Goal: Task Accomplishment & Management: Use online tool/utility

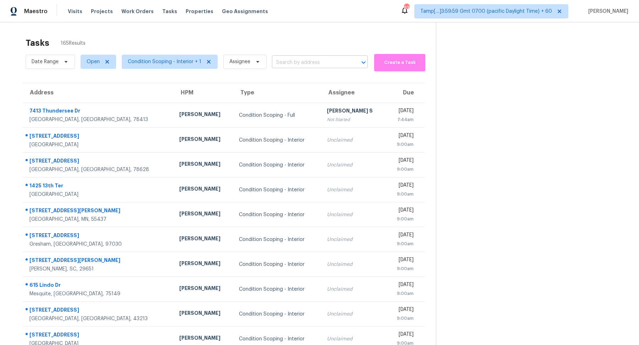
click at [296, 66] on input "text" at bounding box center [310, 62] width 76 height 11
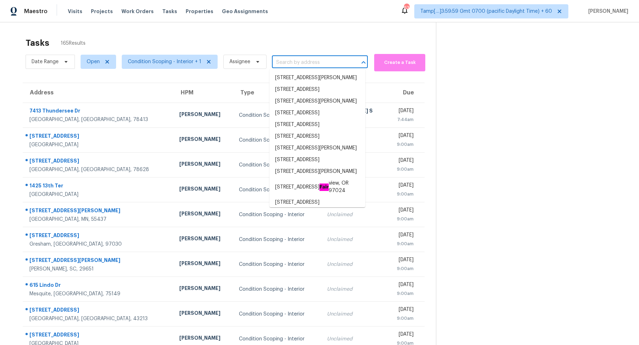
paste input "24228 S 211th St, Queen Creek, AZ 85142"
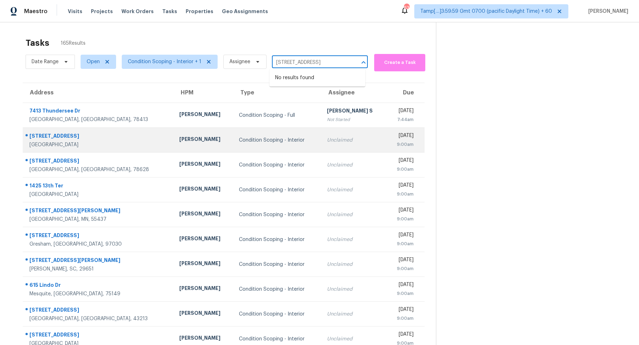
type input "24228 S 211th St, Queen Creek, AZ 85142"
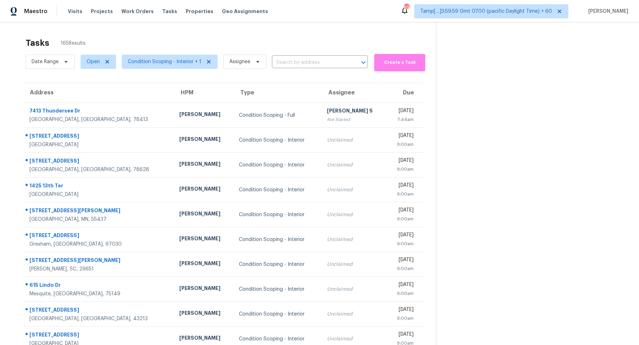
click at [293, 56] on div "Date Range Open Condition Scoping - Interior + 1 Assignee ​" at bounding box center [197, 61] width 342 height 19
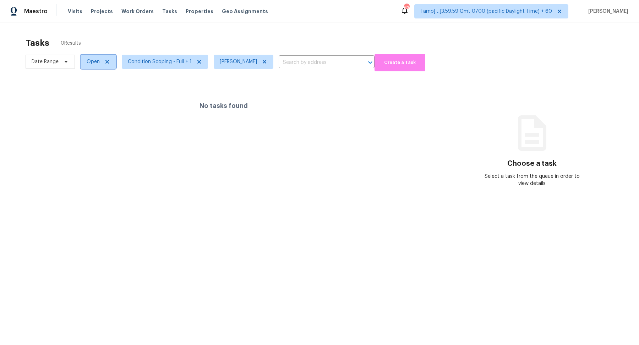
click at [83, 66] on span "Open" at bounding box center [99, 62] width 36 height 14
click at [94, 104] on label "Blocked" at bounding box center [98, 101] width 28 height 7
click at [89, 103] on input "Blocked" at bounding box center [86, 100] width 5 height 5
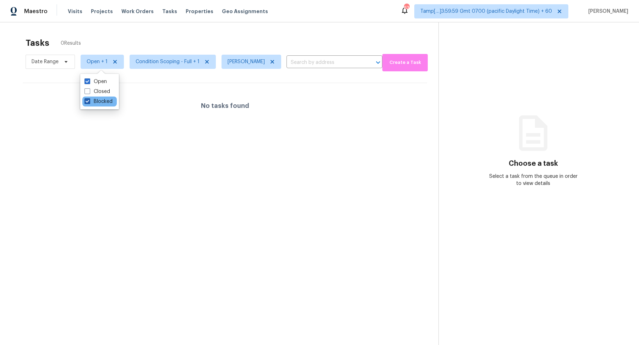
click at [102, 103] on label "Blocked" at bounding box center [98, 101] width 28 height 7
click at [89, 103] on input "Blocked" at bounding box center [86, 100] width 5 height 5
checkbox input "false"
click at [188, 34] on div "Tasks 0 Results" at bounding box center [231, 43] width 410 height 18
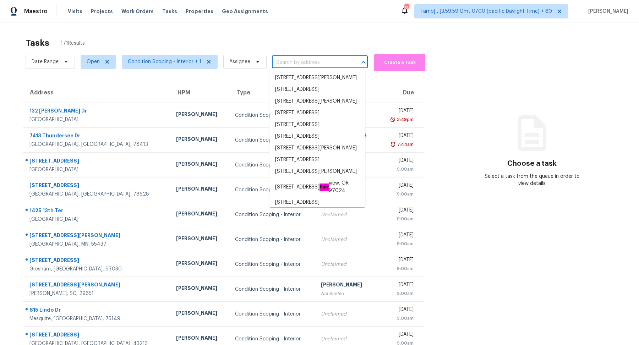
click at [275, 62] on input "text" at bounding box center [310, 62] width 76 height 11
paste input "[STREET_ADDRESS]"
type input "[STREET_ADDRESS]"
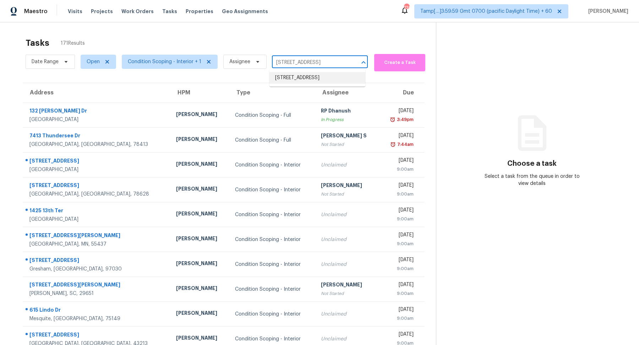
click at [295, 84] on li "[STREET_ADDRESS]" at bounding box center [317, 78] width 96 height 12
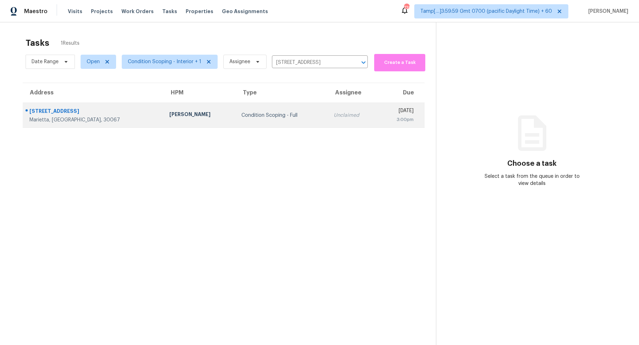
click at [328, 108] on td "Unclaimed" at bounding box center [353, 115] width 50 height 25
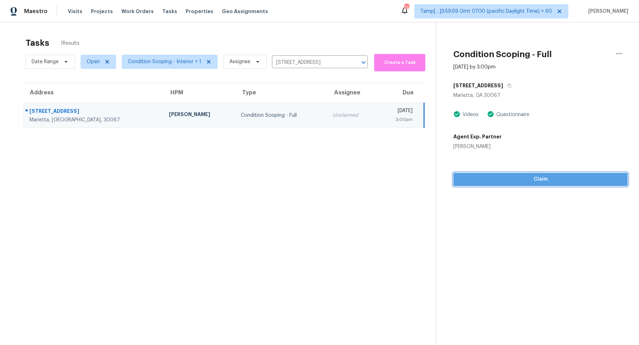
click at [513, 179] on span "Claim" at bounding box center [540, 179] width 163 height 9
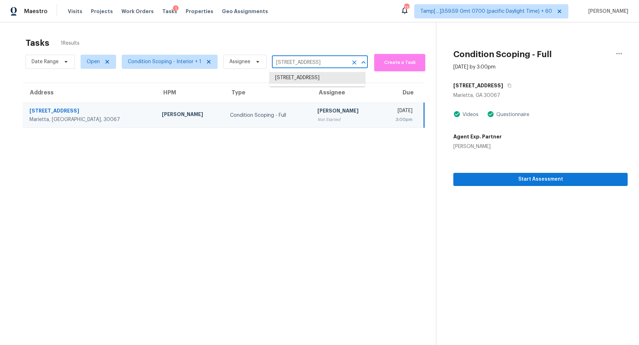
click at [293, 64] on input "1672 Ironwood Rd, Marietta, GA 30067" at bounding box center [310, 62] width 76 height 11
paste input "51 Mustang Way Dallas, GA, 3015"
type input "51 Mustang Way Dallas, GA, 30157"
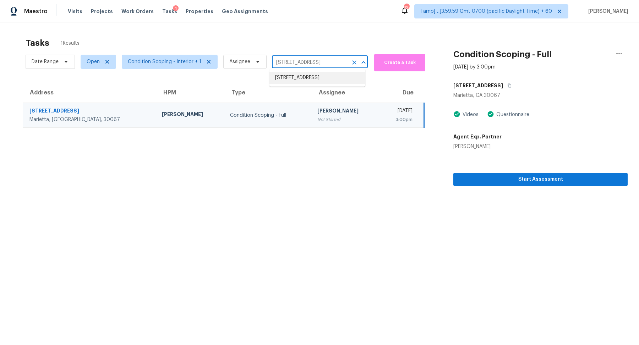
click at [289, 81] on li "51 Mustang Way, Dallas, GA 30157" at bounding box center [317, 78] width 96 height 12
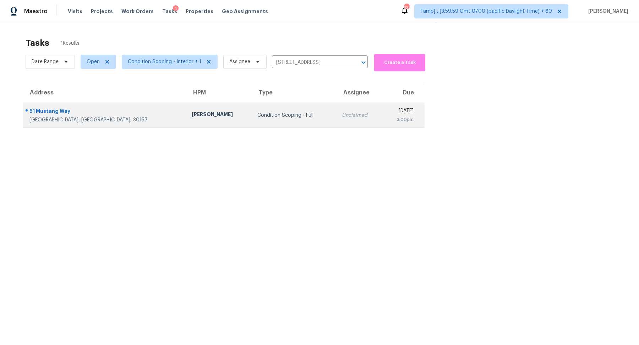
click at [252, 119] on td "Condition Scoping - Full" at bounding box center [294, 115] width 84 height 25
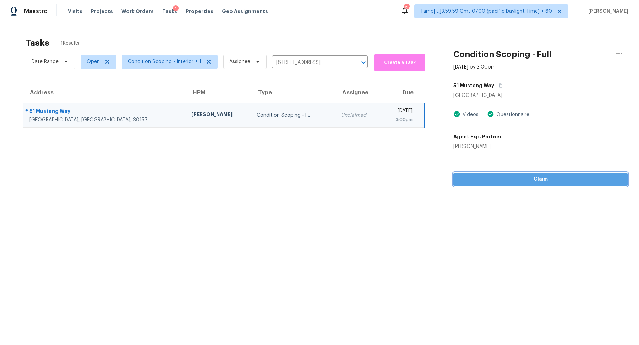
click at [522, 185] on button "Claim" at bounding box center [540, 179] width 174 height 13
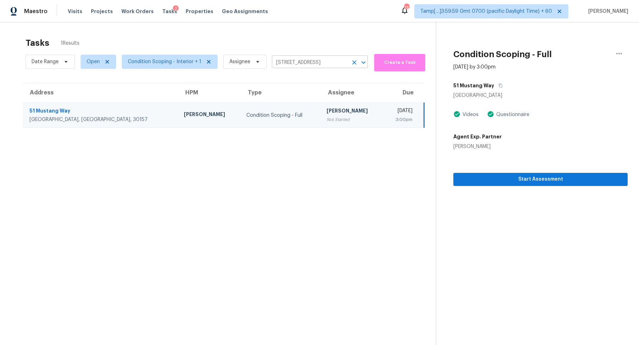
click at [296, 65] on input "51 Mustang Way, Dallas, GA 30157" at bounding box center [310, 62] width 76 height 11
paste input "531 Silver Maple Dr Arlington, TX, 76018"
type input "5531 Silver Maple Dr Arlington, TX, 76018"
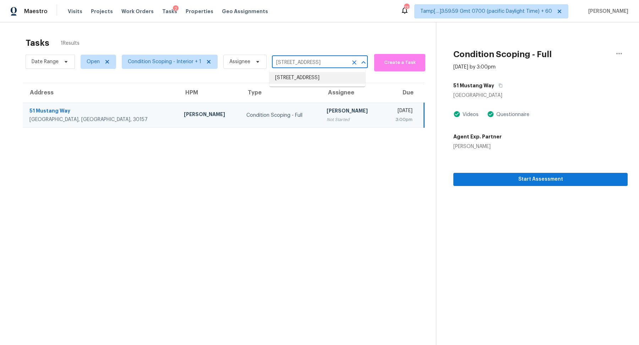
click at [291, 83] on li "5531 Silver Maple Dr, Arlington, TX 76018" at bounding box center [317, 78] width 96 height 12
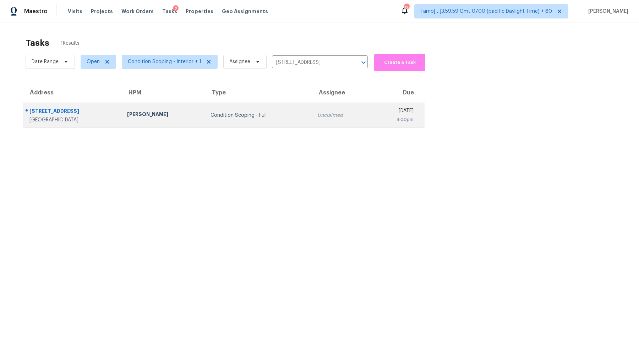
click at [317, 112] on div "Unclaimed" at bounding box center [340, 115] width 47 height 7
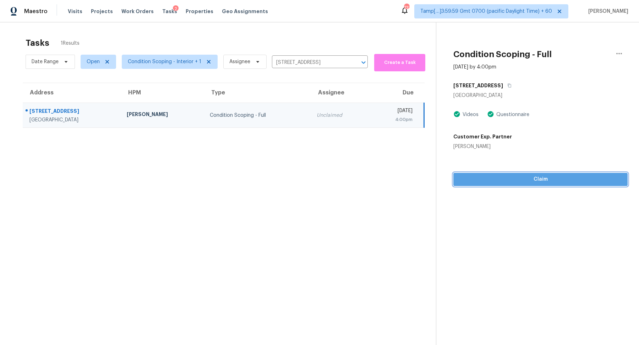
click at [502, 181] on span "Claim" at bounding box center [540, 179] width 163 height 9
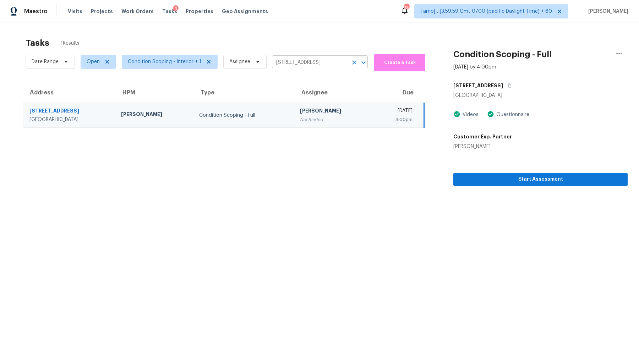
click at [288, 62] on input "5531 Silver Maple Dr, Arlington, TX 76018" at bounding box center [310, 62] width 76 height 11
paste input "8010 Eagle Mountain Cir Fort Worth, TX, 76135"
type input "8010 Eagle Mountain Cir Fort Worth, TX, 76135"
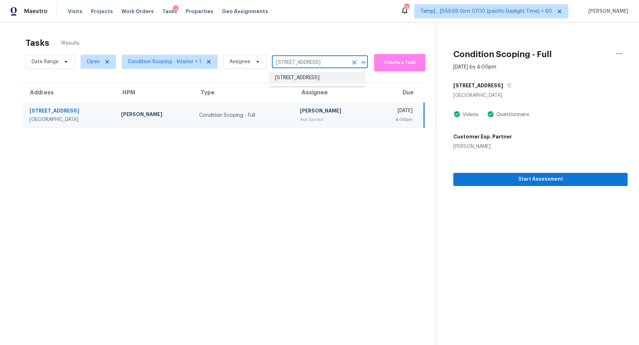
click at [290, 76] on li "8010 Eagle Mountain Cir, Fort Worth, TX 76135" at bounding box center [317, 78] width 96 height 12
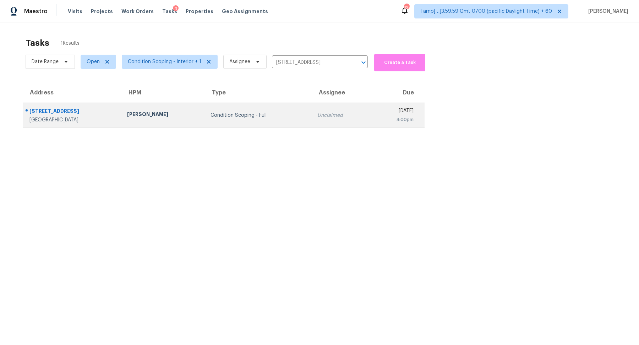
click at [276, 119] on td "Condition Scoping - Full" at bounding box center [258, 115] width 107 height 25
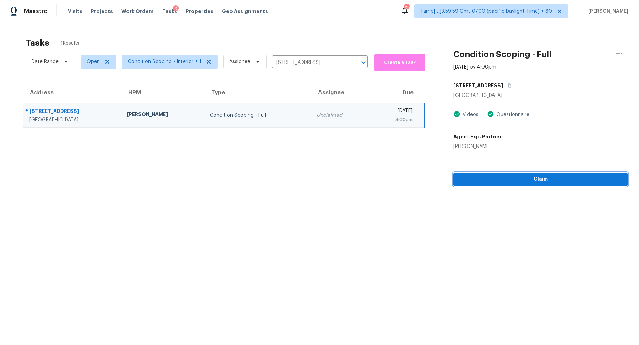
click at [466, 183] on span "Claim" at bounding box center [540, 179] width 163 height 9
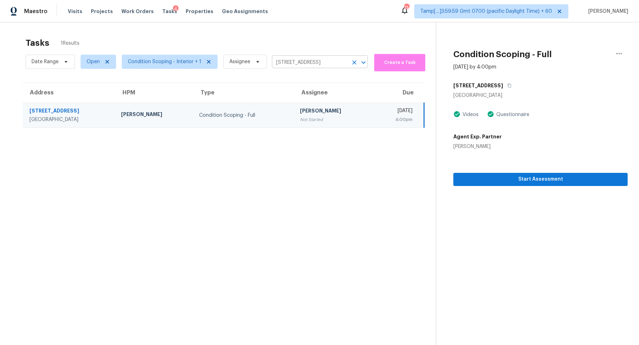
click at [307, 64] on input "8010 Eagle Mountain Cir, Fort Worth, TX 76135" at bounding box center [310, 62] width 76 height 11
paste input "6029 NW 53rd Ter Oklahoma City, OK, 73122"
type input "6029 NW 53rd Ter Oklahoma City, OK, 73122"
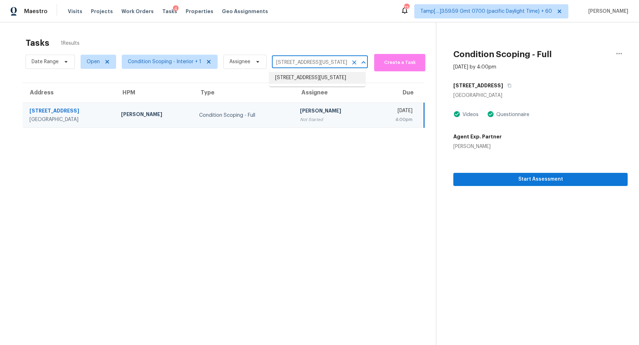
click at [304, 80] on li "6029 NW 53rd Ter, Oklahoma City, OK 73122" at bounding box center [317, 78] width 96 height 12
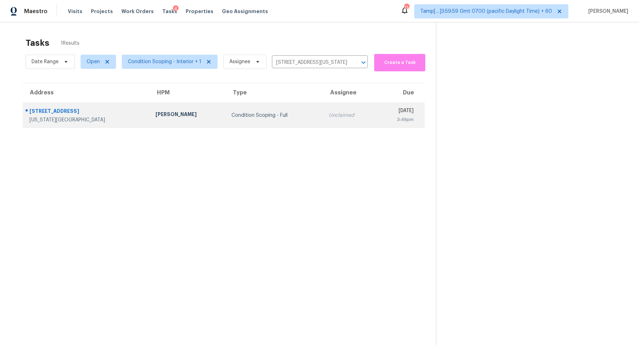
click at [402, 111] on div "[DATE]" at bounding box center [398, 111] width 32 height 9
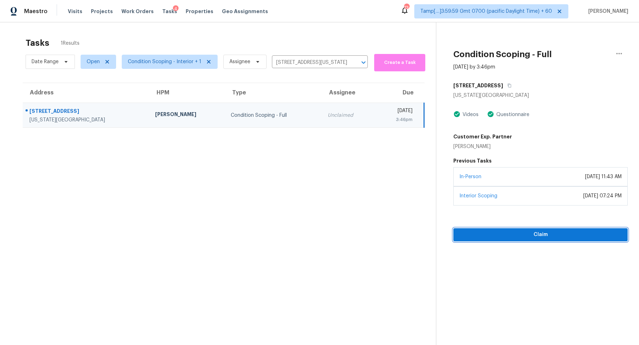
click at [513, 232] on span "Claim" at bounding box center [540, 234] width 163 height 9
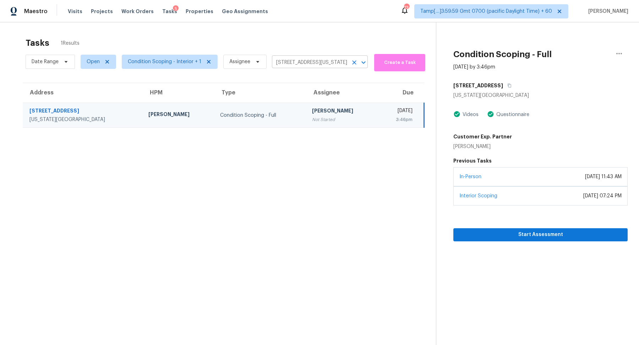
click at [301, 59] on input "6029 NW 53rd Ter, Oklahoma City, OK 73122" at bounding box center [310, 62] width 76 height 11
paste input "12410 Sea Biscuit Ln Houston, TX, 77071"
type input "12410 Sea Biscuit Ln Houston, TX, 77071"
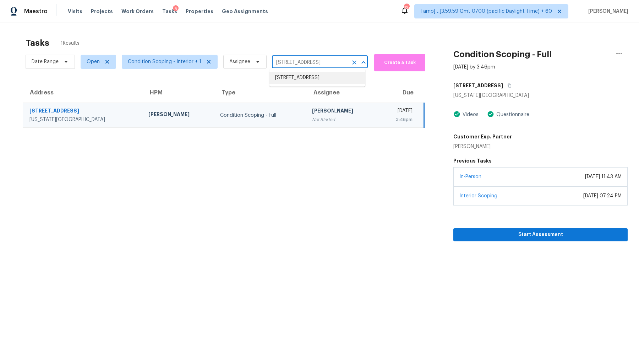
click at [301, 75] on li "12410 Sea Biscuit Ln, Houston, TX 77071" at bounding box center [317, 78] width 96 height 12
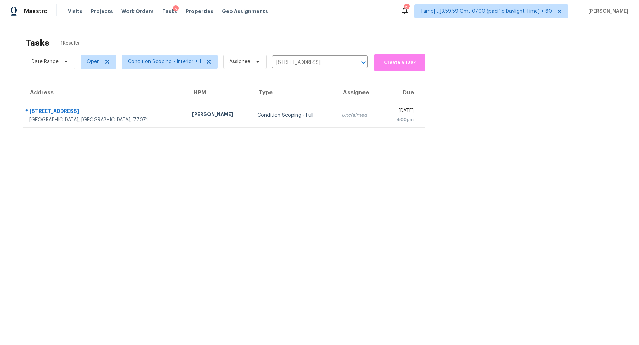
click at [336, 105] on td "Unclaimed" at bounding box center [359, 115] width 46 height 25
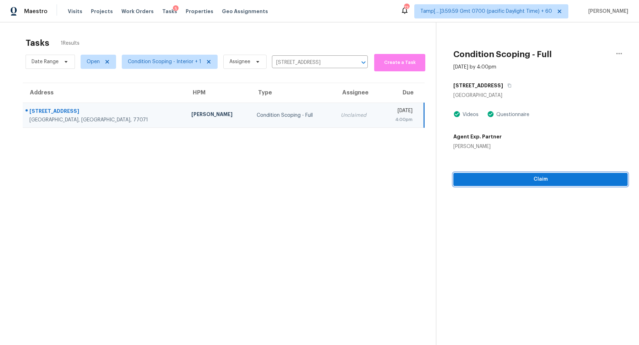
click at [514, 182] on span "Claim" at bounding box center [540, 179] width 163 height 9
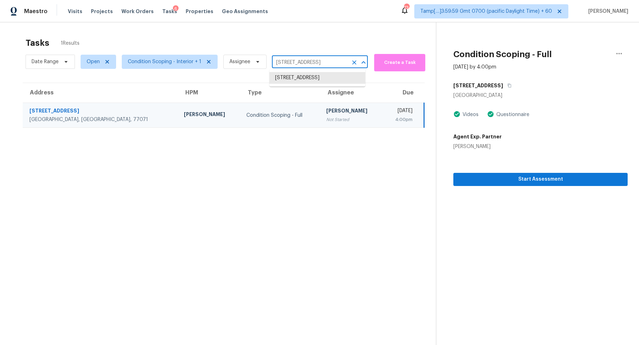
click at [301, 64] on input "12410 Sea Biscuit Ln, Houston, TX 77071" at bounding box center [310, 62] width 76 height 11
paste input "310 Promise Land Rd Charlotte, TN, 37036"
click at [306, 65] on input "12410 Sea Biscuit Ln, Houston, TX 77071" at bounding box center [310, 62] width 76 height 11
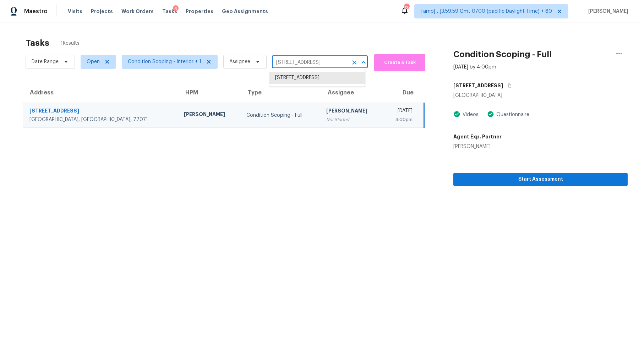
paste input "310 Promise Land Rd Charlotte, TN, 37036"
click at [282, 65] on input "12410 Sea Biscuit Ln, Houston, TX 77071" at bounding box center [310, 62] width 76 height 11
paste input "310 Promise Land Rd Charlotte, TN, 37036"
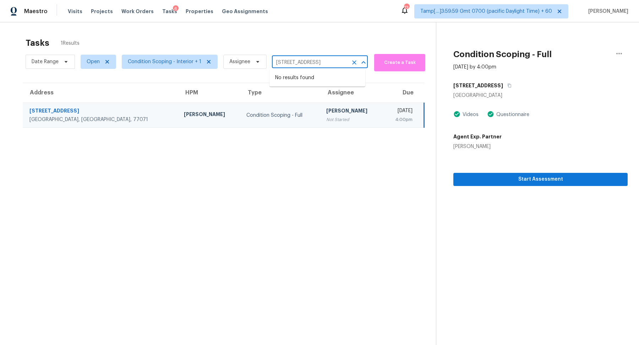
drag, startPoint x: 305, startPoint y: 63, endPoint x: 427, endPoint y: 69, distance: 121.9
click at [427, 69] on div "Date Range Open Condition Scoping - Interior + 1 Assignee 1310 Promise Land Rd …" at bounding box center [231, 61] width 410 height 19
type input "1310 Promise"
click at [345, 77] on li "1310 Promise Land Rd, Charlotte, TN 37036" at bounding box center [317, 78] width 96 height 12
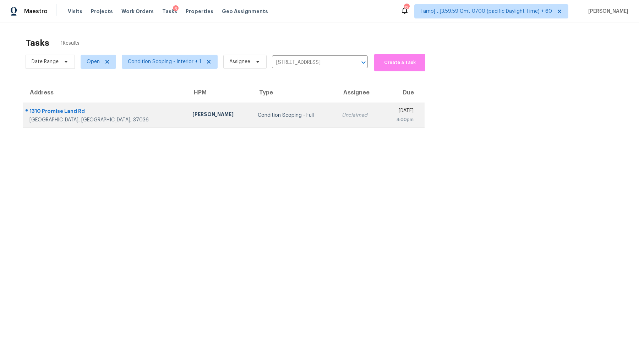
click at [275, 112] on div "Condition Scoping - Full" at bounding box center [294, 115] width 73 height 7
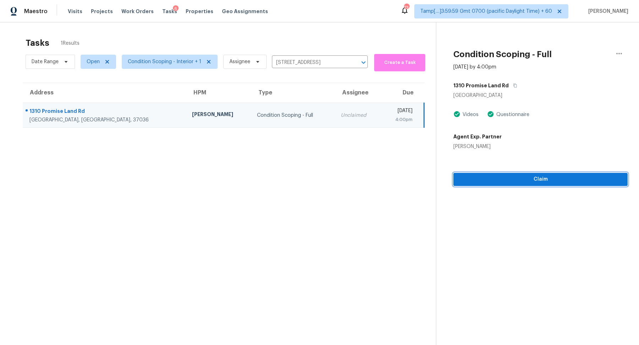
click at [508, 184] on button "Claim" at bounding box center [540, 179] width 174 height 13
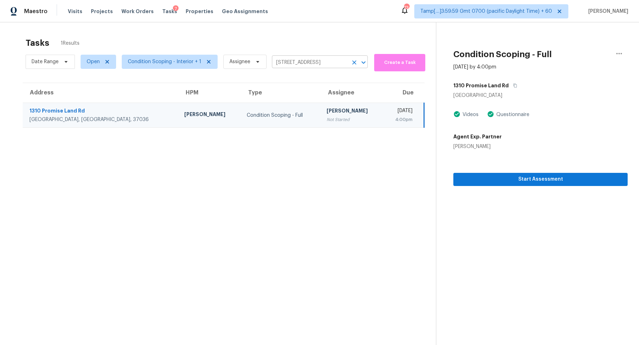
click at [301, 65] on input "1310 Promise Land Rd, Charlotte, TN 37036" at bounding box center [310, 62] width 76 height 11
paste input "353 Eagle Ridge Dr Floresville, TX, 78114"
type input "353 Eagle Ridge Dr Floresville, TX, 78114"
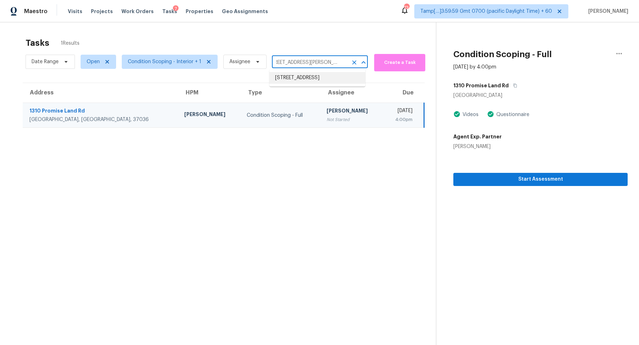
click at [309, 74] on li "353 Eagle Ridge Dr, Floresville, TX 78114" at bounding box center [317, 78] width 96 height 12
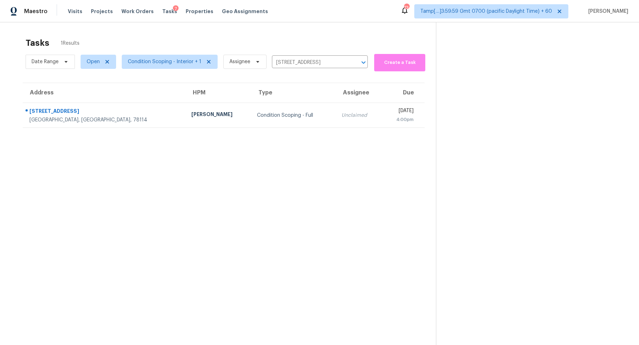
click at [261, 115] on div "Condition Scoping - Full" at bounding box center [293, 115] width 73 height 7
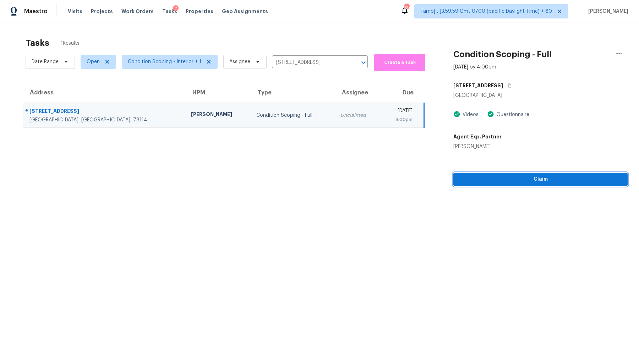
click at [465, 177] on span "Claim" at bounding box center [540, 179] width 163 height 9
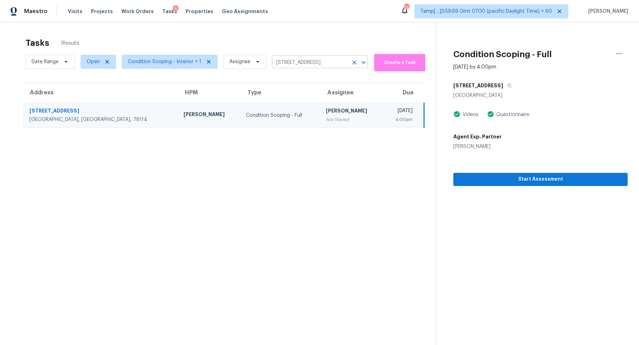
click at [302, 63] on input "353 Eagle Ridge Dr, Floresville, TX 78114" at bounding box center [310, 62] width 76 height 11
paste input "622 Misty Ridge Dr Humble, TX, 77396"
type input "3622 Misty Ridge Dr Humble, TX, 77396"
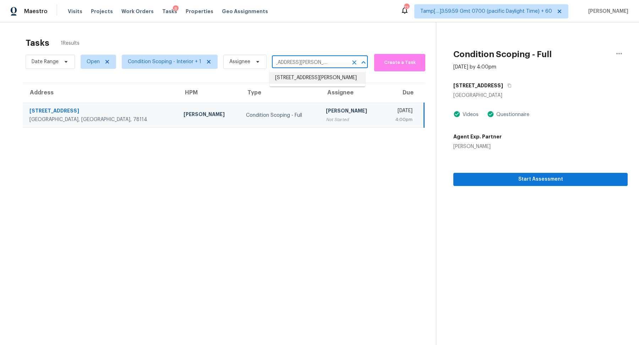
click at [332, 84] on li "3622 Misty Ridge Dr, Humble, TX 77396" at bounding box center [317, 78] width 96 height 12
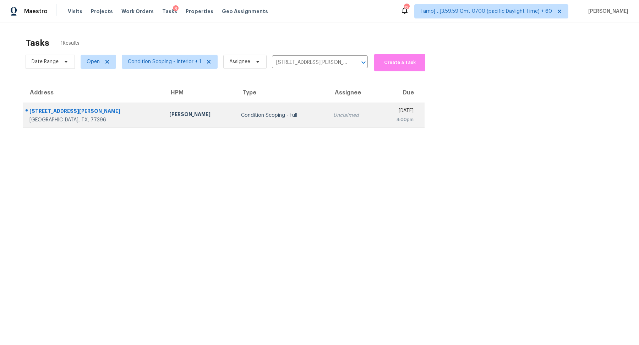
click at [328, 125] on td "Unclaimed" at bounding box center [353, 115] width 50 height 25
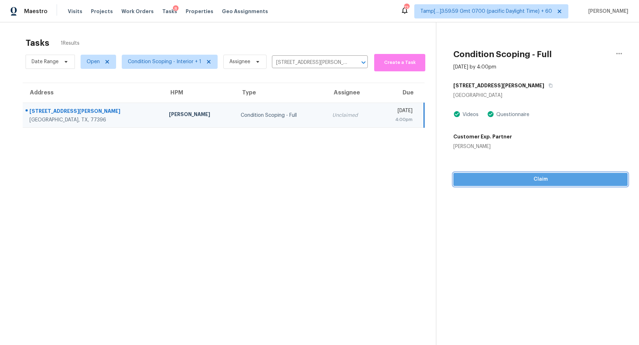
click at [508, 182] on span "Claim" at bounding box center [540, 179] width 163 height 9
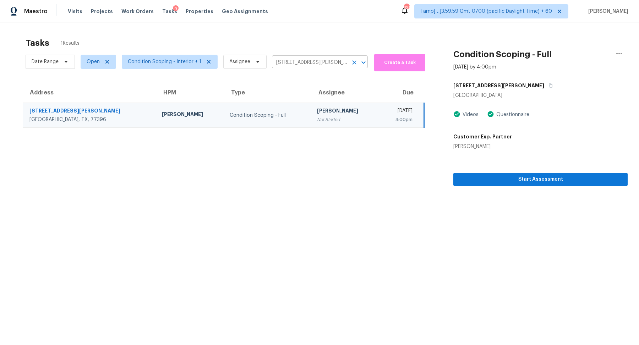
click at [274, 65] on input "3622 Misty Ridge Dr, Humble, TX 77396" at bounding box center [310, 62] width 76 height 11
paste input "1915 Leander San Antonio, TX, 78251"
type input "1915 Leander San Antonio, TX, 78251"
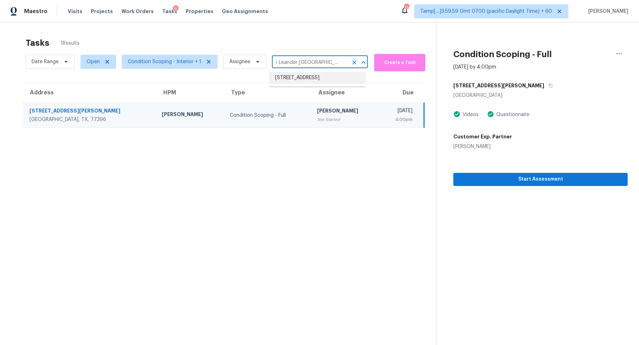
click at [297, 77] on li "1915 Leander, San Antonio, TX 78251" at bounding box center [317, 78] width 96 height 12
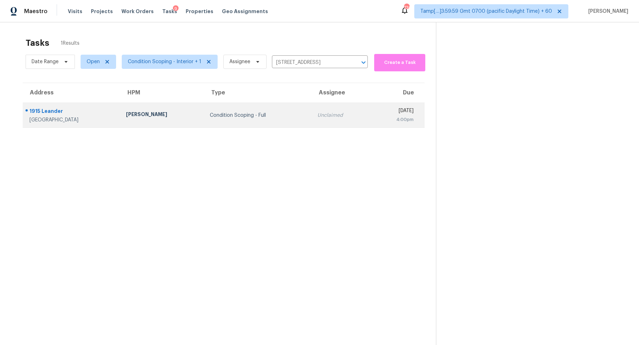
click at [258, 105] on td "Condition Scoping - Full" at bounding box center [258, 115] width 108 height 25
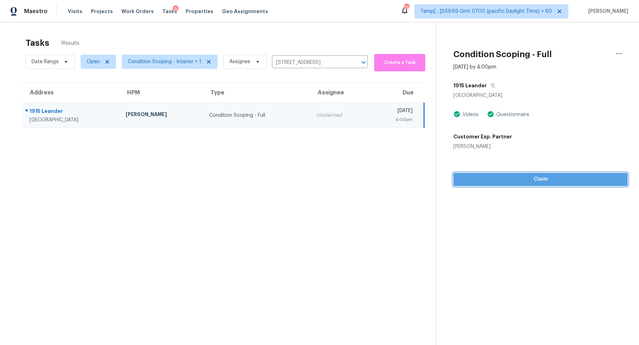
click at [524, 182] on span "Claim" at bounding box center [540, 179] width 163 height 9
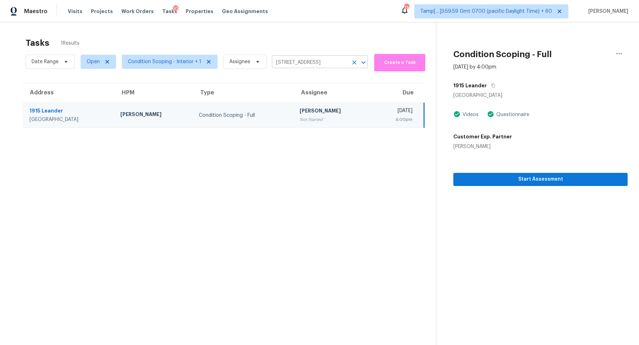
click at [295, 61] on input "1915 Leander, San Antonio, TX 78251" at bounding box center [310, 62] width 76 height 11
paste input "025 Glenn Ave Lewisburg, TN, 3709"
type input "1025 Glenn Ave Lewisburg, TN, 37091"
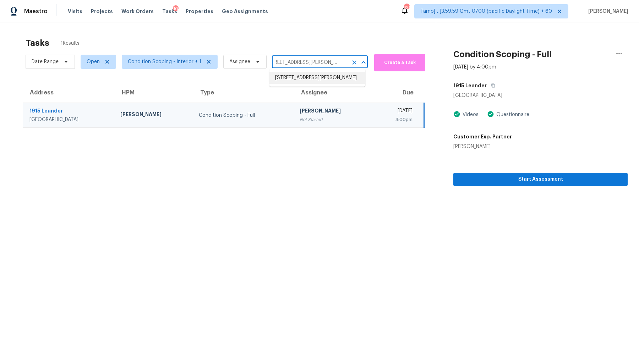
click at [318, 83] on li "1025 Glenn Ave, Lewisburg, TN 37091" at bounding box center [317, 78] width 96 height 12
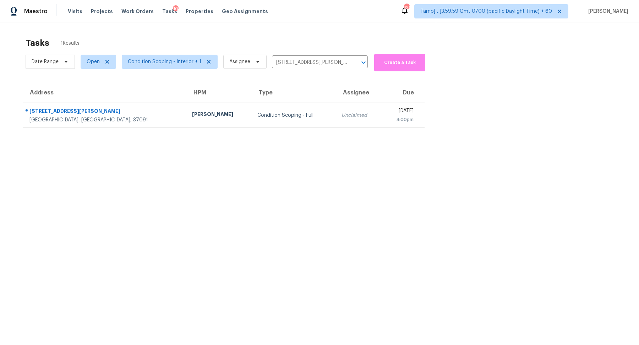
click at [336, 115] on td "Unclaimed" at bounding box center [359, 115] width 46 height 25
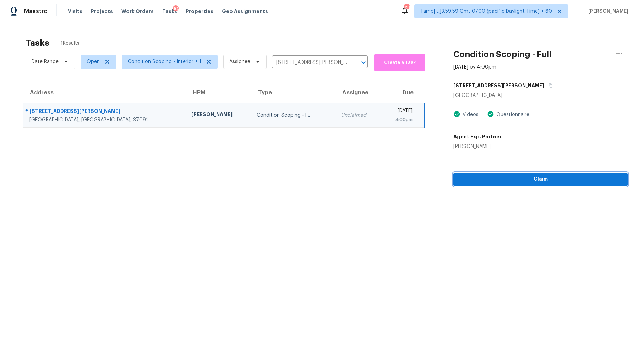
click at [495, 179] on span "Claim" at bounding box center [540, 179] width 163 height 9
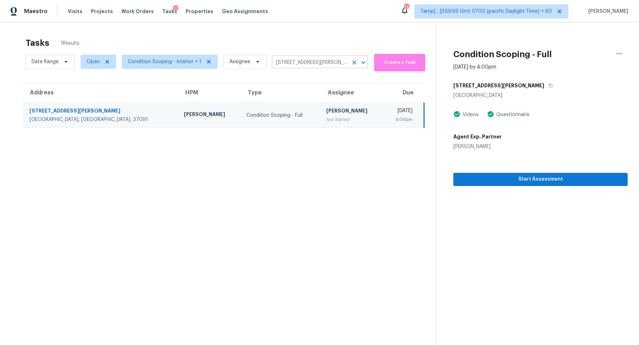
click at [336, 62] on input "1025 Glenn Ave, Lewisburg, TN 37091" at bounding box center [310, 62] width 76 height 11
paste input "436 Ries Rd Ballwin, MO, 6302"
type input "436 Ries Rd Ballwin, MO, 63021"
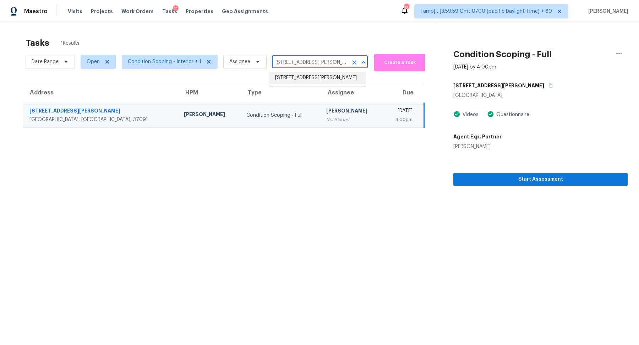
click at [314, 77] on li "436 Ries Rd, Ballwin, MO 63021" at bounding box center [317, 78] width 96 height 12
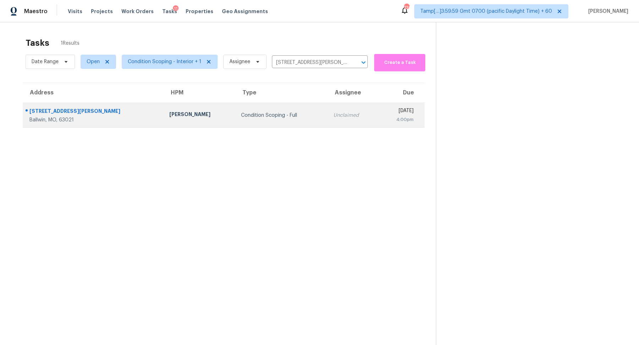
click at [384, 116] on div "4:00pm" at bounding box center [399, 119] width 30 height 7
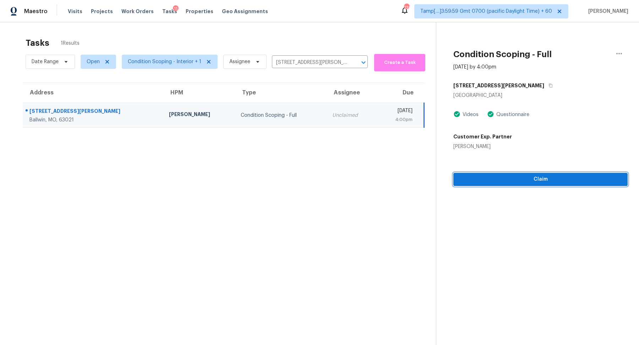
click at [508, 178] on span "Claim" at bounding box center [540, 179] width 163 height 9
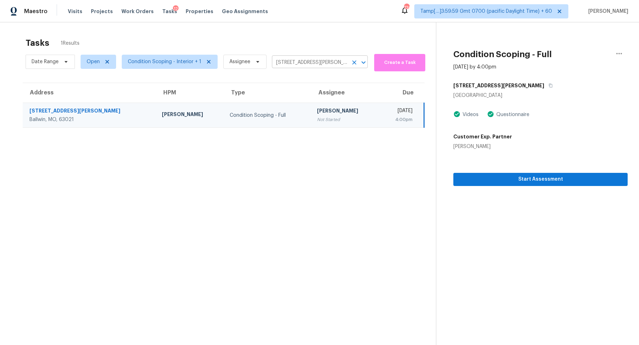
click at [301, 63] on input "436 Ries Rd, Ballwin, MO 63021" at bounding box center [310, 62] width 76 height 11
paste input "3190 W 66th Ave Denver, CO, 802"
type input "3190 W 66th Ave Denver, CO, 80221"
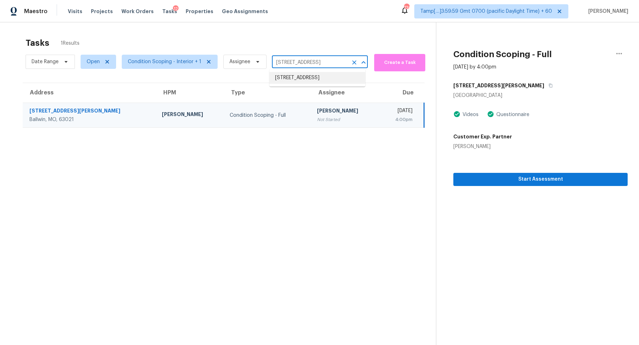
click at [310, 75] on li "3190 W 66th Ave, Denver, CO 80221" at bounding box center [317, 78] width 96 height 12
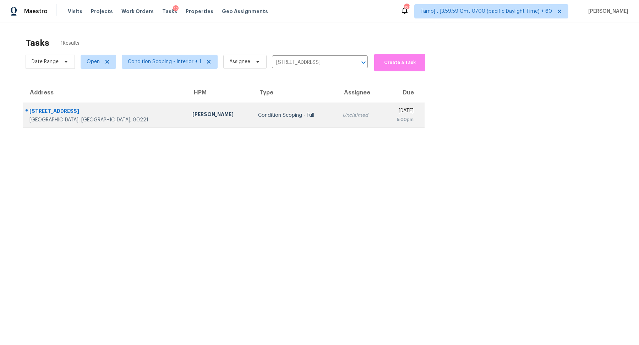
click at [343, 113] on div "Unclaimed" at bounding box center [360, 115] width 35 height 7
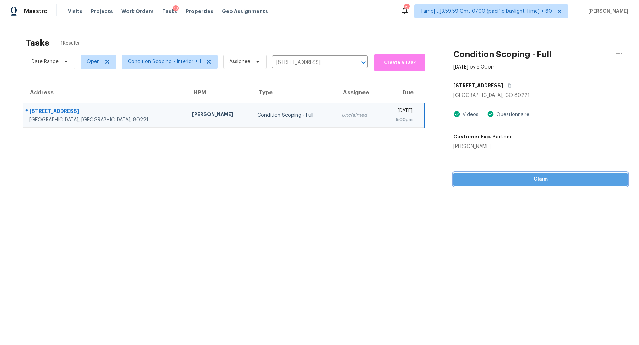
click at [502, 179] on span "Claim" at bounding box center [540, 179] width 163 height 9
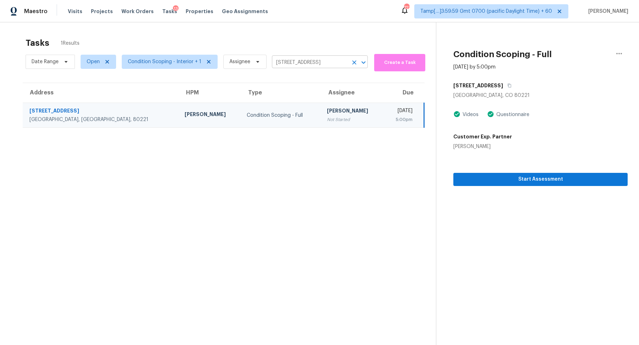
click at [319, 59] on input "3190 W 66th Ave, Denver, CO 80221" at bounding box center [310, 62] width 76 height 11
paste input "8853 N Maplebrook Ct Brooklyn Park, MN, 55445"
type input "8853 N Maplebrook Ct Brooklyn Park, MN, 55445"
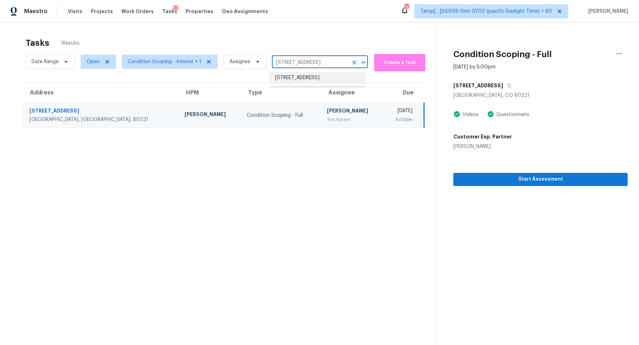
click at [318, 80] on li "8853 N Maplebrook Ct, Brooklyn Park, MN 55445" at bounding box center [317, 78] width 96 height 12
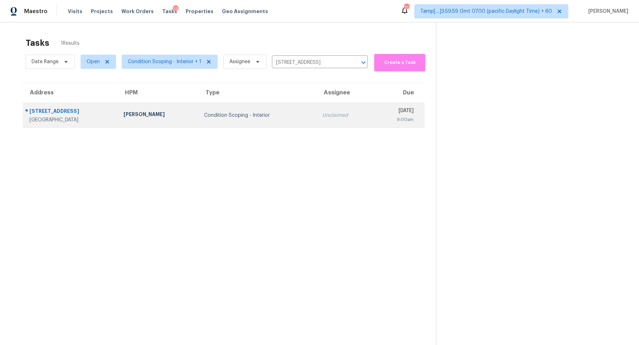
click at [267, 117] on div "Condition Scoping - Interior" at bounding box center [257, 115] width 107 height 7
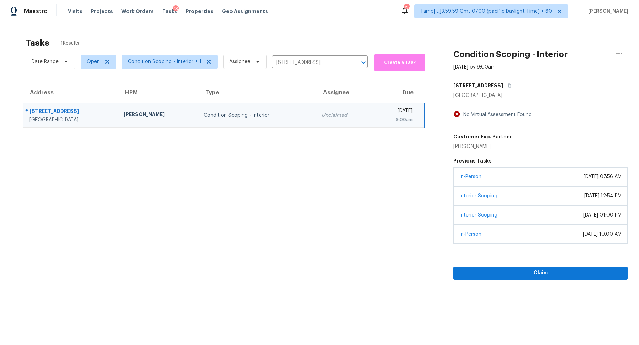
click at [506, 263] on div "Claim" at bounding box center [540, 262] width 174 height 36
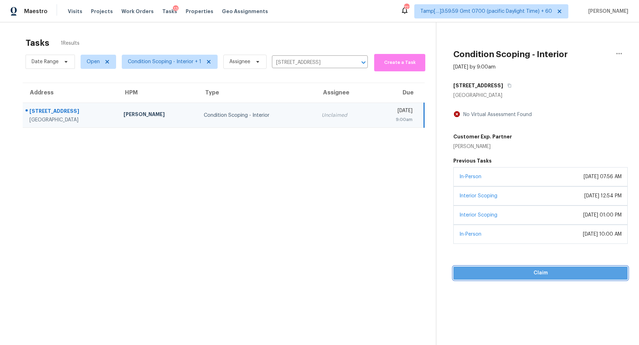
click at [475, 272] on span "Claim" at bounding box center [540, 273] width 163 height 9
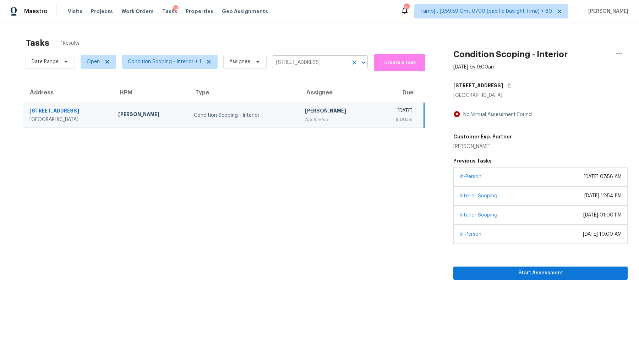
click at [307, 59] on input "8853 N Maplebrook Ct, Brooklyn Park, MN 55445" at bounding box center [310, 62] width 76 height 11
paste input "1494 NW 15th St Gresham, OR, 97030"
type input "1494 NW 15th St Gresham, OR, 97030"
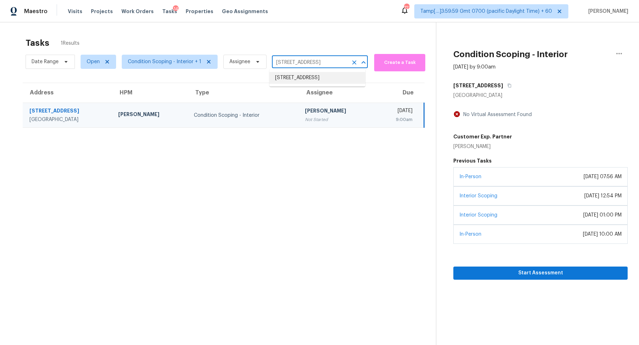
click at [306, 79] on li "1494 NW 15th St, Gresham, OR 97030" at bounding box center [317, 78] width 96 height 12
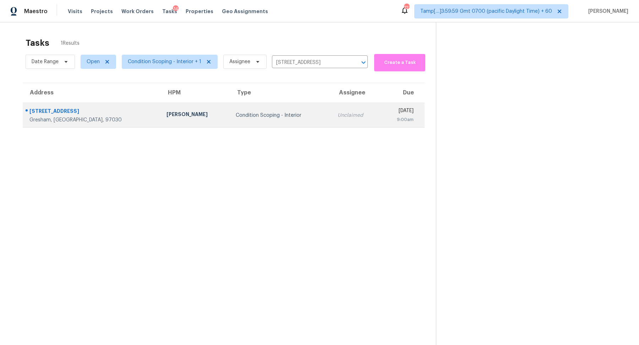
click at [332, 120] on td "Unclaimed" at bounding box center [356, 115] width 49 height 25
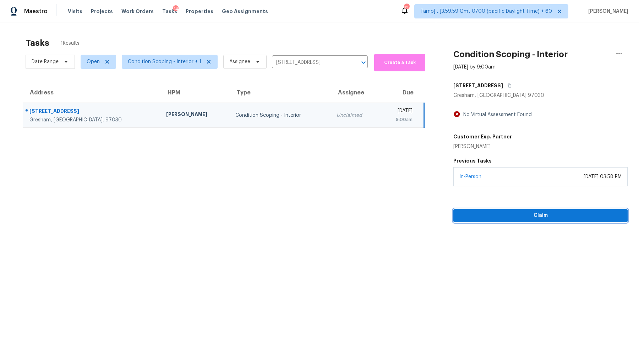
click at [531, 213] on span "Claim" at bounding box center [540, 215] width 163 height 9
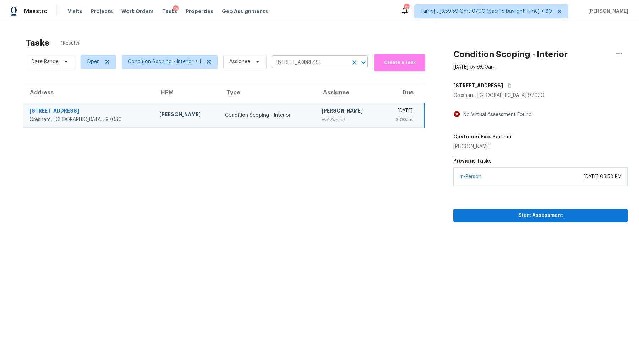
click at [312, 60] on input "1494 NW 15th St, Gresham, OR 97030" at bounding box center [310, 62] width 76 height 11
paste input "3720 Flamingo St Saint Augustine, FL, 3208"
type input "3720 Flamingo St Saint Augustine, FL, 32080"
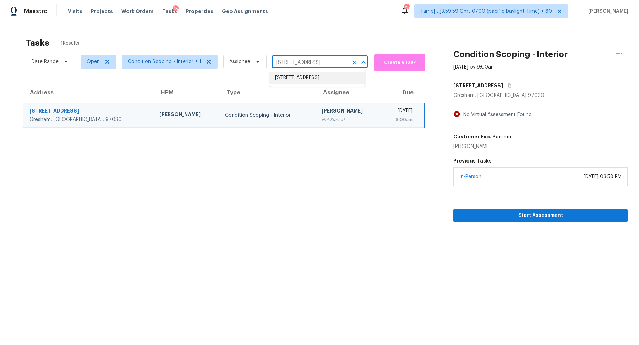
click at [289, 77] on li "3720 Flamingo St, Saint Augustine, FL 32080" at bounding box center [317, 78] width 96 height 12
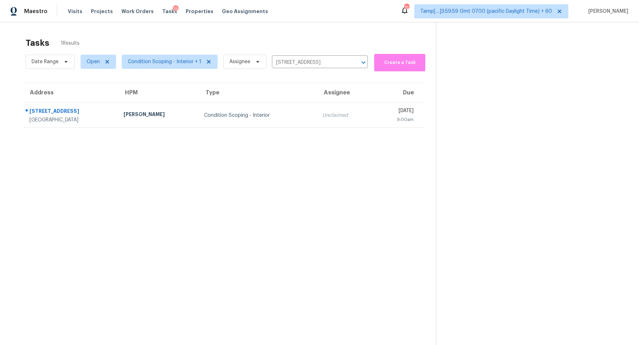
click at [269, 125] on td "Condition Scoping - Interior" at bounding box center [257, 115] width 118 height 25
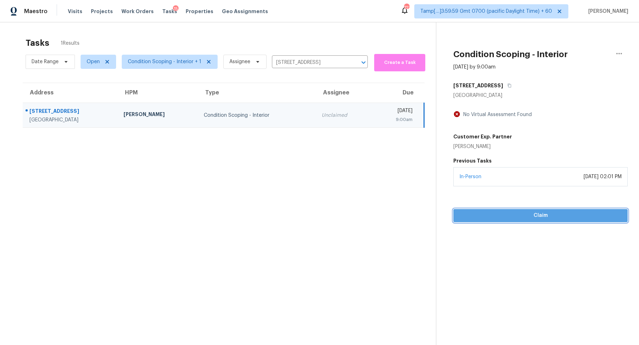
click at [495, 210] on button "Claim" at bounding box center [540, 215] width 174 height 13
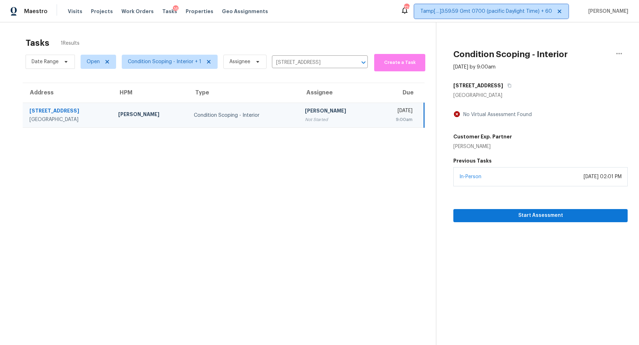
click at [484, 5] on span "Tamp[…]3:59:59 Gmt 0700 (pacific Daylight Time) + 60" at bounding box center [491, 11] width 154 height 14
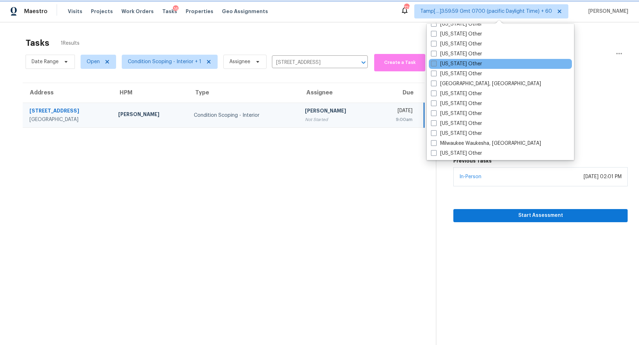
scroll to position [515, 0]
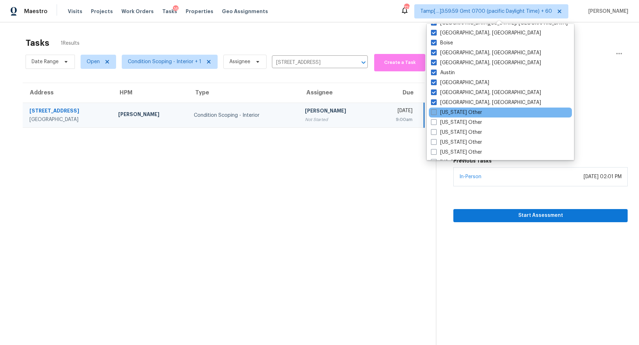
click at [463, 115] on label "Alabama Other" at bounding box center [456, 112] width 51 height 7
click at [436, 114] on input "Alabama Other" at bounding box center [433, 111] width 5 height 5
checkbox input "true"
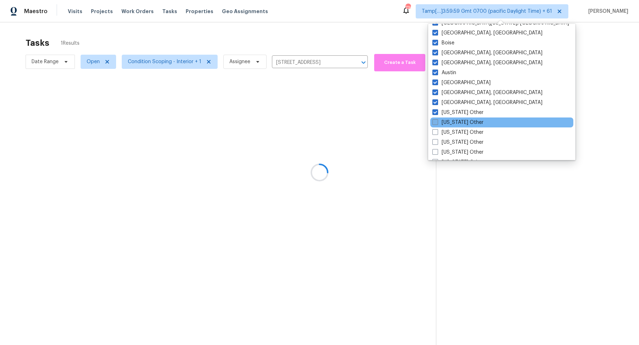
click at [459, 121] on label "Alaska Other" at bounding box center [457, 122] width 51 height 7
click at [437, 121] on input "Alaska Other" at bounding box center [434, 121] width 5 height 5
checkbox input "true"
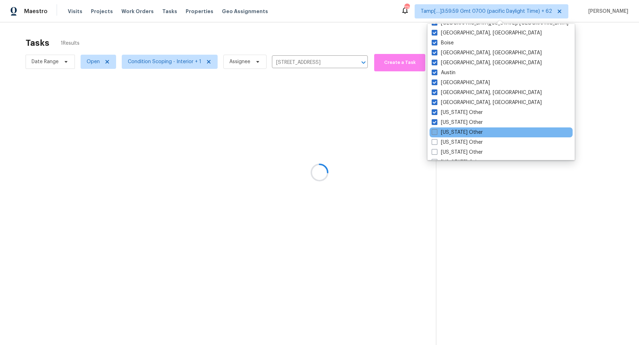
click at [456, 133] on label "Arizona Other" at bounding box center [457, 132] width 51 height 7
click at [436, 133] on input "Arizona Other" at bounding box center [434, 131] width 5 height 5
checkbox input "true"
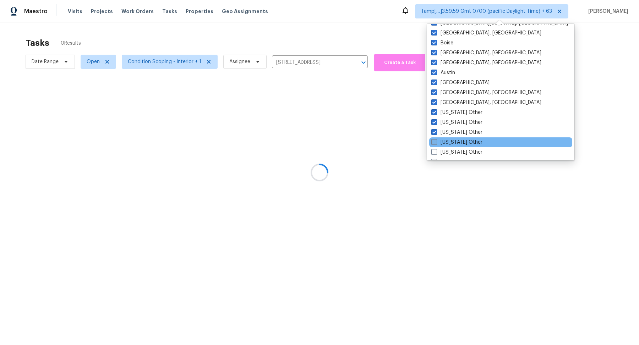
click at [454, 144] on label "Arkansas Other" at bounding box center [456, 142] width 51 height 7
click at [436, 143] on input "Arkansas Other" at bounding box center [433, 141] width 5 height 5
checkbox input "true"
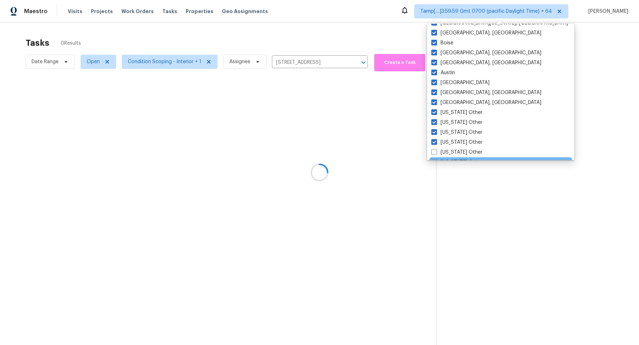
click at [453, 158] on div "Colorado Other" at bounding box center [500, 162] width 143 height 10
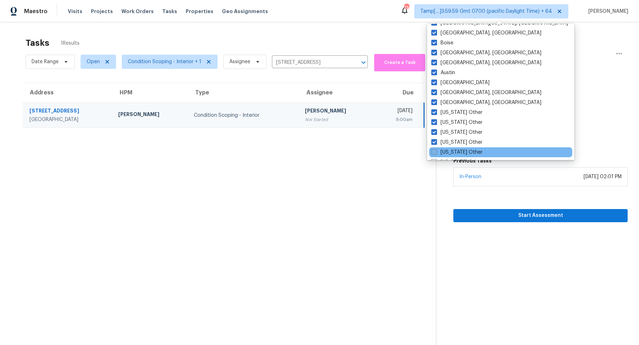
click at [456, 153] on label "California Other" at bounding box center [456, 152] width 51 height 7
click at [436, 153] on input "California Other" at bounding box center [433, 151] width 5 height 5
checkbox input "true"
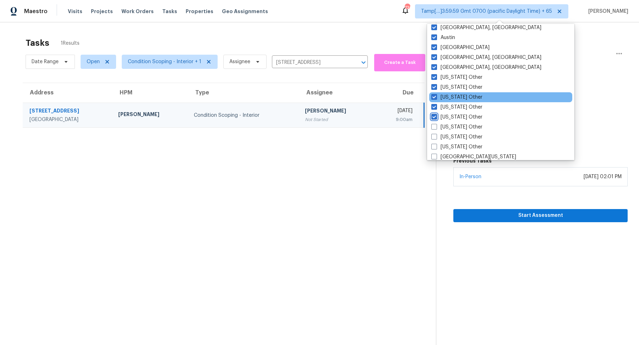
scroll to position [596, 0]
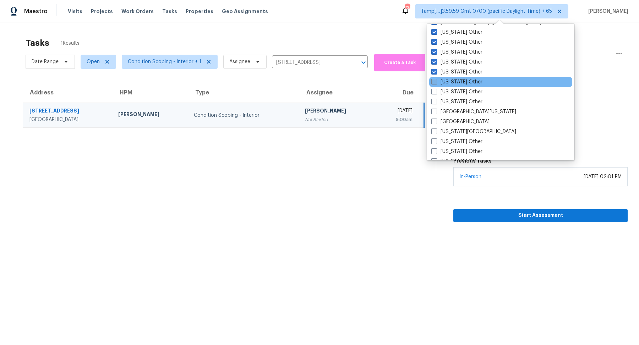
click at [453, 80] on label "Colorado Other" at bounding box center [456, 81] width 51 height 7
click at [436, 80] on input "Colorado Other" at bounding box center [433, 80] width 5 height 5
checkbox input "true"
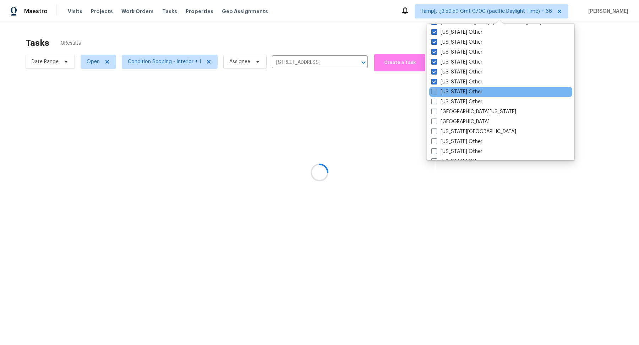
click at [452, 93] on label "Connecticut Other" at bounding box center [456, 91] width 51 height 7
click at [436, 93] on input "Connecticut Other" at bounding box center [433, 90] width 5 height 5
checkbox input "true"
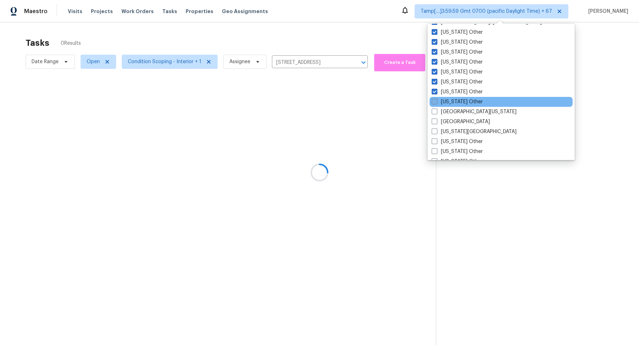
click at [449, 103] on label "Delaware Other" at bounding box center [457, 101] width 51 height 7
click at [436, 103] on input "Delaware Other" at bounding box center [434, 100] width 5 height 5
checkbox input "true"
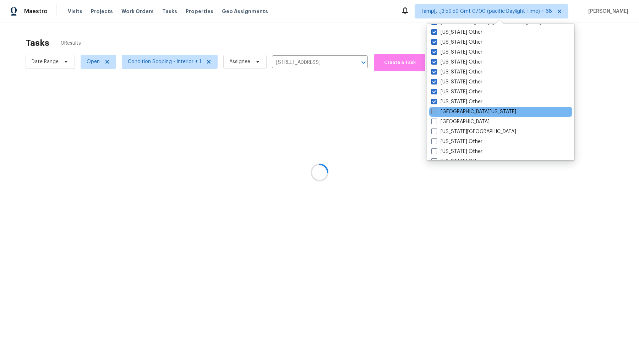
click at [446, 113] on label "East Texas" at bounding box center [473, 111] width 85 height 7
click at [436, 113] on input "East Texas" at bounding box center [433, 110] width 5 height 5
checkbox input "true"
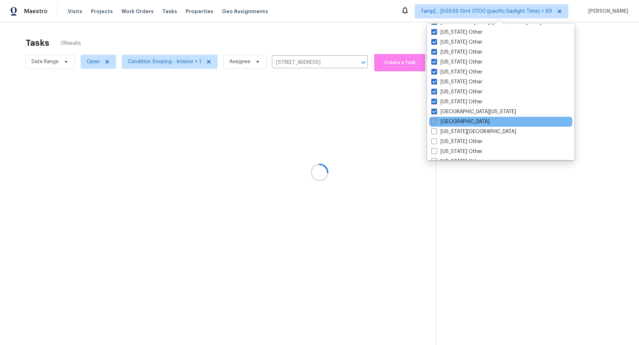
click at [446, 121] on label "El Paso" at bounding box center [460, 121] width 58 height 7
click at [436, 121] on input "El Paso" at bounding box center [433, 120] width 5 height 5
checkbox input "true"
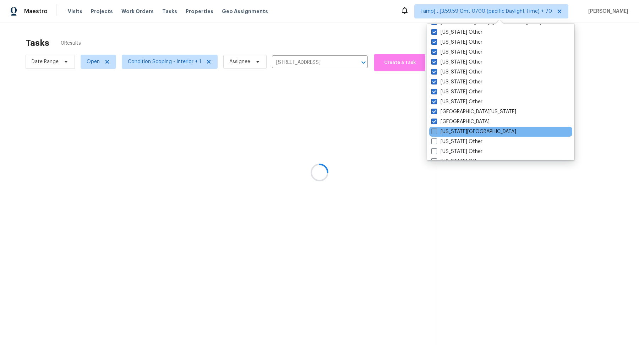
click at [446, 130] on label "Florida Panhandle" at bounding box center [473, 131] width 85 height 7
click at [436, 130] on input "Florida Panhandle" at bounding box center [433, 130] width 5 height 5
checkbox input "true"
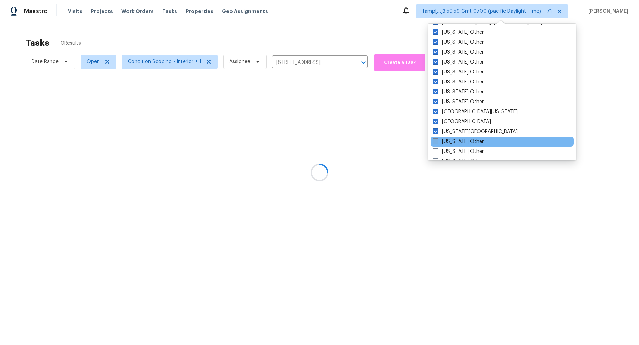
click at [446, 142] on label "Georgia Other" at bounding box center [458, 141] width 51 height 7
click at [437, 142] on input "Georgia Other" at bounding box center [435, 140] width 5 height 5
checkbox input "true"
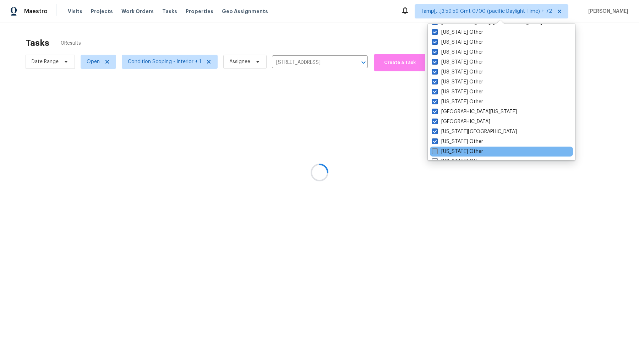
click at [447, 150] on label "Hawaii Other" at bounding box center [457, 151] width 51 height 7
click at [437, 150] on input "Hawaii Other" at bounding box center [434, 150] width 5 height 5
checkbox input "true"
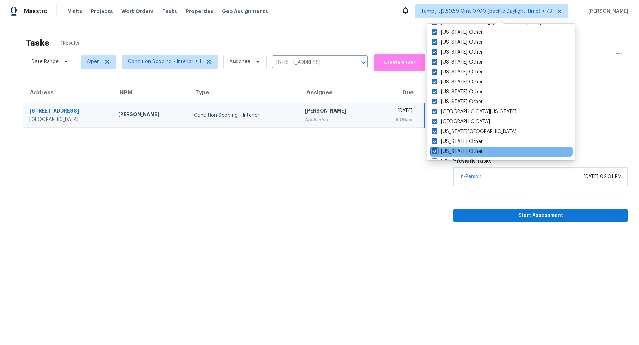
scroll to position [662, 0]
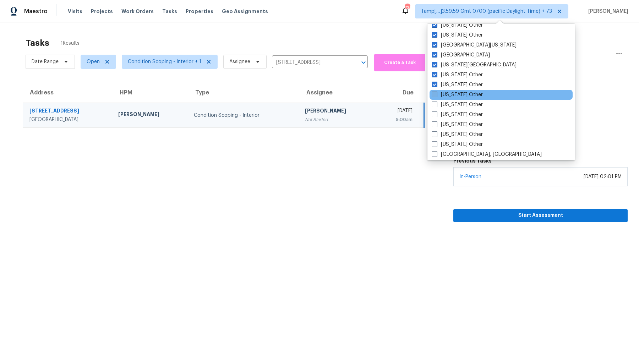
click at [455, 96] on label "Idaho Other" at bounding box center [457, 94] width 51 height 7
click at [436, 96] on input "Idaho Other" at bounding box center [434, 93] width 5 height 5
checkbox input "true"
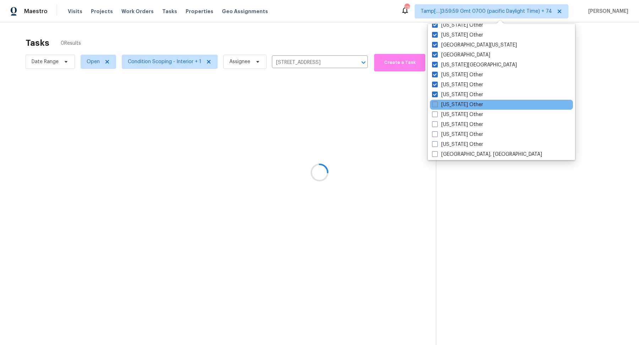
click at [454, 103] on label "Illinois Other" at bounding box center [457, 104] width 51 height 7
click at [437, 103] on input "Illinois Other" at bounding box center [434, 103] width 5 height 5
checkbox input "true"
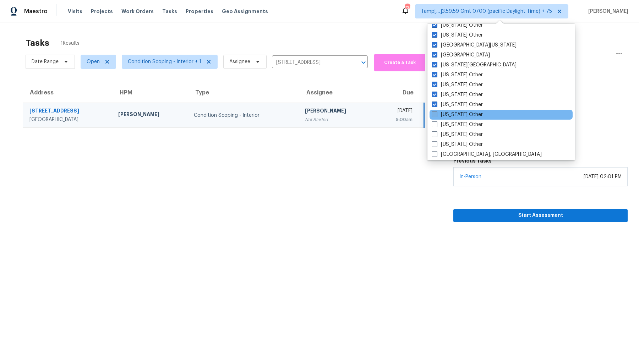
click at [454, 114] on label "Indiana Other" at bounding box center [457, 114] width 51 height 7
click at [436, 114] on input "Indiana Other" at bounding box center [434, 113] width 5 height 5
checkbox input "true"
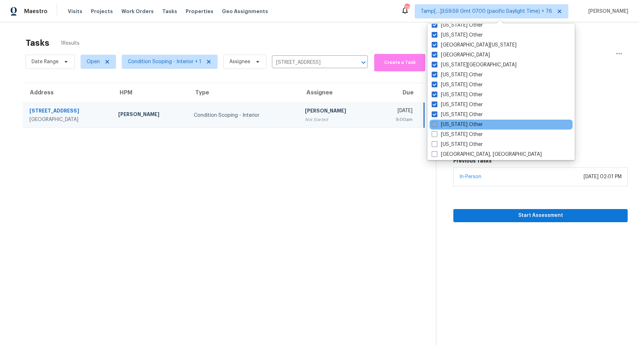
click at [455, 122] on label "Iowa Other" at bounding box center [457, 124] width 51 height 7
click at [436, 122] on input "Iowa Other" at bounding box center [434, 123] width 5 height 5
checkbox input "true"
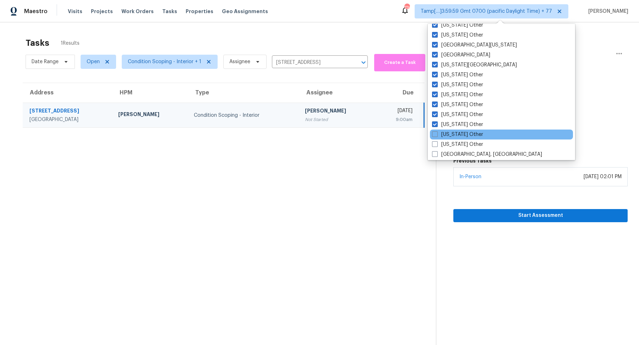
click at [455, 130] on div "Kansas Other" at bounding box center [501, 135] width 143 height 10
click at [455, 132] on label "Kansas Other" at bounding box center [457, 134] width 51 height 7
click at [437, 132] on input "Kansas Other" at bounding box center [434, 133] width 5 height 5
checkbox input "true"
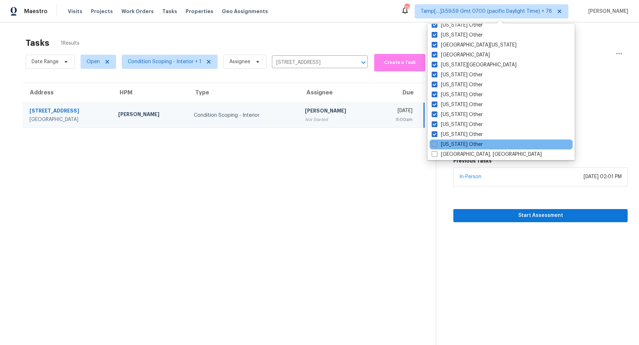
click at [455, 141] on label "Kentucky Other" at bounding box center [457, 144] width 51 height 7
click at [436, 141] on input "Kentucky Other" at bounding box center [434, 143] width 5 height 5
checkbox input "true"
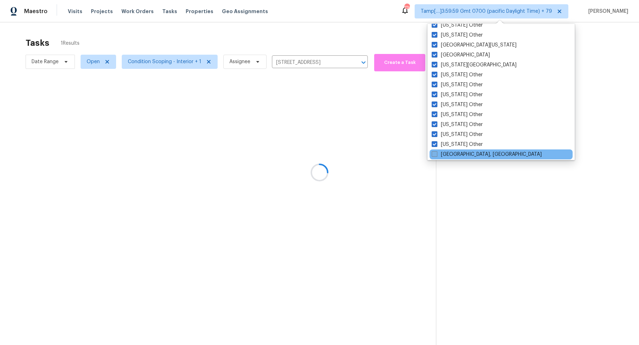
click at [455, 156] on label "Little Rock, AR" at bounding box center [487, 154] width 110 height 7
click at [436, 155] on input "Little Rock, AR" at bounding box center [434, 153] width 5 height 5
checkbox input "true"
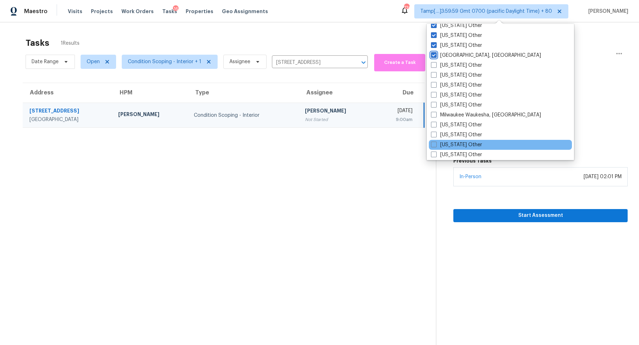
scroll to position [758, 0]
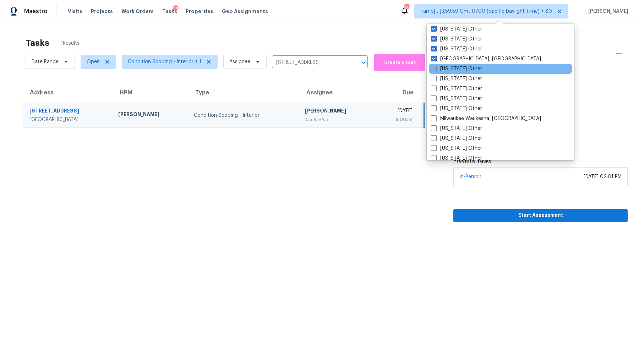
click at [444, 69] on label "Louisiana Other" at bounding box center [456, 68] width 51 height 7
click at [436, 69] on input "Louisiana Other" at bounding box center [433, 67] width 5 height 5
checkbox input "true"
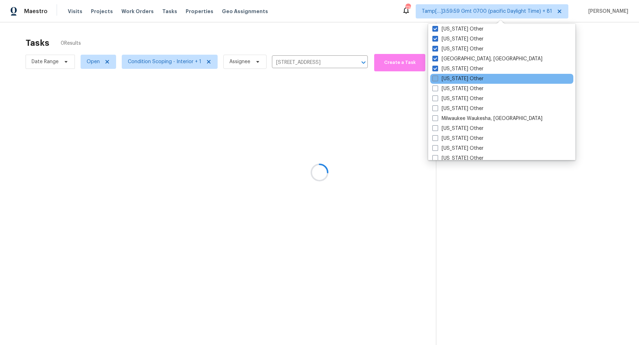
click at [444, 79] on label "Maine Other" at bounding box center [457, 78] width 51 height 7
click at [437, 79] on input "Maine Other" at bounding box center [434, 77] width 5 height 5
checkbox input "true"
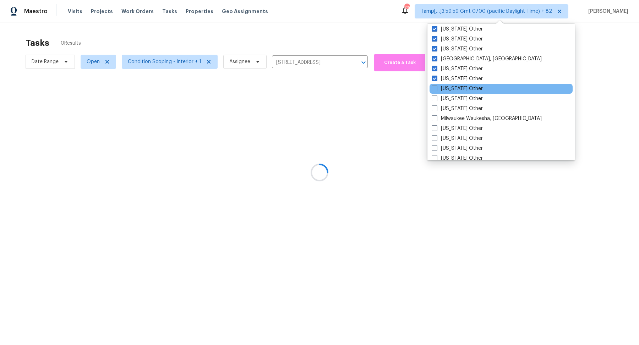
click at [444, 92] on div "Maryland Other" at bounding box center [501, 89] width 143 height 10
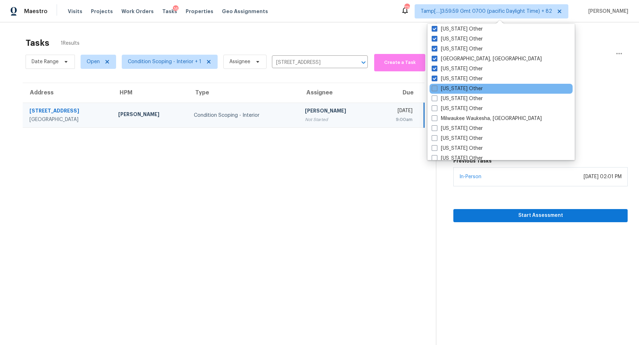
click at [447, 89] on label "Maryland Other" at bounding box center [457, 88] width 51 height 7
click at [436, 89] on input "Maryland Other" at bounding box center [434, 87] width 5 height 5
checkbox input "true"
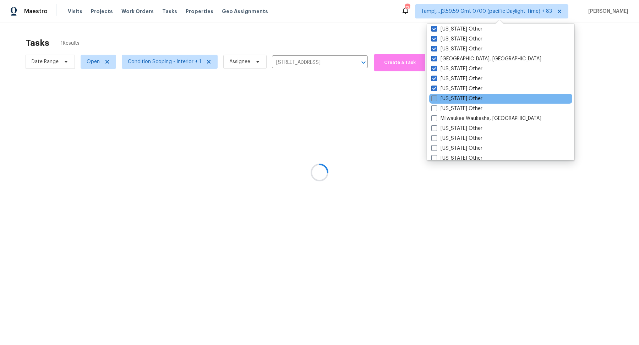
click at [448, 97] on label "Massachusetts Other" at bounding box center [456, 98] width 51 height 7
click at [436, 97] on input "Massachusetts Other" at bounding box center [433, 97] width 5 height 5
checkbox input "true"
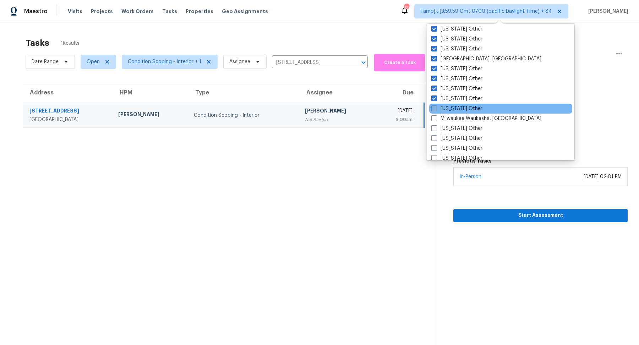
click at [448, 111] on label "Michigan Other" at bounding box center [456, 108] width 51 height 7
click at [436, 110] on input "Michigan Other" at bounding box center [433, 107] width 5 height 5
checkbox input "true"
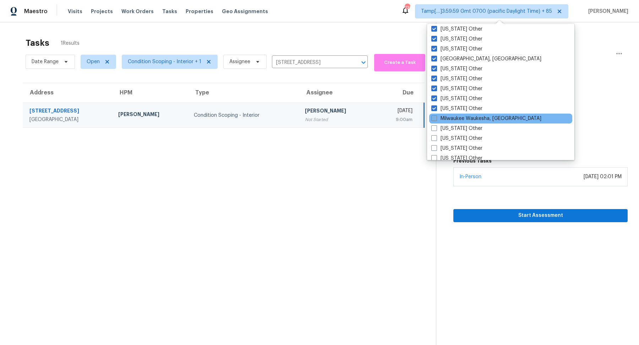
click at [448, 118] on label "Milwaukee Waukesha, WI" at bounding box center [486, 118] width 110 height 7
click at [436, 118] on input "Milwaukee Waukesha, WI" at bounding box center [433, 117] width 5 height 5
checkbox input "true"
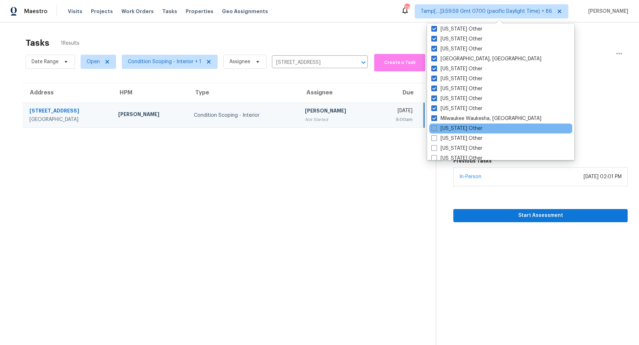
click at [447, 130] on label "Minnesota Other" at bounding box center [456, 128] width 51 height 7
click at [436, 130] on input "Minnesota Other" at bounding box center [433, 127] width 5 height 5
checkbox input "true"
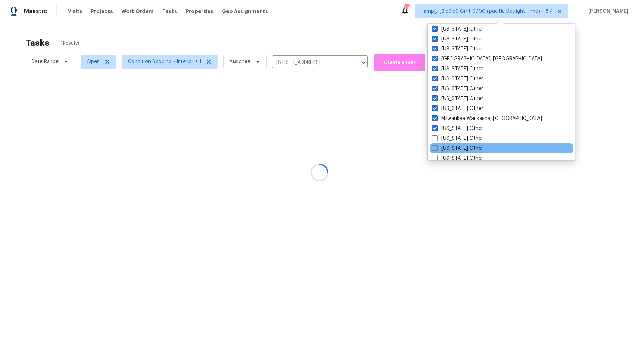
click at [447, 143] on div "Missouri Other" at bounding box center [501, 148] width 143 height 10
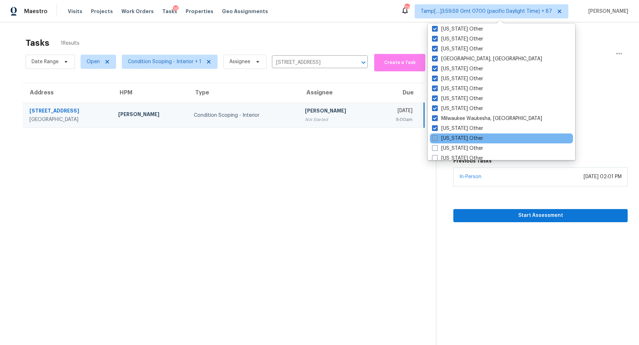
click at [450, 141] on label "Mississippi Other" at bounding box center [457, 138] width 51 height 7
click at [437, 140] on input "Mississippi Other" at bounding box center [434, 137] width 5 height 5
checkbox input "true"
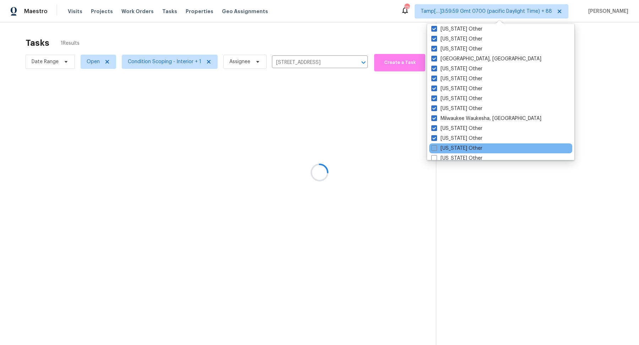
click at [451, 147] on label "Missouri Other" at bounding box center [456, 148] width 51 height 7
click at [436, 147] on input "Missouri Other" at bounding box center [433, 147] width 5 height 5
checkbox input "true"
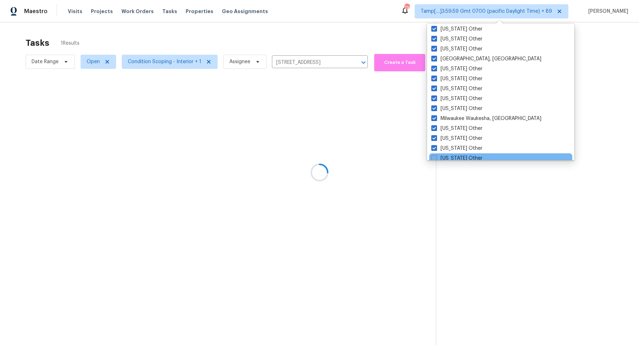
click at [451, 155] on label "Montana Other" at bounding box center [456, 158] width 51 height 7
click at [436, 155] on input "Montana Other" at bounding box center [433, 157] width 5 height 5
checkbox input "true"
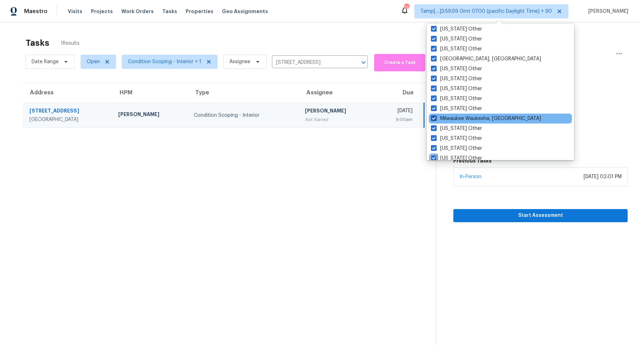
scroll to position [822, 0]
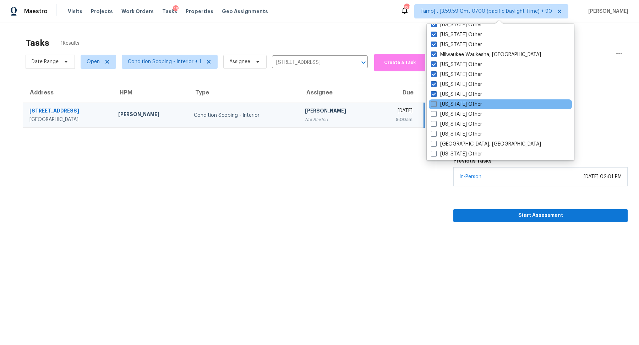
click at [454, 107] on label "Nebraska Other" at bounding box center [456, 104] width 51 height 7
click at [436, 105] on input "Nebraska Other" at bounding box center [433, 103] width 5 height 5
checkbox input "true"
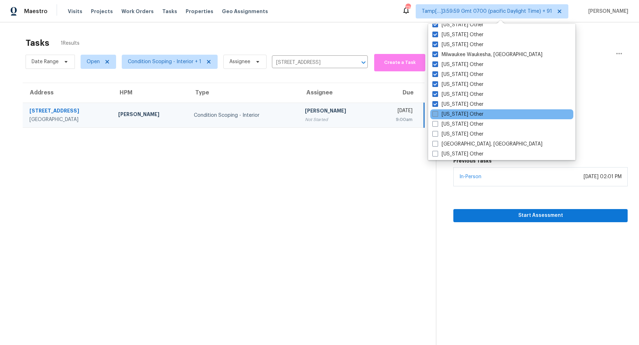
click at [454, 114] on label "Nevada Other" at bounding box center [457, 114] width 51 height 7
click at [437, 114] on input "Nevada Other" at bounding box center [434, 113] width 5 height 5
checkbox input "true"
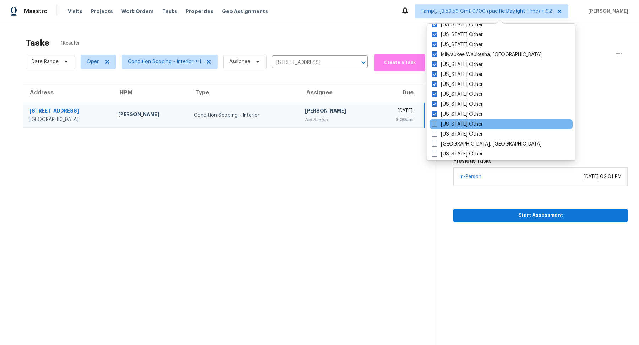
click at [454, 121] on label "New Hampshire Other" at bounding box center [457, 124] width 51 height 7
click at [436, 121] on input "New Hampshire Other" at bounding box center [434, 123] width 5 height 5
checkbox input "true"
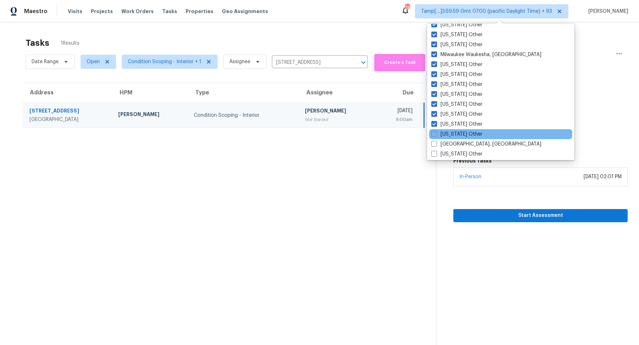
click at [459, 129] on div "New Mexico Other" at bounding box center [500, 134] width 143 height 10
click at [459, 135] on label "New Mexico Other" at bounding box center [456, 134] width 51 height 7
click at [436, 135] on input "New Mexico Other" at bounding box center [433, 133] width 5 height 5
checkbox input "true"
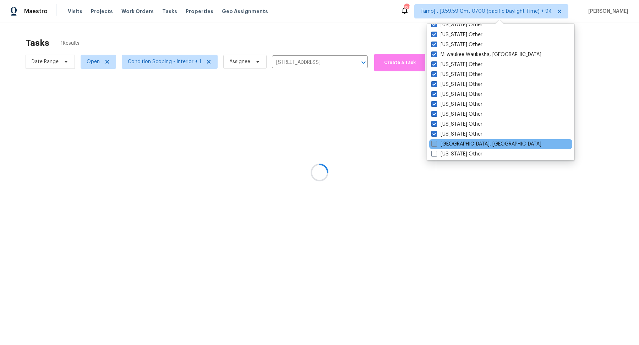
click at [459, 141] on label "New Orleans, LA" at bounding box center [486, 144] width 110 height 7
click at [436, 141] on input "New Orleans, LA" at bounding box center [433, 143] width 5 height 5
checkbox input "true"
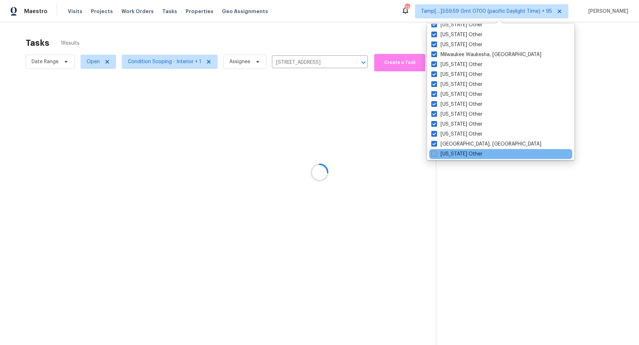
click at [459, 152] on label "New York Other" at bounding box center [456, 154] width 51 height 7
click at [436, 152] on input "New York Other" at bounding box center [433, 153] width 5 height 5
checkbox input "true"
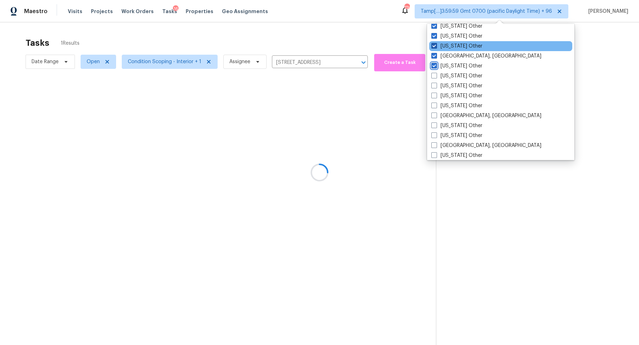
scroll to position [925, 0]
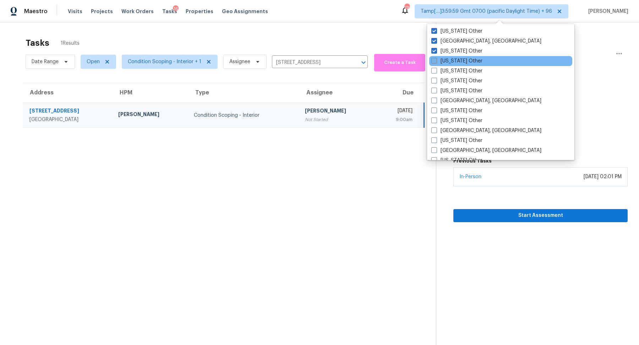
click at [459, 59] on label "North Carolina Other" at bounding box center [456, 61] width 51 height 7
click at [436, 59] on input "North Carolina Other" at bounding box center [433, 60] width 5 height 5
checkbox input "true"
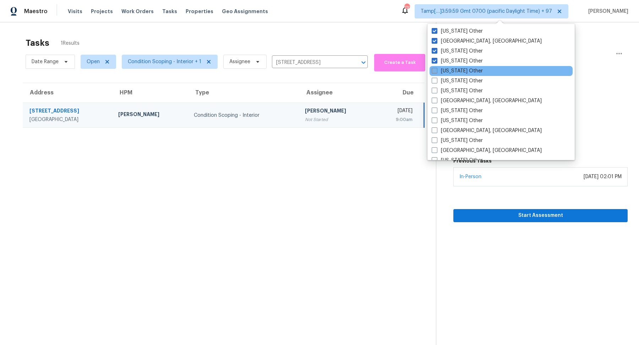
click at [460, 71] on label "North Dakota Other" at bounding box center [457, 70] width 51 height 7
click at [436, 71] on input "North Dakota Other" at bounding box center [434, 69] width 5 height 5
checkbox input "true"
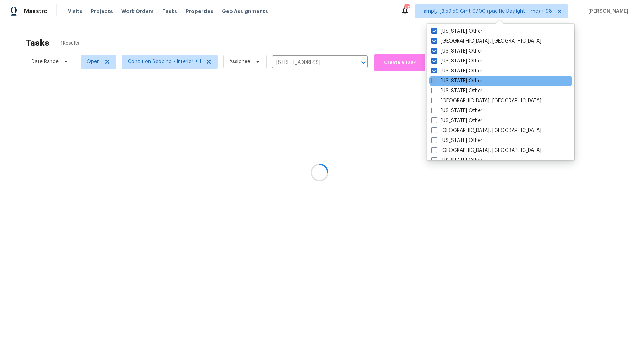
click at [459, 78] on label "Ohio Other" at bounding box center [456, 80] width 51 height 7
click at [436, 78] on input "Ohio Other" at bounding box center [433, 79] width 5 height 5
checkbox input "true"
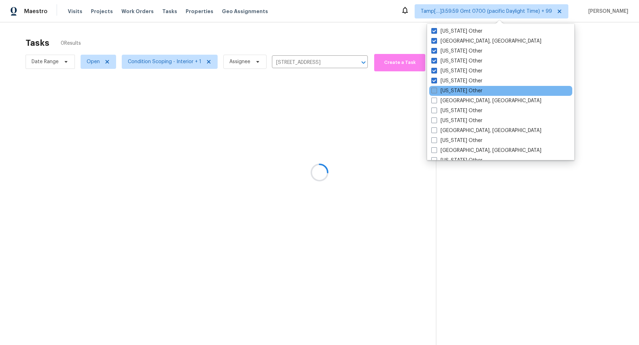
click at [461, 88] on label "Oklahoma Other" at bounding box center [456, 90] width 51 height 7
click at [436, 88] on input "Oklahoma Other" at bounding box center [433, 89] width 5 height 5
checkbox input "true"
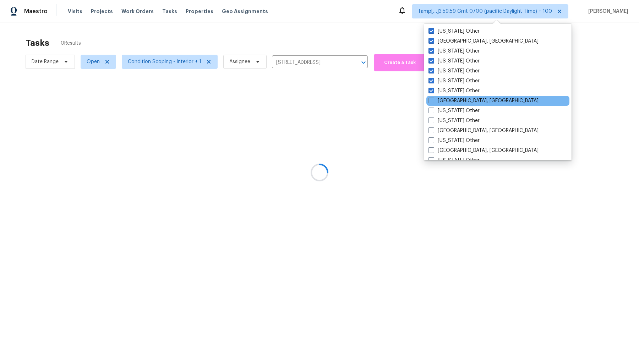
click at [461, 97] on div "Omaha, NE" at bounding box center [497, 101] width 143 height 10
click at [460, 98] on label "Omaha, NE" at bounding box center [484, 100] width 110 height 7
click at [433, 98] on input "Omaha, NE" at bounding box center [431, 99] width 5 height 5
checkbox input "true"
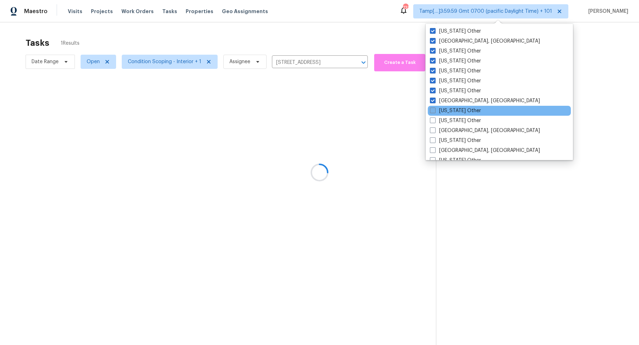
click at [465, 108] on label "Oregon Other" at bounding box center [455, 110] width 51 height 7
click at [435, 108] on input "Oregon Other" at bounding box center [432, 109] width 5 height 5
checkbox input "true"
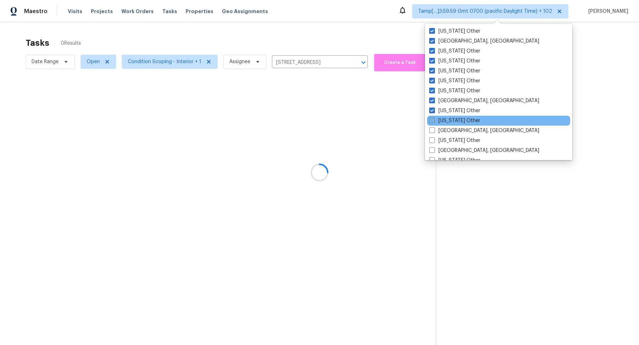
click at [465, 118] on label "Pennsylvania Other" at bounding box center [454, 120] width 51 height 7
click at [434, 118] on input "Pennsylvania Other" at bounding box center [431, 119] width 5 height 5
checkbox input "true"
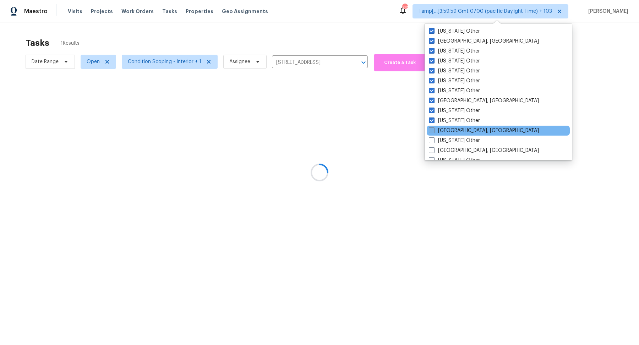
click at [465, 129] on label "Pittsburgh, PA" at bounding box center [484, 130] width 110 height 7
click at [433, 129] on input "Pittsburgh, PA" at bounding box center [431, 129] width 5 height 5
checkbox input "true"
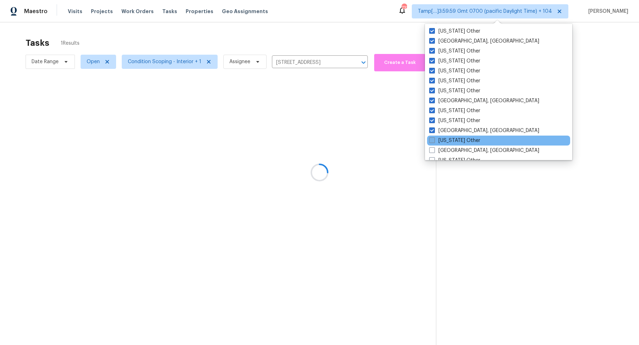
click at [465, 137] on label "Puerto Rico Other" at bounding box center [454, 140] width 51 height 7
click at [434, 137] on input "Puerto Rico Other" at bounding box center [431, 139] width 5 height 5
checkbox input "true"
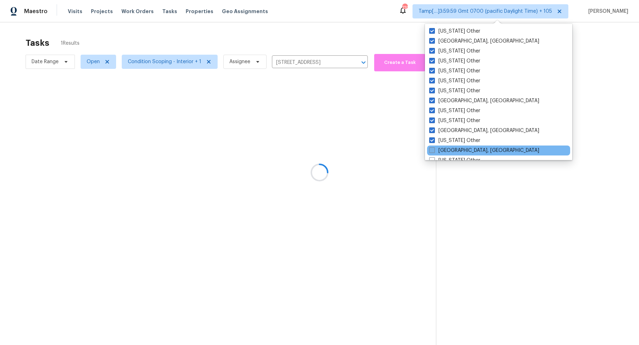
click at [455, 147] on label "Savannah, GA" at bounding box center [484, 150] width 110 height 7
click at [434, 147] on input "Savannah, GA" at bounding box center [431, 149] width 5 height 5
checkbox input "true"
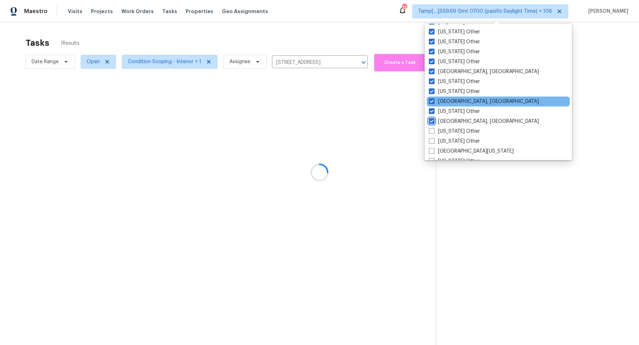
scroll to position [996, 0]
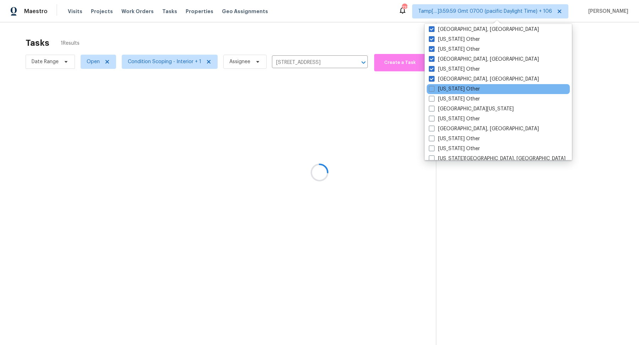
click at [454, 92] on div "South Carolina Other" at bounding box center [498, 89] width 143 height 10
click at [454, 91] on label "South Carolina Other" at bounding box center [454, 89] width 51 height 7
click at [433, 90] on input "South Carolina Other" at bounding box center [431, 88] width 5 height 5
checkbox input "true"
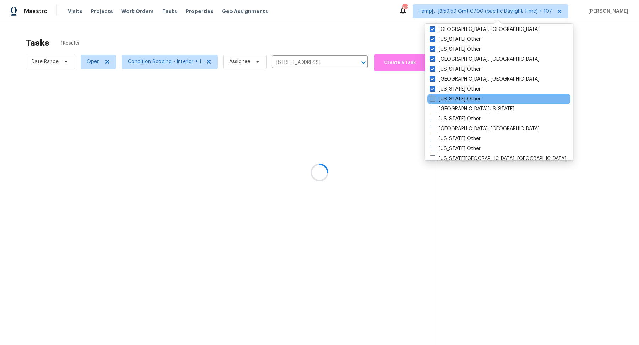
click at [454, 97] on label "South Dakota Other" at bounding box center [455, 99] width 51 height 7
click at [434, 97] on input "South Dakota Other" at bounding box center [432, 98] width 5 height 5
checkbox input "true"
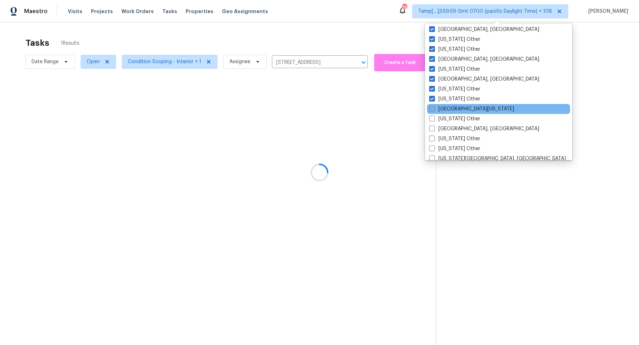
click at [449, 107] on label "South Texas" at bounding box center [471, 108] width 85 height 7
click at [434, 107] on input "South Texas" at bounding box center [431, 107] width 5 height 5
checkbox input "true"
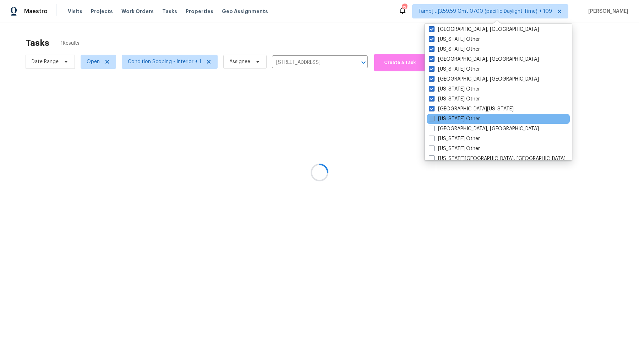
click at [449, 117] on label "Tennessee Other" at bounding box center [454, 118] width 51 height 7
click at [433, 117] on input "Tennessee Other" at bounding box center [431, 117] width 5 height 5
checkbox input "true"
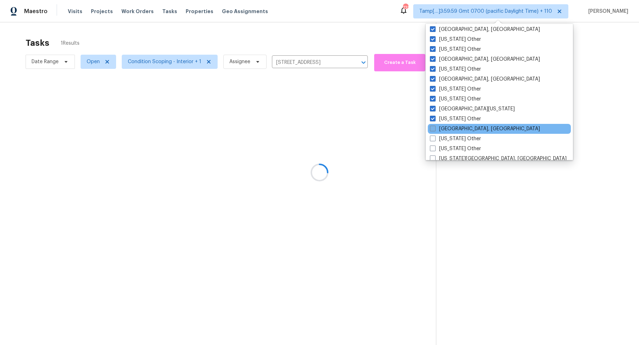
click at [447, 128] on label "Tulsa, OK" at bounding box center [485, 128] width 110 height 7
click at [435, 128] on input "Tulsa, OK" at bounding box center [432, 127] width 5 height 5
checkbox input "true"
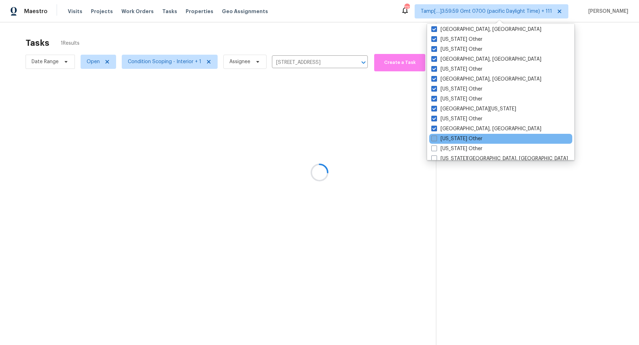
click at [447, 136] on label "Utah Other" at bounding box center [456, 138] width 51 height 7
click at [436, 136] on input "Utah Other" at bounding box center [433, 137] width 5 height 5
checkbox input "true"
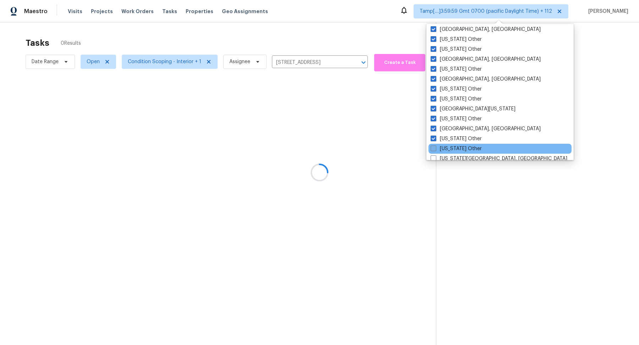
click at [447, 147] on label "Vermont Other" at bounding box center [456, 148] width 51 height 7
click at [435, 147] on input "Vermont Other" at bounding box center [433, 147] width 5 height 5
checkbox input "true"
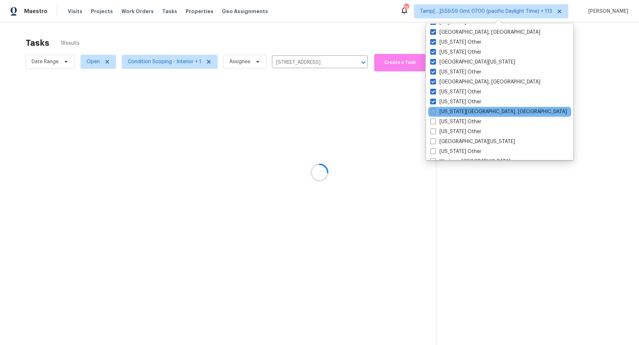
click at [456, 111] on label "Virginia Beach, VA" at bounding box center [498, 111] width 137 height 7
click at [435, 111] on input "Virginia Beach, VA" at bounding box center [432, 110] width 5 height 5
checkbox input "true"
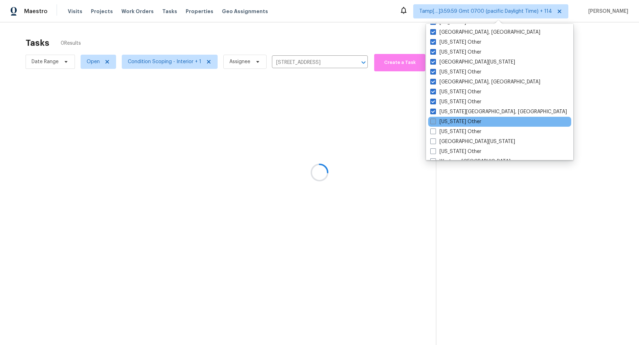
click at [455, 124] on label "Virginia Other" at bounding box center [455, 121] width 51 height 7
click at [435, 123] on input "Virginia Other" at bounding box center [432, 120] width 5 height 5
checkbox input "true"
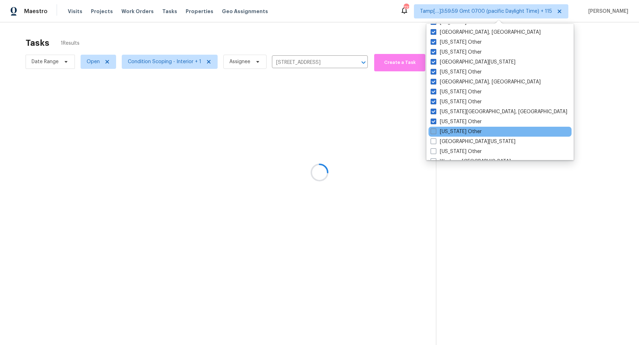
click at [455, 129] on label "Washington Other" at bounding box center [456, 131] width 51 height 7
click at [435, 129] on input "Washington Other" at bounding box center [433, 130] width 5 height 5
checkbox input "true"
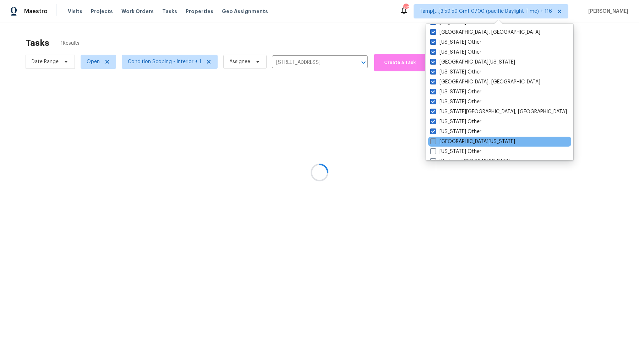
click at [454, 140] on label "West Texas" at bounding box center [472, 141] width 85 height 7
click at [435, 140] on input "West Texas" at bounding box center [432, 140] width 5 height 5
checkbox input "true"
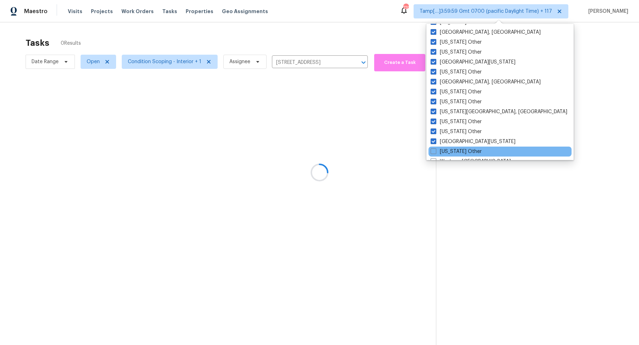
click at [454, 147] on div "West Virginia Other" at bounding box center [500, 152] width 143 height 10
click at [467, 152] on label "West Virginia Other" at bounding box center [456, 151] width 51 height 7
click at [435, 152] on input "West Virginia Other" at bounding box center [433, 150] width 5 height 5
checkbox input "true"
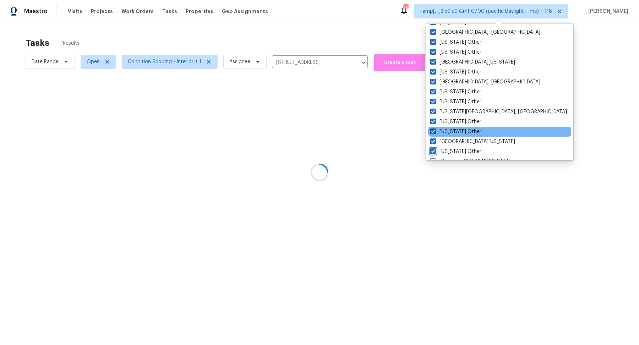
scroll to position [1071, 0]
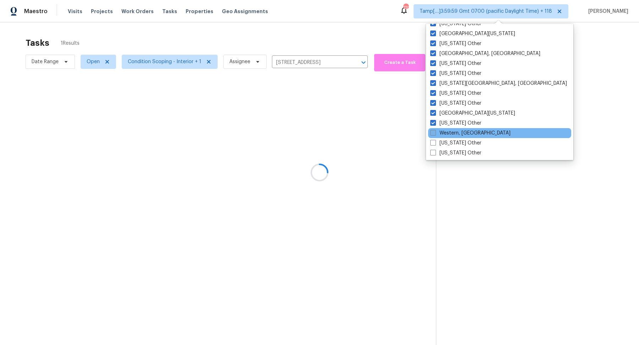
click at [454, 133] on label "Western, NY" at bounding box center [470, 133] width 80 height 7
click at [435, 133] on input "Western, NY" at bounding box center [432, 132] width 5 height 5
checkbox input "true"
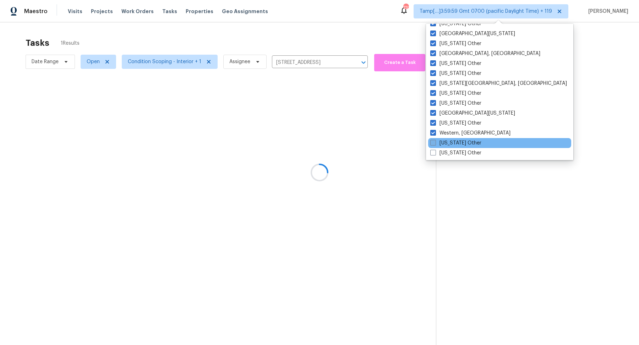
click at [454, 141] on label "Wisconsin Other" at bounding box center [455, 143] width 51 height 7
click at [435, 141] on input "Wisconsin Other" at bounding box center [432, 142] width 5 height 5
checkbox input "true"
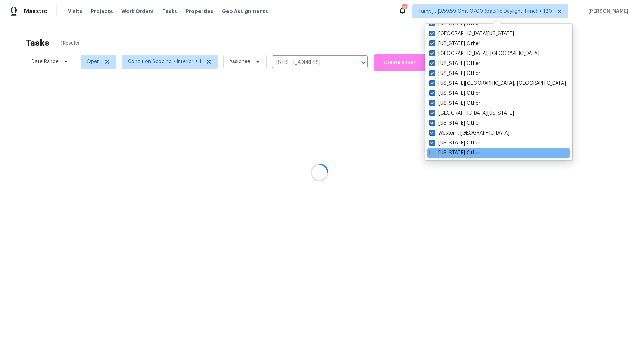
click at [455, 151] on label "Wyoming Other" at bounding box center [454, 152] width 51 height 7
click at [434, 151] on input "Wyoming Other" at bounding box center [431, 151] width 5 height 5
checkbox input "true"
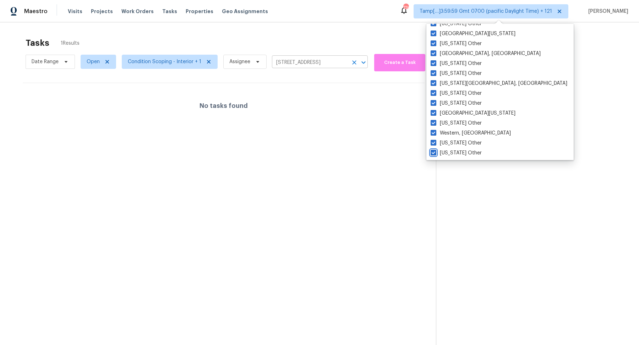
click at [351, 64] on icon "Clear" at bounding box center [354, 62] width 7 height 7
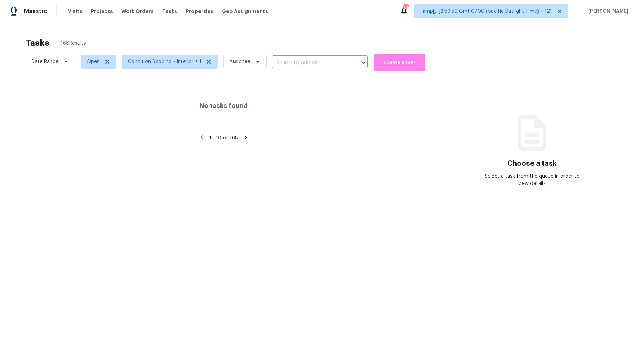
click at [243, 133] on section "Tasks 168 Results Date Range Open Condition Scoping - Interior + 1 Assignee ​ C…" at bounding box center [223, 201] width 425 height 334
click at [243, 136] on icon at bounding box center [245, 137] width 6 height 6
click at [203, 139] on icon at bounding box center [200, 137] width 6 height 6
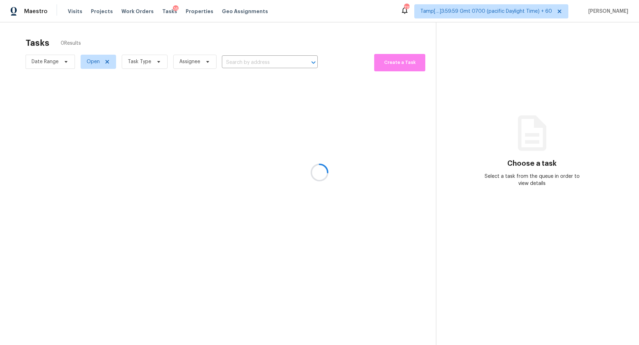
click at [152, 67] on div at bounding box center [319, 172] width 639 height 345
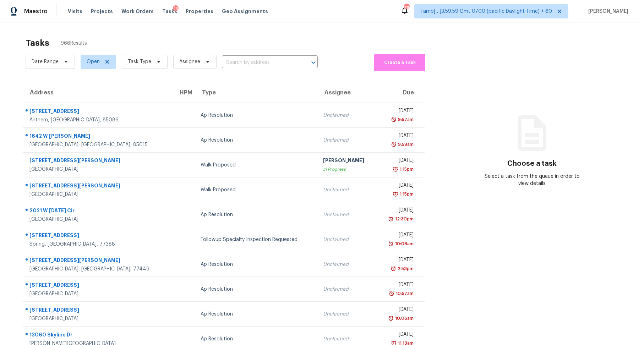
click at [138, 69] on span "Task Type" at bounding box center [141, 62] width 51 height 18
click at [147, 62] on span "Task Type" at bounding box center [139, 61] width 23 height 7
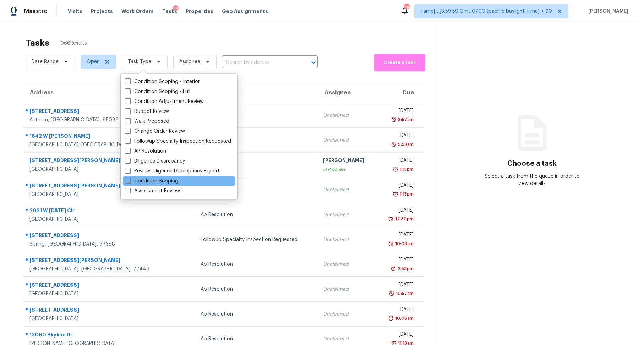
click at [150, 181] on label "Condition Scoping" at bounding box center [151, 181] width 53 height 7
click at [130, 181] on input "Condition Scoping" at bounding box center [127, 180] width 5 height 5
checkbox input "true"
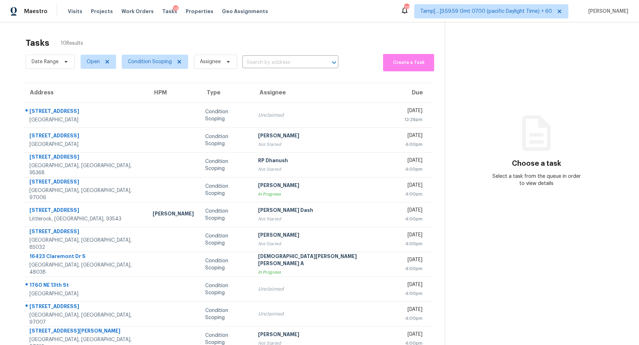
click at [292, 42] on div "Tasks 10 Results" at bounding box center [235, 43] width 419 height 18
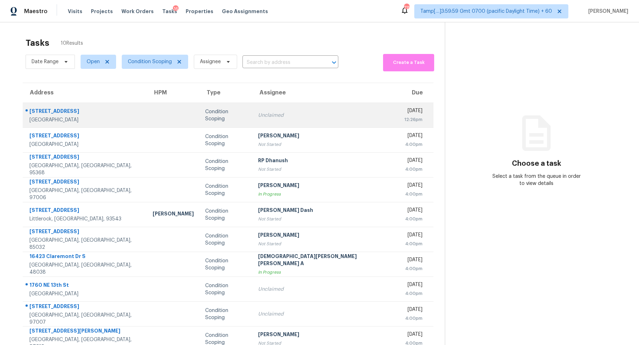
click at [247, 124] on td "Condition Scoping" at bounding box center [226, 115] width 53 height 25
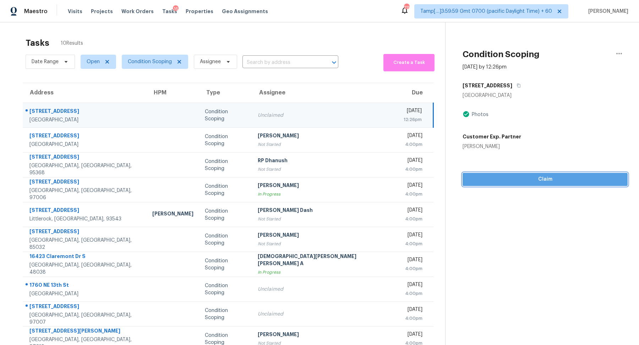
click at [471, 180] on span "Claim" at bounding box center [545, 179] width 154 height 9
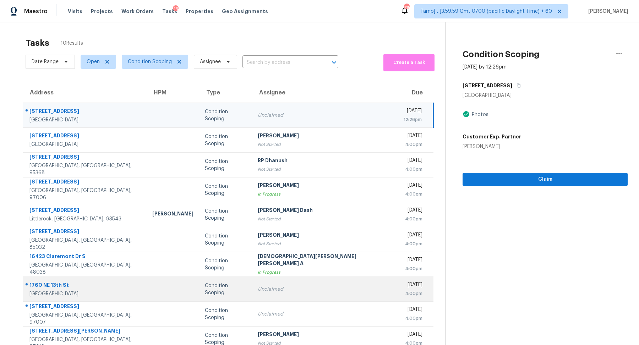
click at [271, 288] on div "Unclaimed" at bounding box center [325, 289] width 135 height 7
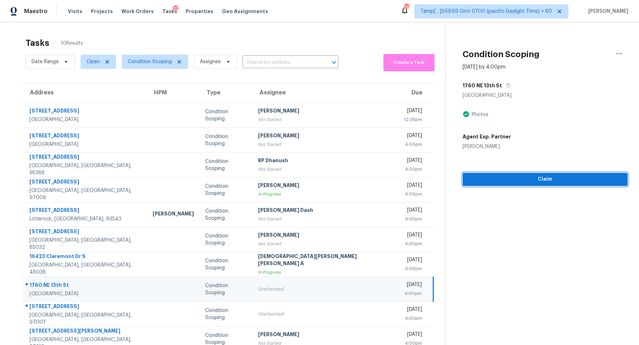
click at [484, 176] on span "Claim" at bounding box center [545, 179] width 154 height 9
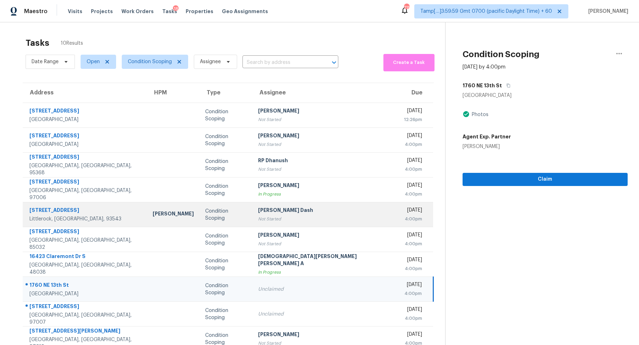
scroll to position [22, 0]
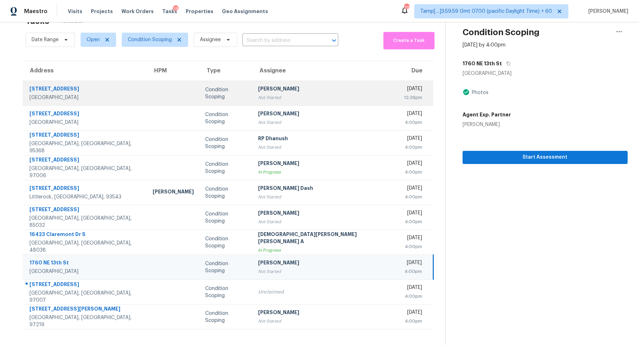
click at [333, 101] on td "Hariharan GV Not Started" at bounding box center [325, 93] width 146 height 25
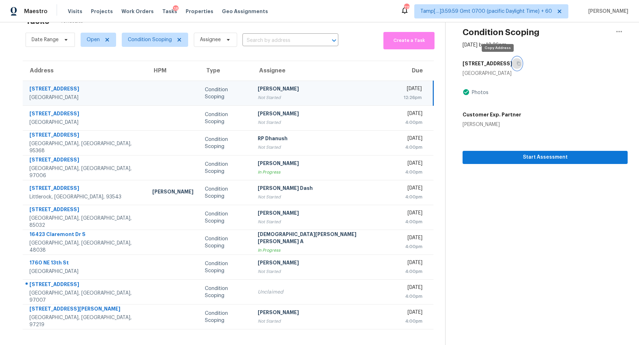
click at [517, 62] on icon "button" at bounding box center [519, 63] width 4 height 4
click at [512, 68] on button "button" at bounding box center [517, 63] width 10 height 13
click at [518, 160] on span "Start Assessment" at bounding box center [545, 157] width 154 height 9
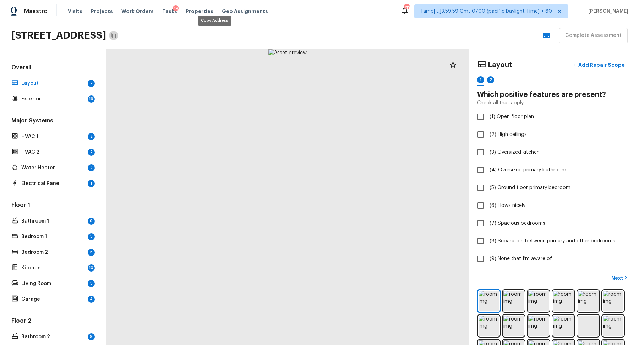
click at [116, 37] on icon "Copy Address" at bounding box center [113, 35] width 5 height 5
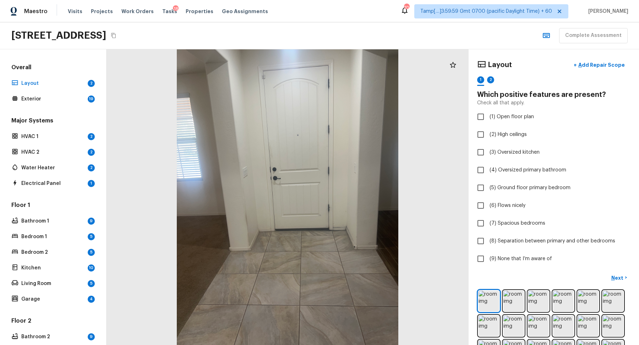
click at [344, 179] on div at bounding box center [288, 197] width 362 height 296
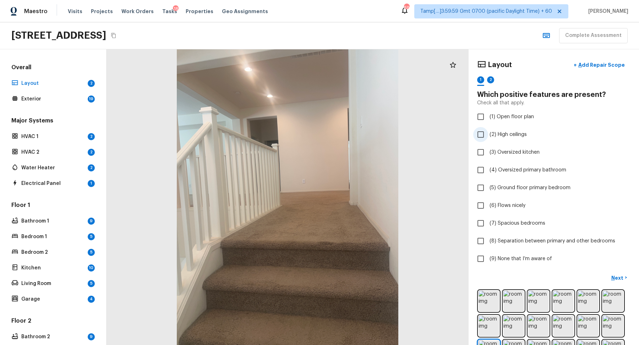
click at [512, 136] on span "(2) High ceilings" at bounding box center [508, 134] width 37 height 7
click at [488, 136] on input "(2) High ceilings" at bounding box center [480, 134] width 15 height 15
checkbox input "true"
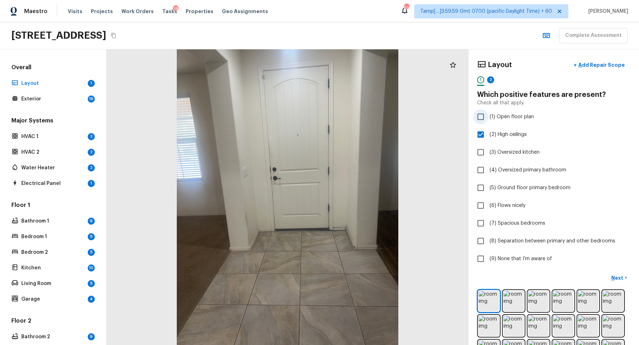
click at [506, 124] on label "(1) Open floor plan" at bounding box center [549, 116] width 152 height 15
click at [488, 124] on input "(1) Open floor plan" at bounding box center [480, 116] width 15 height 15
click at [523, 117] on span "(1) Open floor plan" at bounding box center [512, 116] width 44 height 7
click at [488, 117] on input "(1) Open floor plan" at bounding box center [480, 116] width 15 height 15
checkbox input "false"
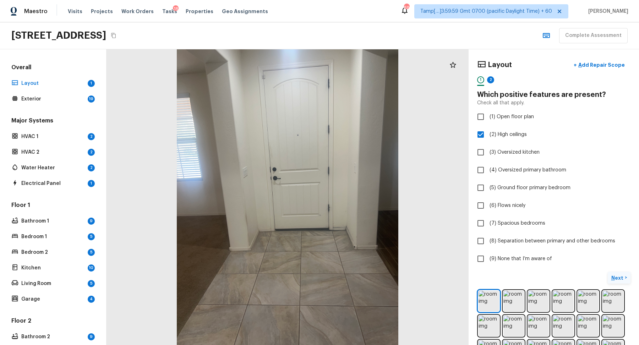
click at [618, 277] on p "Next" at bounding box center [617, 277] width 13 height 7
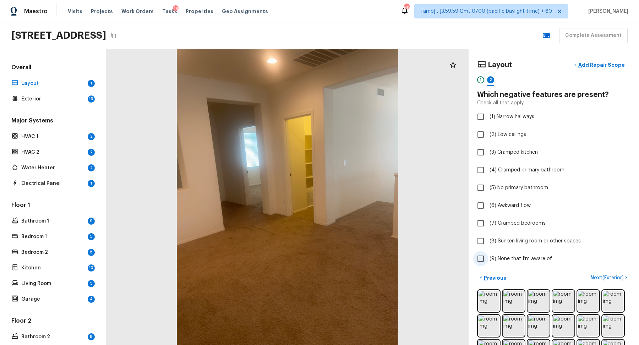
click at [513, 262] on label "(9) None that I’m aware of" at bounding box center [549, 258] width 152 height 15
click at [488, 262] on input "(9) None that I’m aware of" at bounding box center [480, 258] width 15 height 15
checkbox input "true"
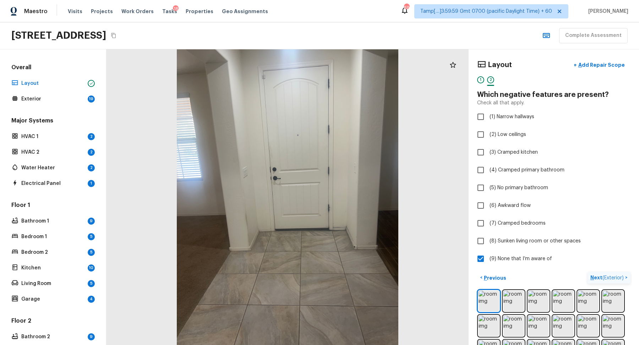
click at [604, 275] on span "( Exterior )" at bounding box center [612, 277] width 21 height 5
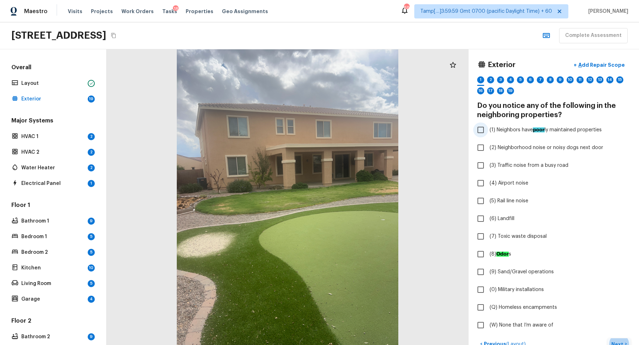
click at [507, 133] on label "(1) Neighbors have poor ly maintained properties" at bounding box center [549, 129] width 152 height 15
click at [488, 133] on input "(1) Neighbors have poor ly maintained properties" at bounding box center [480, 129] width 15 height 15
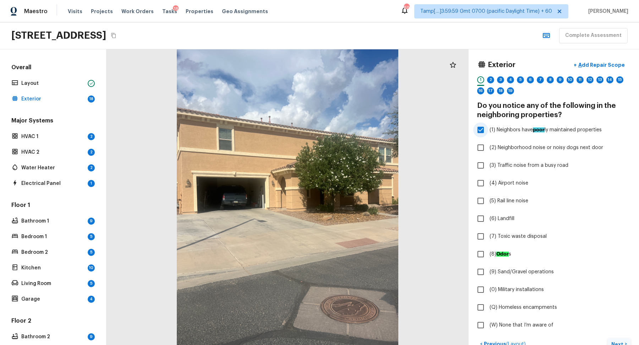
click at [526, 132] on span "(1) Neighbors have poor ly maintained properties" at bounding box center [546, 129] width 112 height 7
click at [488, 132] on input "(1) Neighbors have poor ly maintained properties" at bounding box center [480, 129] width 15 height 15
checkbox input "false"
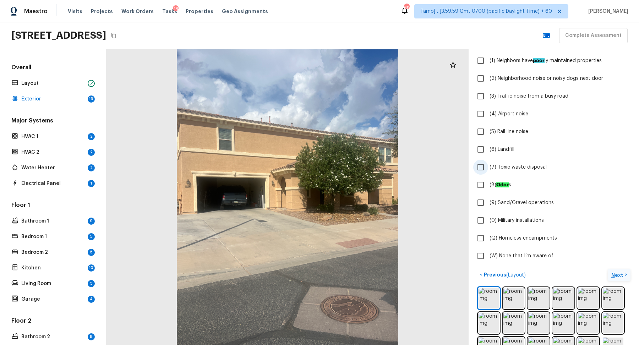
scroll to position [197, 0]
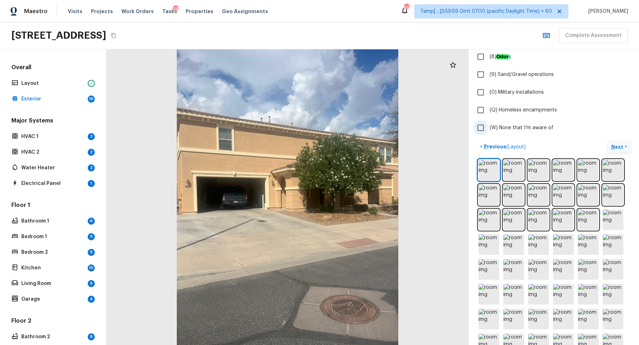
click at [536, 130] on span "(W) None that I’m aware of" at bounding box center [522, 127] width 64 height 7
click at [488, 130] on input "(W) None that I’m aware of" at bounding box center [480, 127] width 15 height 15
checkbox input "true"
click at [617, 148] on p "Next" at bounding box center [617, 146] width 13 height 7
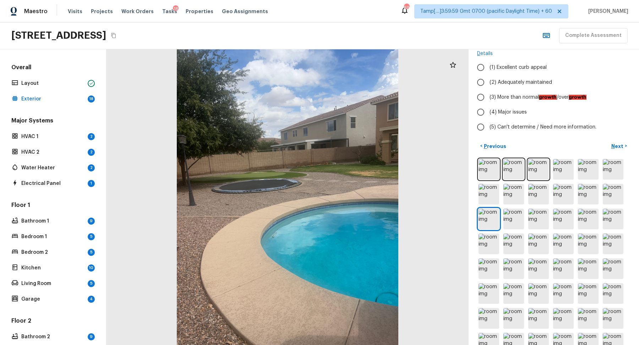
scroll to position [59, 0]
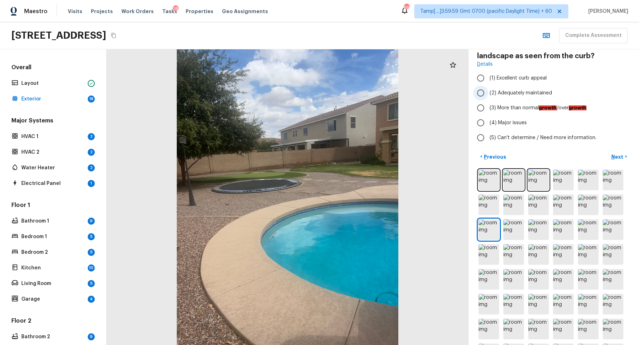
click at [527, 97] on label "(2) Adequately maintained" at bounding box center [549, 93] width 152 height 15
click at [488, 97] on input "(2) Adequately maintained" at bounding box center [480, 93] width 15 height 15
radio input "true"
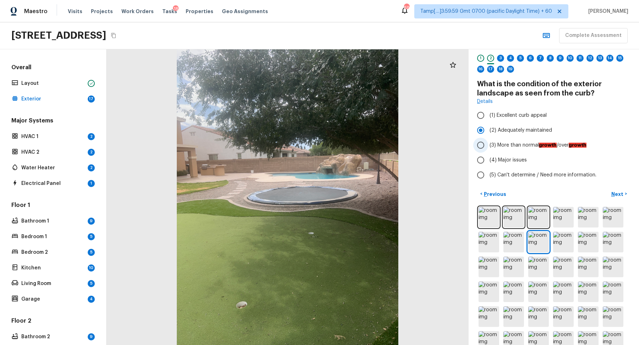
scroll to position [0, 0]
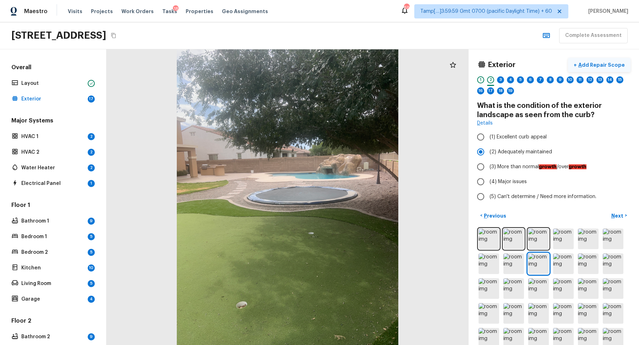
click at [607, 68] on p "Add Repair Scope" at bounding box center [601, 64] width 48 height 7
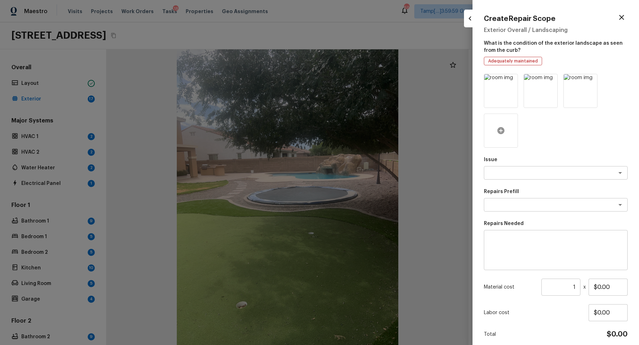
click at [504, 130] on icon at bounding box center [500, 130] width 7 height 7
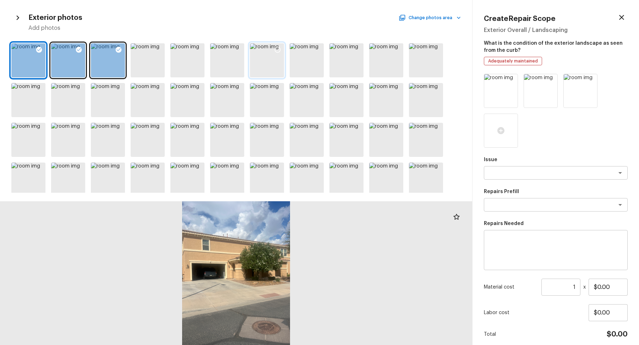
click at [278, 52] on icon at bounding box center [278, 50] width 6 height 6
click at [318, 51] on icon at bounding box center [317, 49] width 7 height 7
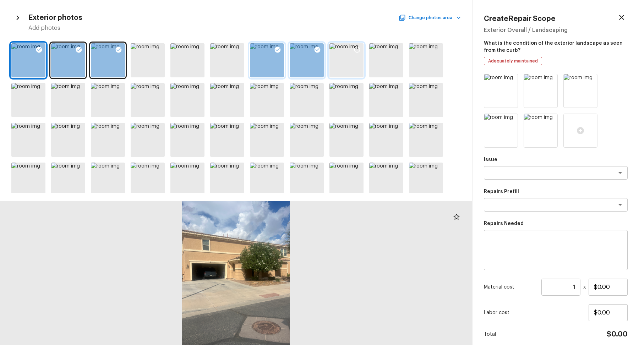
click at [354, 51] on icon at bounding box center [357, 49] width 7 height 7
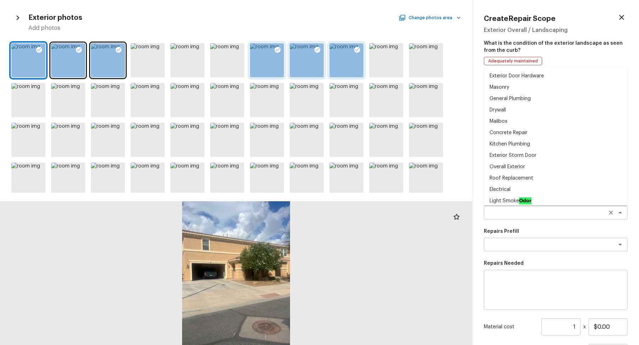
click at [535, 217] on div "x ​" at bounding box center [556, 212] width 144 height 13
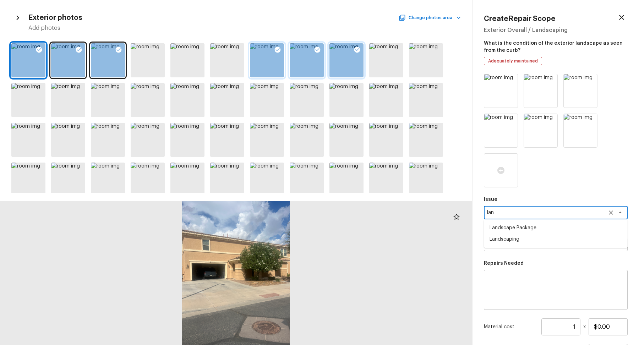
click at [501, 225] on li "Landscape Package" at bounding box center [556, 227] width 144 height 11
type textarea "Landscape Package"
click at [503, 242] on textarea at bounding box center [546, 244] width 118 height 7
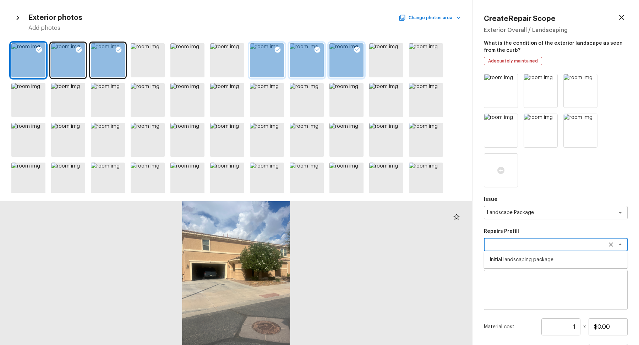
click at [539, 262] on li "Initial landscaping package" at bounding box center [556, 259] width 144 height 11
type textarea "Initial landscaping package"
type textarea "Mowing of grass up to 6" in height. Mow, edge along driveways & sidewalks, trim…"
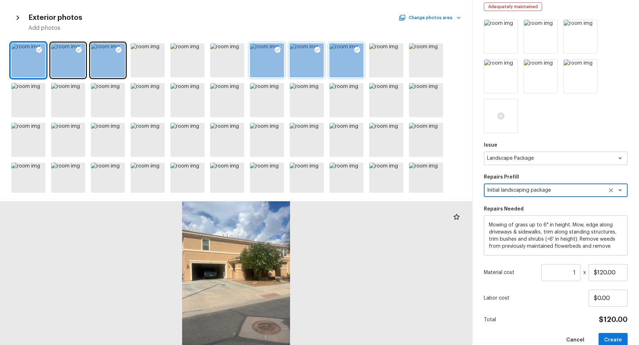
scroll to position [67, 0]
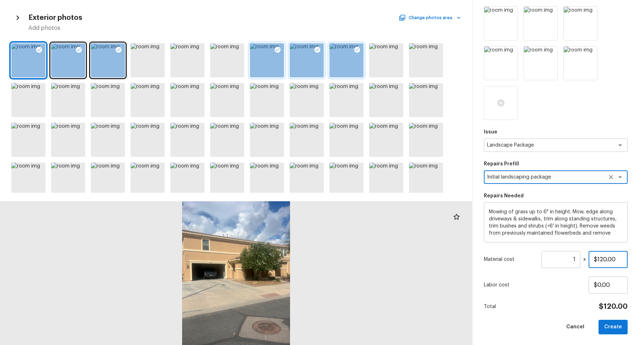
click at [599, 260] on input "$120.00" at bounding box center [608, 259] width 39 height 17
type input "$300.00"
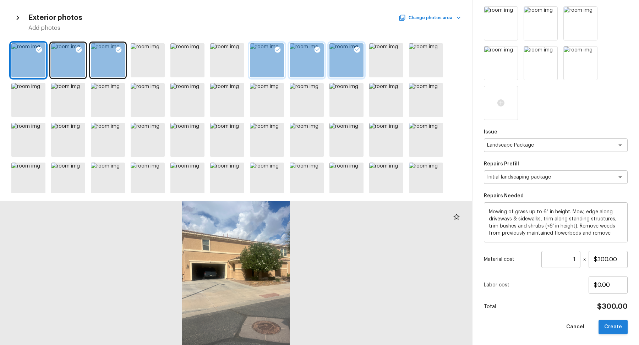
click at [624, 332] on button "Create" at bounding box center [613, 327] width 29 height 15
type input "$0.00"
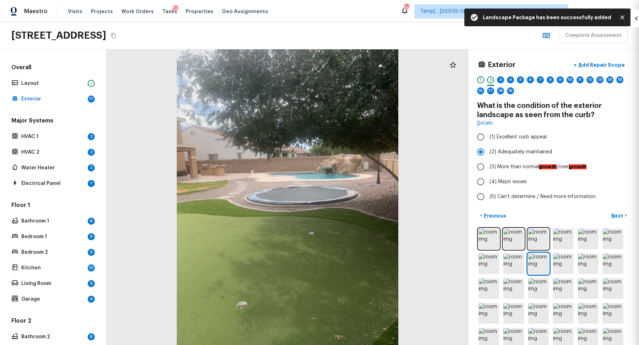
scroll to position [0, 0]
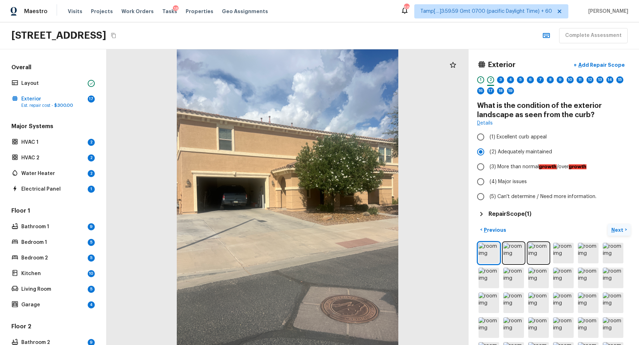
click at [616, 230] on p "Next" at bounding box center [617, 230] width 13 height 7
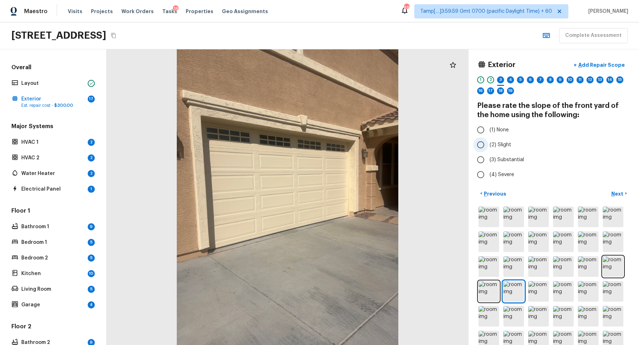
click at [515, 142] on label "(2) Slight" at bounding box center [549, 144] width 152 height 15
click at [488, 142] on input "(2) Slight" at bounding box center [480, 144] width 15 height 15
radio input "true"
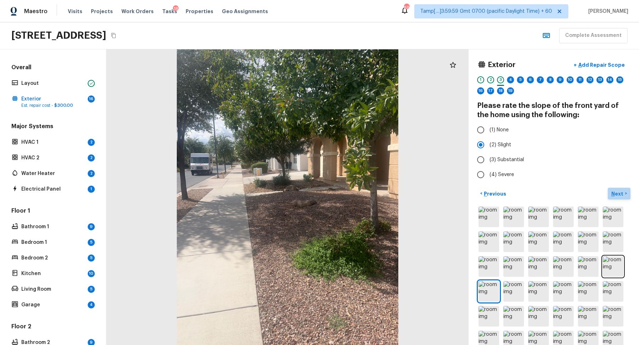
click at [628, 188] on button "Next >" at bounding box center [619, 194] width 23 height 12
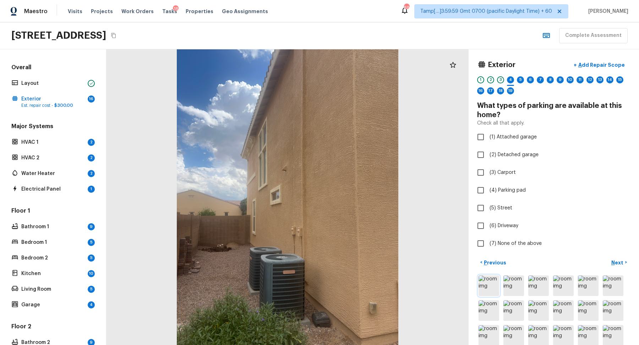
click at [482, 280] on img at bounding box center [489, 285] width 21 height 21
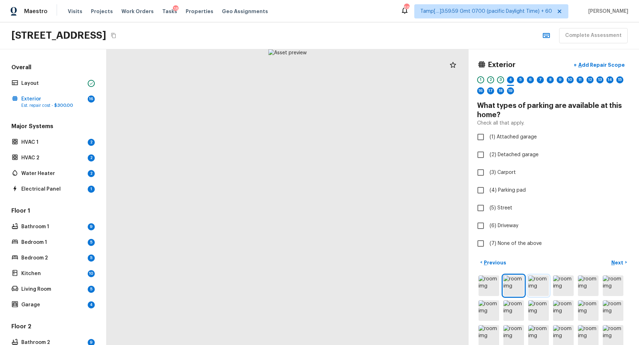
click at [543, 286] on img at bounding box center [538, 285] width 21 height 21
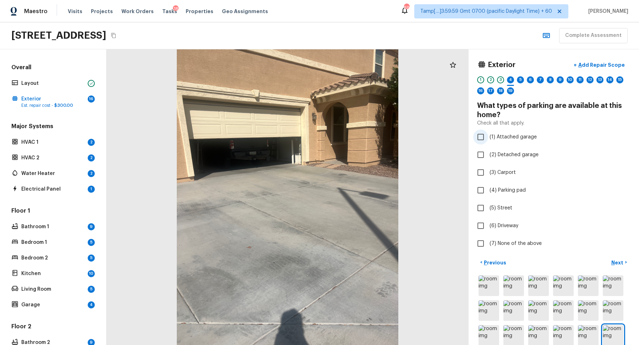
click at [503, 142] on label "(1) Attached garage" at bounding box center [549, 137] width 152 height 15
click at [488, 142] on input "(1) Attached garage" at bounding box center [480, 137] width 15 height 15
checkbox input "true"
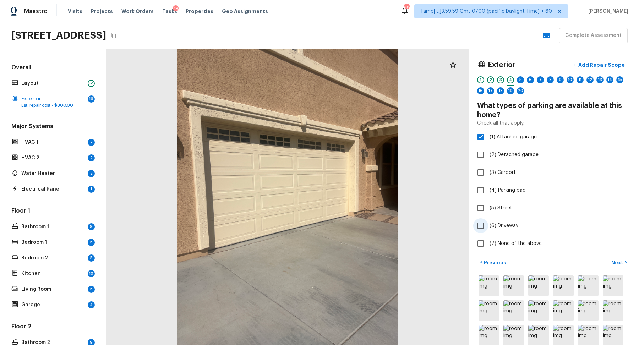
click at [507, 227] on span "(6) Driveway" at bounding box center [504, 225] width 29 height 7
click at [488, 227] on input "(6) Driveway" at bounding box center [480, 225] width 15 height 15
checkbox input "true"
click at [615, 259] on p "Next" at bounding box center [617, 262] width 13 height 7
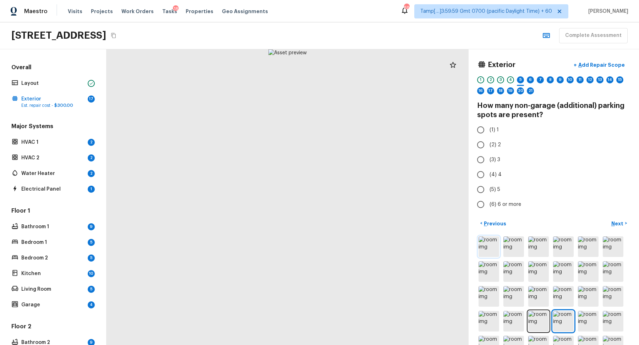
click at [489, 241] on img at bounding box center [489, 246] width 21 height 21
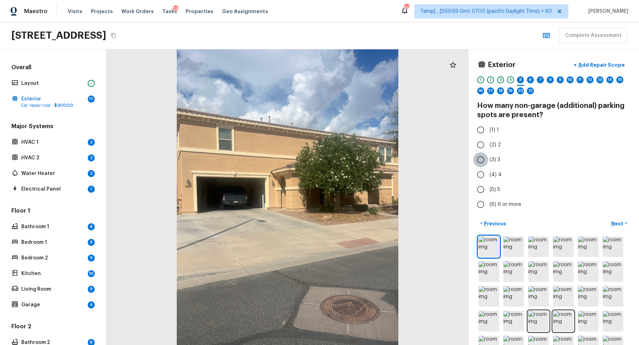
click at [483, 157] on input "(3) 3" at bounding box center [480, 159] width 15 height 15
radio input "true"
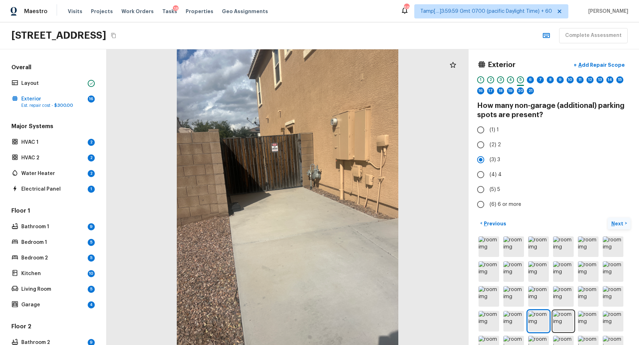
click at [615, 222] on p "Next" at bounding box center [617, 223] width 13 height 7
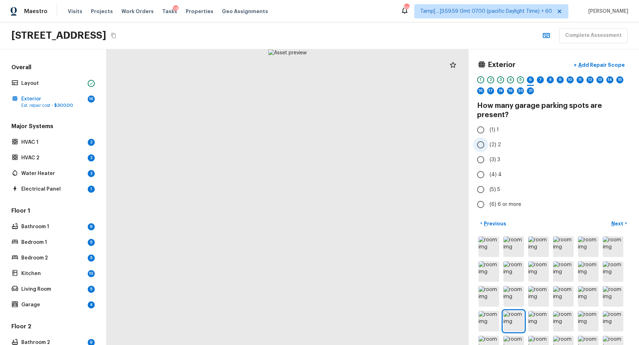
click at [491, 146] on span "(2) 2" at bounding box center [495, 144] width 11 height 7
click at [488, 146] on input "(2) 2" at bounding box center [480, 144] width 15 height 15
radio input "true"
click at [613, 221] on p "Next" at bounding box center [617, 223] width 13 height 7
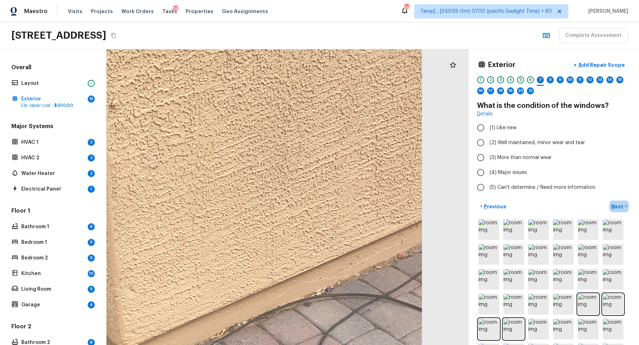
drag, startPoint x: 300, startPoint y: 238, endPoint x: 155, endPoint y: 233, distance: 144.9
click at [155, 233] on div at bounding box center [103, 271] width 1042 height 851
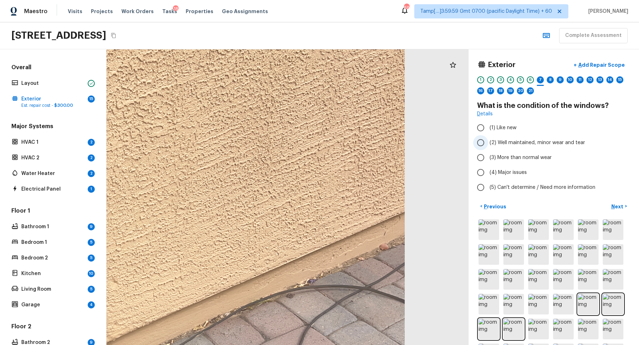
click at [531, 145] on span "(2) Well maintained, minor wear and tear" at bounding box center [538, 142] width 96 height 7
click at [488, 145] on input "(2) Well maintained, minor wear and tear" at bounding box center [480, 142] width 15 height 15
radio input "true"
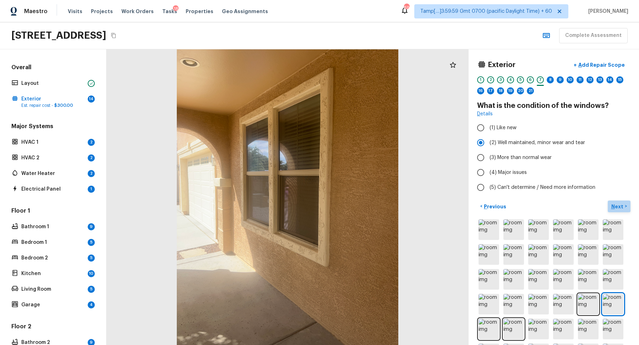
click at [620, 210] on button "Next >" at bounding box center [619, 207] width 23 height 12
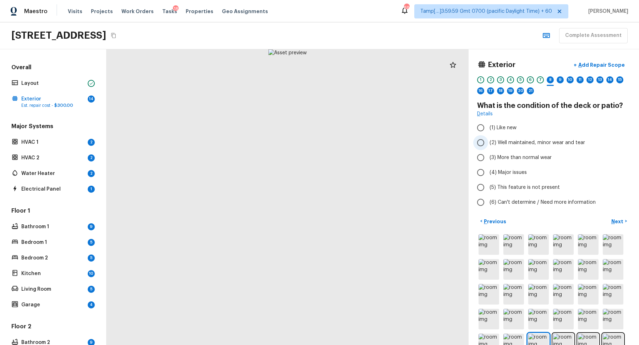
click at [549, 147] on label "(2) Well maintained, minor wear and tear" at bounding box center [549, 142] width 152 height 15
click at [488, 147] on input "(2) Well maintained, minor wear and tear" at bounding box center [480, 142] width 15 height 15
radio input "true"
click at [608, 217] on button "Next >" at bounding box center [619, 221] width 23 height 12
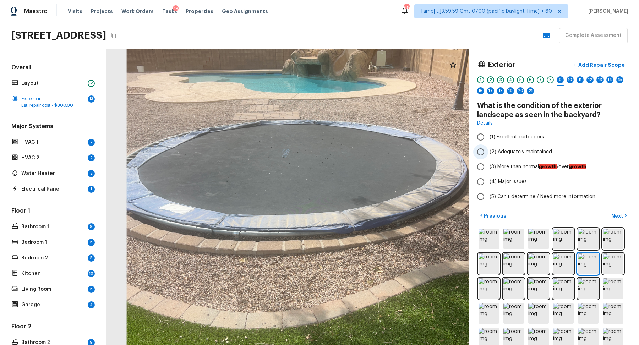
click at [508, 150] on span "(2) Adequately maintained" at bounding box center [521, 151] width 62 height 7
click at [488, 150] on input "(2) Adequately maintained" at bounding box center [480, 151] width 15 height 15
radio input "true"
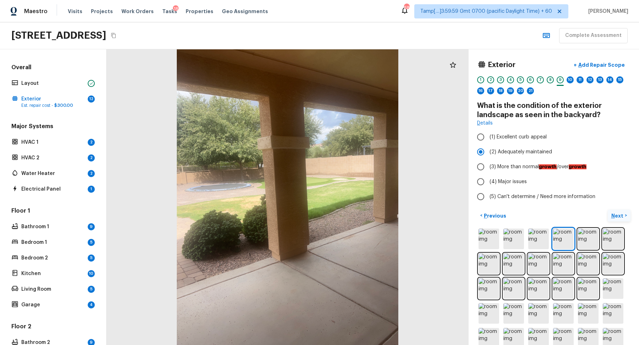
click at [621, 215] on p "Next" at bounding box center [617, 215] width 13 height 7
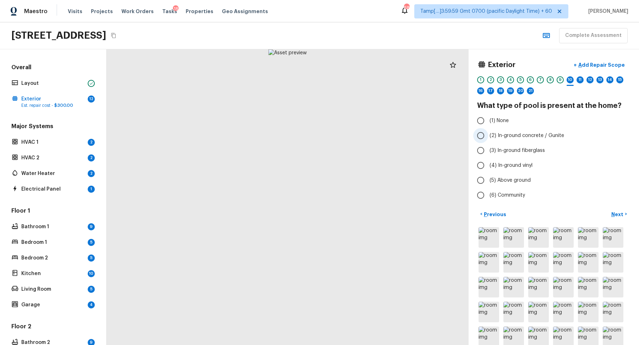
click at [508, 138] on span "(2) In-ground concrete / Gunite" at bounding box center [527, 135] width 75 height 7
click at [488, 138] on input "(2) In-ground concrete / Gunite" at bounding box center [480, 135] width 15 height 15
radio input "true"
click at [611, 214] on button "Next >" at bounding box center [619, 214] width 23 height 12
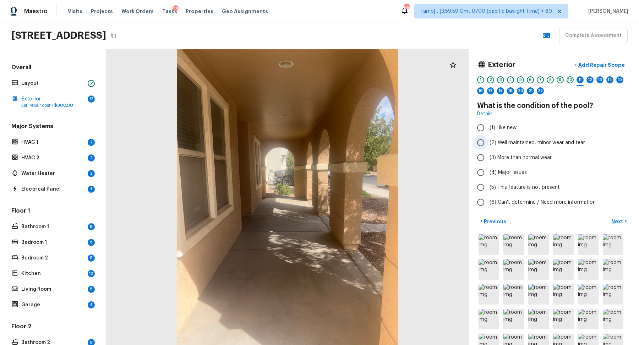
click at [507, 148] on label "(2) Well maintained, minor wear and tear" at bounding box center [549, 142] width 152 height 15
click at [488, 148] on input "(2) Well maintained, minor wear and tear" at bounding box center [480, 142] width 15 height 15
radio input "true"
click at [613, 218] on p "Next" at bounding box center [617, 221] width 13 height 7
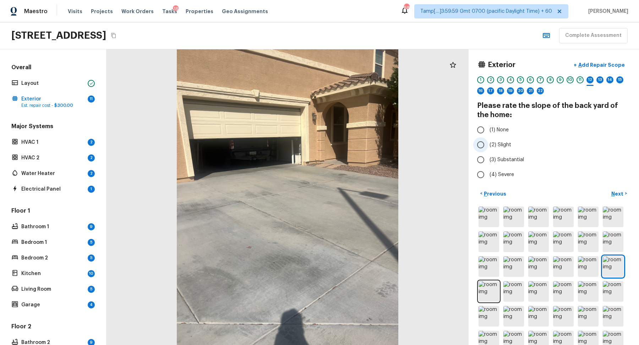
click at [497, 149] on label "(2) Slight" at bounding box center [549, 144] width 152 height 15
click at [488, 149] on input "(2) Slight" at bounding box center [480, 144] width 15 height 15
radio input "true"
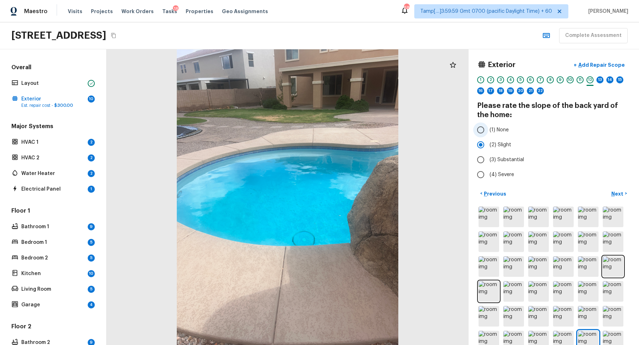
click at [499, 132] on span "(1) None" at bounding box center [499, 129] width 19 height 7
click at [488, 132] on input "(1) None" at bounding box center [480, 129] width 15 height 15
radio input "true"
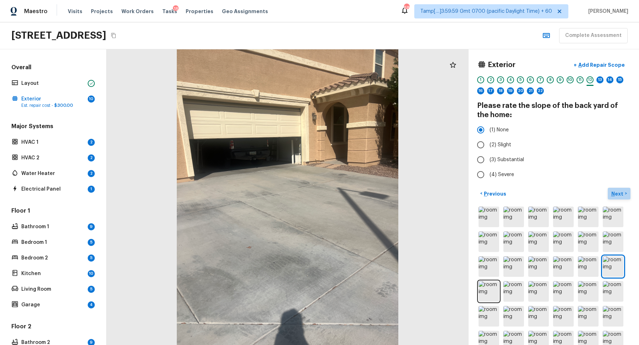
click at [620, 196] on p "Next" at bounding box center [617, 193] width 13 height 7
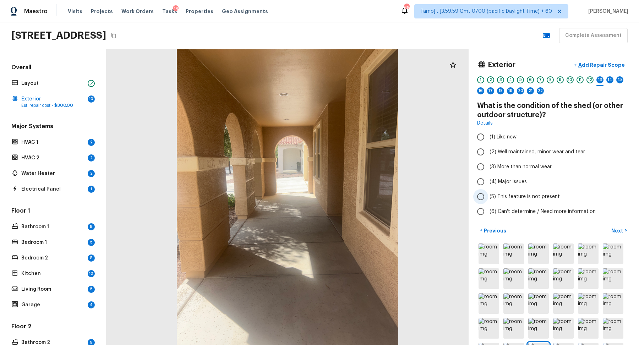
click at [514, 196] on span "(5) This feature is not present" at bounding box center [525, 196] width 70 height 7
click at [488, 196] on input "(5) This feature is not present" at bounding box center [480, 196] width 15 height 15
radio input "true"
click at [621, 232] on p "Next" at bounding box center [617, 230] width 13 height 7
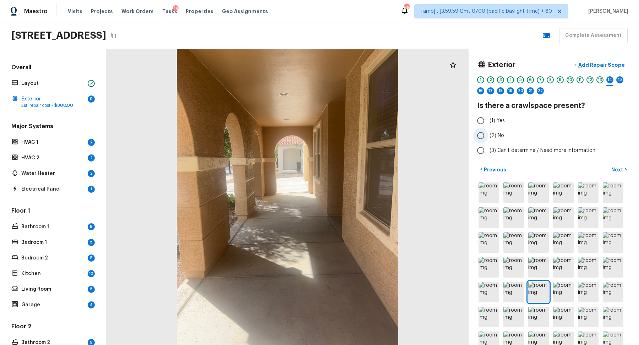
click at [498, 135] on span "(2) No" at bounding box center [497, 135] width 15 height 7
click at [488, 135] on input "(2) No" at bounding box center [480, 135] width 15 height 15
radio input "true"
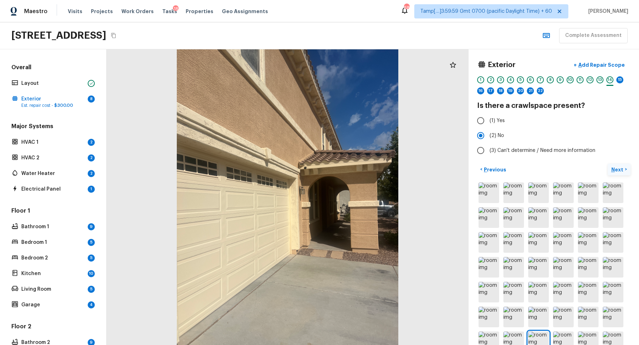
click at [615, 171] on p "Next" at bounding box center [617, 169] width 13 height 7
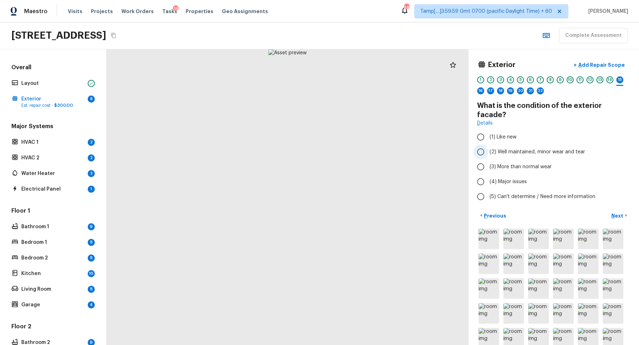
click at [515, 148] on span "(2) Well maintained, minor wear and tear" at bounding box center [538, 151] width 96 height 7
click at [488, 144] on input "(2) Well maintained, minor wear and tear" at bounding box center [480, 151] width 15 height 15
radio input "true"
click at [621, 65] on p "Add Repair Scope" at bounding box center [601, 64] width 48 height 7
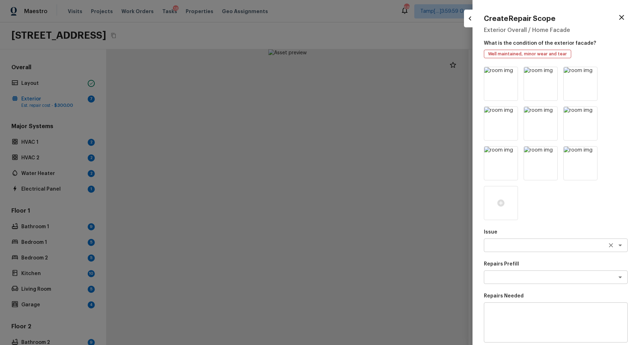
click at [507, 248] on textarea at bounding box center [546, 245] width 118 height 7
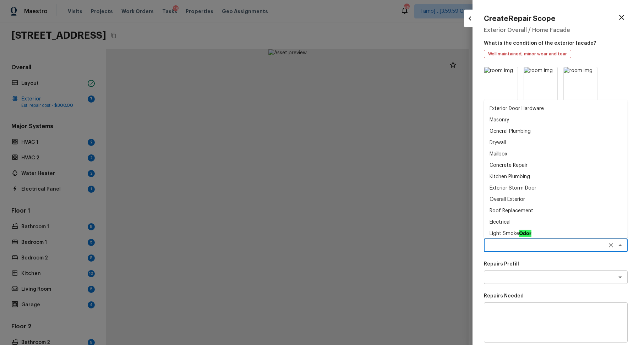
type textarea "["
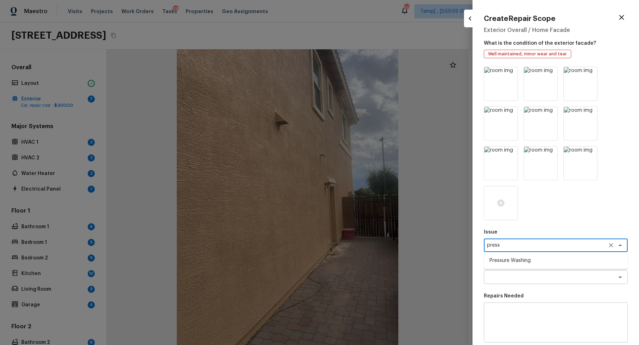
click at [528, 262] on li "Pressure Washing" at bounding box center [556, 260] width 144 height 11
type textarea "Pressure Washing"
click at [523, 275] on textarea at bounding box center [546, 277] width 118 height 7
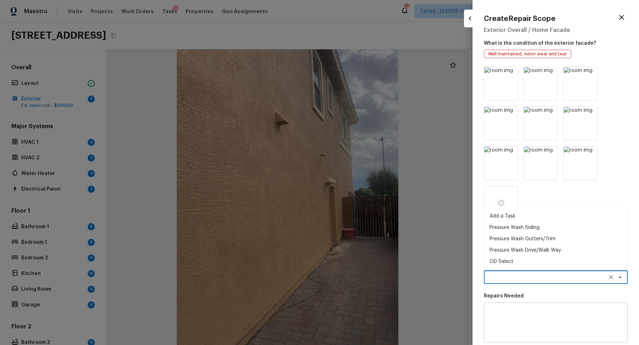
click at [525, 226] on li "Pressure Wash Siding" at bounding box center [556, 227] width 144 height 11
type textarea "Pressure Wash Siding"
type textarea "Protect areas as needed for pressure washing. Pressure wash the siding on the h…"
type input "$150.00"
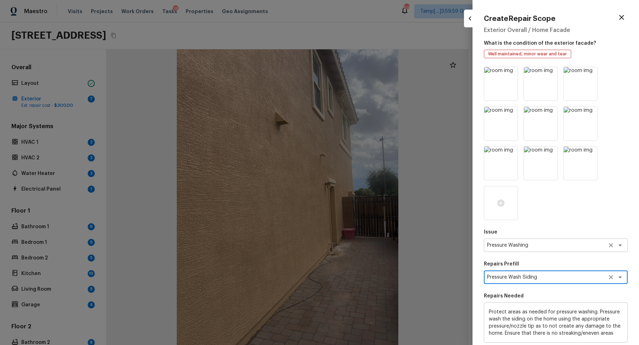
scroll to position [94, 0]
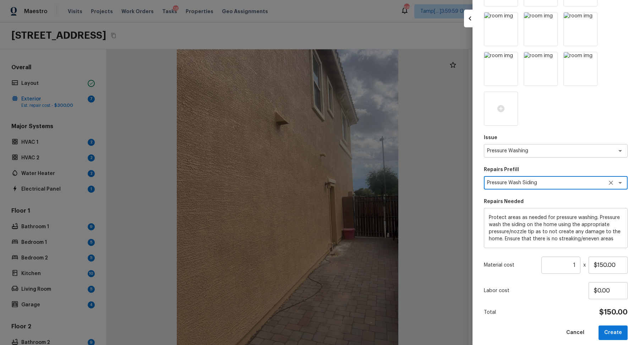
click at [549, 185] on textarea "Pressure Wash Siding" at bounding box center [546, 182] width 118 height 7
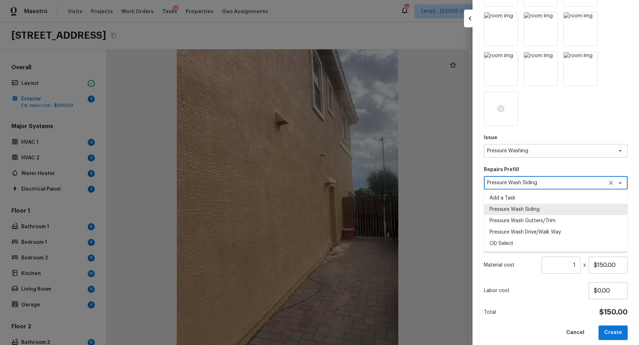
click at [549, 185] on textarea "Pressure Wash Siding" at bounding box center [546, 182] width 118 height 7
click at [552, 237] on li "Pressure Wash Drive/Walk Way" at bounding box center [556, 232] width 144 height 11
type textarea "Pressure Wash Drive/Walk Way"
type textarea "Pressure wash the driveways/walkways as directed by the PM. Ensure that all deb…"
type input "$125.00"
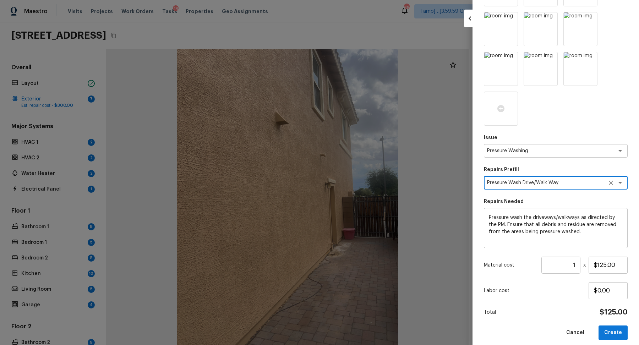
click at [557, 185] on textarea "Pressure Wash Drive/Walk Way" at bounding box center [546, 182] width 118 height 7
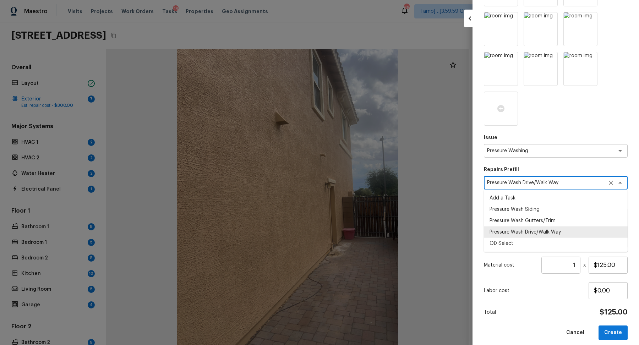
click at [557, 185] on textarea "Pressure Wash Drive/Walk Way" at bounding box center [546, 182] width 118 height 7
click at [554, 242] on li "OD Select" at bounding box center [556, 243] width 144 height 11
type textarea "OD Select"
type textarea "Refer to the agreed upon scope document for further details."
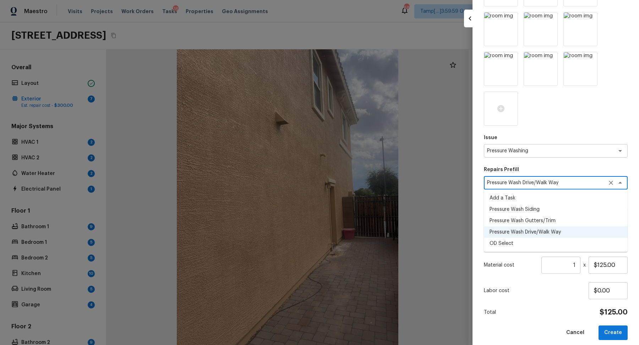
type input "$1.00"
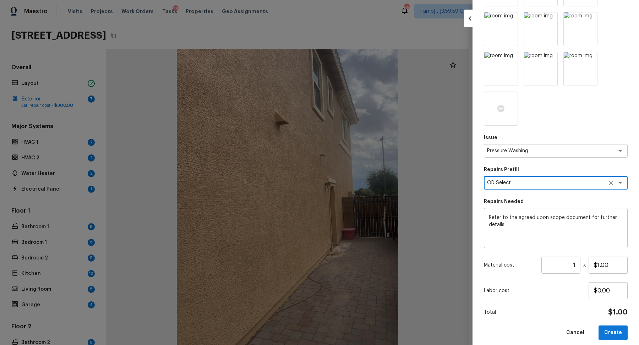
click at [552, 181] on textarea "OD Select" at bounding box center [546, 182] width 118 height 7
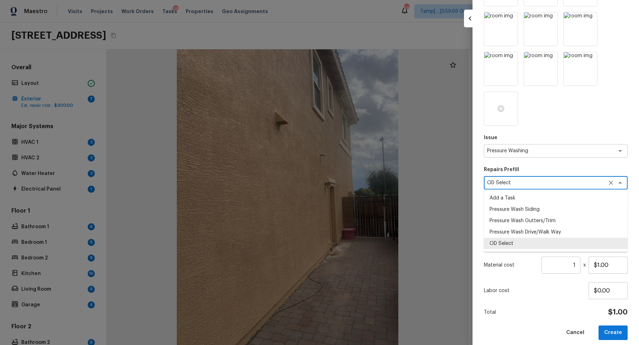
click at [552, 181] on textarea "OD Select" at bounding box center [546, 182] width 118 height 7
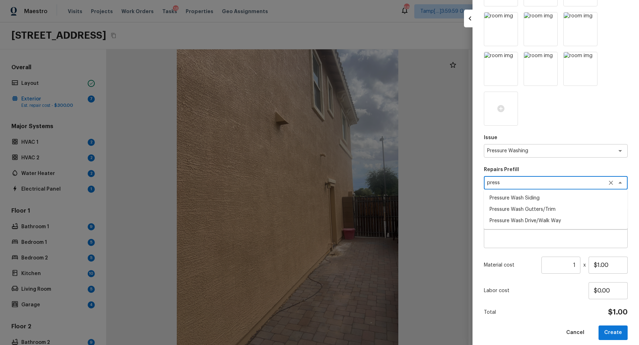
click at [553, 197] on li "Pressure Wash Siding" at bounding box center [556, 197] width 144 height 11
type textarea "Pressure Wash Siding"
type textarea "Protect areas as needed for pressure washing. Pressure wash the siding on the h…"
type input "$150.00"
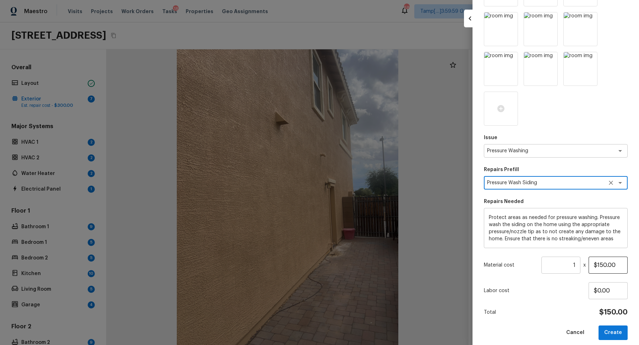
type textarea "Pressure Wash Siding"
click at [600, 264] on input "$150.00" at bounding box center [608, 265] width 39 height 17
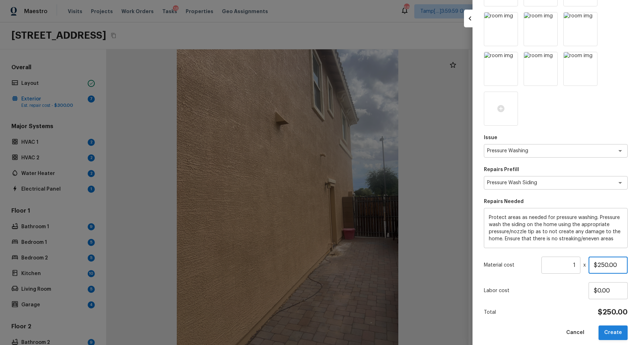
type input "$250.00"
click at [620, 327] on button "Create" at bounding box center [613, 333] width 29 height 15
type input "$0.00"
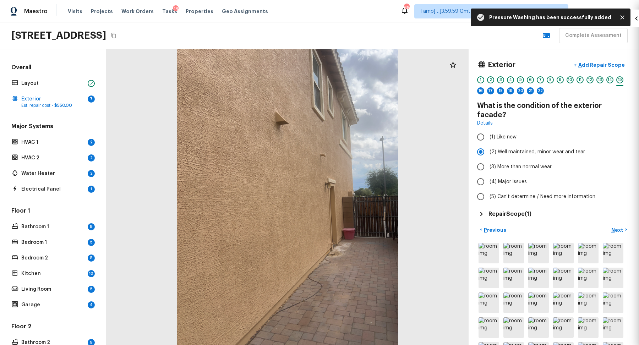
scroll to position [0, 0]
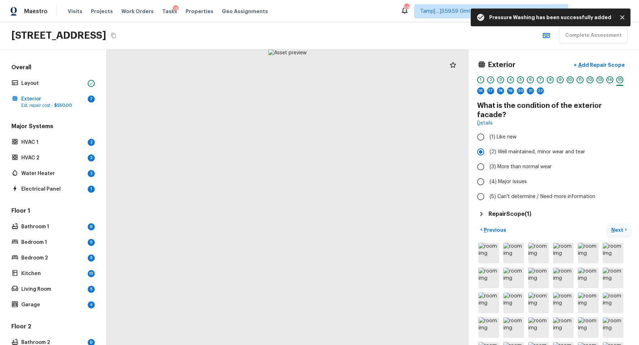
click at [622, 227] on p "Next" at bounding box center [617, 230] width 13 height 7
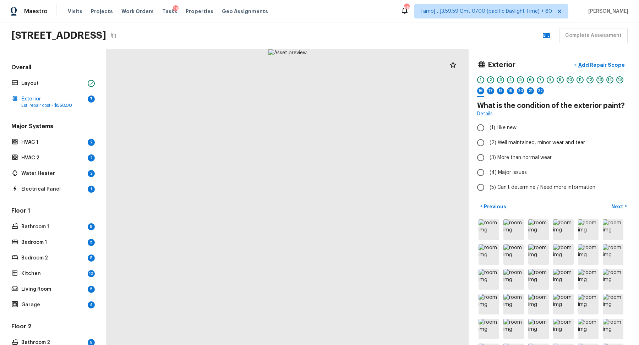
click at [552, 83] on div "8" at bounding box center [550, 81] width 7 height 11
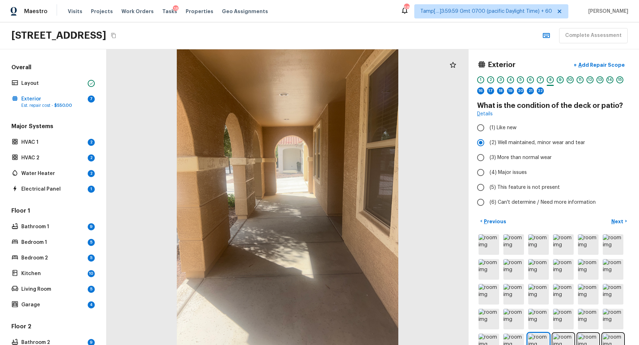
click at [558, 81] on div "9" at bounding box center [560, 79] width 7 height 7
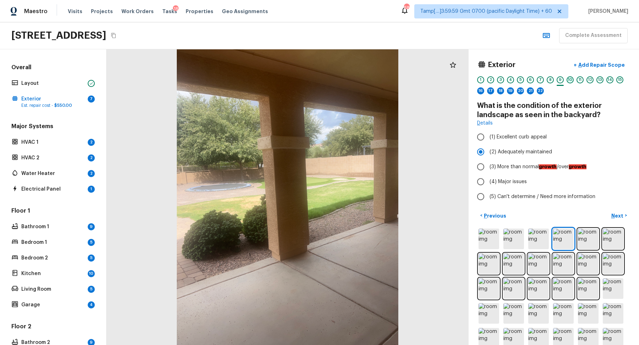
click at [573, 81] on div "10" at bounding box center [570, 79] width 7 height 7
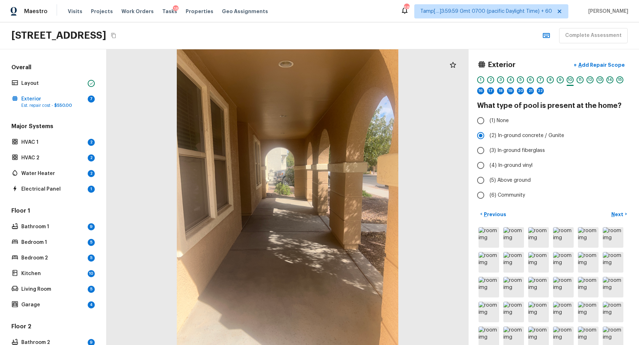
click at [585, 81] on div "1 2 3 4 5 6 7 8 9 10 11 12 13 14 15 16 17 18 19 20 21 22" at bounding box center [553, 87] width 153 height 22
click at [591, 81] on div "12" at bounding box center [589, 79] width 7 height 7
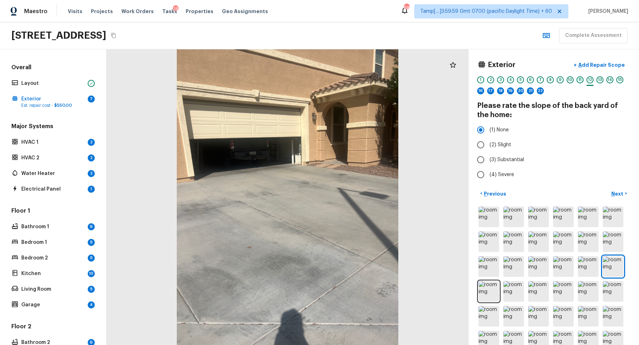
click at [581, 81] on div "11" at bounding box center [580, 79] width 7 height 7
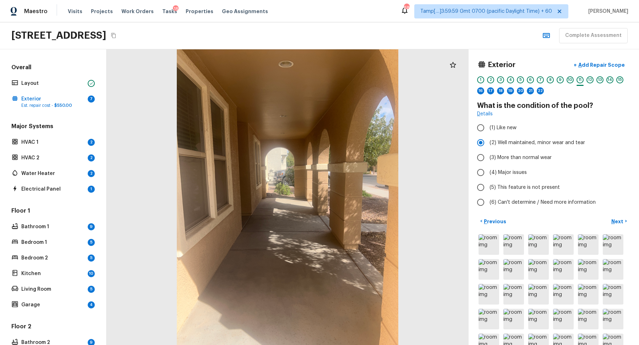
click at [597, 82] on div "13" at bounding box center [599, 81] width 7 height 11
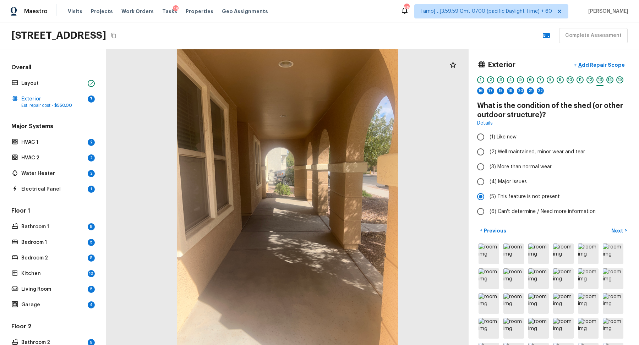
click at [610, 81] on div "14" at bounding box center [609, 79] width 7 height 7
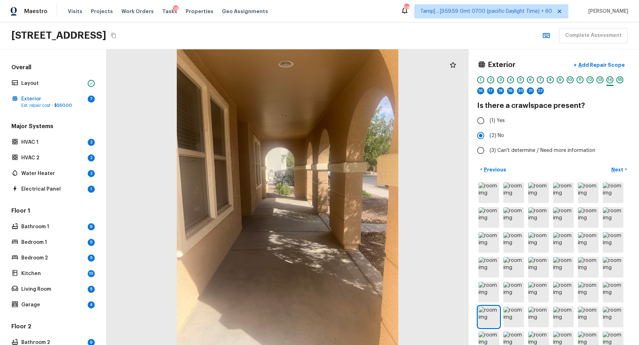
click at [619, 81] on div "15" at bounding box center [619, 79] width 7 height 7
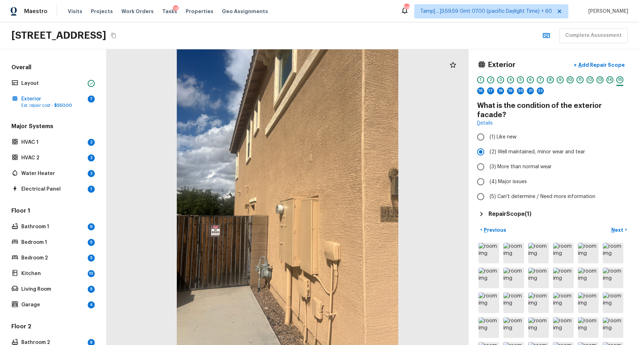
click at [548, 80] on div "8" at bounding box center [550, 79] width 7 height 7
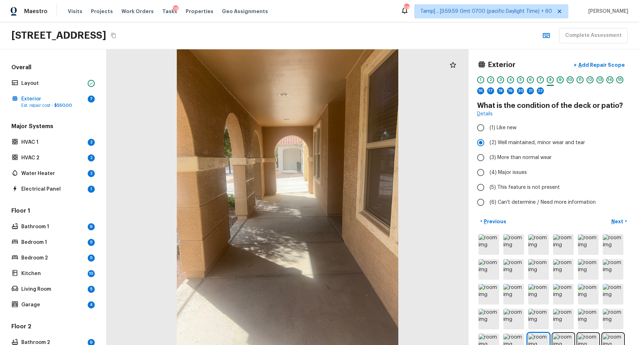
click at [558, 81] on div "9" at bounding box center [560, 79] width 7 height 7
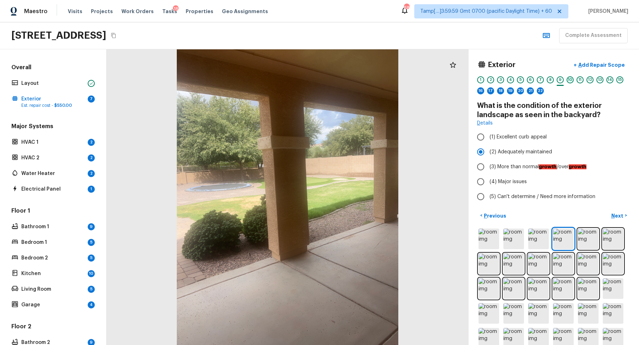
click at [569, 81] on div "10" at bounding box center [570, 79] width 7 height 7
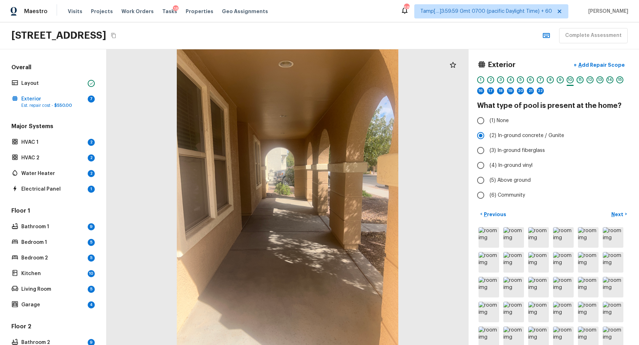
click at [583, 81] on div "11" at bounding box center [580, 79] width 7 height 7
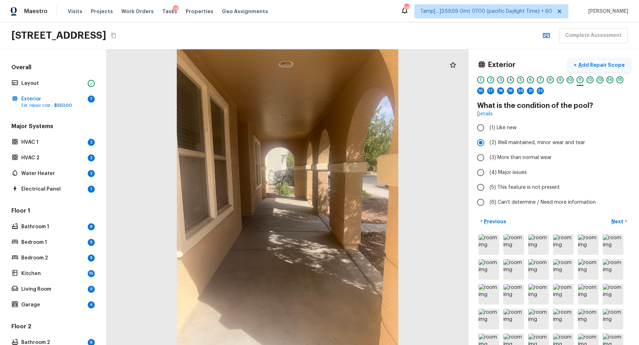
click at [606, 65] on p "Add Repair Scope" at bounding box center [601, 64] width 48 height 7
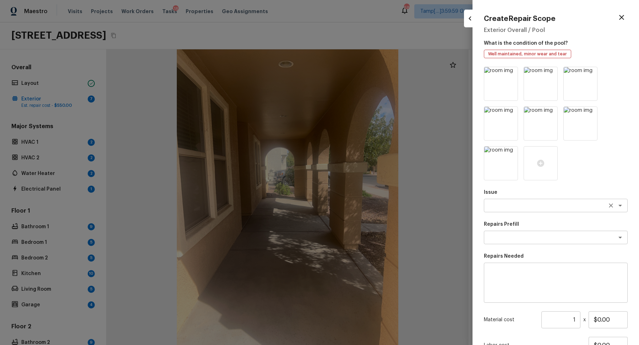
click at [515, 209] on div "x ​" at bounding box center [556, 205] width 144 height 13
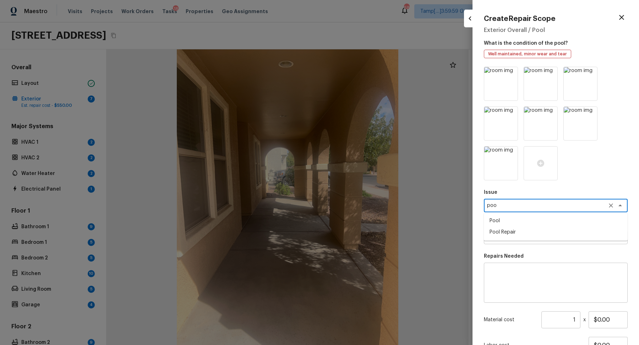
click at [517, 230] on li "Pool Repair" at bounding box center [556, 232] width 144 height 11
click at [510, 231] on div "x ​" at bounding box center [556, 237] width 144 height 13
type textarea "Pool Repair"
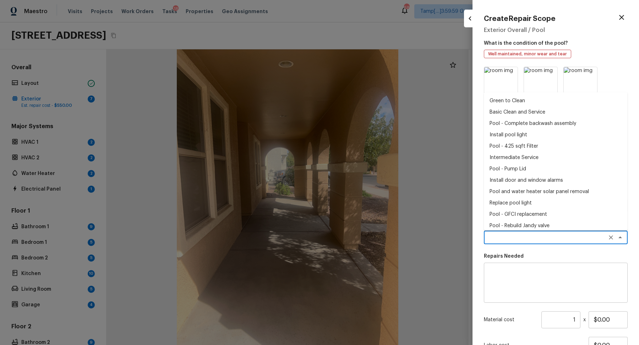
click at [541, 113] on li "Basic Clean and Service" at bounding box center [556, 112] width 144 height 11
type textarea "Basic Clean and Service"
type textarea "basic clean and service, balance chems, repair minor leaks at equipment, etc"
type input "$250.00"
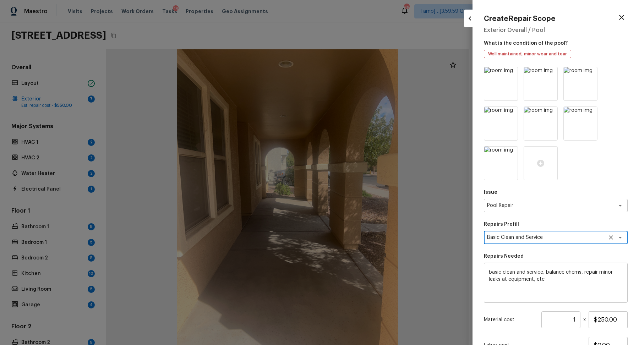
scroll to position [60, 0]
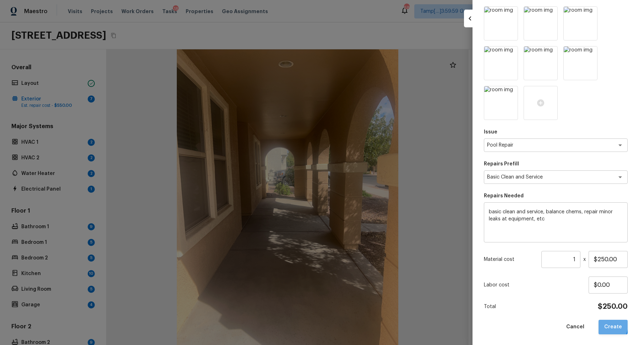
click at [606, 325] on button "Create" at bounding box center [613, 327] width 29 height 15
type input "$0.00"
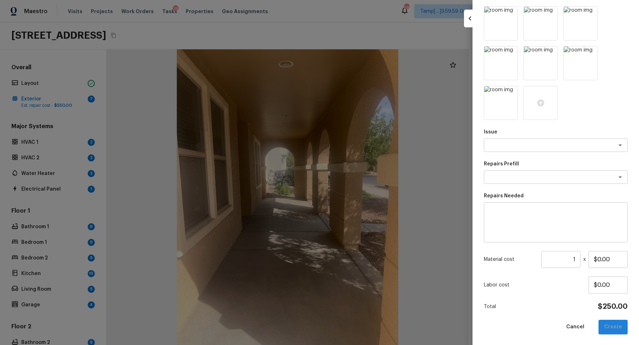
scroll to position [0, 0]
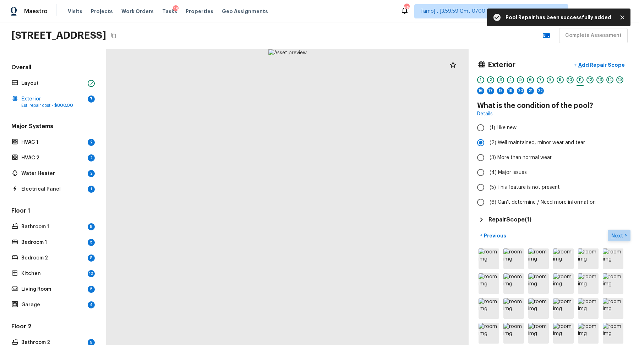
click at [615, 234] on p "Next" at bounding box center [617, 235] width 13 height 7
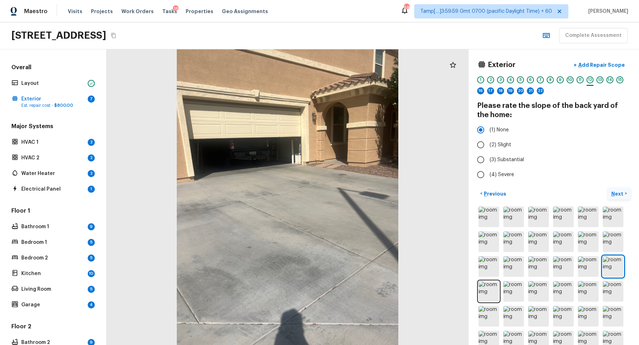
click at [624, 191] on p "Next" at bounding box center [617, 193] width 13 height 7
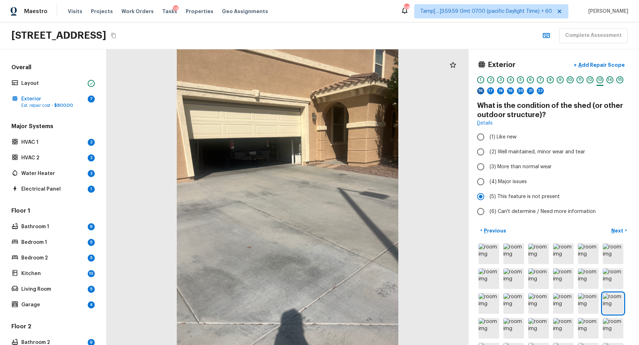
click at [479, 89] on div "16" at bounding box center [480, 90] width 7 height 7
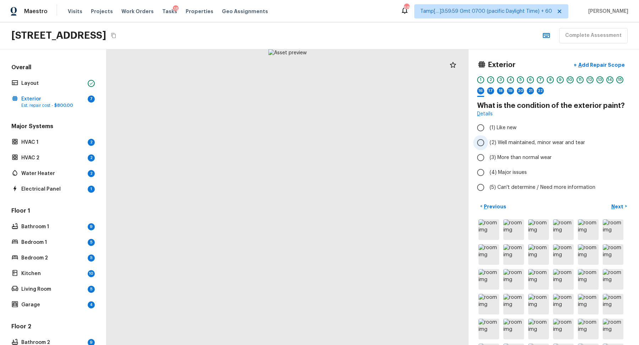
click at [497, 141] on span "(2) Well maintained, minor wear and tear" at bounding box center [538, 142] width 96 height 7
click at [488, 141] on input "(2) Well maintained, minor wear and tear" at bounding box center [480, 142] width 15 height 15
radio input "true"
click at [618, 211] on button "Next >" at bounding box center [619, 207] width 23 height 12
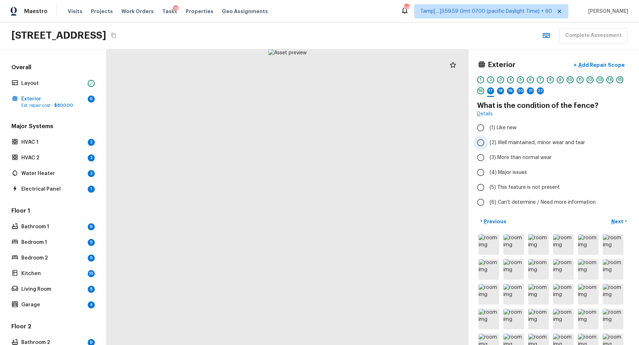
click at [519, 146] on label "(2) Well maintained, minor wear and tear" at bounding box center [549, 142] width 152 height 15
click at [488, 146] on input "(2) Well maintained, minor wear and tear" at bounding box center [480, 142] width 15 height 15
radio input "true"
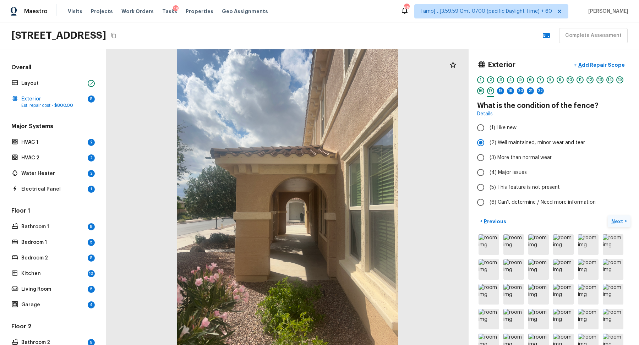
click at [619, 218] on p "Next" at bounding box center [617, 221] width 13 height 7
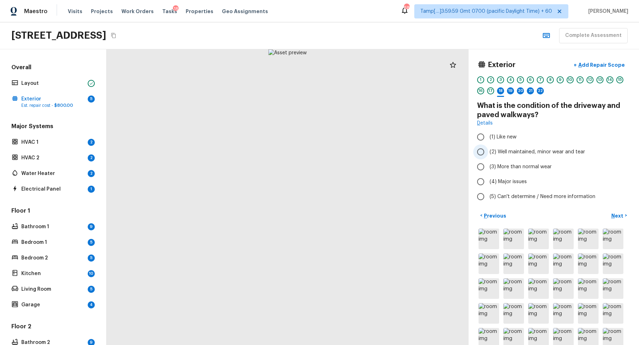
click at [519, 154] on span "(2) Well maintained, minor wear and tear" at bounding box center [538, 151] width 96 height 7
click at [488, 154] on input "(2) Well maintained, minor wear and tear" at bounding box center [480, 151] width 15 height 15
radio input "true"
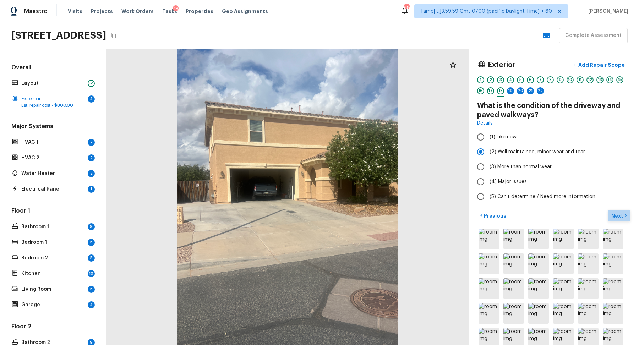
click at [623, 212] on p "Next" at bounding box center [617, 215] width 13 height 7
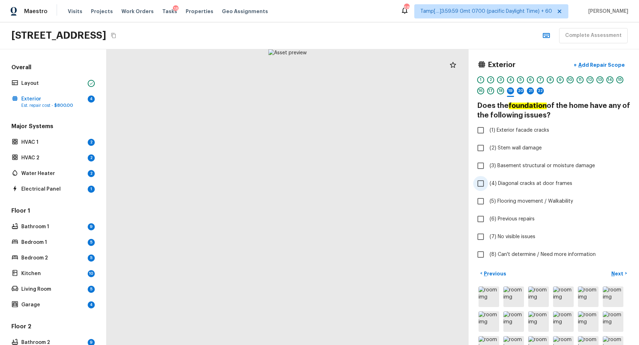
click at [560, 188] on label "(4) Diagonal cracks at door frames" at bounding box center [549, 183] width 152 height 15
click at [488, 188] on input "(4) Diagonal cracks at door frames" at bounding box center [480, 183] width 15 height 15
click at [529, 184] on span "(4) Diagonal cracks at door frames" at bounding box center [531, 183] width 83 height 7
click at [488, 184] on input "(4) Diagonal cracks at door frames" at bounding box center [480, 183] width 15 height 15
checkbox input "false"
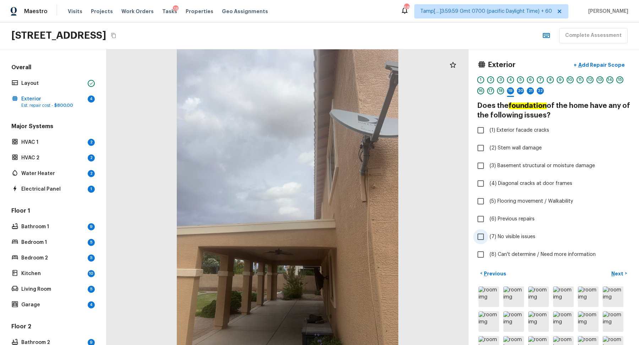
click at [522, 239] on span "(7) No visible issues" at bounding box center [513, 236] width 46 height 7
click at [488, 239] on input "(7) No visible issues" at bounding box center [480, 236] width 15 height 15
checkbox input "true"
click at [620, 270] on p "Next" at bounding box center [617, 273] width 13 height 7
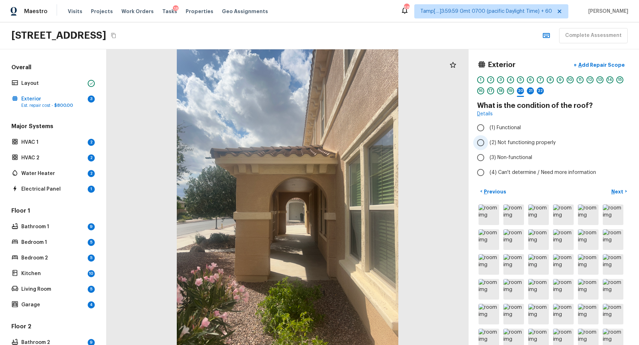
click at [494, 140] on span "(2) Not functioning properly" at bounding box center [523, 142] width 66 height 7
click at [488, 140] on input "(2) Not functioning properly" at bounding box center [480, 142] width 15 height 15
radio input "true"
click at [507, 122] on label "(1) Functional" at bounding box center [549, 127] width 152 height 15
click at [488, 122] on input "(1) Functional" at bounding box center [480, 127] width 15 height 15
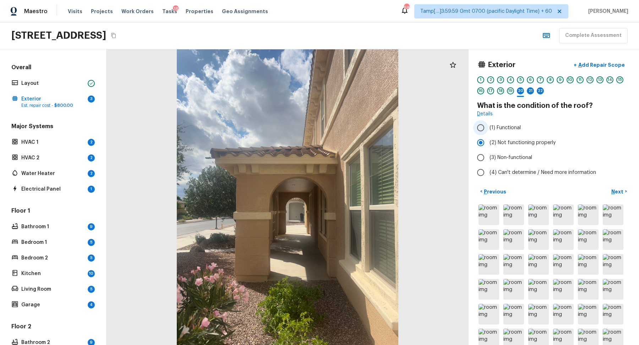
radio input "true"
click at [620, 194] on p "Next" at bounding box center [617, 191] width 13 height 7
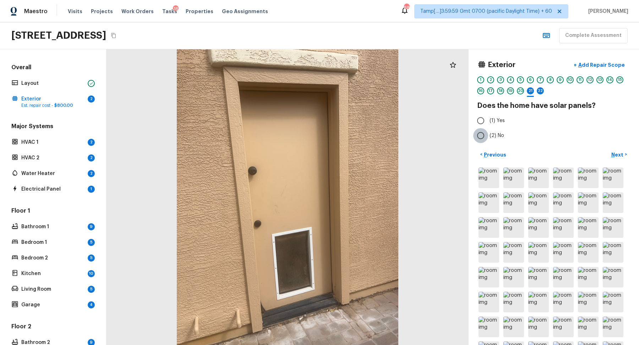
click at [474, 134] on input "(2) No" at bounding box center [480, 135] width 15 height 15
radio input "true"
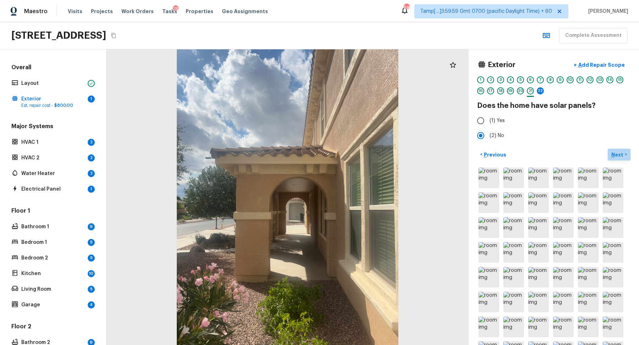
click at [612, 152] on p "Next" at bounding box center [617, 154] width 13 height 7
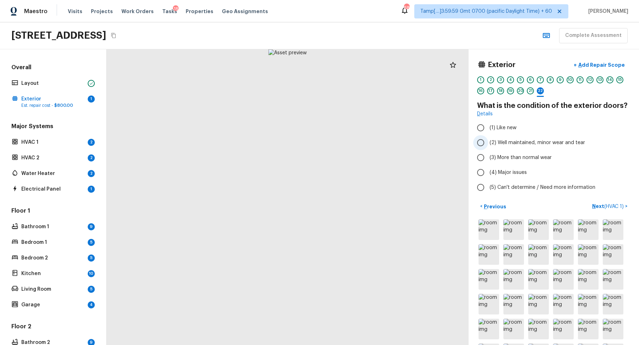
click at [511, 145] on span "(2) Well maintained, minor wear and tear" at bounding box center [538, 142] width 96 height 7
click at [488, 145] on input "(2) Well maintained, minor wear and tear" at bounding box center [480, 142] width 15 height 15
radio input "true"
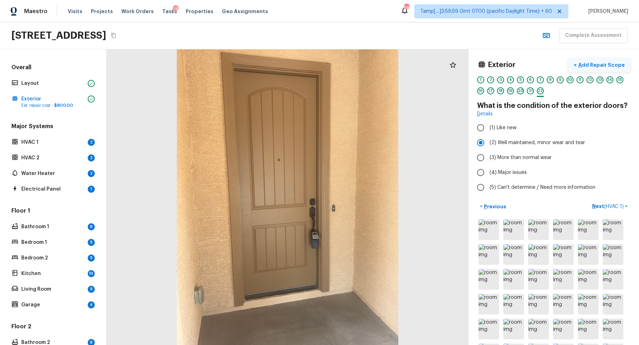
click at [606, 66] on p "Add Repair Scope" at bounding box center [601, 64] width 48 height 7
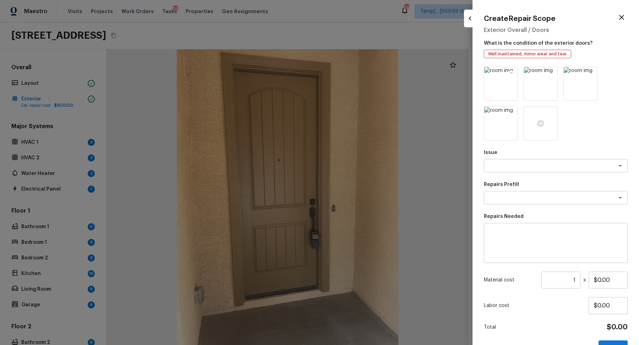
click at [513, 72] on icon at bounding box center [511, 73] width 7 height 7
click at [551, 73] on icon at bounding box center [550, 73] width 7 height 7
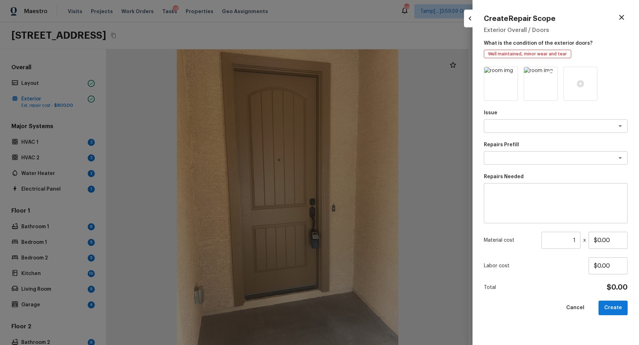
click at [552, 73] on icon at bounding box center [551, 74] width 6 height 6
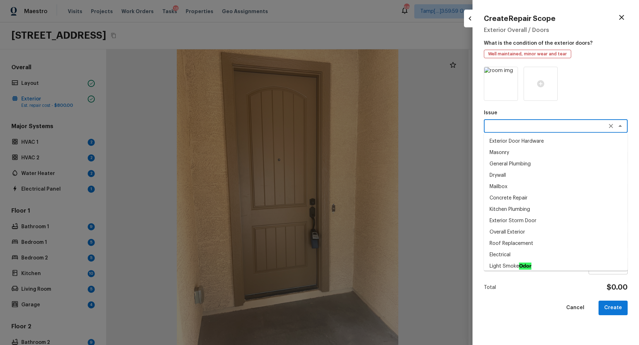
click at [518, 129] on textarea at bounding box center [546, 125] width 118 height 7
click at [543, 202] on li "Exterior Door Pre-Hung" at bounding box center [556, 197] width 144 height 11
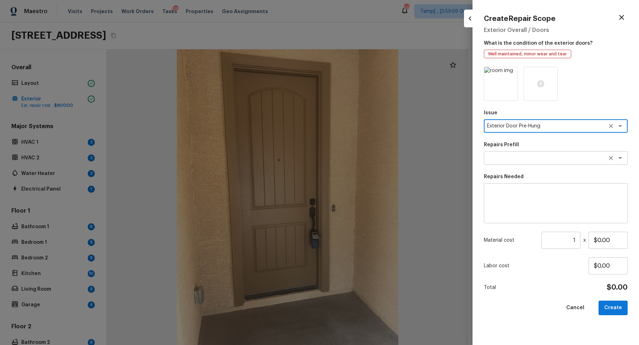
type textarea "Exterior Door Pre-Hung"
click at [561, 159] on textarea at bounding box center [546, 157] width 118 height 7
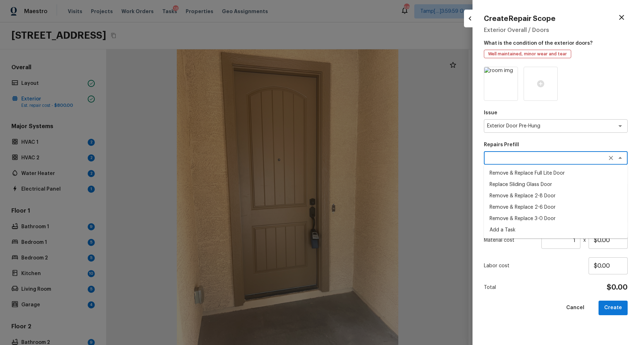
click at [551, 193] on li "Remove & Replace 2-8 Door" at bounding box center [556, 195] width 144 height 11
type textarea "Remove & Replace 2-8 Door"
type textarea "Remove the existing exterior door, prep the opening and install a new 2-8 steel…"
type input "$493.25"
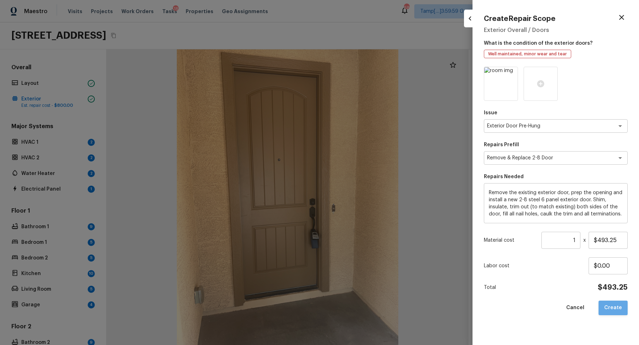
click at [618, 305] on button "Create" at bounding box center [613, 308] width 29 height 15
type input "$0.00"
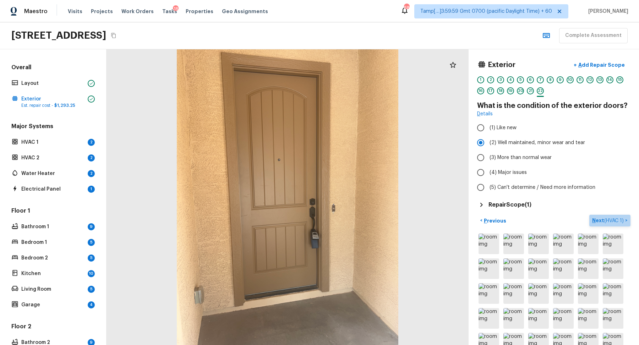
click at [614, 220] on span "( HVAC 1 )" at bounding box center [614, 220] width 20 height 5
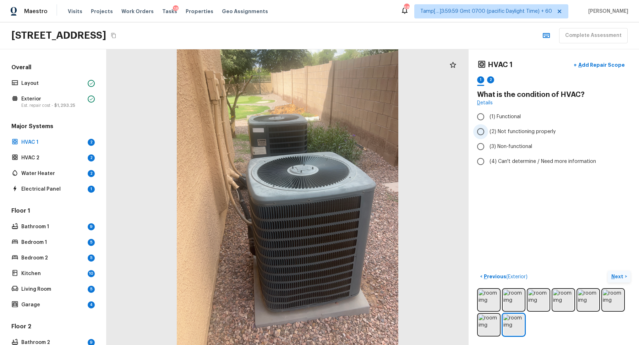
click at [474, 132] on input "(2) Not functioning properly" at bounding box center [480, 131] width 15 height 15
radio input "true"
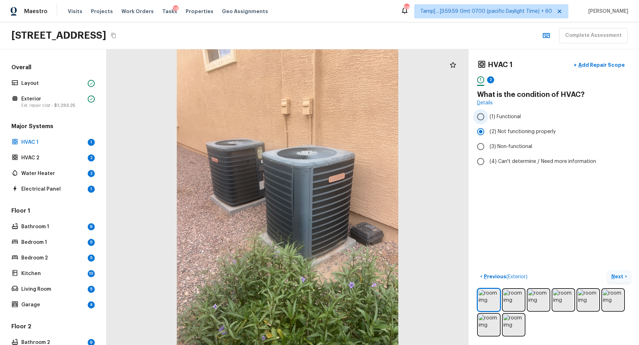
click at [497, 118] on span "(1) Functional" at bounding box center [505, 116] width 31 height 7
click at [488, 118] on input "(1) Functional" at bounding box center [480, 116] width 15 height 15
radio input "true"
click at [620, 277] on p "Next" at bounding box center [617, 276] width 13 height 7
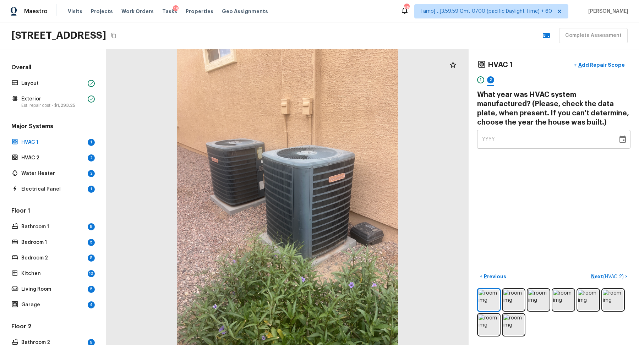
click at [509, 142] on div "YYYY" at bounding box center [547, 139] width 131 height 19
type input "2013"
click at [591, 273] on p "Next ( HVAC 2 )" at bounding box center [608, 276] width 34 height 7
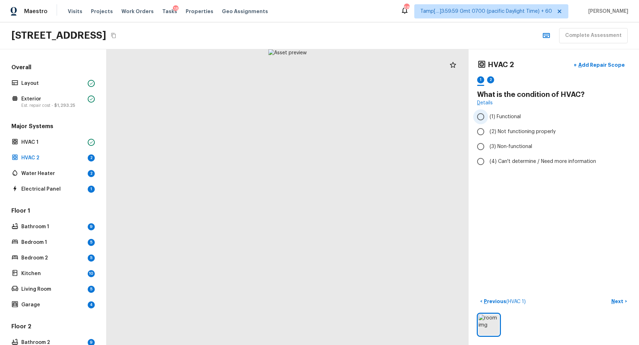
click at [501, 116] on span "(1) Functional" at bounding box center [505, 116] width 31 height 7
click at [488, 116] on input "(1) Functional" at bounding box center [480, 116] width 15 height 15
radio input "true"
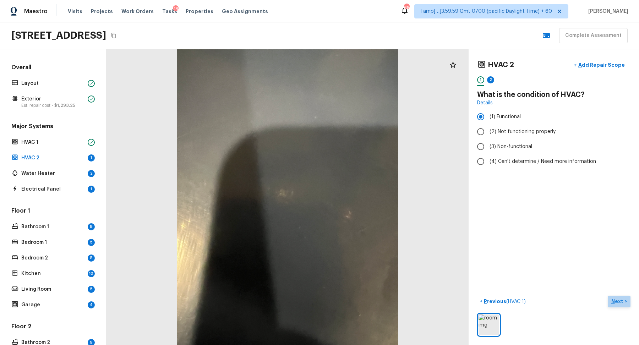
click at [612, 301] on p "Next" at bounding box center [617, 301] width 13 height 7
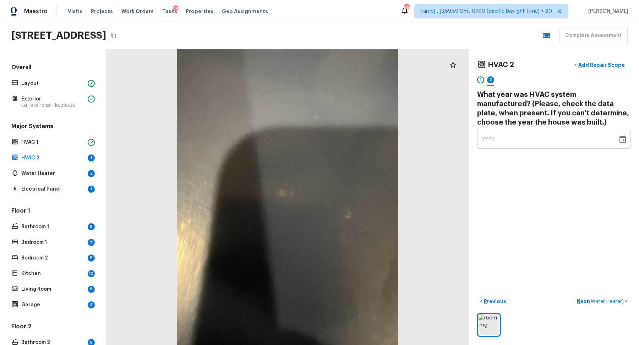
click at [539, 137] on div "YYYY" at bounding box center [547, 139] width 131 height 19
type input "2013"
click at [598, 296] on button "Next ( Water Heater ) >" at bounding box center [602, 302] width 56 height 12
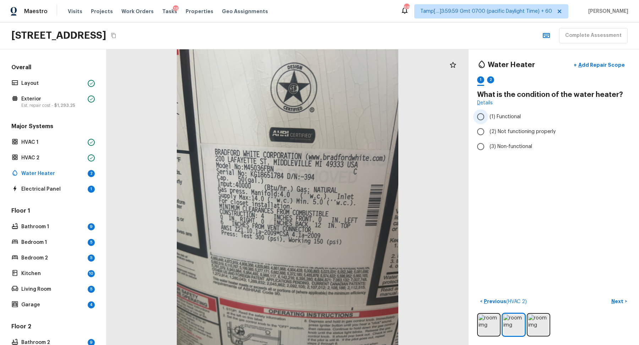
click at [513, 119] on span "(1) Functional" at bounding box center [505, 116] width 31 height 7
click at [488, 119] on input "(1) Functional" at bounding box center [480, 116] width 15 height 15
radio input "true"
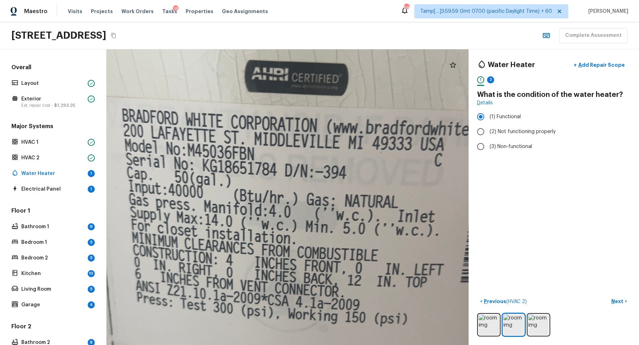
drag, startPoint x: 288, startPoint y: 202, endPoint x: 286, endPoint y: 229, distance: 27.0
click at [286, 229] on div at bounding box center [286, 217] width 816 height 667
click at [628, 302] on button "Next >" at bounding box center [619, 302] width 23 height 12
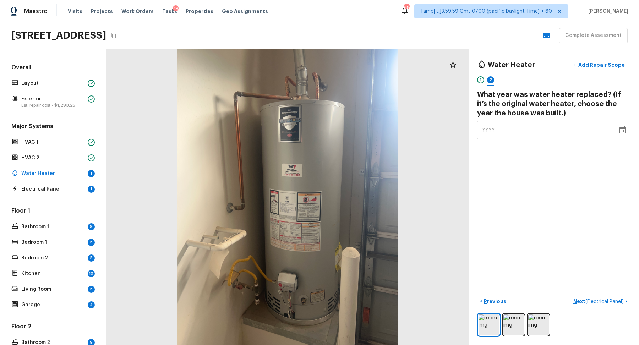
click at [530, 133] on div "YYYY" at bounding box center [547, 130] width 131 height 19
type input "2013"
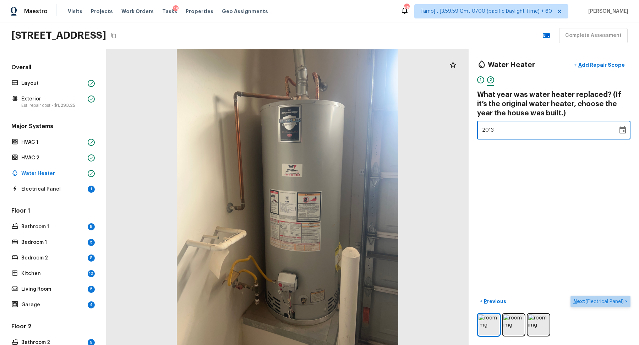
click at [592, 304] on p "Next ( Electrical Panel )" at bounding box center [599, 301] width 52 height 7
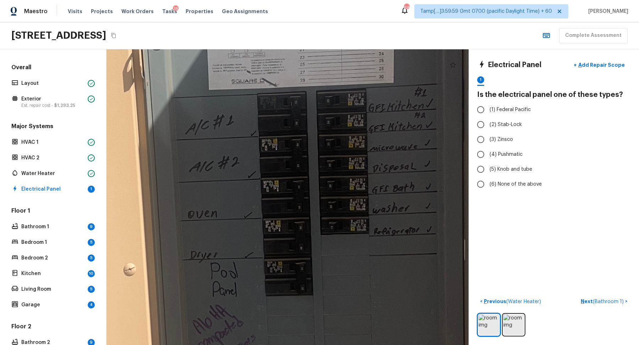
drag, startPoint x: 312, startPoint y: 173, endPoint x: 312, endPoint y: 344, distance: 170.8
click at [312, 343] on div at bounding box center [225, 196] width 1528 height 1248
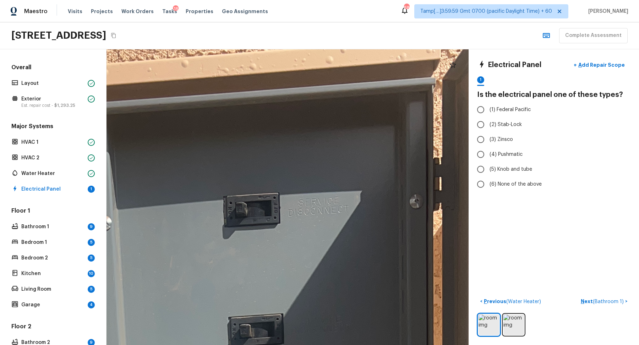
drag, startPoint x: 313, startPoint y: 282, endPoint x: 350, endPoint y: 96, distance: 189.0
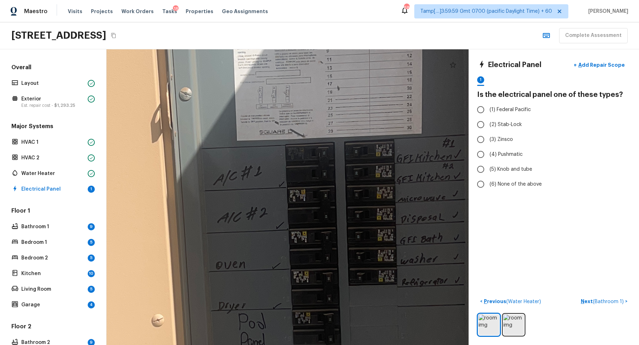
drag, startPoint x: 350, startPoint y: 97, endPoint x: 267, endPoint y: 109, distance: 83.5
click at [267, 109] on div at bounding box center [253, 247] width 1528 height 1248
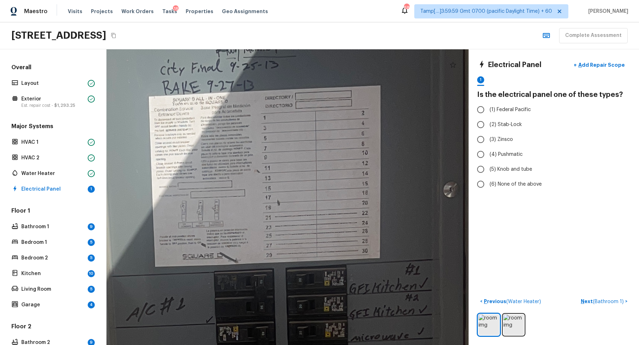
drag, startPoint x: 255, startPoint y: 144, endPoint x: 331, endPoint y: 274, distance: 150.2
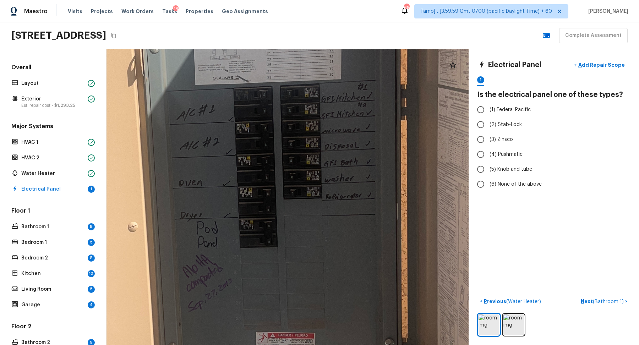
drag, startPoint x: 277, startPoint y: 240, endPoint x: 278, endPoint y: 96, distance: 144.5
click at [278, 96] on div at bounding box center [208, 169] width 1207 height 986
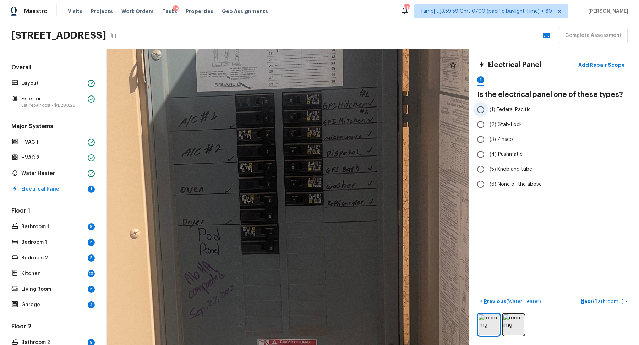
click at [514, 111] on span "(1) Federal Pacific" at bounding box center [510, 109] width 41 height 7
click at [488, 111] on input "(1) Federal Pacific" at bounding box center [480, 109] width 15 height 15
radio input "true"
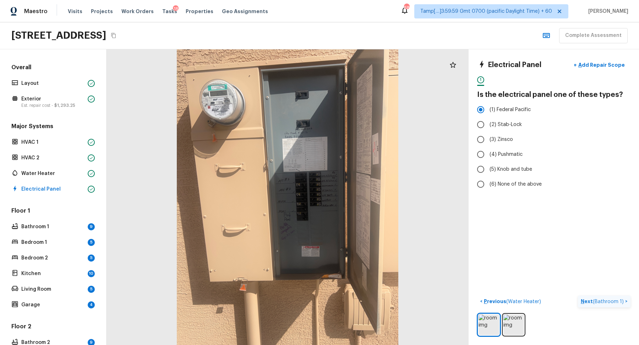
click at [624, 301] on p "Next ( Bathroom 1 )" at bounding box center [603, 301] width 44 height 7
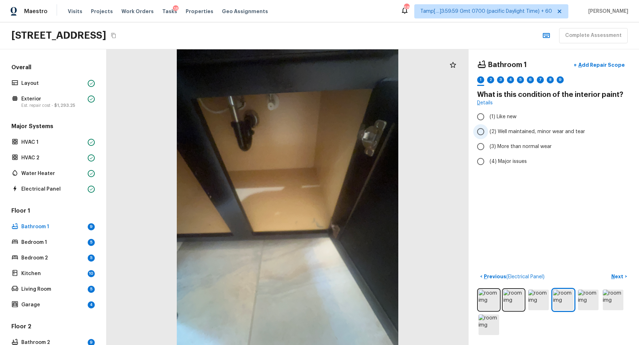
click at [514, 131] on span "(2) Well maintained, minor wear and tear" at bounding box center [538, 131] width 96 height 7
click at [488, 131] on input "(2) Well maintained, minor wear and tear" at bounding box center [480, 131] width 15 height 15
radio input "true"
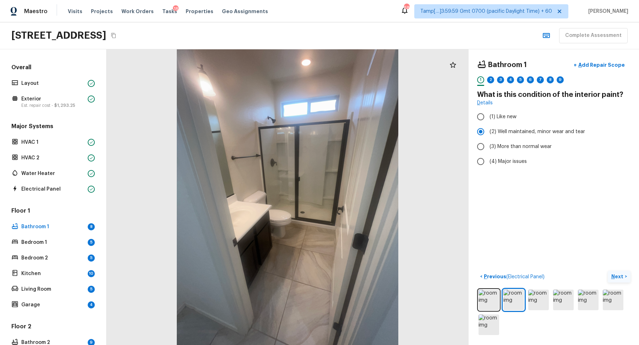
click at [620, 273] on p "Next" at bounding box center [617, 276] width 13 height 7
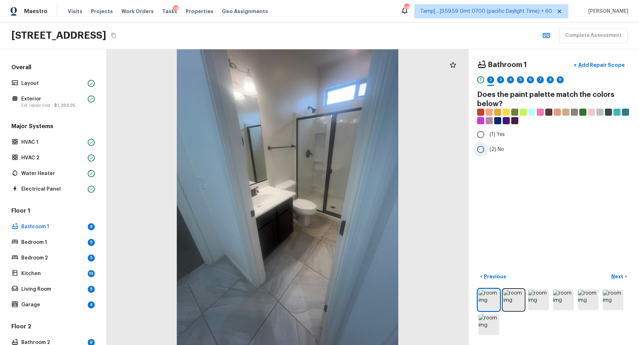
click at [492, 150] on span "(2) No" at bounding box center [497, 149] width 15 height 7
click at [488, 150] on input "(2) No" at bounding box center [480, 149] width 15 height 15
radio input "true"
click at [615, 275] on p "Next" at bounding box center [617, 276] width 13 height 7
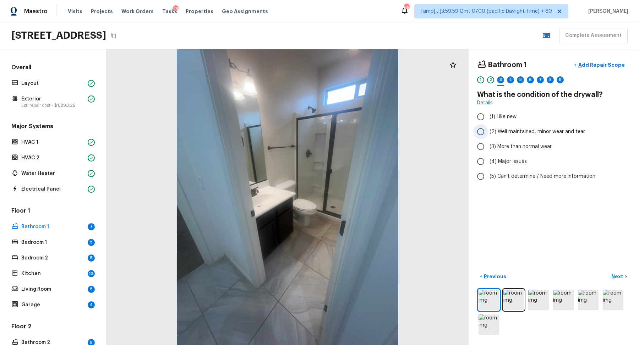
click at [521, 129] on span "(2) Well maintained, minor wear and tear" at bounding box center [538, 131] width 96 height 7
click at [488, 129] on input "(2) Well maintained, minor wear and tear" at bounding box center [480, 131] width 15 height 15
radio input "true"
click at [612, 273] on p "Next" at bounding box center [617, 276] width 13 height 7
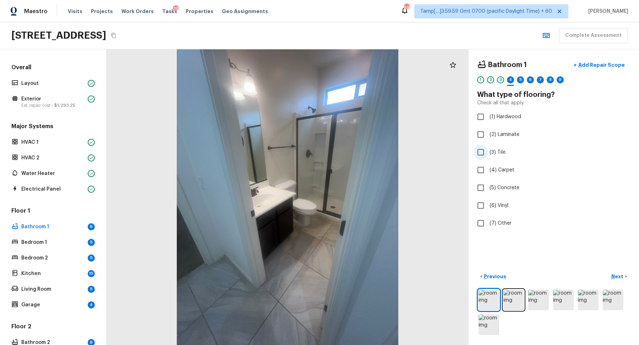
click at [496, 158] on label "(3) Tile" at bounding box center [549, 152] width 152 height 15
click at [488, 158] on input "(3) Tile" at bounding box center [480, 152] width 15 height 15
checkbox input "true"
click at [621, 278] on p "Next" at bounding box center [617, 276] width 13 height 7
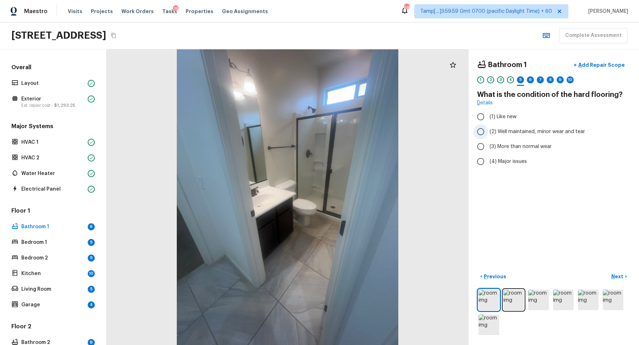
click at [522, 134] on span "(2) Well maintained, minor wear and tear" at bounding box center [538, 131] width 96 height 7
click at [488, 134] on input "(2) Well maintained, minor wear and tear" at bounding box center [480, 131] width 15 height 15
radio input "true"
click at [619, 278] on p "Next" at bounding box center [617, 276] width 13 height 7
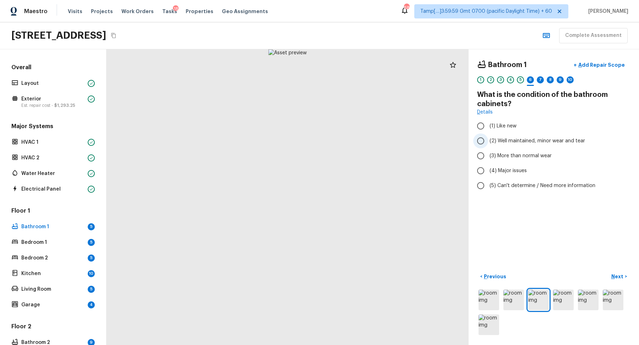
click at [509, 137] on span "(2) Well maintained, minor wear and tear" at bounding box center [538, 140] width 96 height 7
click at [488, 137] on input "(2) Well maintained, minor wear and tear" at bounding box center [480, 140] width 15 height 15
radio input "true"
click at [619, 274] on p "Next" at bounding box center [617, 276] width 13 height 7
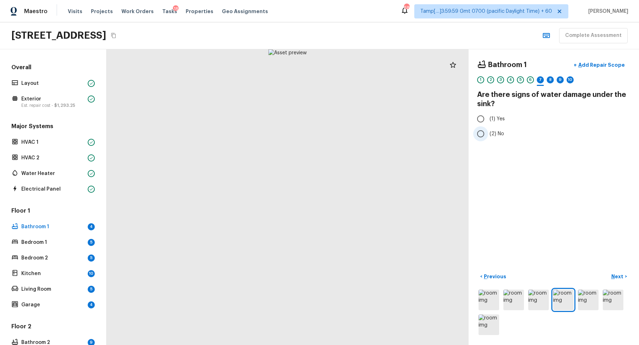
click at [497, 135] on span "(2) No" at bounding box center [497, 133] width 15 height 7
click at [488, 135] on input "(2) No" at bounding box center [480, 133] width 15 height 15
radio input "true"
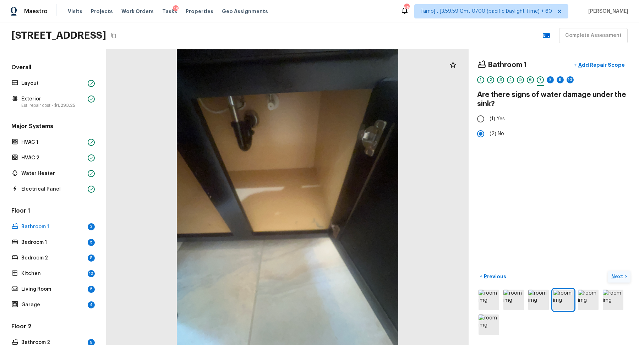
click at [621, 275] on p "Next" at bounding box center [617, 276] width 13 height 7
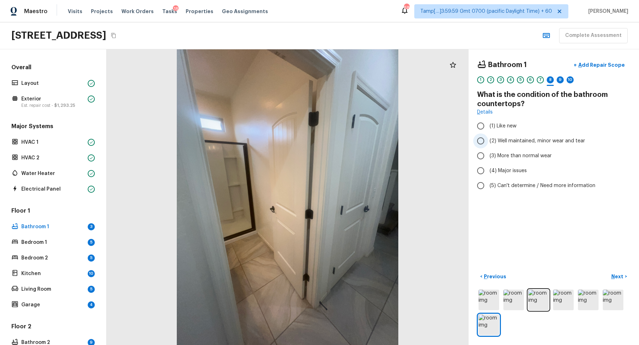
click at [523, 147] on label "(2) Well maintained, minor wear and tear" at bounding box center [549, 140] width 152 height 15
click at [488, 147] on input "(2) Well maintained, minor wear and tear" at bounding box center [480, 140] width 15 height 15
radio input "true"
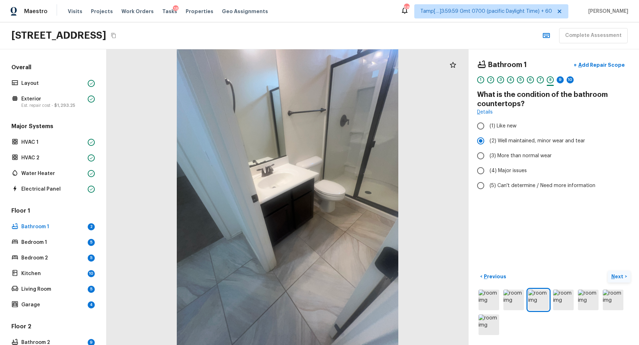
click at [620, 273] on p "Next" at bounding box center [617, 276] width 13 height 7
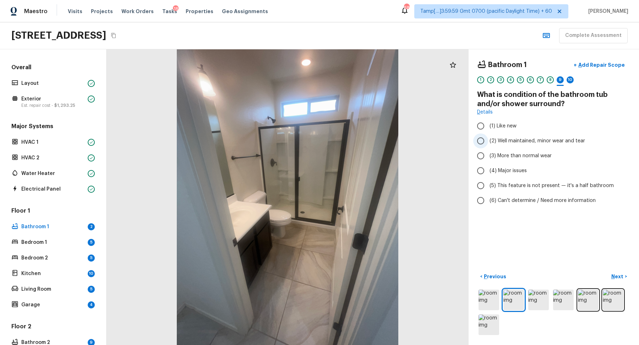
click at [513, 138] on span "(2) Well maintained, minor wear and tear" at bounding box center [538, 140] width 96 height 7
click at [488, 138] on input "(2) Well maintained, minor wear and tear" at bounding box center [480, 140] width 15 height 15
radio input "true"
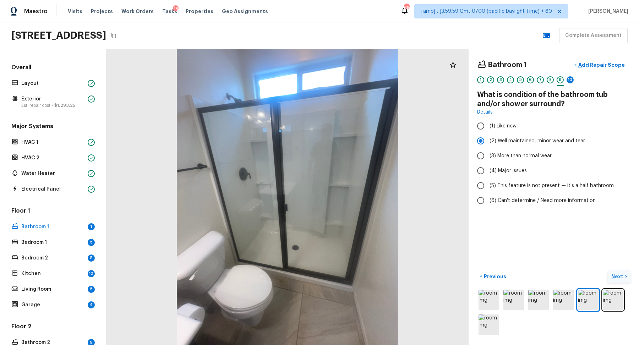
click at [615, 273] on p "Next" at bounding box center [617, 276] width 13 height 7
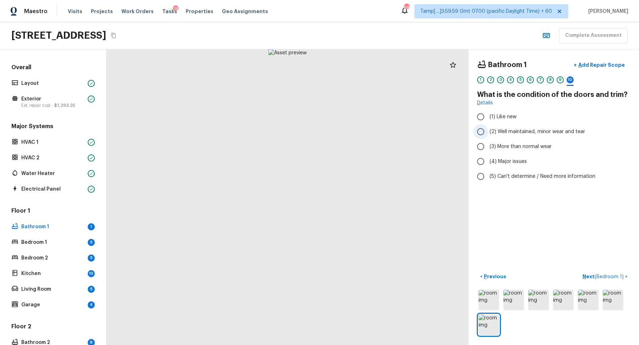
click at [523, 130] on span "(2) Well maintained, minor wear and tear" at bounding box center [538, 131] width 96 height 7
click at [488, 130] on input "(2) Well maintained, minor wear and tear" at bounding box center [480, 131] width 15 height 15
radio input "true"
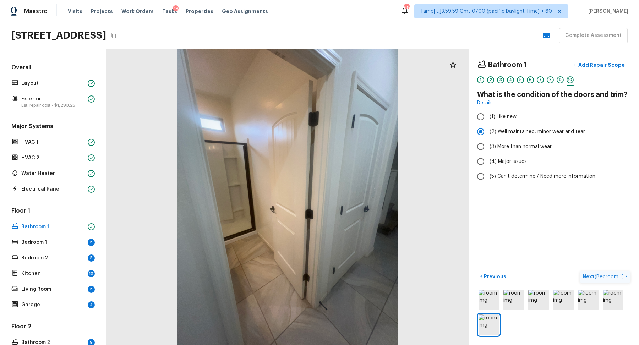
click at [611, 273] on p "Next ( Bedroom 1 )" at bounding box center [604, 276] width 43 height 7
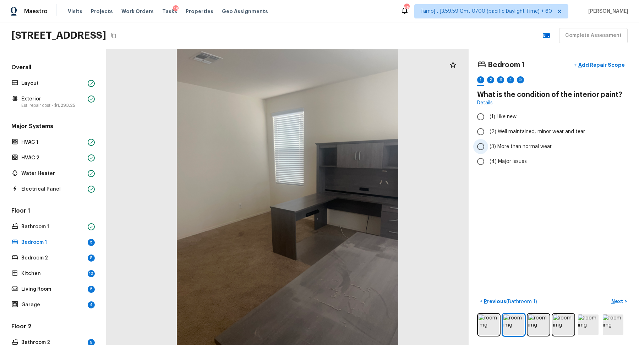
click at [518, 150] on label "(3) More than normal wear" at bounding box center [549, 146] width 152 height 15
click at [488, 150] on input "(3) More than normal wear" at bounding box center [480, 146] width 15 height 15
radio input "true"
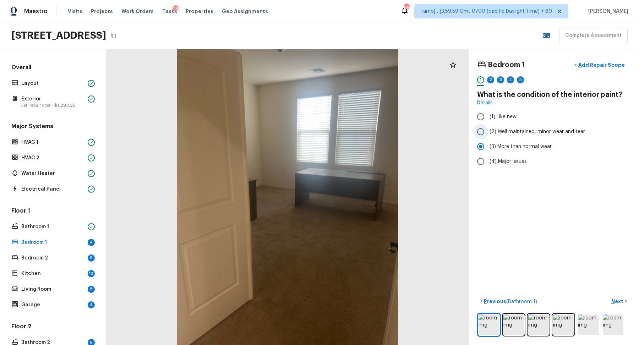
click at [538, 132] on span "(2) Well maintained, minor wear and tear" at bounding box center [538, 131] width 96 height 7
click at [488, 132] on input "(2) Well maintained, minor wear and tear" at bounding box center [480, 131] width 15 height 15
radio input "true"
click at [614, 297] on button "Next >" at bounding box center [619, 302] width 23 height 12
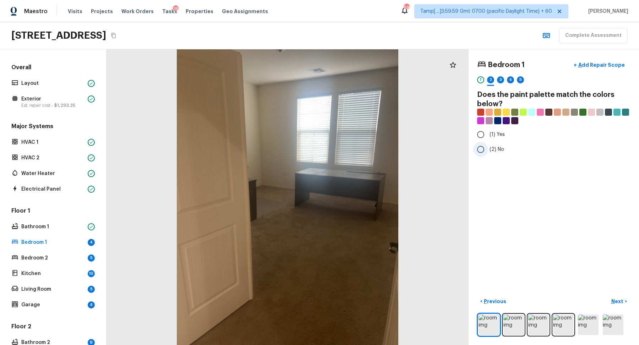
click at [492, 152] on span "(2) No" at bounding box center [497, 149] width 15 height 7
click at [488, 152] on input "(2) No" at bounding box center [480, 149] width 15 height 15
radio input "true"
click at [612, 296] on button "Next >" at bounding box center [619, 302] width 23 height 12
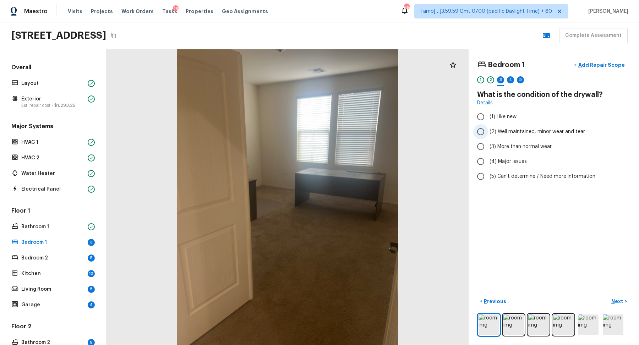
click at [521, 136] on label "(2) Well maintained, minor wear and tear" at bounding box center [549, 131] width 152 height 15
click at [488, 136] on input "(2) Well maintained, minor wear and tear" at bounding box center [480, 131] width 15 height 15
radio input "true"
click at [618, 300] on p "Next" at bounding box center [617, 301] width 13 height 7
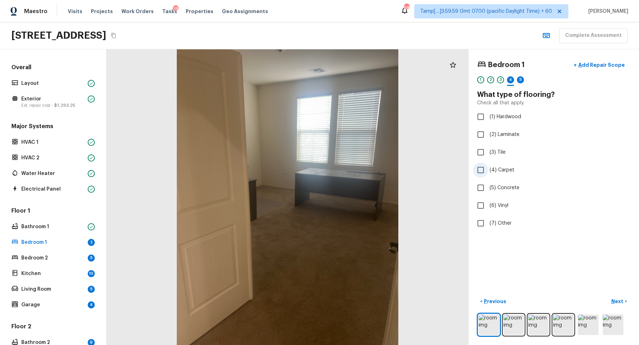
click at [507, 175] on label "(4) Carpet" at bounding box center [549, 170] width 152 height 15
click at [488, 175] on input "(4) Carpet" at bounding box center [480, 170] width 15 height 15
checkbox input "true"
click at [617, 306] on button "Next >" at bounding box center [619, 302] width 23 height 12
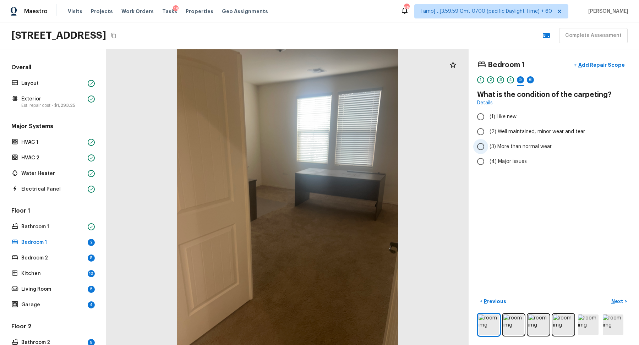
click at [523, 148] on span "(3) More than normal wear" at bounding box center [521, 146] width 62 height 7
click at [488, 148] on input "(3) More than normal wear" at bounding box center [480, 146] width 15 height 15
radio input "true"
click at [619, 302] on p "Next" at bounding box center [617, 301] width 13 height 7
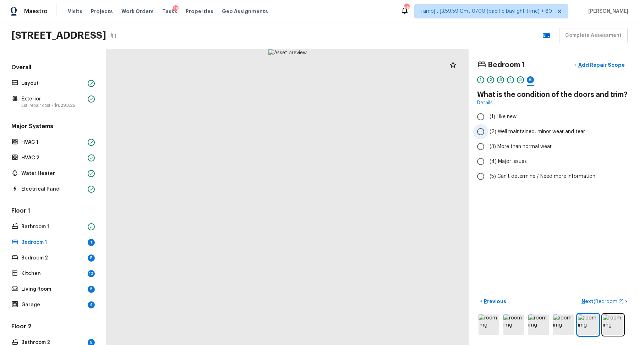
click at [532, 133] on span "(2) Well maintained, minor wear and tear" at bounding box center [538, 131] width 96 height 7
click at [488, 133] on input "(2) Well maintained, minor wear and tear" at bounding box center [480, 131] width 15 height 15
radio input "true"
click at [617, 296] on button "Next ( Bedroom 2 ) >" at bounding box center [605, 302] width 52 height 12
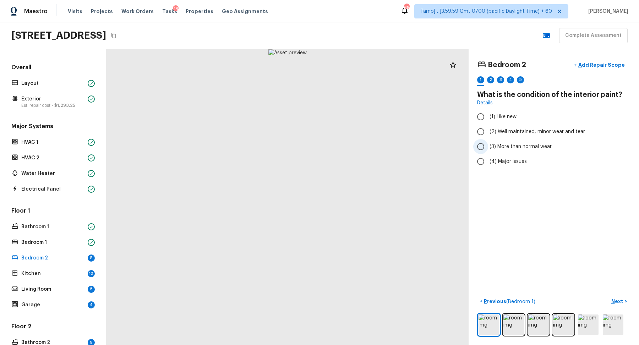
click at [516, 144] on span "(3) More than normal wear" at bounding box center [521, 146] width 62 height 7
click at [488, 144] on input "(3) More than normal wear" at bounding box center [480, 146] width 15 height 15
radio input "true"
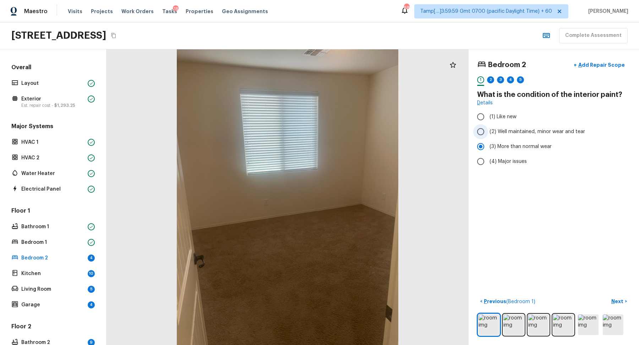
click at [504, 135] on span "(2) Well maintained, minor wear and tear" at bounding box center [538, 131] width 96 height 7
click at [488, 135] on input "(2) Well maintained, minor wear and tear" at bounding box center [480, 131] width 15 height 15
radio input "true"
click at [618, 303] on p "Next" at bounding box center [617, 301] width 13 height 7
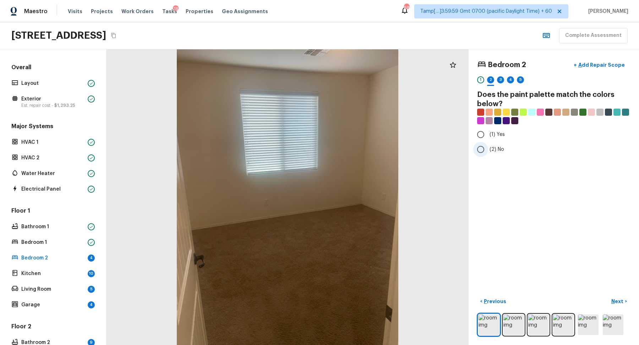
click at [490, 143] on label "(2) No" at bounding box center [549, 149] width 152 height 15
click at [488, 143] on input "(2) No" at bounding box center [480, 149] width 15 height 15
radio input "true"
click at [618, 304] on p "Next" at bounding box center [617, 301] width 13 height 7
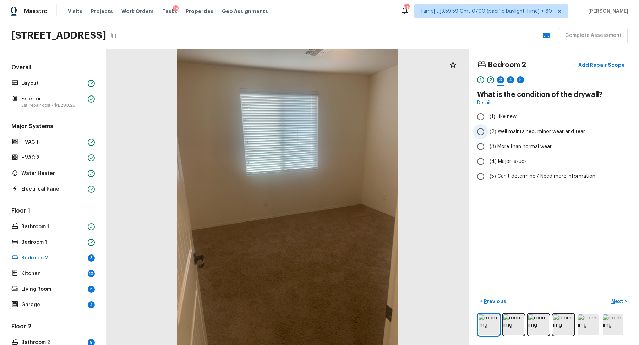
click at [511, 137] on label "(2) Well maintained, minor wear and tear" at bounding box center [549, 131] width 152 height 15
click at [488, 137] on input "(2) Well maintained, minor wear and tear" at bounding box center [480, 131] width 15 height 15
radio input "true"
click at [615, 300] on p "Next" at bounding box center [617, 301] width 13 height 7
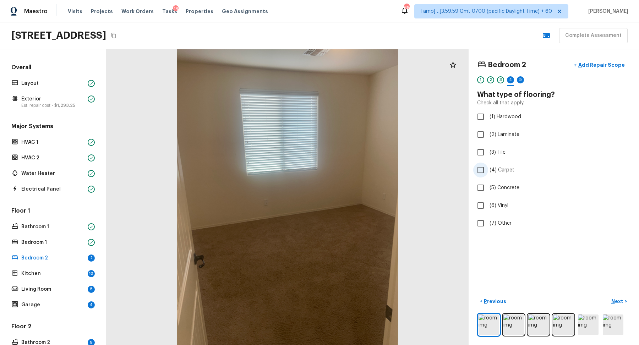
click at [501, 167] on span "(4) Carpet" at bounding box center [502, 170] width 25 height 7
click at [488, 165] on input "(4) Carpet" at bounding box center [480, 170] width 15 height 15
checkbox input "true"
click at [616, 299] on p "Next" at bounding box center [617, 301] width 13 height 7
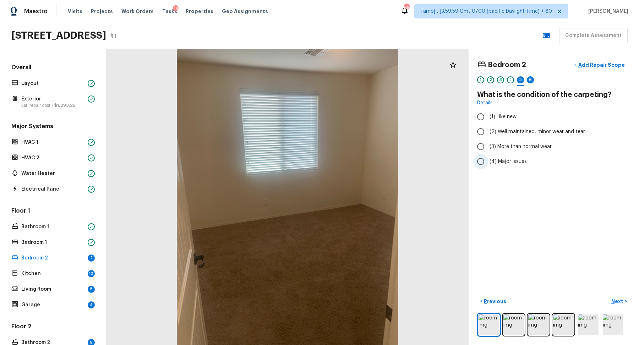
click at [507, 159] on span "(4) Major issues" at bounding box center [508, 161] width 37 height 7
click at [488, 159] on input "(4) Major issues" at bounding box center [480, 161] width 15 height 15
radio input "true"
click at [515, 149] on span "(3) More than normal wear" at bounding box center [521, 146] width 62 height 7
click at [488, 149] on input "(3) More than normal wear" at bounding box center [480, 146] width 15 height 15
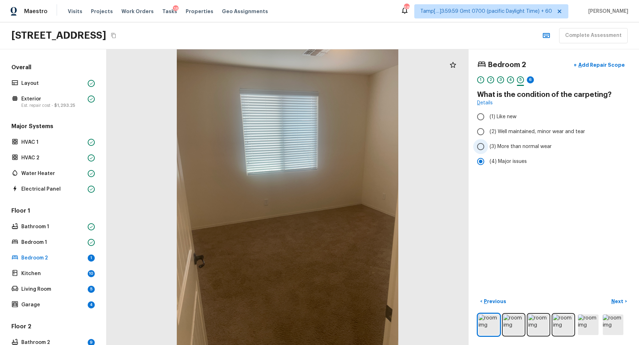
radio input "true"
click at [613, 299] on p "Next" at bounding box center [617, 301] width 13 height 7
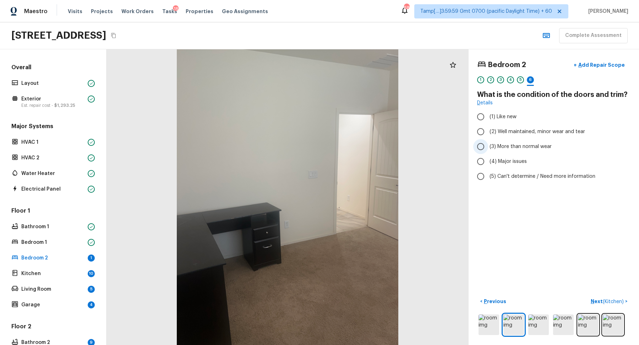
click at [506, 151] on label "(3) More than normal wear" at bounding box center [549, 146] width 152 height 15
click at [488, 151] on input "(3) More than normal wear" at bounding box center [480, 146] width 15 height 15
radio input "true"
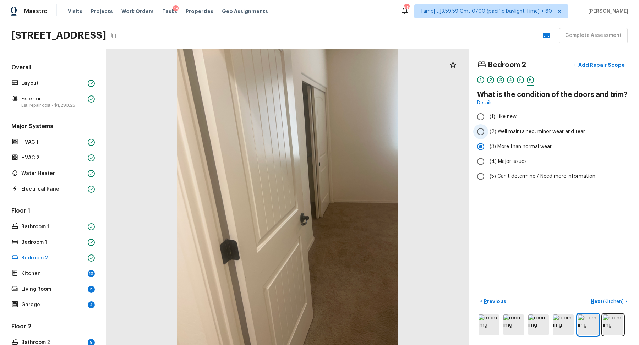
click at [514, 128] on span "(2) Well maintained, minor wear and tear" at bounding box center [538, 131] width 96 height 7
click at [488, 128] on input "(2) Well maintained, minor wear and tear" at bounding box center [480, 131] width 15 height 15
radio input "true"
click at [600, 298] on p "Next ( Kitchen )" at bounding box center [608, 301] width 34 height 7
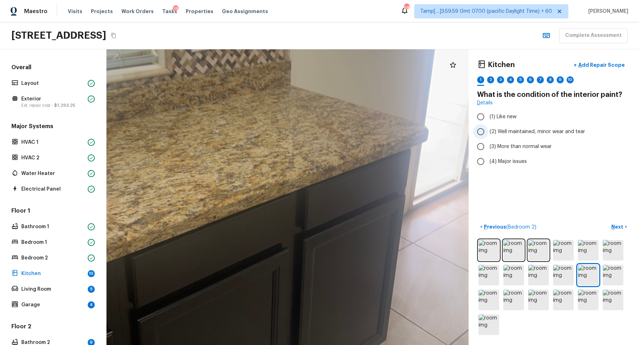
click at [517, 131] on span "(2) Well maintained, minor wear and tear" at bounding box center [538, 131] width 96 height 7
click at [488, 131] on input "(2) Well maintained, minor wear and tear" at bounding box center [480, 131] width 15 height 15
radio input "true"
click at [615, 223] on p "Next" at bounding box center [617, 226] width 13 height 7
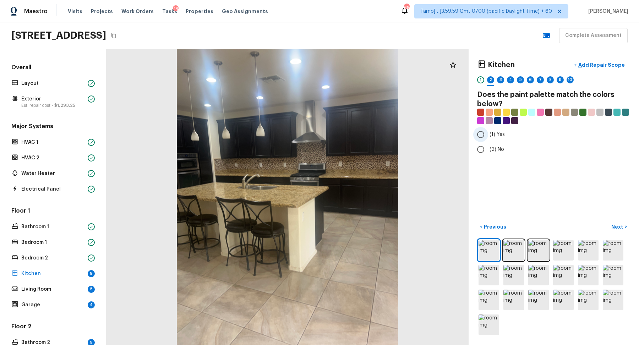
click at [495, 137] on span "(1) Yes" at bounding box center [497, 134] width 15 height 7
click at [488, 137] on input "(1) Yes" at bounding box center [480, 134] width 15 height 15
radio input "true"
click at [495, 146] on span "(2) No" at bounding box center [497, 149] width 15 height 7
click at [488, 146] on input "(2) No" at bounding box center [480, 149] width 15 height 15
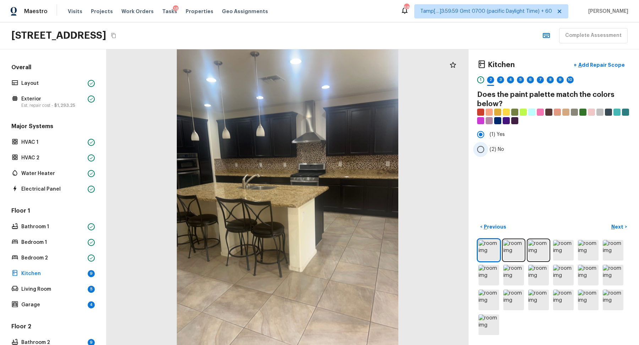
radio input "true"
click at [611, 224] on button "Next >" at bounding box center [619, 227] width 23 height 12
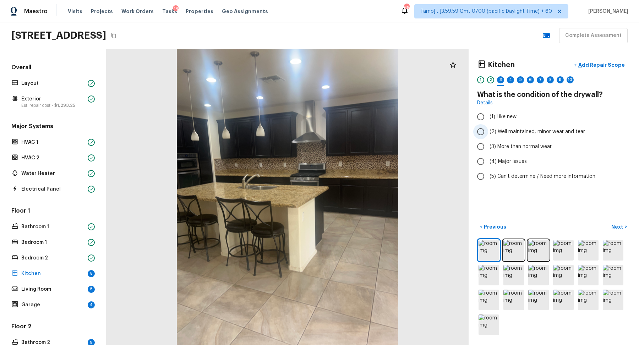
click at [501, 135] on span "(2) Well maintained, minor wear and tear" at bounding box center [538, 131] width 96 height 7
click at [488, 135] on input "(2) Well maintained, minor wear and tear" at bounding box center [480, 131] width 15 height 15
radio input "true"
click at [620, 230] on button "Next >" at bounding box center [619, 227] width 23 height 12
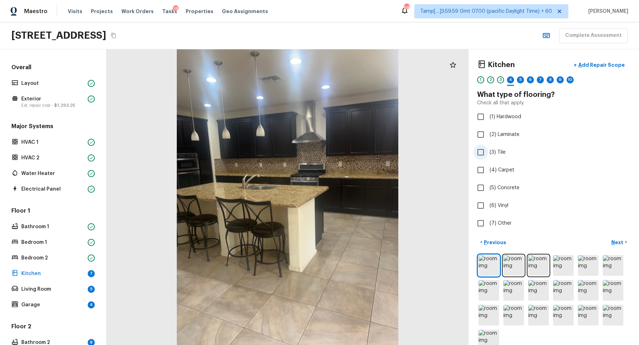
click at [488, 154] on label "(3) Tile" at bounding box center [549, 152] width 152 height 15
click at [488, 154] on input "(3) Tile" at bounding box center [480, 152] width 15 height 15
checkbox input "true"
click at [620, 246] on button "Next >" at bounding box center [619, 242] width 23 height 12
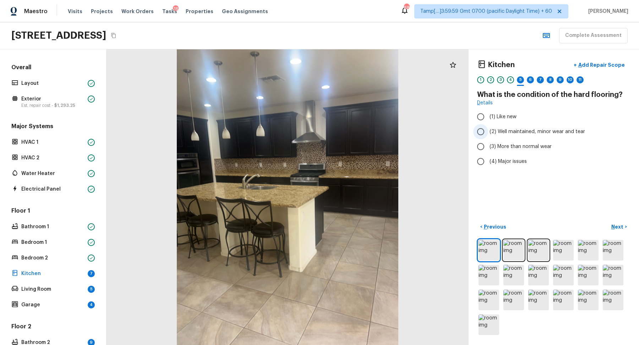
click at [505, 133] on span "(2) Well maintained, minor wear and tear" at bounding box center [538, 131] width 96 height 7
click at [488, 133] on input "(2) Well maintained, minor wear and tear" at bounding box center [480, 131] width 15 height 15
radio input "true"
click at [612, 224] on p "Next" at bounding box center [617, 226] width 13 height 7
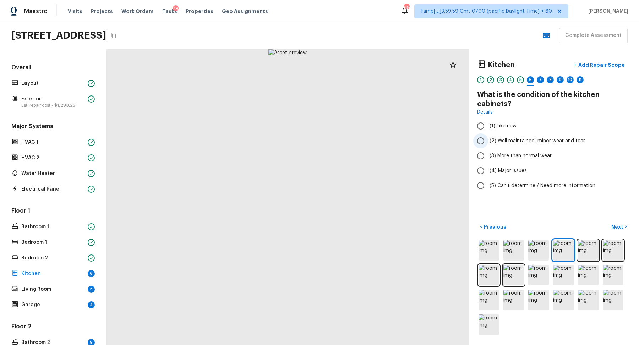
click at [513, 138] on span "(2) Well maintained, minor wear and tear" at bounding box center [538, 140] width 96 height 7
click at [488, 138] on input "(2) Well maintained, minor wear and tear" at bounding box center [480, 140] width 15 height 15
radio input "true"
click at [613, 225] on p "Next" at bounding box center [617, 226] width 13 height 7
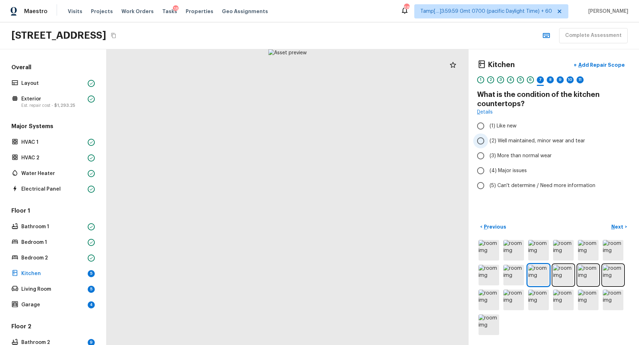
click at [511, 146] on label "(2) Well maintained, minor wear and tear" at bounding box center [549, 140] width 152 height 15
click at [488, 146] on input "(2) Well maintained, minor wear and tear" at bounding box center [480, 140] width 15 height 15
radio input "true"
click at [609, 222] on button "Next >" at bounding box center [619, 227] width 23 height 12
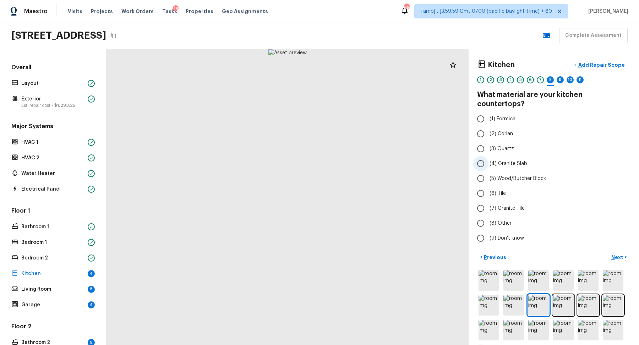
click at [514, 160] on span "(4) Granite Slab" at bounding box center [509, 163] width 38 height 7
click at [488, 156] on input "(4) Granite Slab" at bounding box center [480, 163] width 15 height 15
radio input "true"
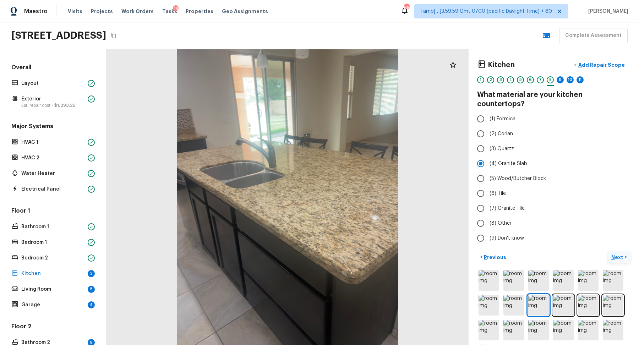
click at [613, 251] on button "Next >" at bounding box center [619, 257] width 23 height 12
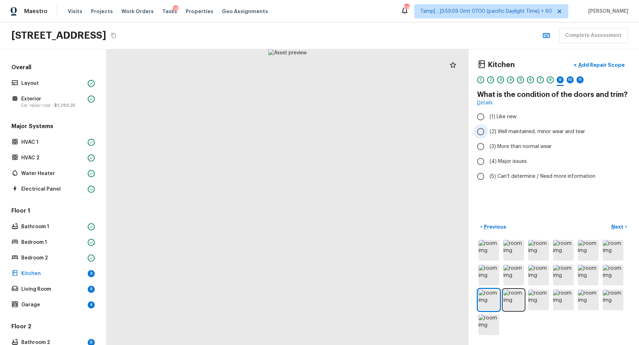
click at [518, 134] on span "(2) Well maintained, minor wear and tear" at bounding box center [538, 131] width 96 height 7
click at [488, 134] on input "(2) Well maintained, minor wear and tear" at bounding box center [480, 131] width 15 height 15
radio input "true"
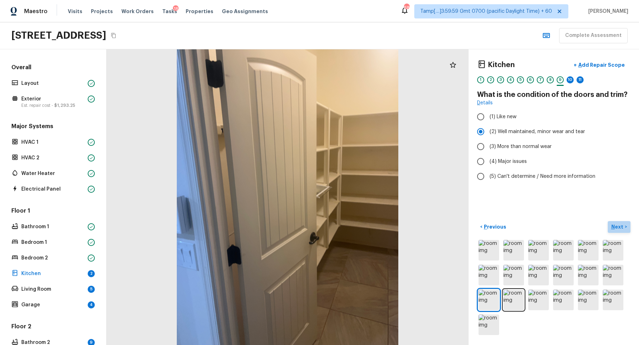
click at [609, 227] on button "Next >" at bounding box center [619, 227] width 23 height 12
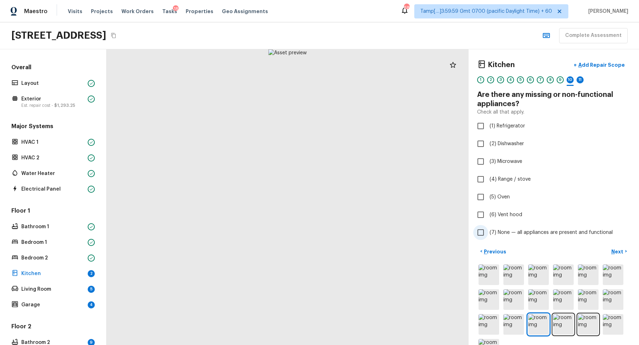
click at [519, 230] on span "(7) None — all appliances are present and functional" at bounding box center [551, 232] width 123 height 7
click at [488, 230] on input "(7) None — all appliances are present and functional" at bounding box center [480, 232] width 15 height 15
checkbox input "true"
click at [615, 252] on p "Next" at bounding box center [617, 251] width 13 height 7
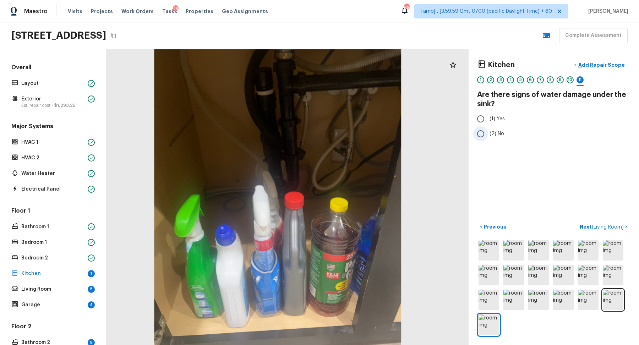
click at [487, 135] on input "(2) No" at bounding box center [480, 133] width 15 height 15
radio input "true"
click at [600, 225] on span "( Living Room )" at bounding box center [608, 227] width 32 height 5
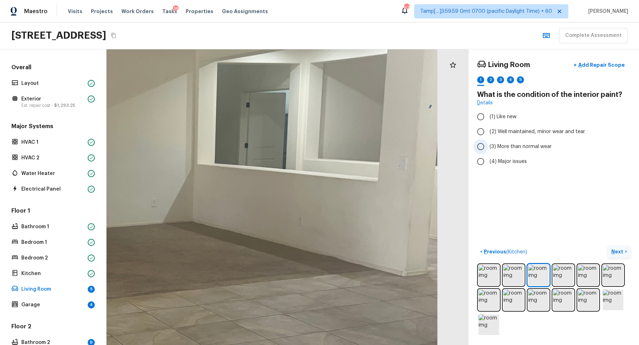
click at [508, 143] on span "(3) More than normal wear" at bounding box center [521, 146] width 62 height 7
click at [488, 143] on input "(3) More than normal wear" at bounding box center [480, 146] width 15 height 15
radio input "true"
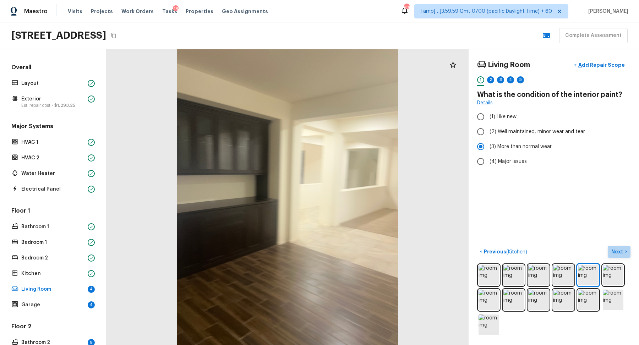
click at [622, 248] on p "Next" at bounding box center [617, 251] width 13 height 7
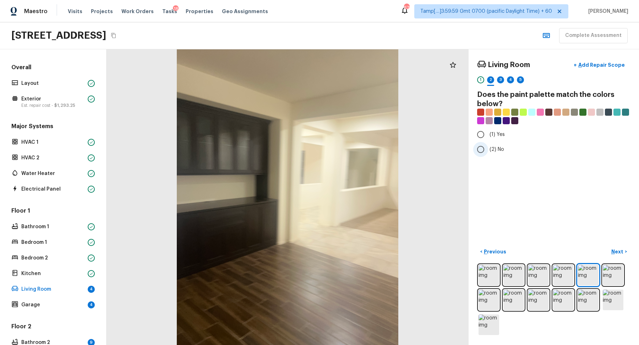
click at [498, 146] on span "(2) No" at bounding box center [497, 149] width 15 height 7
click at [488, 146] on input "(2) No" at bounding box center [480, 149] width 15 height 15
radio input "true"
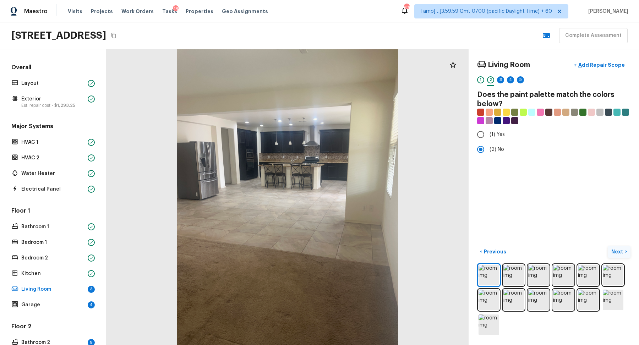
click at [609, 249] on button "Next >" at bounding box center [619, 252] width 23 height 12
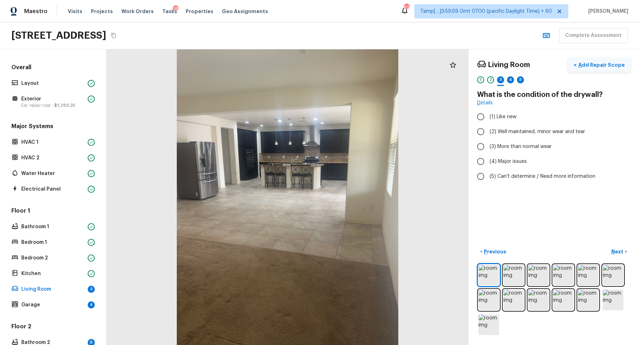
click at [597, 65] on p "Add Repair Scope" at bounding box center [601, 64] width 48 height 7
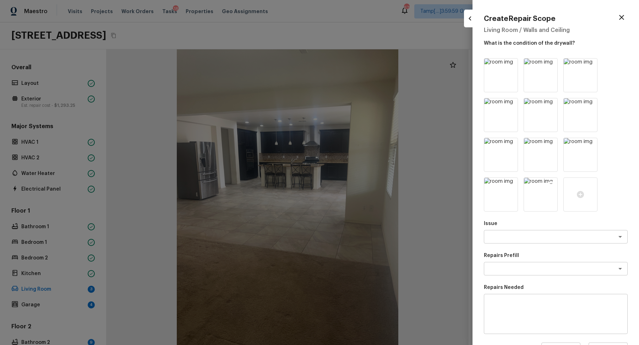
click at [552, 185] on icon at bounding box center [551, 184] width 6 height 6
click at [512, 183] on icon at bounding box center [511, 184] width 7 height 7
click at [513, 146] on icon at bounding box center [511, 145] width 6 height 6
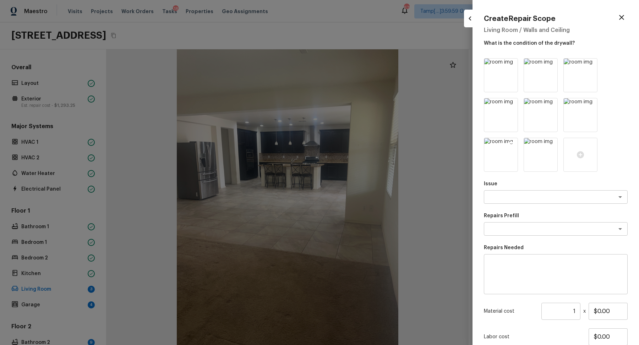
click at [514, 145] on icon at bounding box center [511, 145] width 6 height 6
click at [514, 142] on icon at bounding box center [511, 144] width 7 height 7
click at [593, 103] on icon at bounding box center [591, 105] width 6 height 6
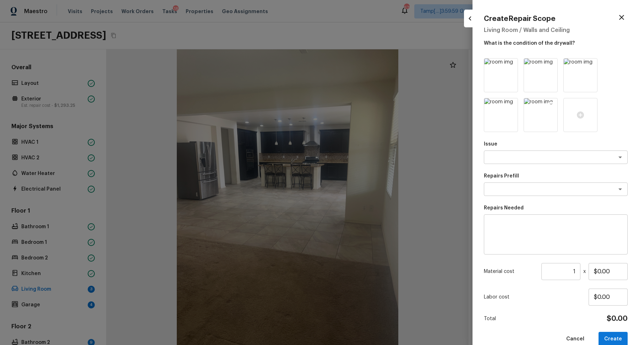
click at [552, 103] on icon at bounding box center [551, 105] width 6 height 6
click at [513, 105] on icon at bounding box center [511, 105] width 6 height 6
click at [549, 66] on icon at bounding box center [551, 65] width 6 height 6
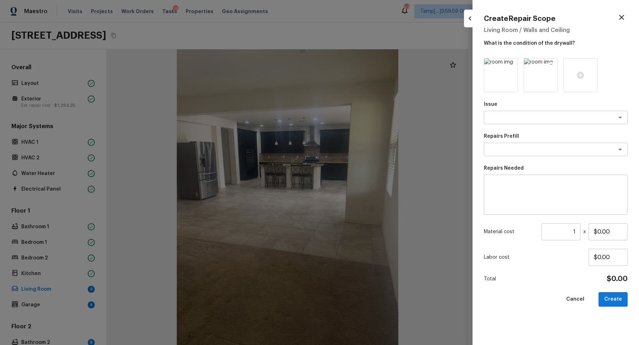
click at [553, 67] on icon at bounding box center [550, 64] width 7 height 7
click at [512, 64] on icon at bounding box center [511, 64] width 7 height 7
click at [496, 82] on div at bounding box center [501, 75] width 34 height 34
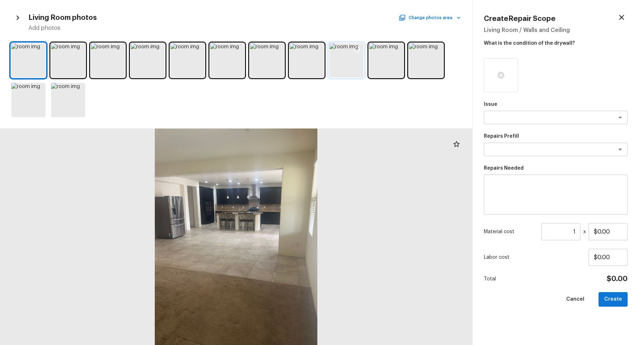
click at [340, 70] on div at bounding box center [346, 60] width 34 height 34
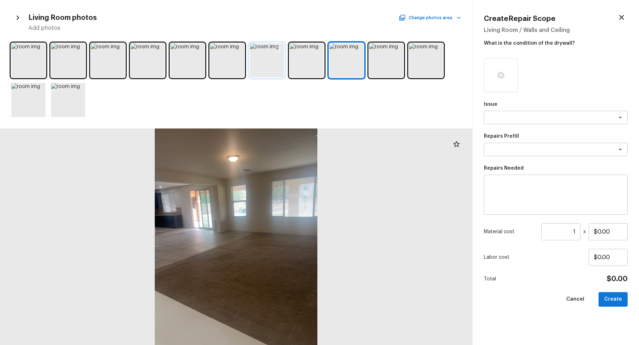
click at [260, 59] on div at bounding box center [267, 60] width 34 height 34
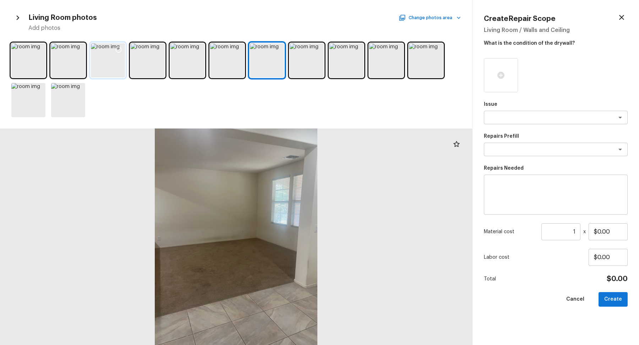
click at [113, 65] on div at bounding box center [108, 60] width 34 height 34
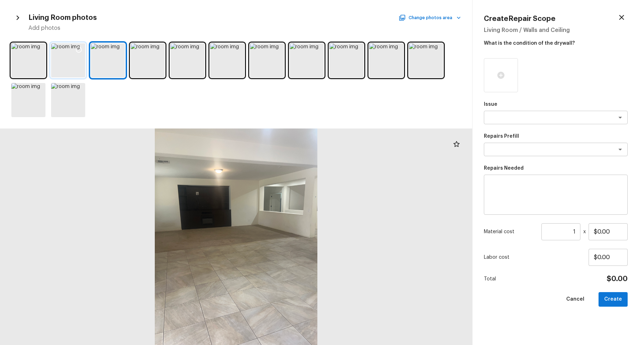
click at [77, 67] on div at bounding box center [68, 60] width 34 height 34
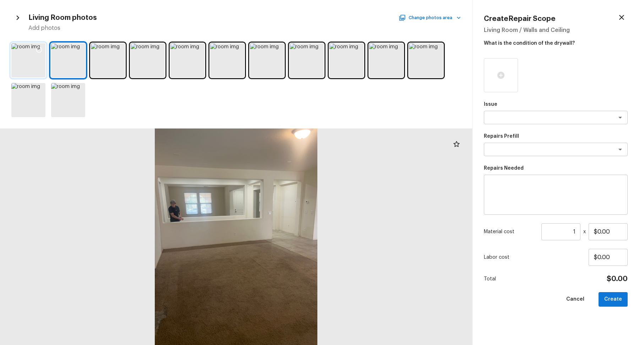
click at [45, 69] on div at bounding box center [28, 60] width 34 height 34
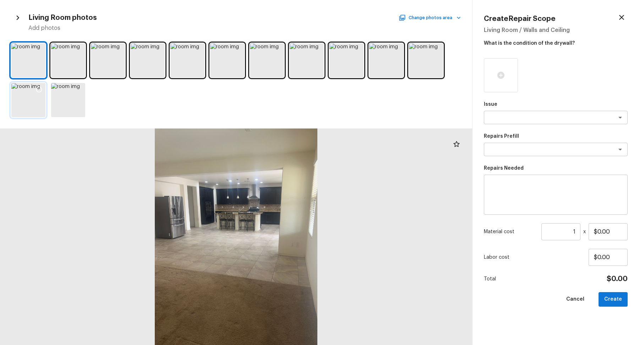
click at [38, 94] on div at bounding box center [39, 90] width 13 height 15
click at [38, 104] on div at bounding box center [28, 100] width 34 height 34
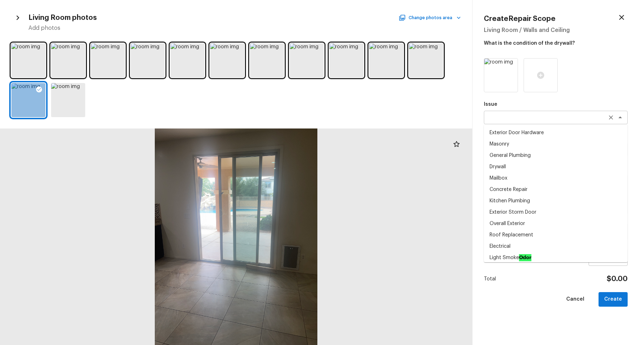
click at [531, 122] on div "x ​" at bounding box center [556, 117] width 144 height 13
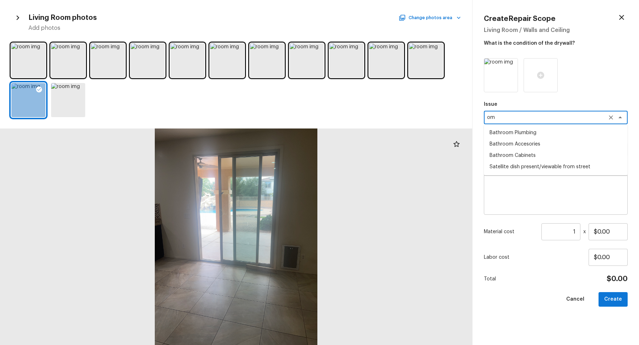
type textarea "o"
type textarea "inter"
click at [523, 119] on textarea "inter" at bounding box center [546, 117] width 118 height 7
click at [506, 142] on li "Pet door is present" at bounding box center [556, 143] width 144 height 11
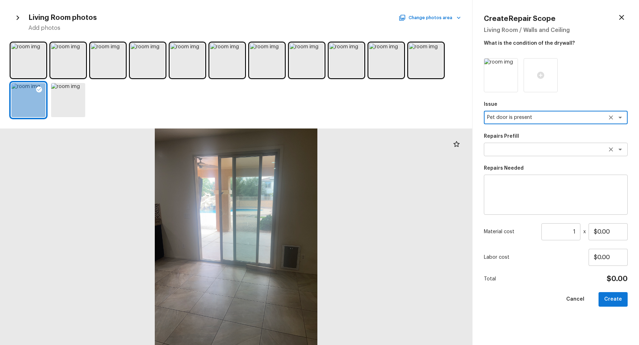
type textarea "Pet door is present"
click at [506, 150] on textarea at bounding box center [546, 149] width 118 height 7
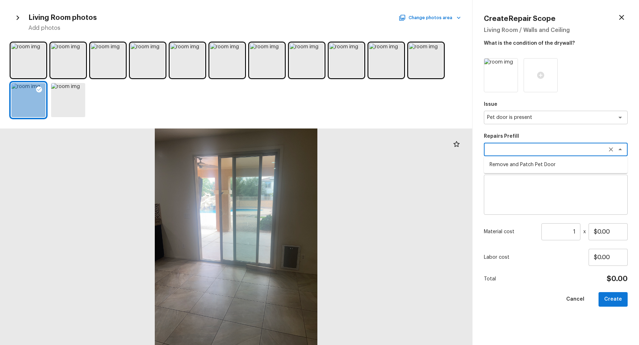
click at [514, 169] on li "Remove and Patch Pet Door" at bounding box center [556, 164] width 144 height 11
type textarea "Remove and Patch Pet Door"
type textarea "Remove pet door, patch drywall (texture and paint to match), install insulation…"
type input "$200.00"
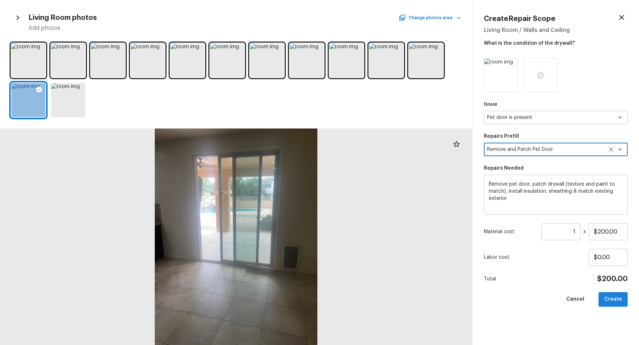
click at [618, 301] on button "Create" at bounding box center [613, 299] width 29 height 15
type input "$0.00"
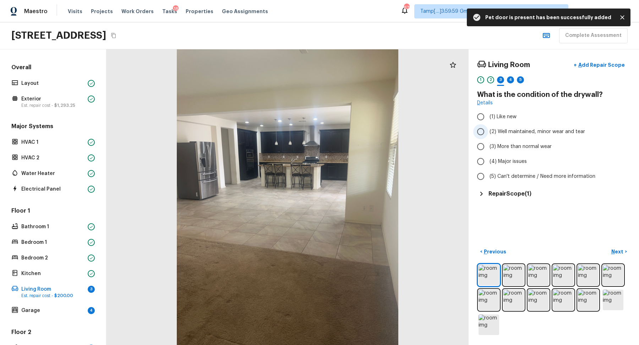
click at [508, 133] on span "(2) Well maintained, minor wear and tear" at bounding box center [538, 131] width 96 height 7
click at [488, 133] on input "(2) Well maintained, minor wear and tear" at bounding box center [480, 131] width 15 height 15
radio input "true"
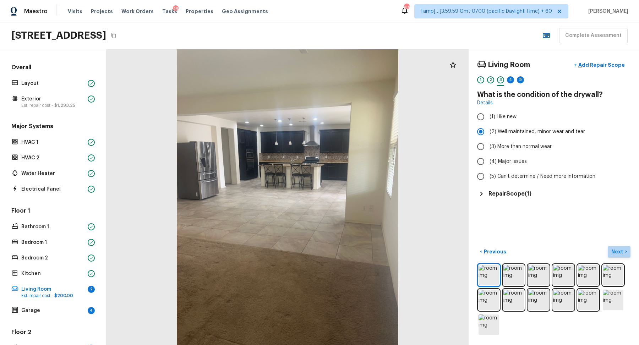
click at [610, 246] on button "Next >" at bounding box center [619, 252] width 23 height 12
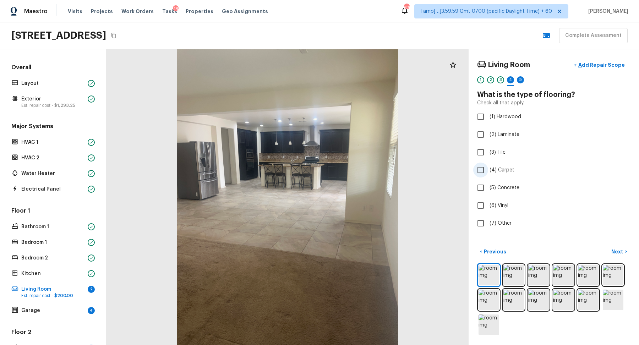
click at [505, 163] on label "(4) Carpet" at bounding box center [549, 170] width 152 height 15
click at [488, 163] on input "(4) Carpet" at bounding box center [480, 170] width 15 height 15
checkbox input "true"
click at [618, 248] on p "Next" at bounding box center [617, 251] width 13 height 7
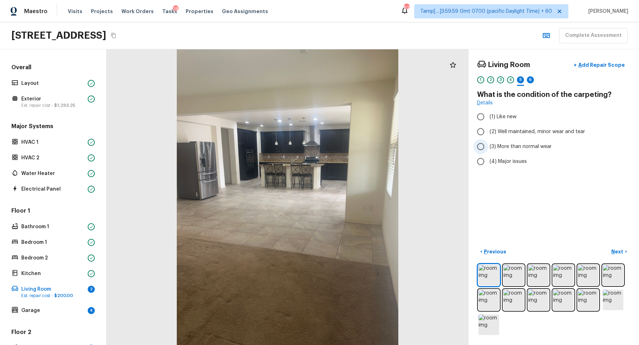
click at [528, 149] on span "(3) More than normal wear" at bounding box center [521, 146] width 62 height 7
click at [488, 149] on input "(3) More than normal wear" at bounding box center [480, 146] width 15 height 15
radio input "true"
click at [623, 253] on p "Next" at bounding box center [617, 251] width 13 height 7
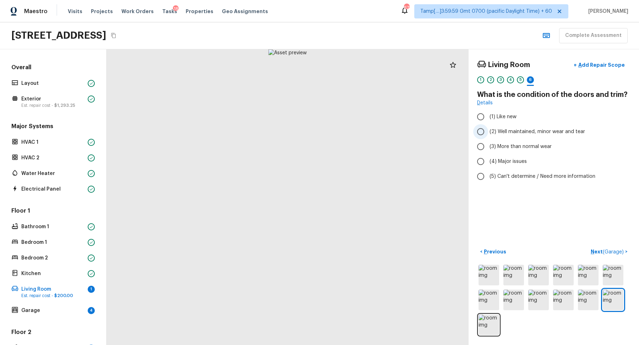
click at [520, 135] on label "(2) Well maintained, minor wear and tear" at bounding box center [549, 131] width 152 height 15
click at [488, 135] on input "(2) Well maintained, minor wear and tear" at bounding box center [480, 131] width 15 height 15
radio input "true"
click at [618, 250] on span "( Garage )" at bounding box center [613, 252] width 21 height 5
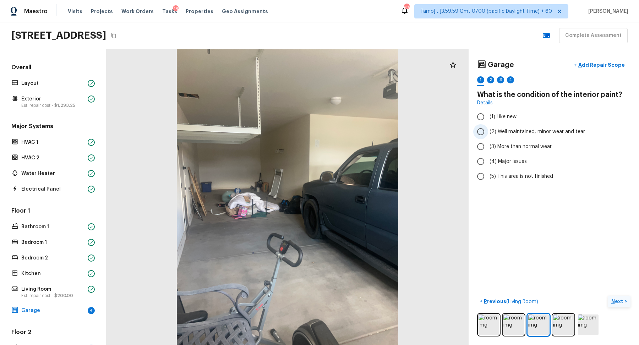
click at [513, 130] on span "(2) Well maintained, minor wear and tear" at bounding box center [538, 131] width 96 height 7
click at [488, 130] on input "(2) Well maintained, minor wear and tear" at bounding box center [480, 131] width 15 height 15
radio input "true"
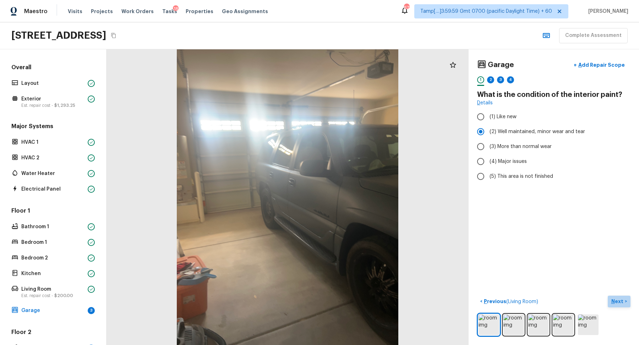
click at [612, 298] on p "Next" at bounding box center [617, 301] width 13 height 7
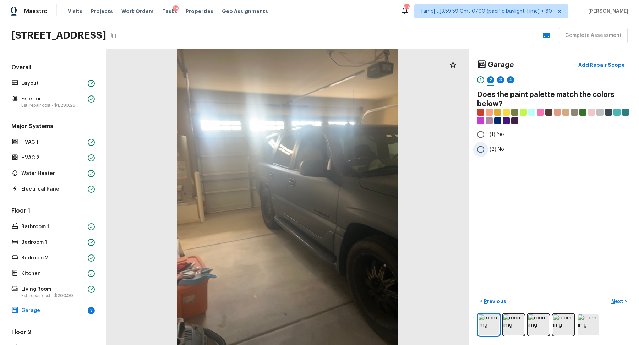
click at [488, 149] on label "(2) No" at bounding box center [549, 149] width 152 height 15
click at [488, 149] on input "(2) No" at bounding box center [480, 149] width 15 height 15
radio input "true"
click at [609, 302] on button "Next >" at bounding box center [619, 302] width 23 height 12
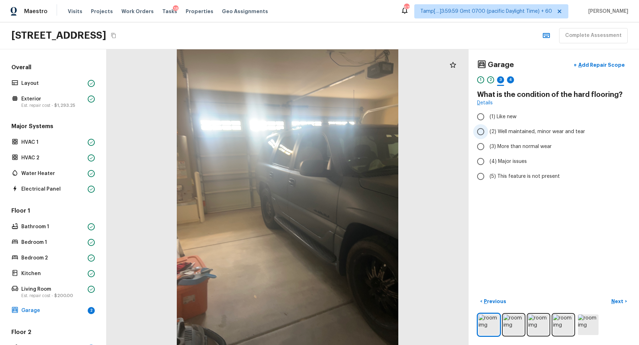
click at [523, 135] on span "(2) Well maintained, minor wear and tear" at bounding box center [538, 131] width 96 height 7
click at [488, 135] on input "(2) Well maintained, minor wear and tear" at bounding box center [480, 131] width 15 height 15
radio input "true"
click at [613, 296] on button "Next >" at bounding box center [619, 302] width 23 height 12
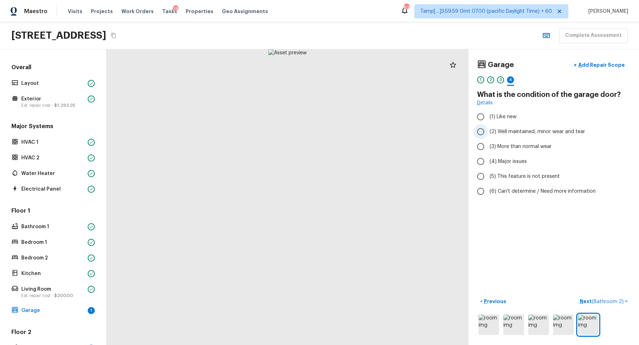
click at [526, 135] on label "(2) Well maintained, minor wear and tear" at bounding box center [549, 131] width 152 height 15
click at [488, 135] on input "(2) Well maintained, minor wear and tear" at bounding box center [480, 131] width 15 height 15
radio input "true"
click at [611, 299] on span "( Bathroom 2 )" at bounding box center [608, 301] width 32 height 5
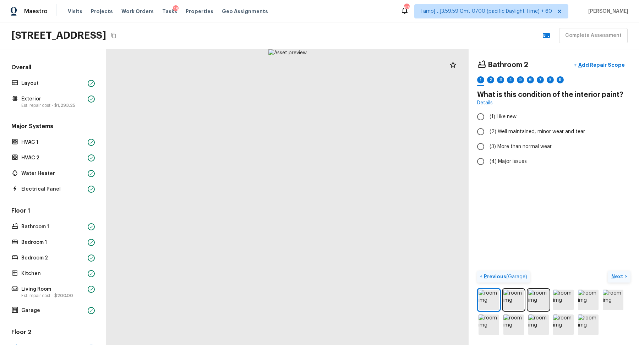
click at [490, 277] on p "Previous ( Garage )" at bounding box center [504, 276] width 45 height 7
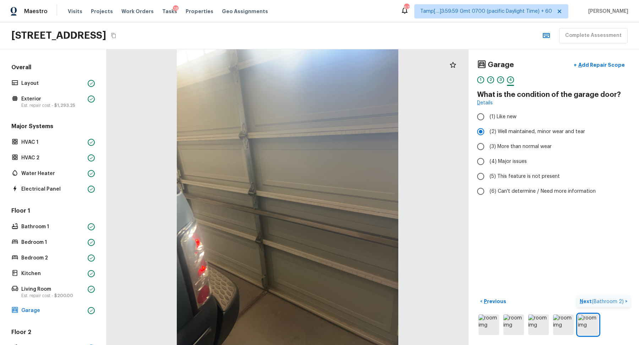
click at [604, 301] on span "( Bathroom 2 )" at bounding box center [608, 301] width 32 height 5
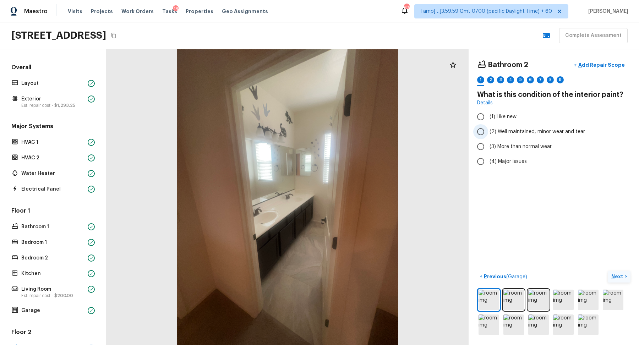
click at [506, 137] on label "(2) Well maintained, minor wear and tear" at bounding box center [549, 131] width 152 height 15
click at [488, 137] on input "(2) Well maintained, minor wear and tear" at bounding box center [480, 131] width 15 height 15
radio input "true"
click at [622, 278] on p "Next" at bounding box center [617, 276] width 13 height 7
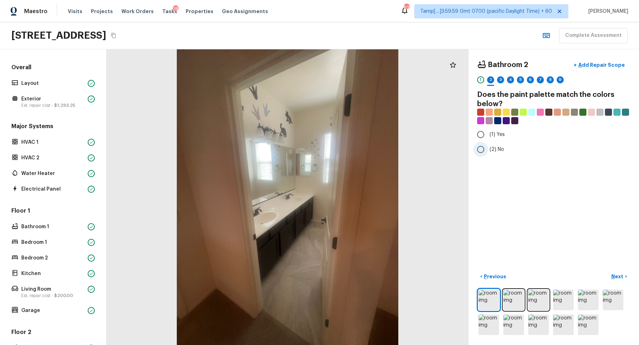
click at [499, 149] on span "(2) No" at bounding box center [497, 149] width 15 height 7
click at [488, 149] on input "(2) No" at bounding box center [480, 149] width 15 height 15
radio input "true"
click at [481, 79] on div "1" at bounding box center [480, 79] width 7 height 7
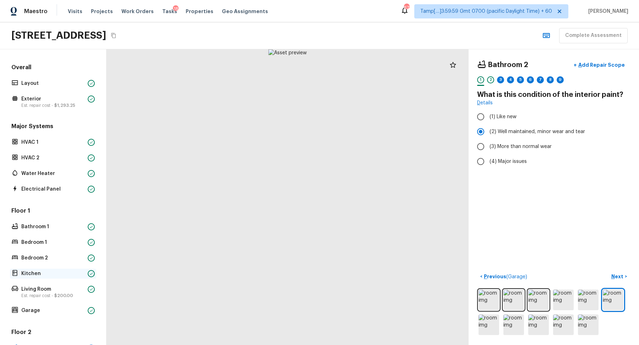
scroll to position [195, 0]
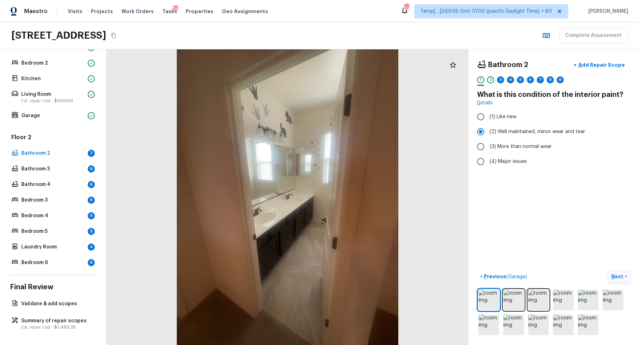
click at [621, 277] on p "Next" at bounding box center [617, 276] width 13 height 7
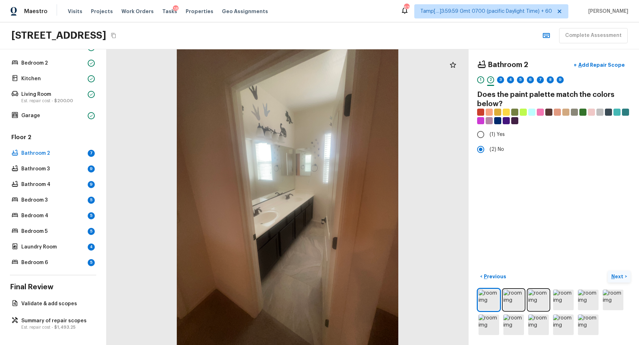
click at [616, 273] on p "Next" at bounding box center [617, 276] width 13 height 7
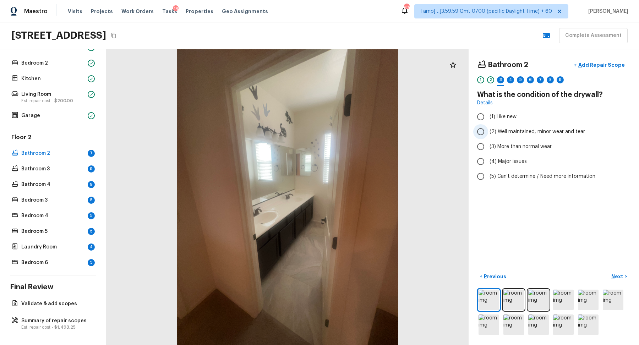
click at [501, 131] on span "(2) Well maintained, minor wear and tear" at bounding box center [538, 131] width 96 height 7
click at [488, 131] on input "(2) Well maintained, minor wear and tear" at bounding box center [480, 131] width 15 height 15
radio input "true"
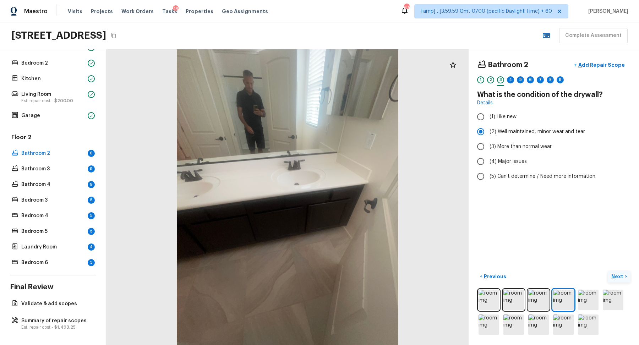
click at [612, 275] on p "Next" at bounding box center [617, 276] width 13 height 7
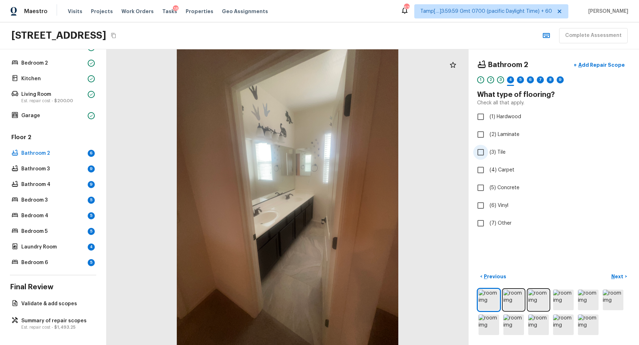
click at [501, 149] on span "(3) Tile" at bounding box center [498, 152] width 16 height 7
click at [488, 149] on input "(3) Tile" at bounding box center [480, 152] width 15 height 15
checkbox input "true"
click at [613, 279] on p "Next" at bounding box center [617, 276] width 13 height 7
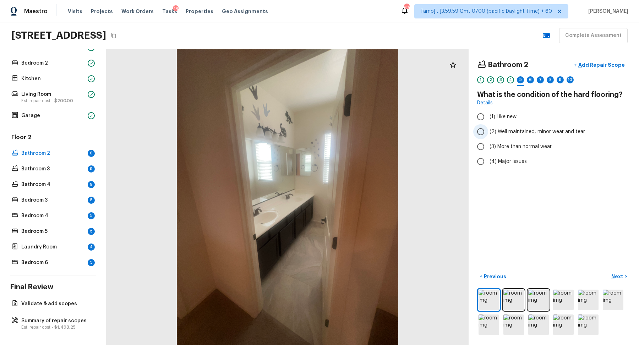
click at [524, 132] on span "(2) Well maintained, minor wear and tear" at bounding box center [538, 131] width 96 height 7
click at [488, 132] on input "(2) Well maintained, minor wear and tear" at bounding box center [480, 131] width 15 height 15
radio input "true"
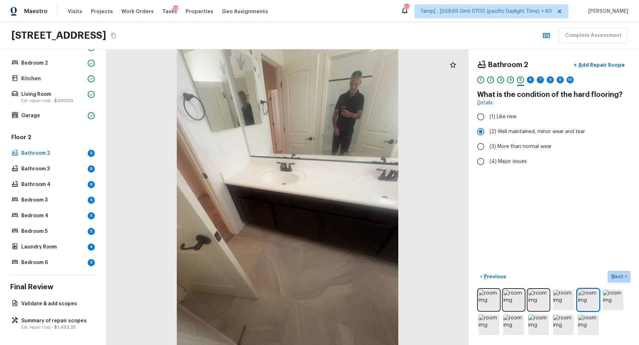
click at [613, 274] on p "Next" at bounding box center [617, 276] width 13 height 7
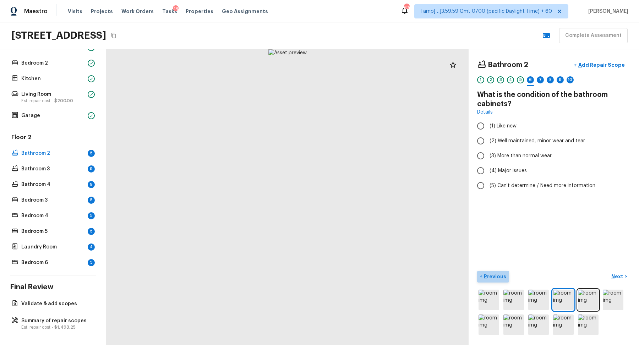
click at [494, 275] on p "Previous" at bounding box center [494, 276] width 24 height 7
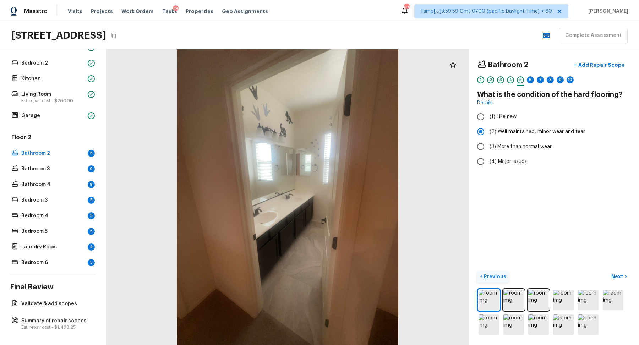
click at [494, 275] on p "Previous" at bounding box center [494, 276] width 24 height 7
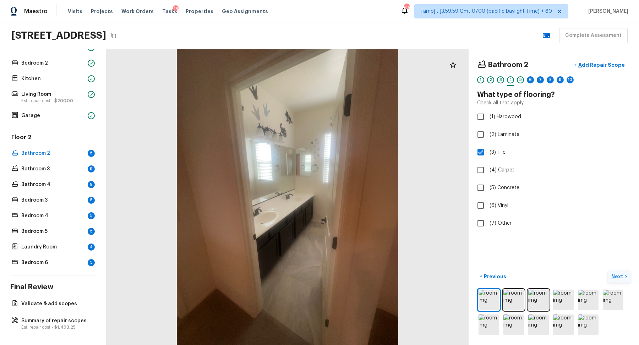
click at [622, 275] on p "Next" at bounding box center [617, 276] width 13 height 7
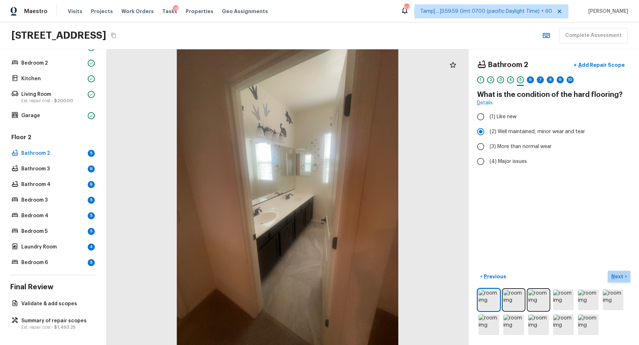
click at [622, 275] on p "Next" at bounding box center [617, 276] width 13 height 7
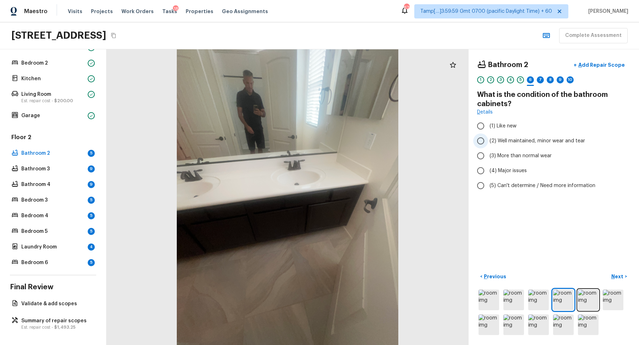
click at [566, 142] on span "(2) Well maintained, minor wear and tear" at bounding box center [538, 140] width 96 height 7
click at [488, 142] on input "(2) Well maintained, minor wear and tear" at bounding box center [480, 140] width 15 height 15
radio input "true"
click at [618, 277] on p "Next" at bounding box center [617, 276] width 13 height 7
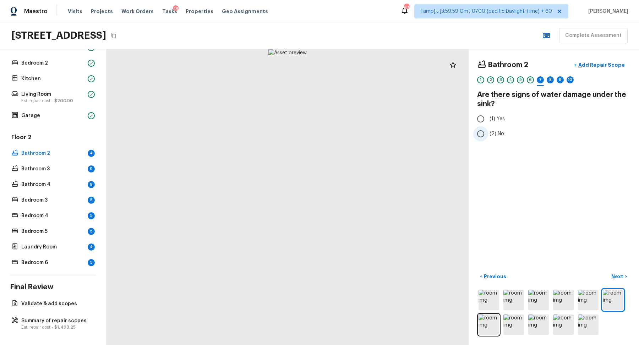
click at [504, 131] on label "(2) No" at bounding box center [549, 133] width 152 height 15
click at [488, 131] on input "(2) No" at bounding box center [480, 133] width 15 height 15
radio input "true"
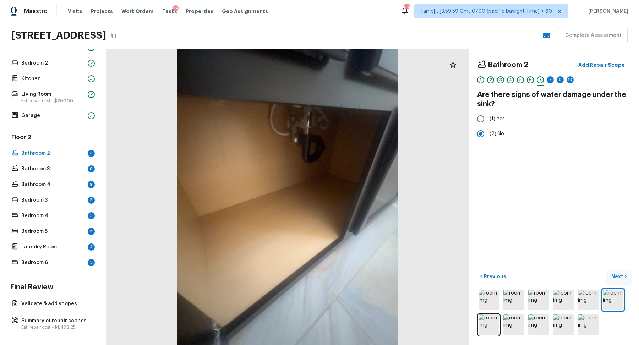
click at [615, 272] on button "Next >" at bounding box center [619, 277] width 23 height 12
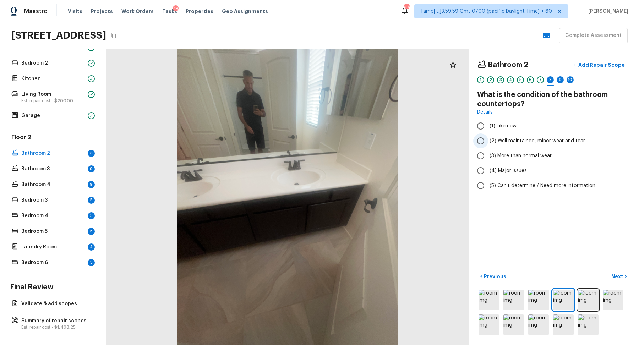
click at [511, 142] on span "(2) Well maintained, minor wear and tear" at bounding box center [538, 140] width 96 height 7
click at [488, 142] on input "(2) Well maintained, minor wear and tear" at bounding box center [480, 140] width 15 height 15
radio input "true"
click at [620, 274] on p "Next" at bounding box center [617, 276] width 13 height 7
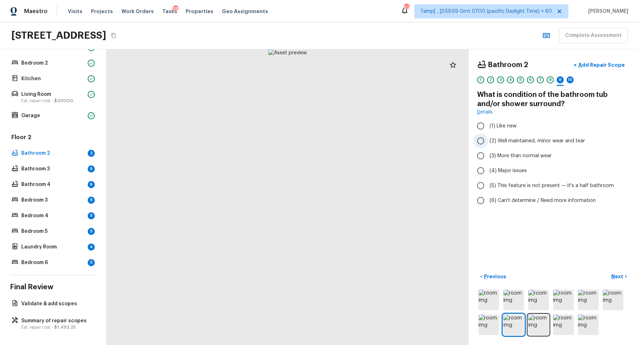
click at [523, 145] on label "(2) Well maintained, minor wear and tear" at bounding box center [549, 140] width 152 height 15
click at [488, 145] on input "(2) Well maintained, minor wear and tear" at bounding box center [480, 140] width 15 height 15
radio input "true"
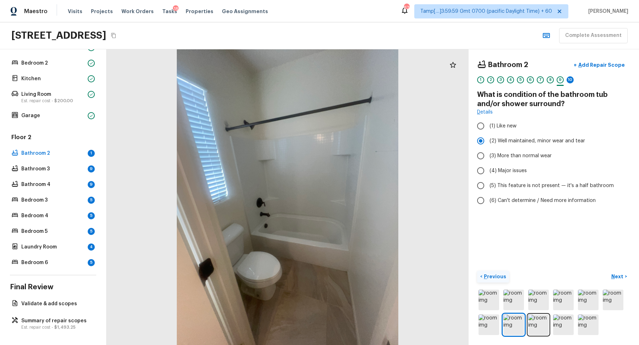
click at [486, 274] on p "Previous" at bounding box center [494, 276] width 24 height 7
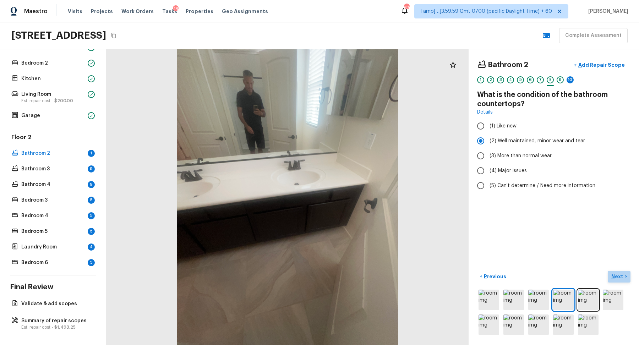
click at [613, 274] on p "Next" at bounding box center [617, 276] width 13 height 7
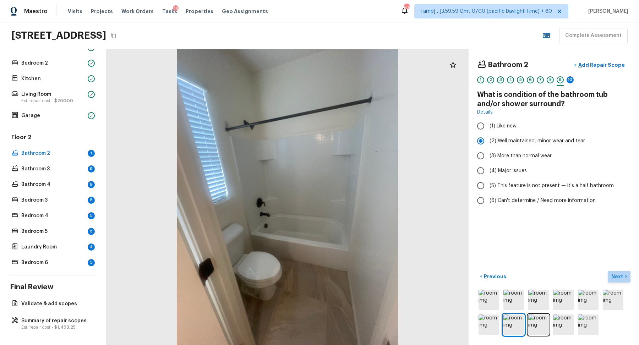
click at [613, 274] on p "Next" at bounding box center [617, 276] width 13 height 7
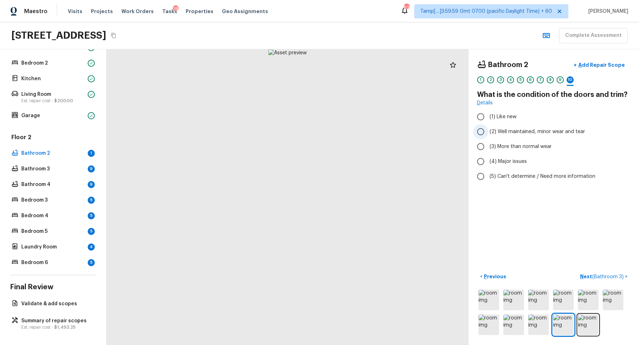
click at [533, 131] on span "(2) Well maintained, minor wear and tear" at bounding box center [538, 131] width 96 height 7
click at [488, 131] on input "(2) Well maintained, minor wear and tear" at bounding box center [480, 131] width 15 height 15
radio input "true"
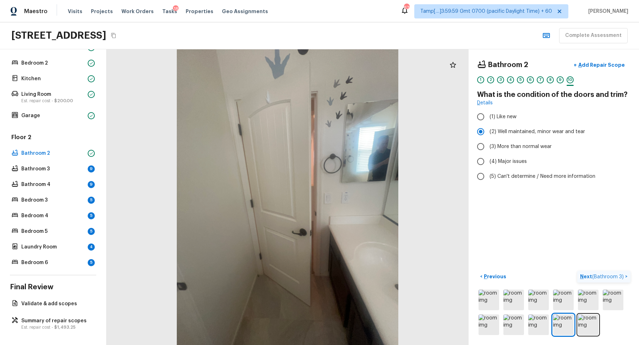
click at [621, 275] on span "( Bathroom 3 )" at bounding box center [608, 276] width 32 height 5
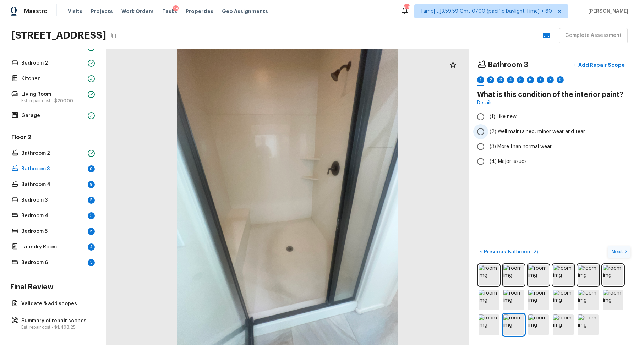
click at [512, 133] on span "(2) Well maintained, minor wear and tear" at bounding box center [538, 131] width 96 height 7
click at [488, 133] on input "(2) Well maintained, minor wear and tear" at bounding box center [480, 131] width 15 height 15
radio input "true"
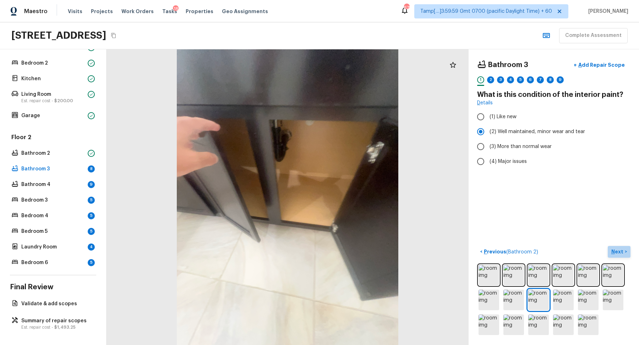
click at [614, 247] on button "Next >" at bounding box center [619, 252] width 23 height 12
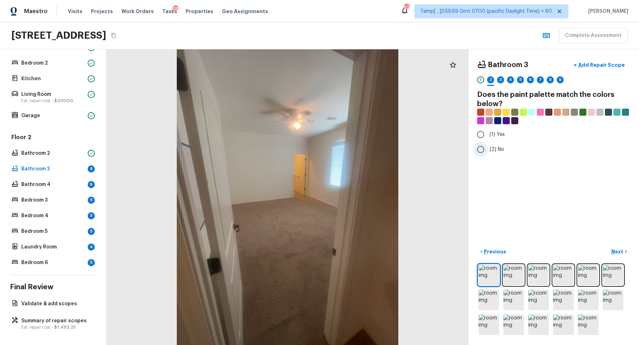
click at [492, 151] on span "(2) No" at bounding box center [497, 149] width 15 height 7
click at [488, 151] on input "(2) No" at bounding box center [480, 149] width 15 height 15
radio input "true"
click at [619, 252] on p "Next" at bounding box center [617, 251] width 13 height 7
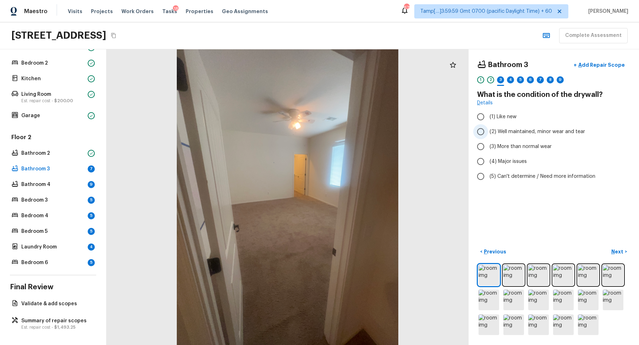
click at [524, 136] on label "(2) Well maintained, minor wear and tear" at bounding box center [549, 131] width 152 height 15
click at [488, 136] on input "(2) Well maintained, minor wear and tear" at bounding box center [480, 131] width 15 height 15
radio input "true"
click at [623, 249] on p "Next" at bounding box center [617, 251] width 13 height 7
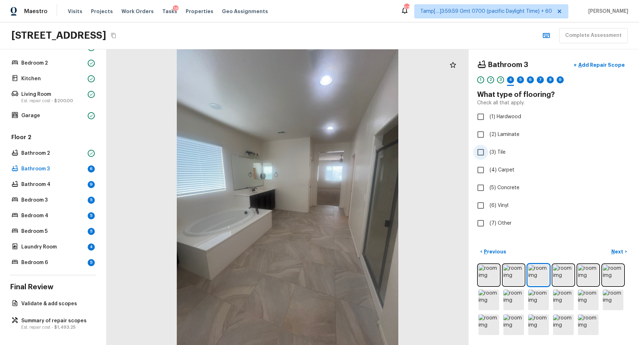
click at [499, 156] on label "(3) Tile" at bounding box center [549, 152] width 152 height 15
click at [488, 156] on input "(3) Tile" at bounding box center [480, 152] width 15 height 15
checkbox input "true"
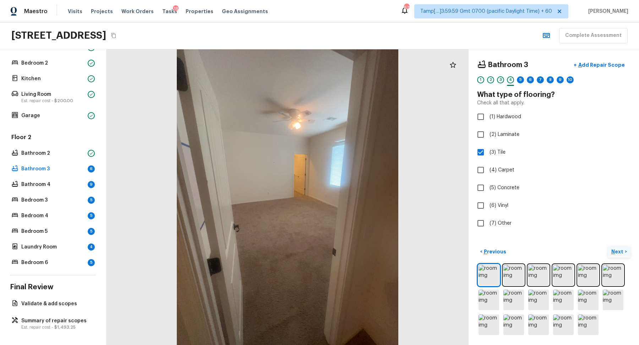
click at [613, 249] on p "Next" at bounding box center [617, 251] width 13 height 7
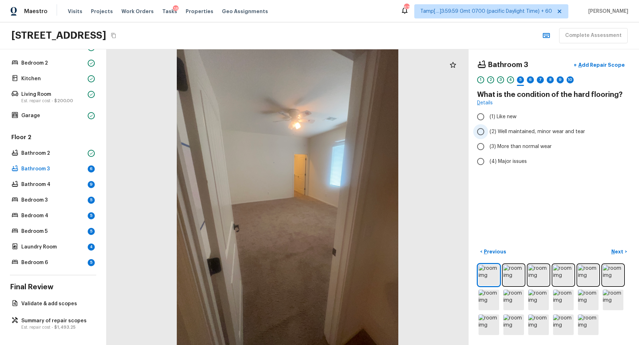
click at [500, 128] on span "(2) Well maintained, minor wear and tear" at bounding box center [538, 131] width 96 height 7
click at [488, 127] on input "(2) Well maintained, minor wear and tear" at bounding box center [480, 131] width 15 height 15
radio input "true"
click at [610, 247] on button "Next >" at bounding box center [619, 252] width 23 height 12
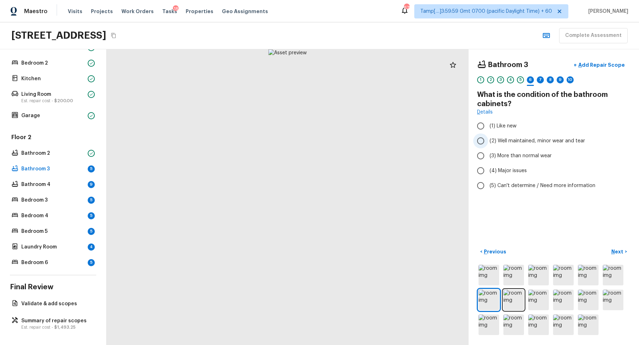
click at [520, 141] on span "(2) Well maintained, minor wear and tear" at bounding box center [538, 140] width 96 height 7
click at [488, 141] on input "(2) Well maintained, minor wear and tear" at bounding box center [480, 140] width 15 height 15
radio input "true"
click at [615, 253] on p "Next" at bounding box center [617, 251] width 13 height 7
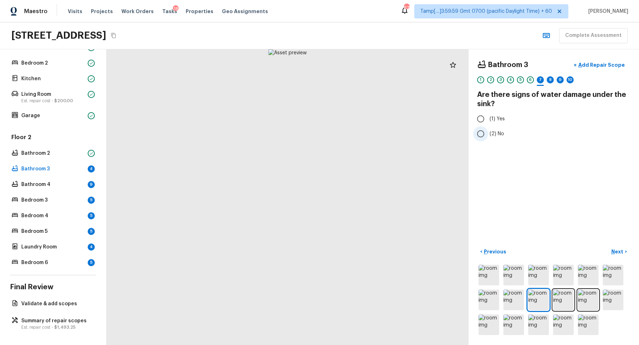
click at [497, 135] on span "(2) No" at bounding box center [497, 133] width 15 height 7
click at [488, 135] on input "(2) No" at bounding box center [480, 133] width 15 height 15
radio input "true"
click at [611, 250] on p "Next" at bounding box center [617, 251] width 13 height 7
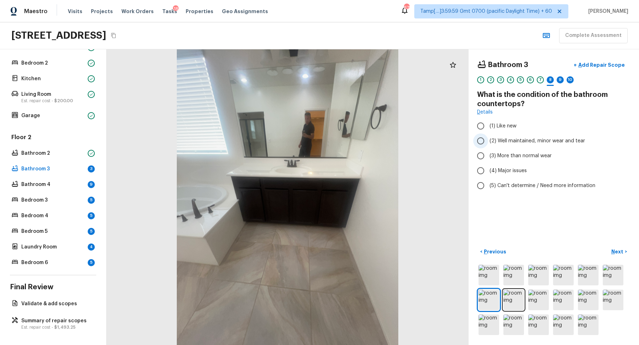
click at [517, 141] on span "(2) Well maintained, minor wear and tear" at bounding box center [538, 140] width 96 height 7
click at [488, 141] on input "(2) Well maintained, minor wear and tear" at bounding box center [480, 140] width 15 height 15
radio input "true"
click at [617, 254] on p "Next" at bounding box center [617, 251] width 13 height 7
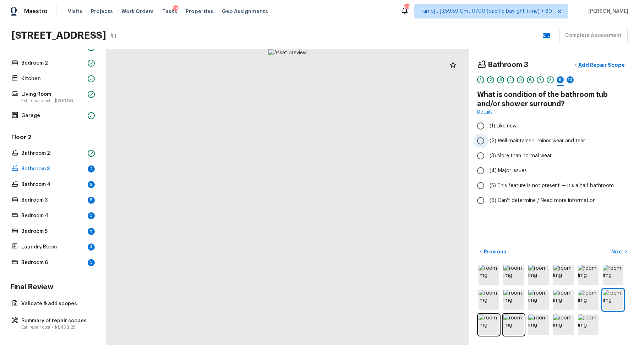
click at [522, 144] on label "(2) Well maintained, minor wear and tear" at bounding box center [549, 140] width 152 height 15
click at [488, 144] on input "(2) Well maintained, minor wear and tear" at bounding box center [480, 140] width 15 height 15
radio input "true"
click at [613, 67] on p "Add Repair Scope" at bounding box center [601, 64] width 48 height 7
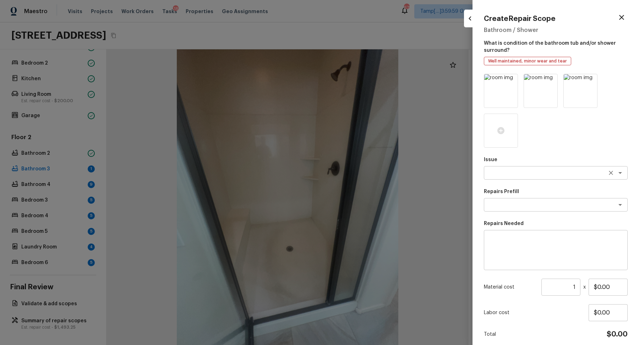
click at [503, 174] on textarea at bounding box center [546, 172] width 118 height 7
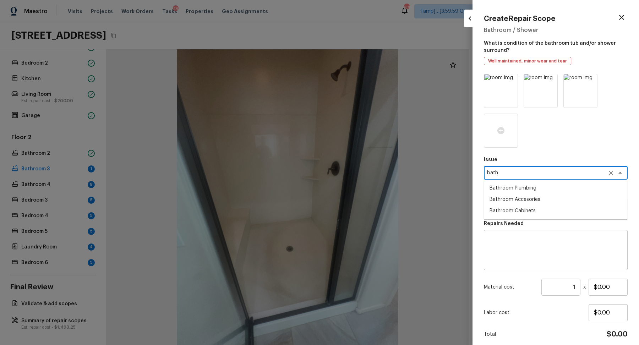
click at [533, 190] on li "Bathroom Plumbing" at bounding box center [556, 187] width 144 height 11
click at [526, 200] on div "x ​" at bounding box center [556, 204] width 144 height 13
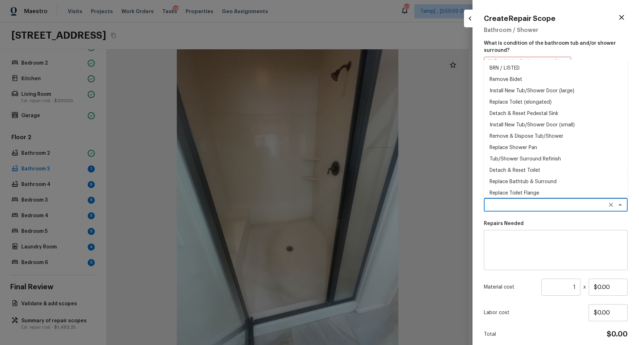
click at [601, 48] on p "What is condition of the bathroom tub and/or shower surround?" at bounding box center [556, 45] width 144 height 17
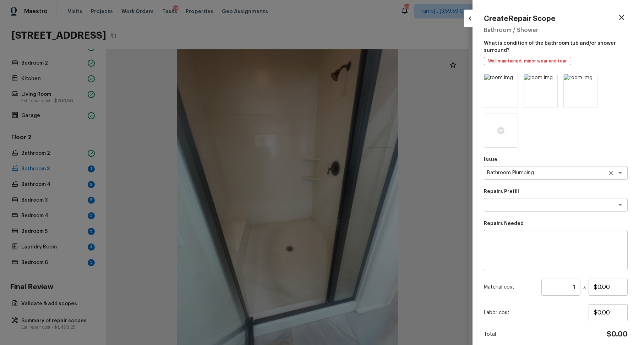
click at [528, 168] on div "Bathroom Plumbing x ​" at bounding box center [556, 172] width 144 height 13
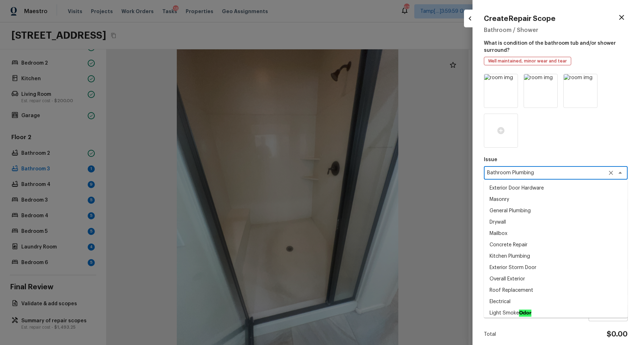
click at [528, 168] on div "Bathroom Plumbing x ​" at bounding box center [556, 172] width 144 height 13
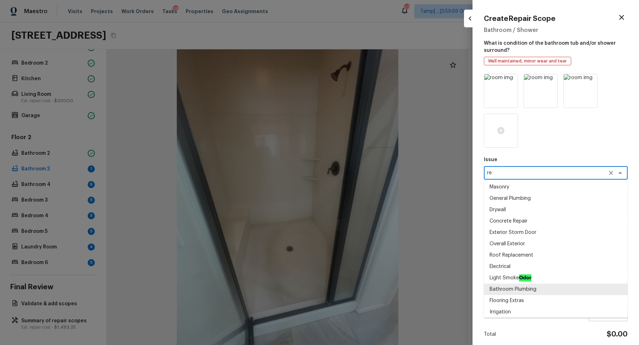
scroll to position [0, 0]
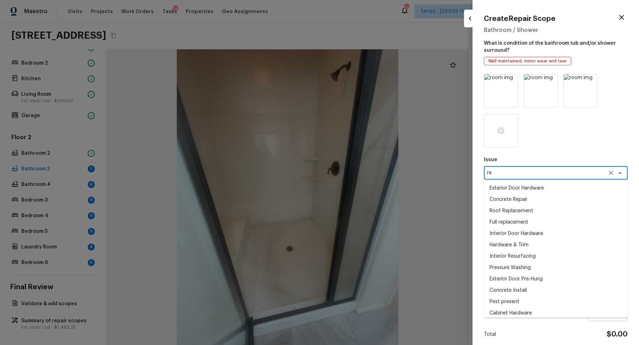
click at [531, 252] on li "Interior Resurfacing" at bounding box center [556, 256] width 144 height 11
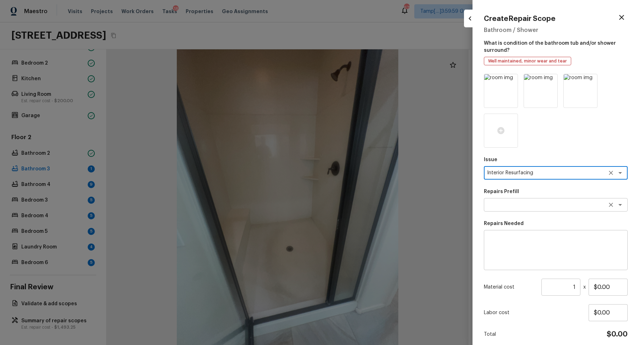
type textarea "Interior Resurfacing"
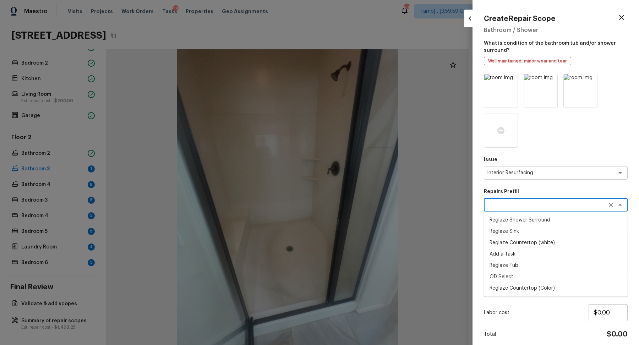
click at [519, 208] on textarea at bounding box center [546, 204] width 118 height 7
click at [524, 222] on li "Reglaze Shower Surround" at bounding box center [556, 219] width 144 height 11
type textarea "Reglaze Shower Surround"
type textarea "Prep, mask, clean and reglaze the fiberglass shower surround (white) both on th…"
type input "$300.00"
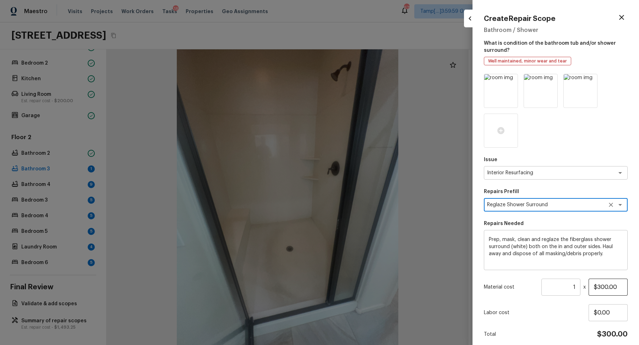
scroll to position [28, 0]
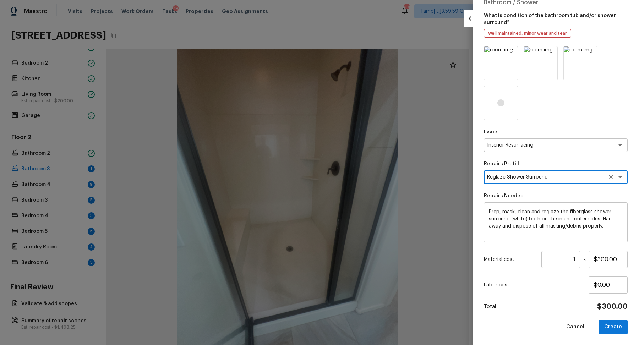
click at [513, 52] on icon at bounding box center [511, 53] width 6 height 6
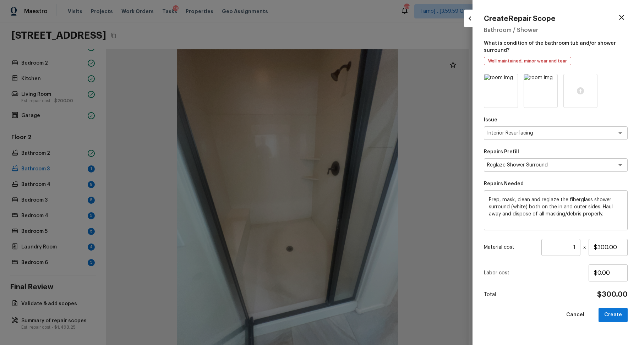
scroll to position [0, 0]
click at [509, 78] on icon at bounding box center [511, 81] width 6 height 6
click at [617, 311] on button "Create" at bounding box center [613, 315] width 29 height 15
type input "$0.00"
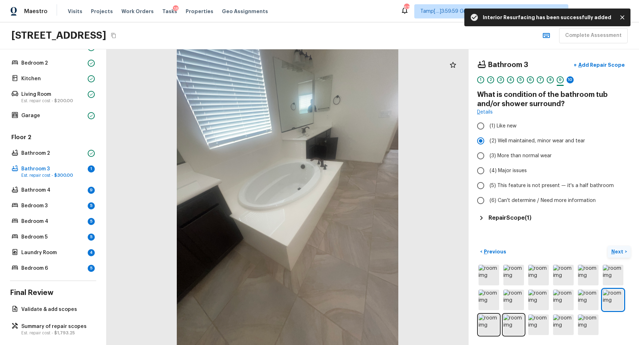
click at [623, 250] on p "Next" at bounding box center [617, 251] width 13 height 7
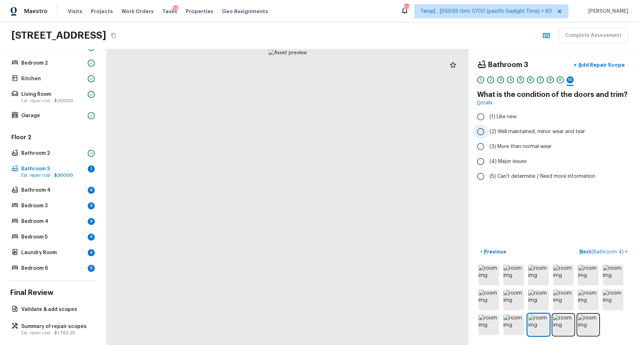
click at [529, 131] on span "(2) Well maintained, minor wear and tear" at bounding box center [538, 131] width 96 height 7
click at [488, 131] on input "(2) Well maintained, minor wear and tear" at bounding box center [480, 131] width 15 height 15
radio input "true"
click at [613, 250] on span "( Bathroom 4 )" at bounding box center [607, 252] width 32 height 5
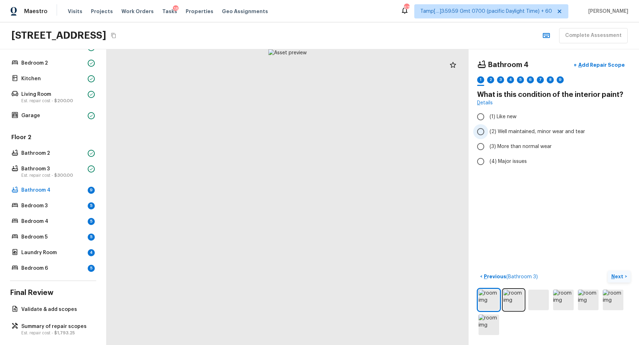
click at [515, 132] on span "(2) Well maintained, minor wear and tear" at bounding box center [538, 131] width 96 height 7
click at [488, 132] on input "(2) Well maintained, minor wear and tear" at bounding box center [480, 131] width 15 height 15
radio input "true"
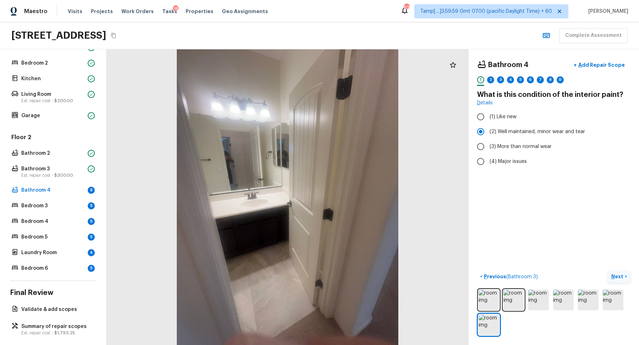
click at [619, 277] on p "Next" at bounding box center [617, 276] width 13 height 7
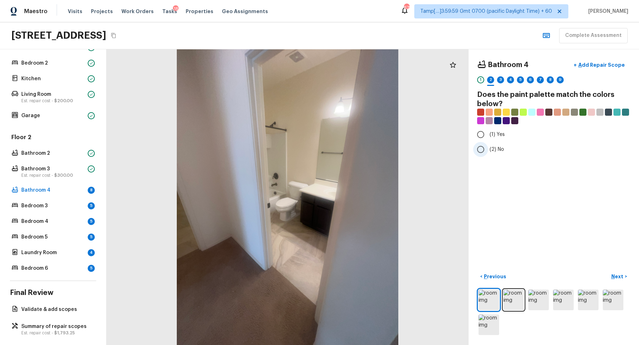
click at [487, 145] on input "(2) No" at bounding box center [480, 149] width 15 height 15
radio input "true"
click at [616, 273] on p "Next" at bounding box center [617, 276] width 13 height 7
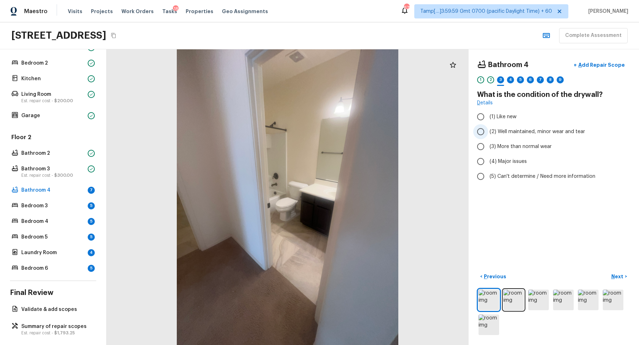
click at [508, 136] on label "(2) Well maintained, minor wear and tear" at bounding box center [549, 131] width 152 height 15
click at [488, 136] on input "(2) Well maintained, minor wear and tear" at bounding box center [480, 131] width 15 height 15
radio input "true"
click at [614, 275] on p "Next" at bounding box center [617, 276] width 13 height 7
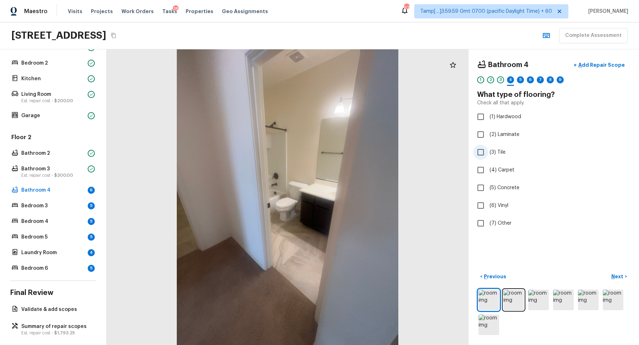
click at [496, 155] on label "(3) Tile" at bounding box center [549, 152] width 152 height 15
click at [488, 155] on input "(3) Tile" at bounding box center [480, 152] width 15 height 15
checkbox input "true"
click at [619, 275] on p "Next" at bounding box center [617, 276] width 13 height 7
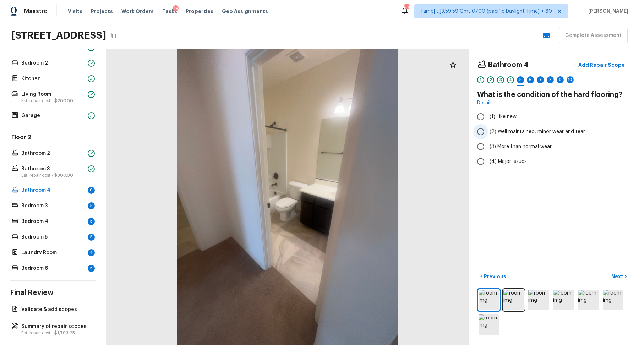
click at [503, 136] on label "(2) Well maintained, minor wear and tear" at bounding box center [549, 131] width 152 height 15
click at [488, 136] on input "(2) Well maintained, minor wear and tear" at bounding box center [480, 131] width 15 height 15
radio input "true"
click at [613, 272] on button "Next >" at bounding box center [619, 277] width 23 height 12
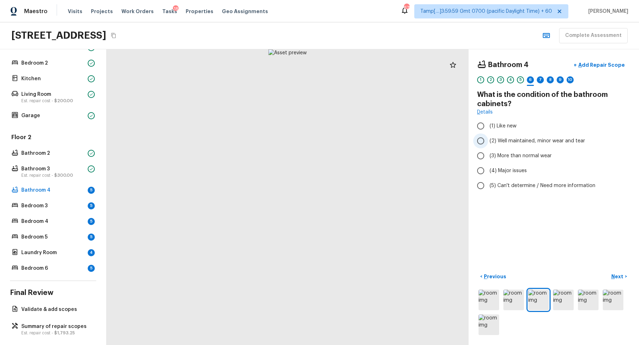
click at [529, 144] on label "(2) Well maintained, minor wear and tear" at bounding box center [549, 140] width 152 height 15
click at [488, 144] on input "(2) Well maintained, minor wear and tear" at bounding box center [480, 140] width 15 height 15
radio input "true"
click at [624, 281] on button "Next >" at bounding box center [619, 277] width 23 height 12
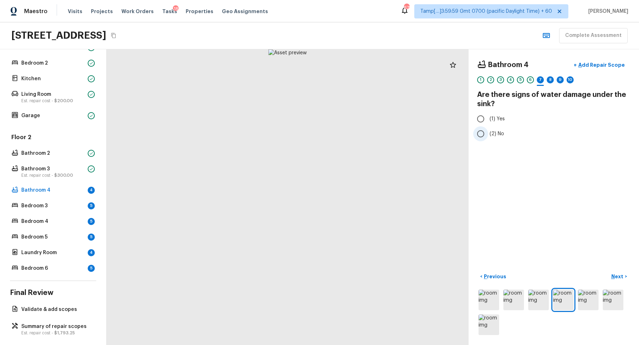
click at [500, 130] on span "(2) No" at bounding box center [497, 133] width 15 height 7
click at [488, 130] on input "(2) No" at bounding box center [480, 133] width 15 height 15
radio input "true"
click at [623, 286] on div "< Previous Next >" at bounding box center [553, 304] width 153 height 66
click at [615, 274] on p "Next" at bounding box center [617, 276] width 13 height 7
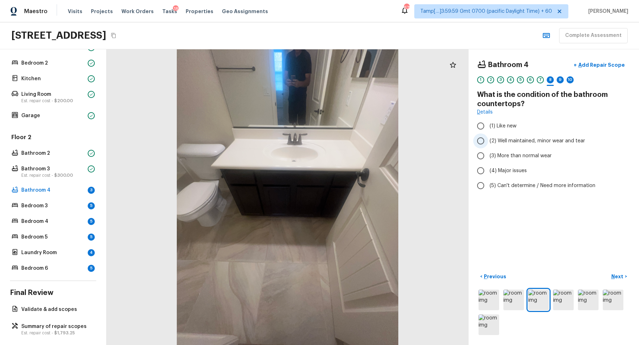
click at [504, 140] on span "(2) Well maintained, minor wear and tear" at bounding box center [538, 140] width 96 height 7
click at [488, 140] on input "(2) Well maintained, minor wear and tear" at bounding box center [480, 140] width 15 height 15
radio input "true"
click at [616, 277] on p "Next" at bounding box center [617, 276] width 13 height 7
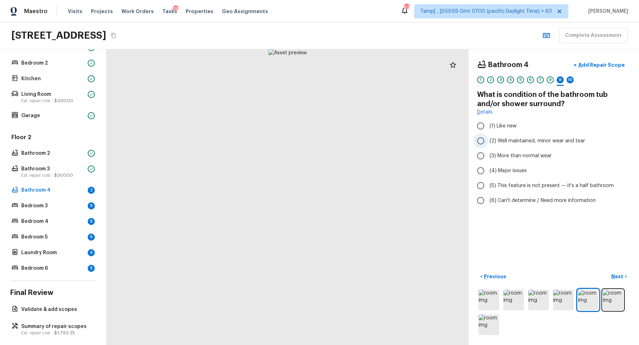
click at [509, 147] on label "(2) Well maintained, minor wear and tear" at bounding box center [549, 140] width 152 height 15
click at [488, 147] on input "(2) Well maintained, minor wear and tear" at bounding box center [480, 140] width 15 height 15
radio input "true"
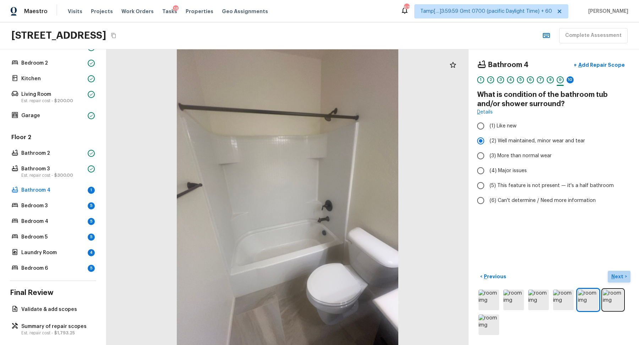
click at [621, 278] on p "Next" at bounding box center [617, 276] width 13 height 7
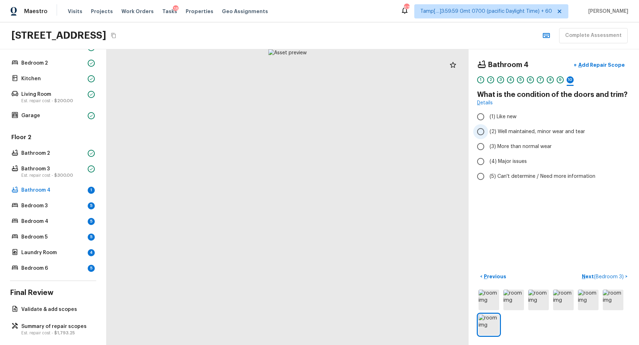
click at [525, 131] on span "(2) Well maintained, minor wear and tear" at bounding box center [538, 131] width 96 height 7
click at [488, 131] on input "(2) Well maintained, minor wear and tear" at bounding box center [480, 131] width 15 height 15
radio input "true"
click at [610, 275] on span "( Bedroom 3 )" at bounding box center [609, 276] width 30 height 5
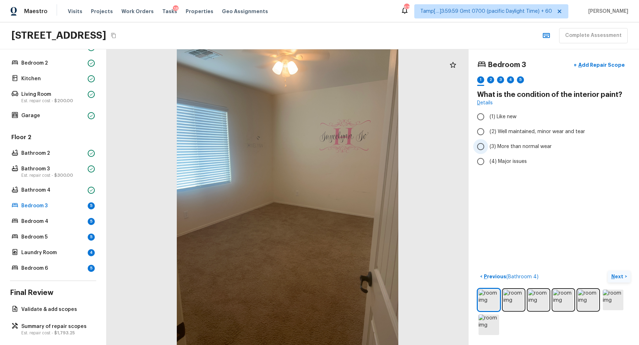
click at [490, 141] on label "(3) More than normal wear" at bounding box center [549, 146] width 152 height 15
click at [488, 141] on input "(3) More than normal wear" at bounding box center [480, 146] width 15 height 15
radio input "true"
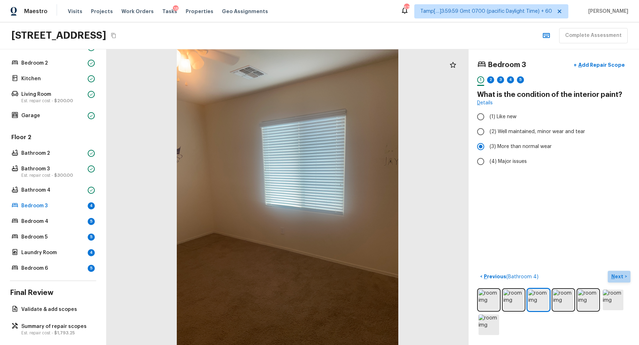
click at [618, 280] on button "Next >" at bounding box center [619, 277] width 23 height 12
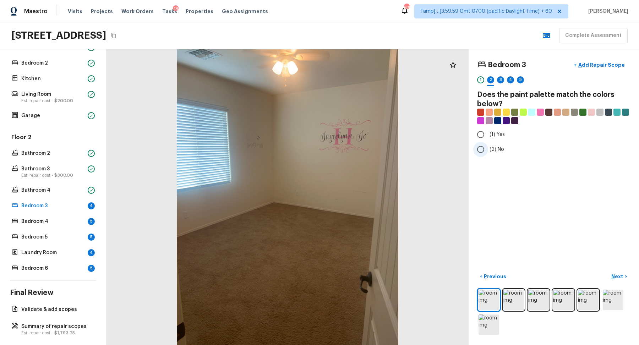
click at [490, 144] on label "(2) No" at bounding box center [549, 149] width 152 height 15
click at [488, 144] on input "(2) No" at bounding box center [480, 149] width 15 height 15
radio input "true"
click at [618, 275] on p "Next" at bounding box center [617, 276] width 13 height 7
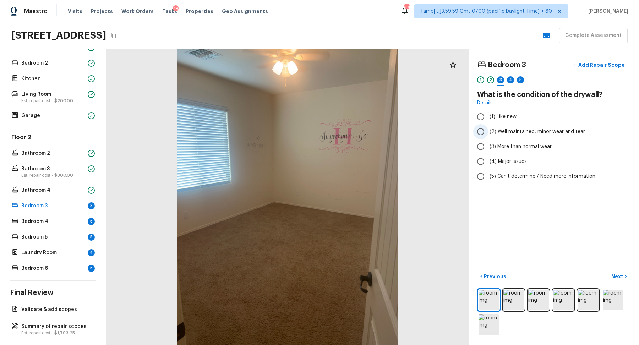
click at [517, 131] on span "(2) Well maintained, minor wear and tear" at bounding box center [538, 131] width 96 height 7
click at [488, 131] on input "(2) Well maintained, minor wear and tear" at bounding box center [480, 131] width 15 height 15
radio input "true"
click at [621, 275] on p "Next" at bounding box center [617, 276] width 13 height 7
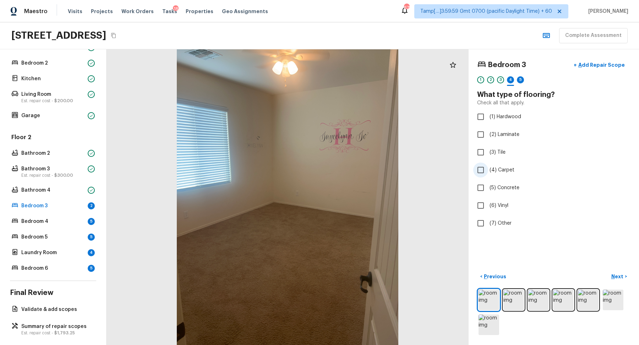
click at [504, 171] on span "(4) Carpet" at bounding box center [502, 170] width 25 height 7
click at [488, 171] on input "(4) Carpet" at bounding box center [480, 170] width 15 height 15
checkbox input "true"
click at [628, 273] on button "Next >" at bounding box center [619, 277] width 23 height 12
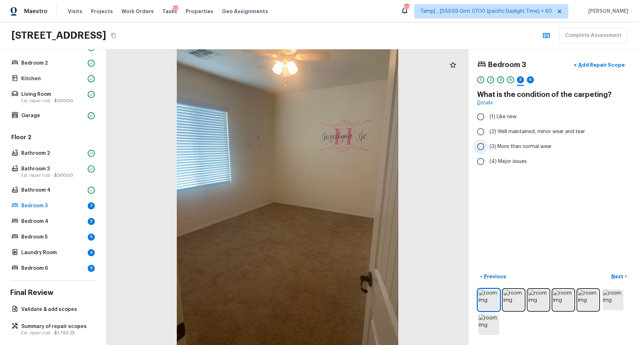
click at [519, 142] on label "(3) More than normal wear" at bounding box center [549, 146] width 152 height 15
click at [488, 142] on input "(3) More than normal wear" at bounding box center [480, 146] width 15 height 15
radio input "true"
click at [618, 275] on p "Next" at bounding box center [617, 276] width 13 height 7
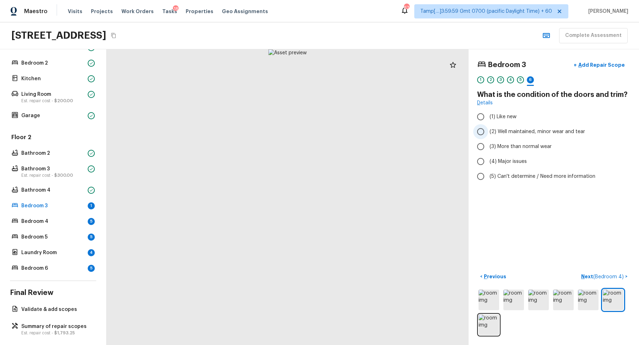
click at [526, 131] on span "(2) Well maintained, minor wear and tear" at bounding box center [538, 131] width 96 height 7
click at [488, 131] on input "(2) Well maintained, minor wear and tear" at bounding box center [480, 131] width 15 height 15
radio input "true"
click at [605, 271] on button "Next ( Bedroom 4 ) >" at bounding box center [604, 277] width 52 height 12
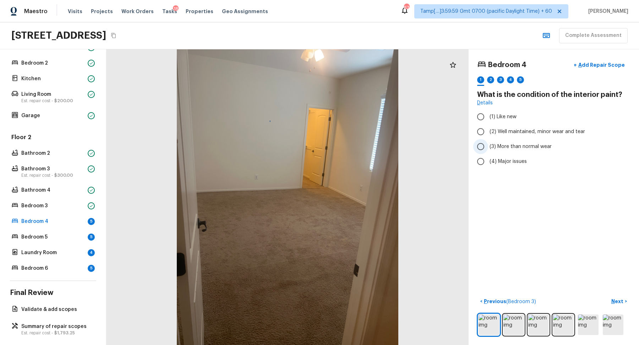
click at [518, 151] on label "(3) More than normal wear" at bounding box center [549, 146] width 152 height 15
click at [488, 151] on input "(3) More than normal wear" at bounding box center [480, 146] width 15 height 15
radio input "true"
click at [622, 300] on p "Next" at bounding box center [617, 301] width 13 height 7
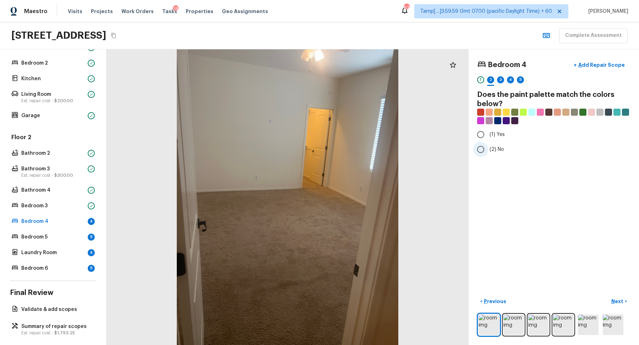
click at [491, 143] on label "(2) No" at bounding box center [549, 149] width 152 height 15
click at [488, 143] on input "(2) No" at bounding box center [480, 149] width 15 height 15
radio input "true"
click at [627, 304] on button "Next >" at bounding box center [619, 302] width 23 height 12
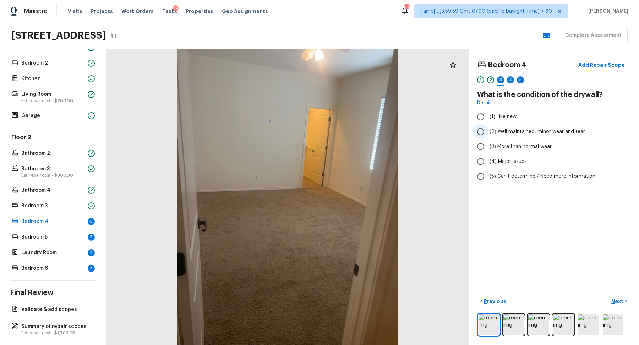
click at [512, 132] on span "(2) Well maintained, minor wear and tear" at bounding box center [538, 131] width 96 height 7
click at [488, 132] on input "(2) Well maintained, minor wear and tear" at bounding box center [480, 131] width 15 height 15
radio input "true"
click at [620, 305] on button "Next >" at bounding box center [619, 302] width 23 height 12
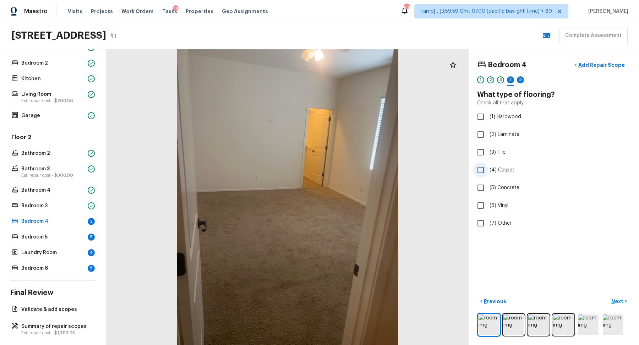
click at [503, 173] on label "(4) Carpet" at bounding box center [549, 170] width 152 height 15
click at [488, 173] on input "(4) Carpet" at bounding box center [480, 170] width 15 height 15
checkbox input "true"
click at [618, 303] on p "Next" at bounding box center [617, 301] width 13 height 7
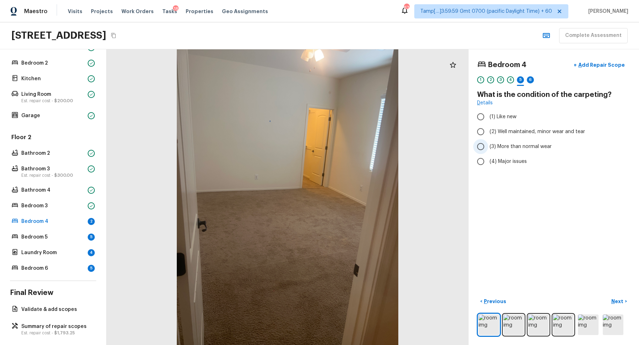
click at [511, 151] on label "(3) More than normal wear" at bounding box center [549, 146] width 152 height 15
click at [488, 151] on input "(3) More than normal wear" at bounding box center [480, 146] width 15 height 15
radio input "true"
click at [620, 303] on p "Next" at bounding box center [617, 301] width 13 height 7
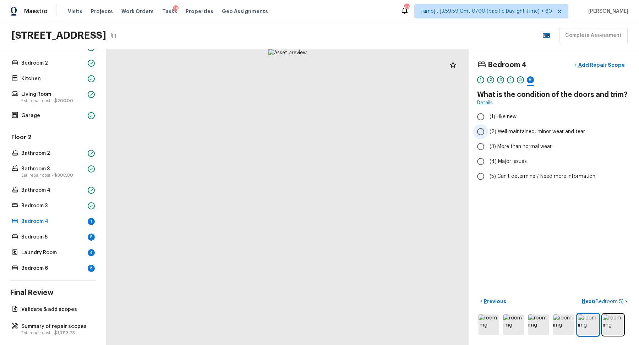
click at [513, 135] on label "(2) Well maintained, minor wear and tear" at bounding box center [549, 131] width 152 height 15
click at [488, 135] on input "(2) Well maintained, minor wear and tear" at bounding box center [480, 131] width 15 height 15
radio input "true"
click at [597, 300] on span "( Bedroom 5 )" at bounding box center [609, 301] width 30 height 5
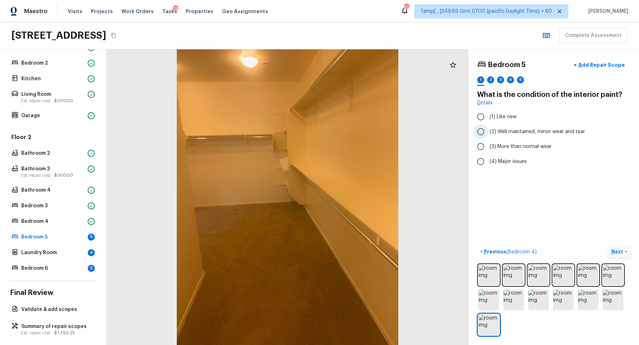
click at [512, 125] on label "(2) Well maintained, minor wear and tear" at bounding box center [549, 131] width 152 height 15
click at [488, 125] on input "(2) Well maintained, minor wear and tear" at bounding box center [480, 131] width 15 height 15
radio input "true"
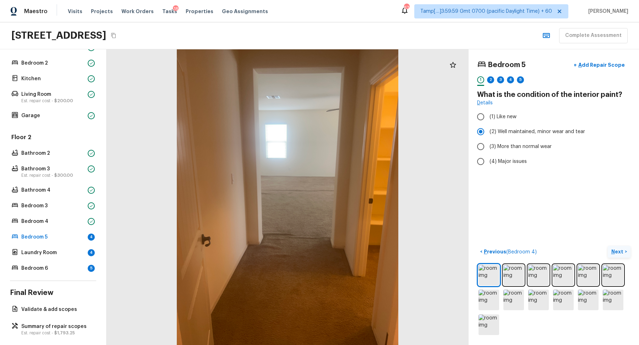
click at [615, 250] on p "Next" at bounding box center [617, 251] width 13 height 7
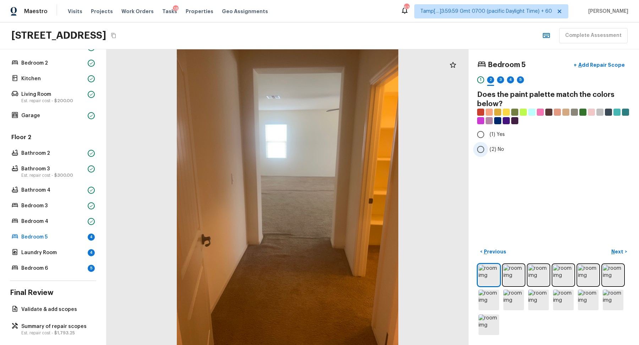
click at [496, 147] on span "(2) No" at bounding box center [497, 149] width 15 height 7
click at [488, 147] on input "(2) No" at bounding box center [480, 149] width 15 height 15
radio input "true"
click at [610, 249] on button "Next >" at bounding box center [619, 252] width 23 height 12
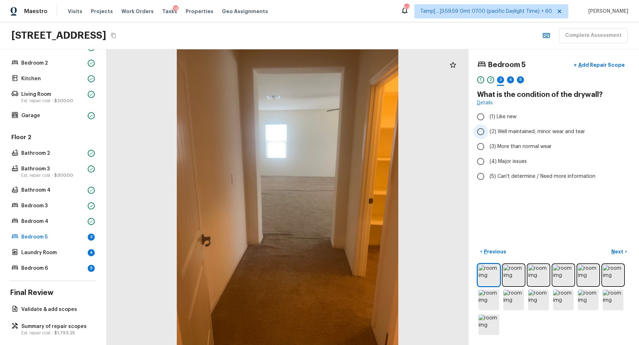
click at [506, 136] on label "(2) Well maintained, minor wear and tear" at bounding box center [549, 131] width 152 height 15
click at [488, 136] on input "(2) Well maintained, minor wear and tear" at bounding box center [480, 131] width 15 height 15
radio input "true"
click at [613, 250] on p "Next" at bounding box center [617, 251] width 13 height 7
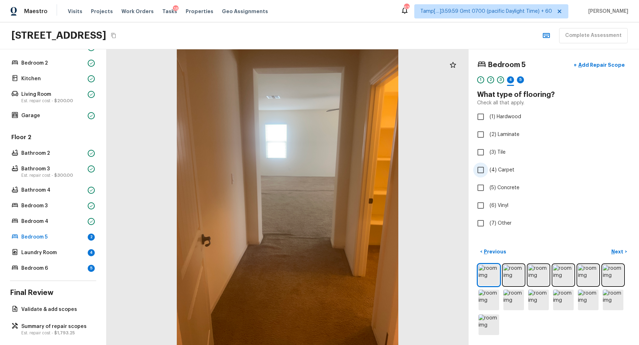
click at [500, 173] on span "(4) Carpet" at bounding box center [502, 170] width 25 height 7
click at [488, 173] on input "(4) Carpet" at bounding box center [480, 170] width 15 height 15
checkbox input "true"
click at [609, 247] on button "Next >" at bounding box center [619, 252] width 23 height 12
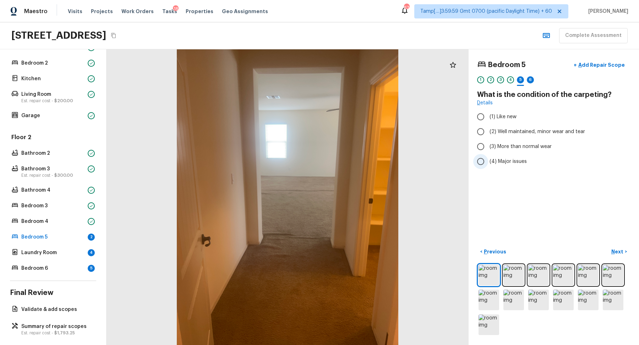
click at [509, 159] on span "(4) Major issues" at bounding box center [508, 161] width 37 height 7
click at [488, 159] on input "(4) Major issues" at bounding box center [480, 161] width 15 height 15
click at [517, 147] on span "(3) More than normal wear" at bounding box center [521, 146] width 62 height 7
click at [488, 147] on input "(3) More than normal wear" at bounding box center [480, 146] width 15 height 15
click at [618, 247] on button "Next >" at bounding box center [619, 252] width 23 height 12
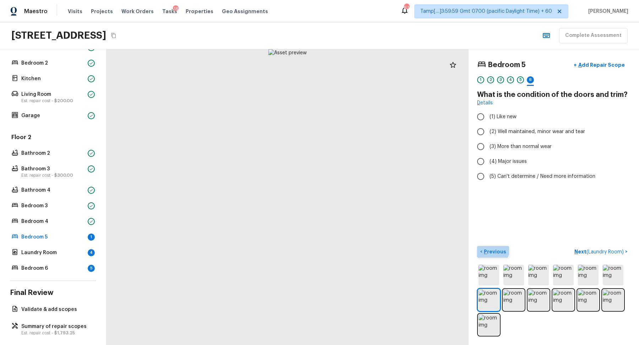
click at [487, 247] on button "< Previous" at bounding box center [493, 252] width 32 height 12
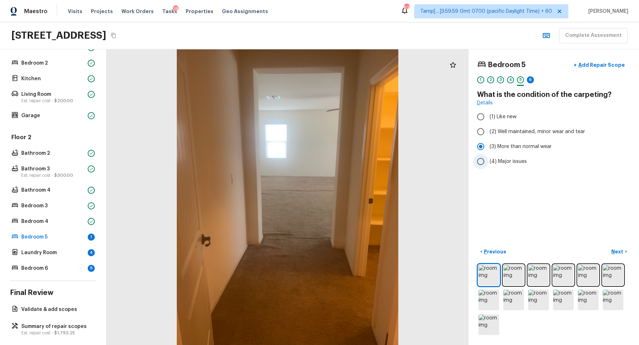
click at [487, 159] on input "(4) Major issues" at bounding box center [480, 161] width 15 height 15
click at [613, 253] on p "Next" at bounding box center [617, 251] width 13 height 7
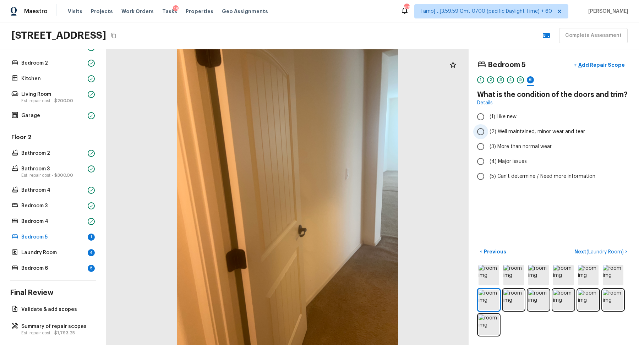
click at [517, 133] on span "(2) Well maintained, minor wear and tear" at bounding box center [538, 131] width 96 height 7
click at [488, 133] on input "(2) Well maintained, minor wear and tear" at bounding box center [480, 131] width 15 height 15
click at [583, 246] on button "Next ( Laundry Room ) >" at bounding box center [601, 252] width 59 height 12
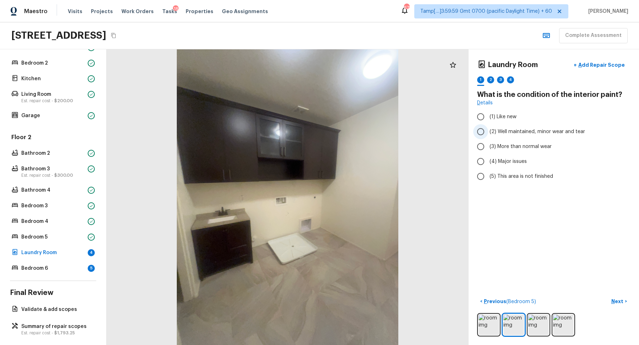
click at [517, 129] on span "(2) Well maintained, minor wear and tear" at bounding box center [538, 131] width 96 height 7
click at [488, 129] on input "(2) Well maintained, minor wear and tear" at bounding box center [480, 131] width 15 height 15
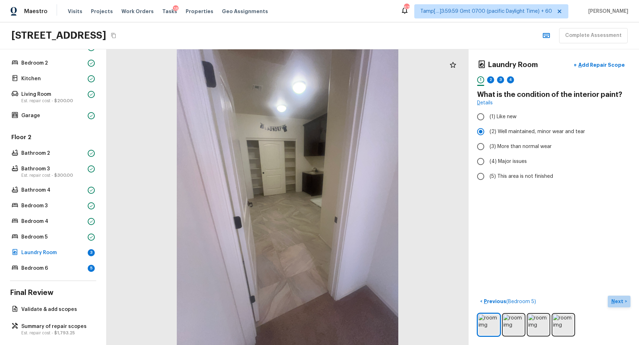
click at [614, 298] on p "Next" at bounding box center [617, 301] width 13 height 7
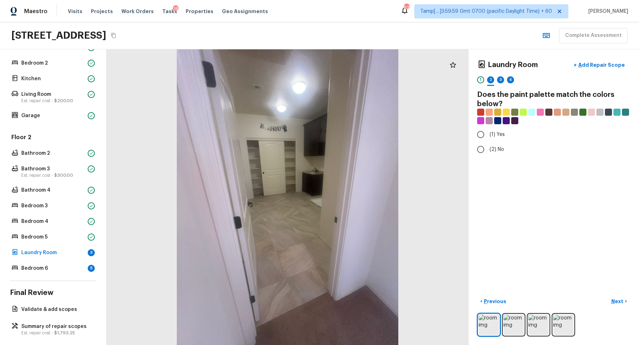
click at [501, 157] on div "Laundry Room + Add Repair Scope 1 2 3 4 Does the paint palette match the colors…" at bounding box center [554, 197] width 170 height 296
click at [496, 153] on label "(2) No" at bounding box center [549, 149] width 152 height 15
click at [488, 153] on input "(2) No" at bounding box center [480, 149] width 15 height 15
click at [618, 299] on p "Next" at bounding box center [617, 301] width 13 height 7
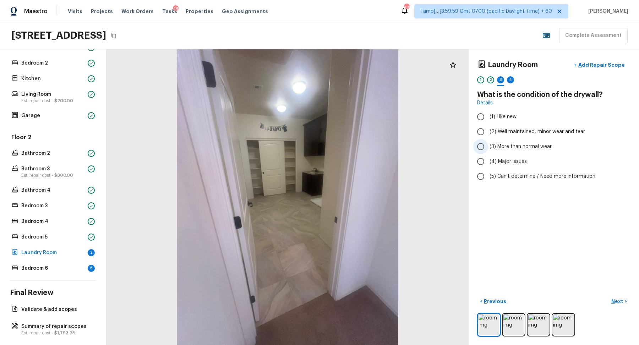
click at [504, 139] on label "(3) More than normal wear" at bounding box center [549, 146] width 152 height 15
click at [488, 139] on input "(3) More than normal wear" at bounding box center [480, 146] width 15 height 15
click at [513, 131] on span "(2) Well maintained, minor wear and tear" at bounding box center [538, 131] width 96 height 7
click at [488, 131] on input "(2) Well maintained, minor wear and tear" at bounding box center [480, 131] width 15 height 15
click at [614, 296] on button "Next >" at bounding box center [619, 302] width 23 height 12
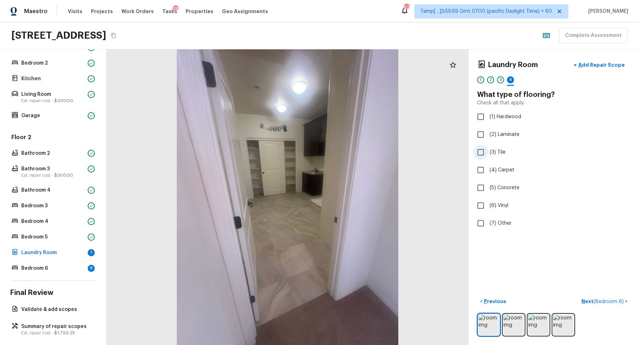
click at [490, 149] on span "(3) Tile" at bounding box center [498, 152] width 16 height 7
click at [488, 148] on input "(3) Tile" at bounding box center [480, 152] width 15 height 15
click at [616, 302] on p "Next" at bounding box center [617, 301] width 13 height 7
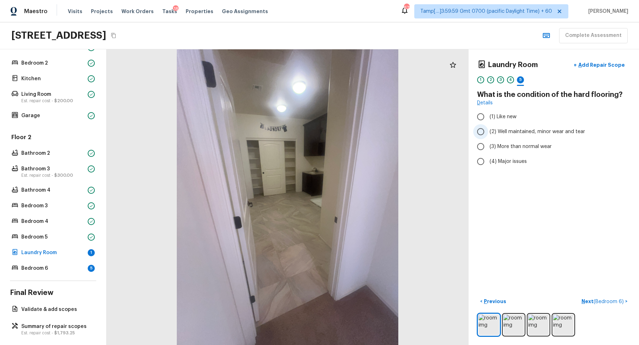
click at [515, 137] on label "(2) Well maintained, minor wear and tear" at bounding box center [549, 131] width 152 height 15
click at [488, 137] on input "(2) Well maintained, minor wear and tear" at bounding box center [480, 131] width 15 height 15
click at [488, 298] on p "Previous" at bounding box center [494, 301] width 24 height 7
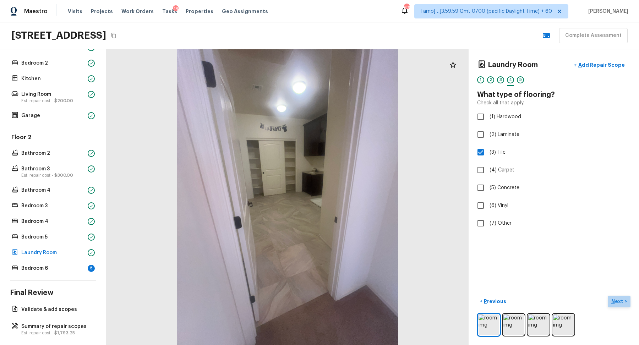
click at [618, 301] on p "Next" at bounding box center [617, 301] width 13 height 7
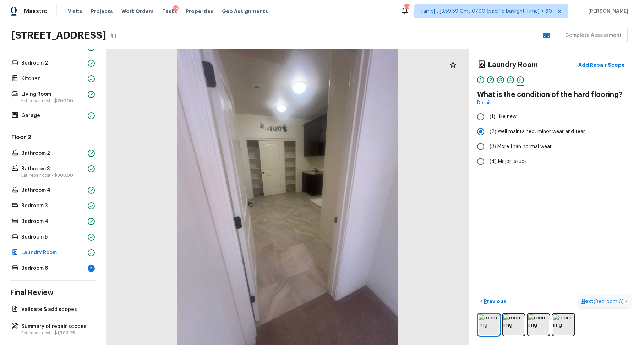
click at [618, 301] on span "( Bedroom 6 )" at bounding box center [609, 301] width 30 height 5
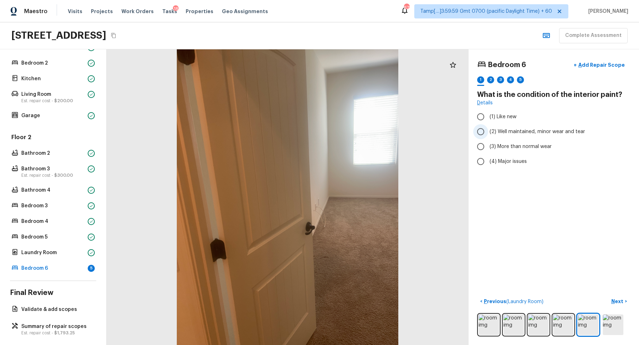
click at [506, 128] on span "(2) Well maintained, minor wear and tear" at bounding box center [538, 131] width 96 height 7
click at [488, 128] on input "(2) Well maintained, minor wear and tear" at bounding box center [480, 131] width 15 height 15
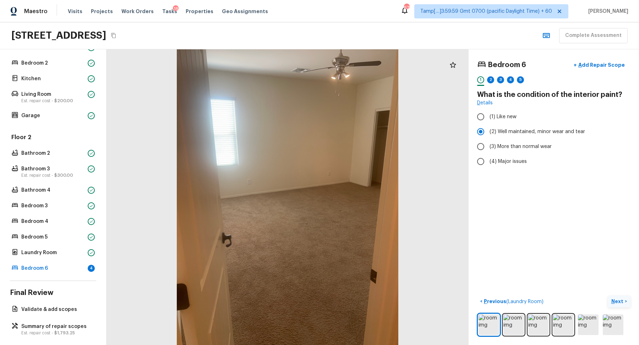
click at [610, 299] on button "Next >" at bounding box center [619, 302] width 23 height 12
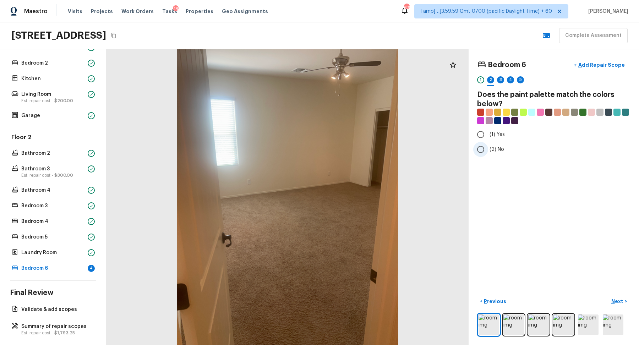
click at [497, 152] on span "(2) No" at bounding box center [497, 149] width 15 height 7
click at [488, 152] on input "(2) No" at bounding box center [480, 149] width 15 height 15
click at [616, 302] on p "Next" at bounding box center [617, 301] width 13 height 7
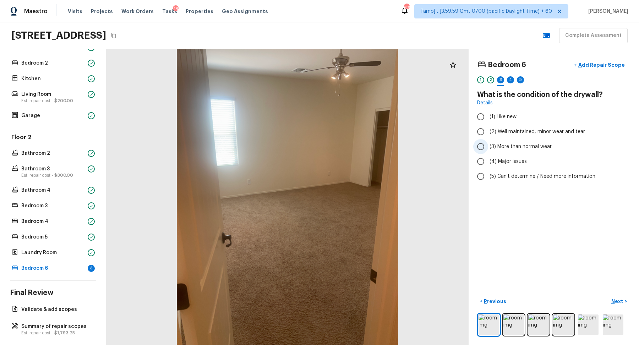
click at [511, 151] on label "(3) More than normal wear" at bounding box center [549, 146] width 152 height 15
click at [488, 151] on input "(3) More than normal wear" at bounding box center [480, 146] width 15 height 15
click at [507, 128] on span "(2) Well maintained, minor wear and tear" at bounding box center [538, 131] width 96 height 7
click at [488, 127] on input "(2) Well maintained, minor wear and tear" at bounding box center [480, 131] width 15 height 15
click at [614, 296] on button "Next >" at bounding box center [619, 302] width 23 height 12
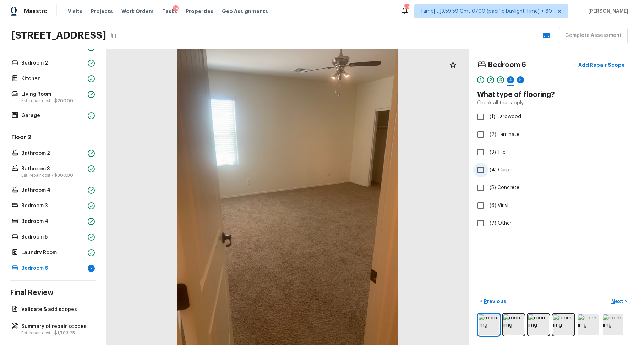
click at [493, 168] on span "(4) Carpet" at bounding box center [502, 170] width 25 height 7
click at [488, 168] on input "(4) Carpet" at bounding box center [480, 170] width 15 height 15
click at [498, 171] on span "(4) Carpet" at bounding box center [502, 170] width 25 height 7
click at [488, 171] on input "(4) Carpet" at bounding box center [480, 170] width 15 height 15
click at [477, 119] on input "(1) Hardwood" at bounding box center [480, 116] width 15 height 15
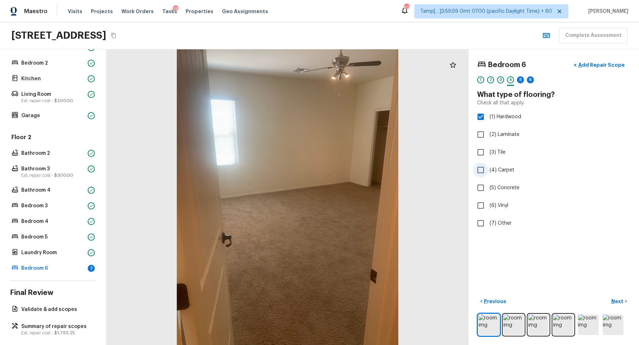
click at [488, 167] on input "(4) Carpet" at bounding box center [480, 170] width 15 height 15
click at [478, 119] on input "(1) Hardwood" at bounding box center [480, 116] width 15 height 15
click at [613, 298] on p "Next" at bounding box center [617, 301] width 13 height 7
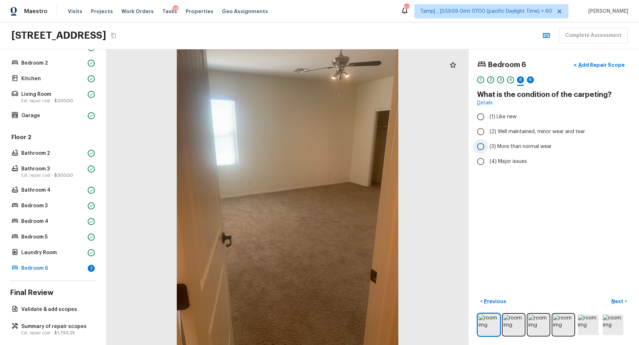
click at [515, 146] on span "(3) More than normal wear" at bounding box center [521, 146] width 62 height 7
click at [488, 146] on input "(3) More than normal wear" at bounding box center [480, 146] width 15 height 15
click at [617, 304] on p "Next" at bounding box center [617, 301] width 13 height 7
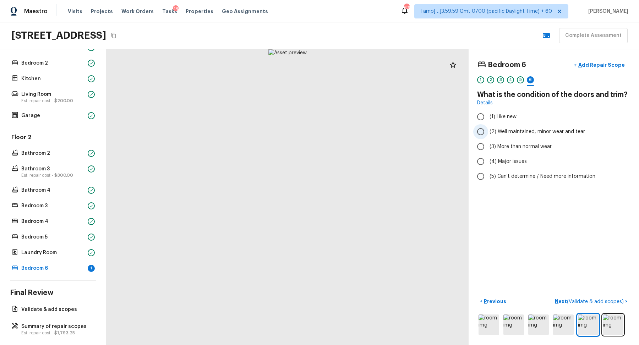
click at [508, 133] on span "(2) Well maintained, minor wear and tear" at bounding box center [538, 131] width 96 height 7
click at [488, 133] on input "(2) Well maintained, minor wear and tear" at bounding box center [480, 131] width 15 height 15
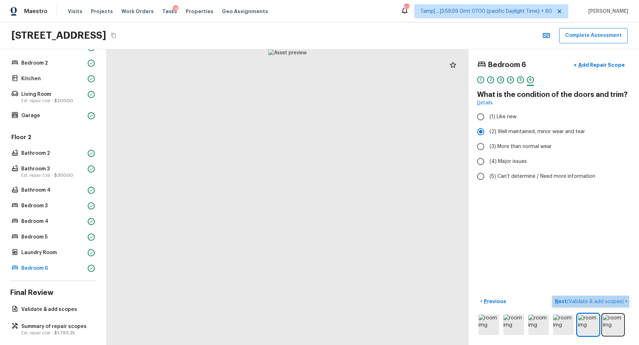
click at [586, 303] on span "( Validate & add scopes )" at bounding box center [595, 301] width 57 height 5
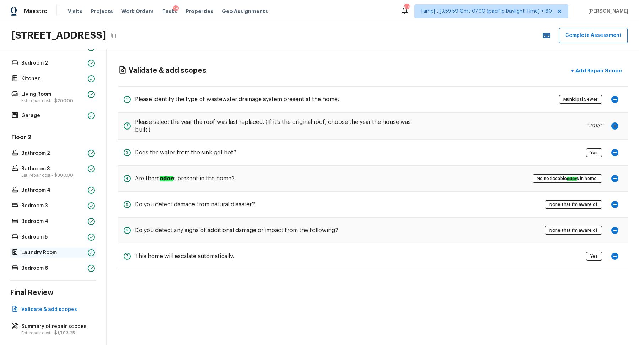
scroll to position [201, 0]
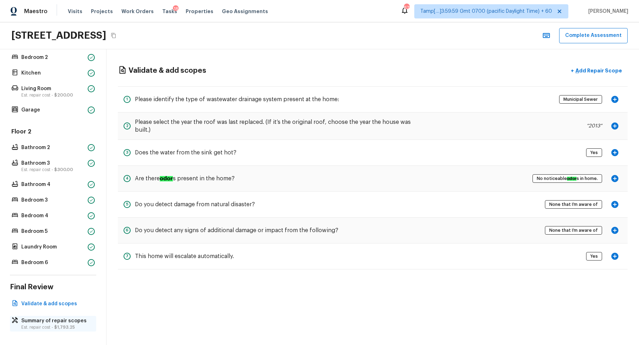
click at [55, 317] on p "Summary of repair scopes" at bounding box center [56, 320] width 71 height 7
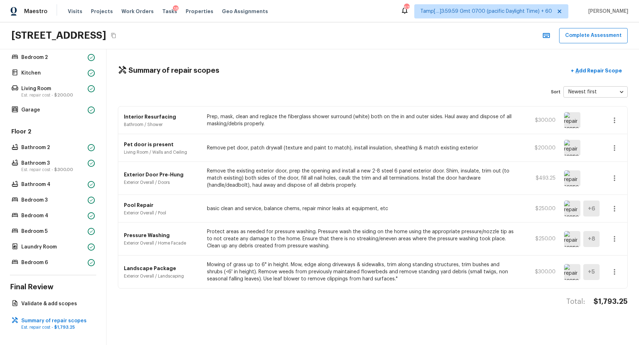
drag, startPoint x: 429, startPoint y: 238, endPoint x: 508, endPoint y: 238, distance: 78.8
click at [455, 238] on p "Protect areas as needed for pressure washing. Pressure wash the siding on the h…" at bounding box center [361, 238] width 308 height 21
drag, startPoint x: 422, startPoint y: 204, endPoint x: 513, endPoint y: 204, distance: 90.2
click at [503, 205] on p "basic clean and service, balance chems, repair minor leaks at equipment, etc" at bounding box center [361, 208] width 308 height 7
click at [441, 185] on p "Remove the existing exterior door, prep the opening and install a new 2-8 steel…" at bounding box center [361, 178] width 308 height 21
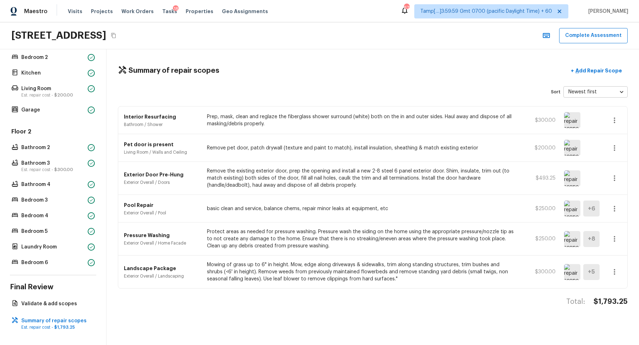
drag, startPoint x: 441, startPoint y: 184, endPoint x: 478, endPoint y: 184, distance: 36.9
click at [453, 184] on p "Remove the existing exterior door, prep the opening and install a new 2-8 steel…" at bounding box center [361, 178] width 308 height 21
drag, startPoint x: 445, startPoint y: 178, endPoint x: 525, endPoint y: 178, distance: 80.6
click at [460, 178] on p "Remove the existing exterior door, prep the opening and install a new 2-8 steel…" at bounding box center [361, 178] width 308 height 21
drag, startPoint x: 441, startPoint y: 144, endPoint x: 500, endPoint y: 146, distance: 58.3
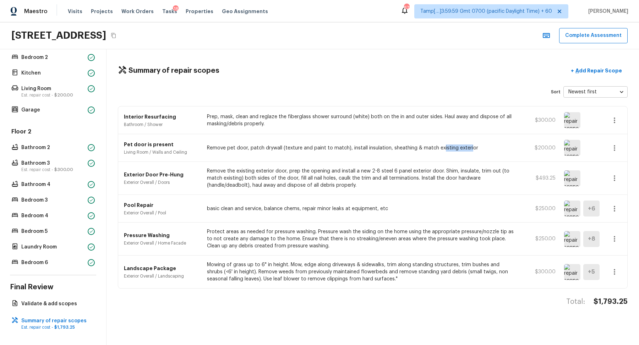
click at [468, 144] on p "Remove pet door, patch drywall (texture and paint to match), install insulation…" at bounding box center [361, 147] width 308 height 7
drag, startPoint x: 437, startPoint y: 118, endPoint x: 557, endPoint y: 118, distance: 119.6
click at [557, 118] on div "Interior Resurfacing Bathroom / Shower Prep, mask, clean and reglaze the fiberg…" at bounding box center [372, 121] width 509 height 28
click at [599, 76] on button "+ Add Repair Scope" at bounding box center [596, 71] width 62 height 15
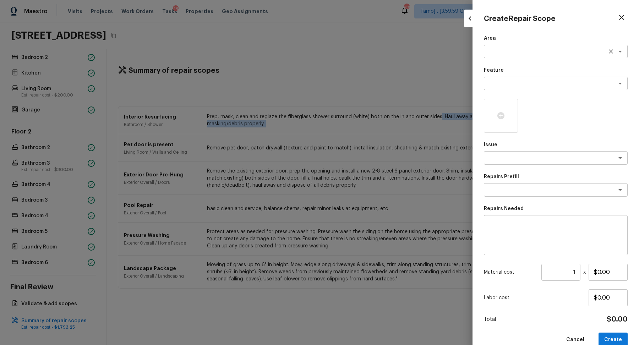
click at [502, 55] on div "x ​" at bounding box center [556, 51] width 144 height 13
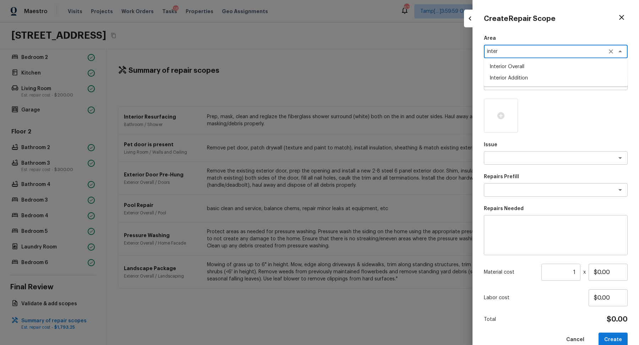
click at [510, 67] on li "Interior Overall" at bounding box center [556, 66] width 144 height 11
click at [510, 77] on div "x ​" at bounding box center [556, 83] width 144 height 13
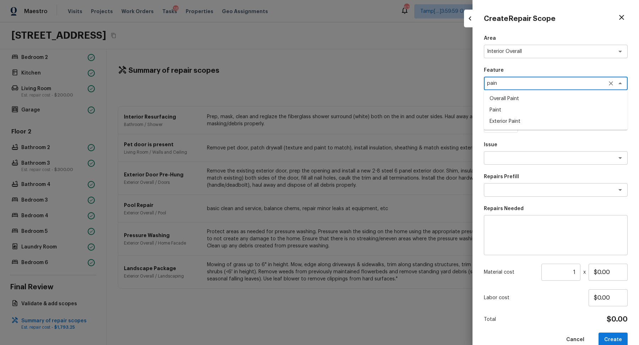
click at [512, 96] on li "Overall Paint" at bounding box center [556, 98] width 144 height 11
click at [502, 118] on icon at bounding box center [500, 115] width 7 height 7
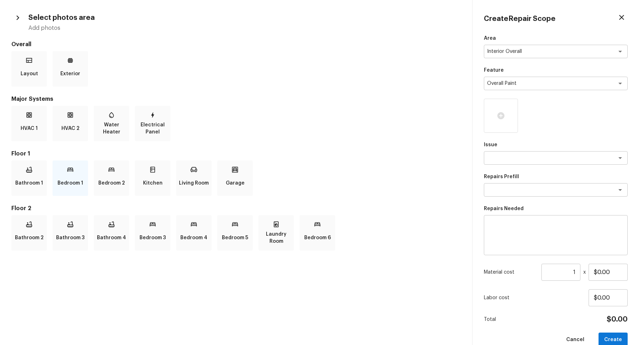
click at [65, 169] on div "Bedroom 1" at bounding box center [71, 178] width 36 height 36
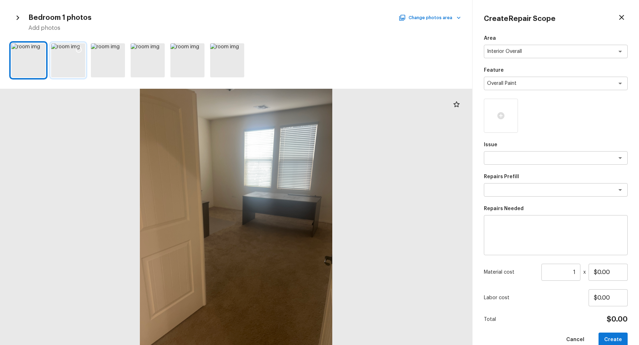
click at [71, 59] on div at bounding box center [68, 60] width 34 height 34
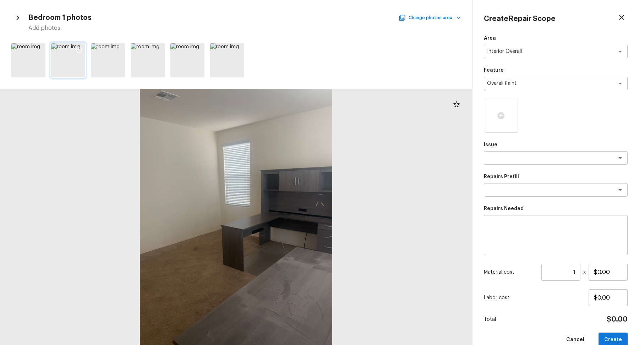
click at [77, 48] on icon at bounding box center [78, 49] width 7 height 7
click at [159, 48] on icon at bounding box center [158, 49] width 7 height 7
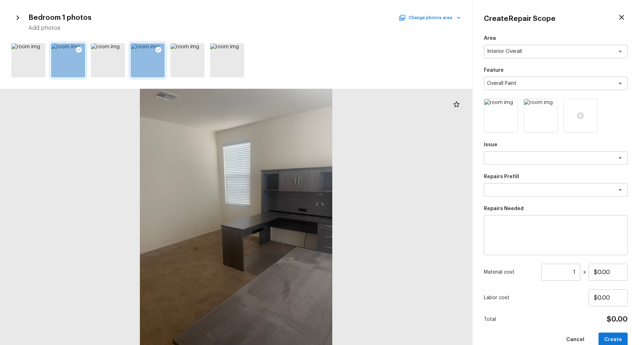
click at [424, 17] on button "Change photos area" at bounding box center [430, 17] width 61 height 9
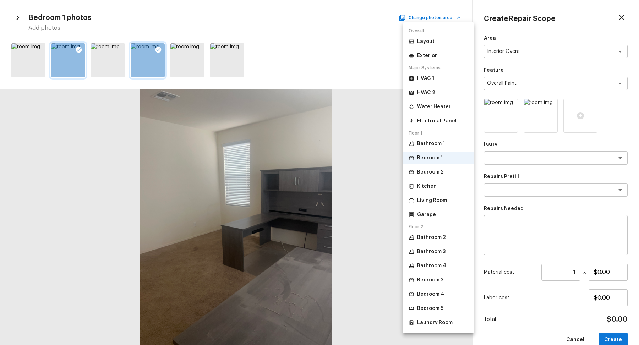
click at [418, 170] on p "Bedroom 2" at bounding box center [430, 172] width 27 height 7
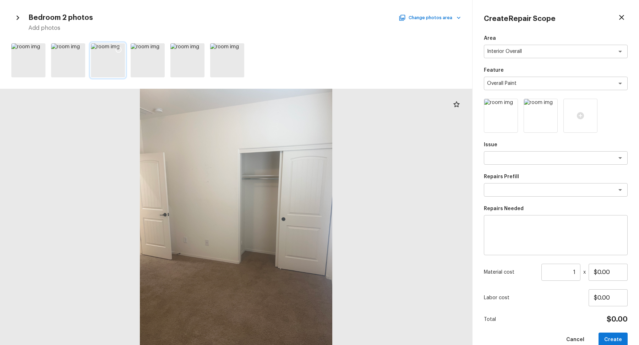
click at [122, 48] on icon at bounding box center [118, 49] width 7 height 7
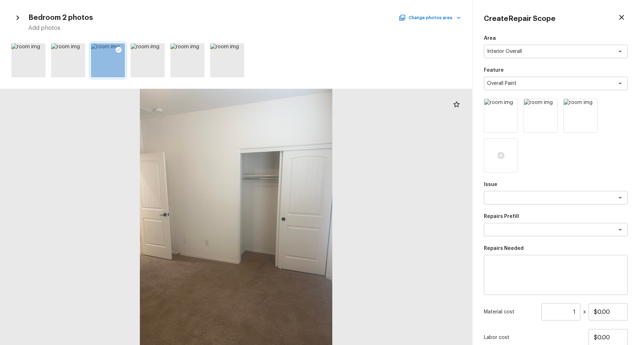
click at [419, 22] on div "Bedroom 2 photos Change photos area Add photos" at bounding box center [235, 21] width 449 height 21
click at [427, 19] on button "Change photos area" at bounding box center [430, 17] width 61 height 9
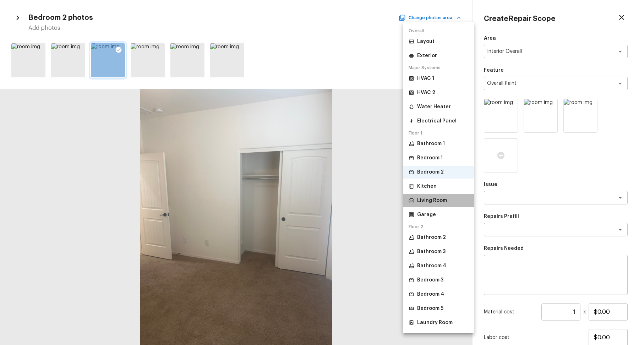
click at [434, 207] on li "Living Room" at bounding box center [438, 200] width 71 height 13
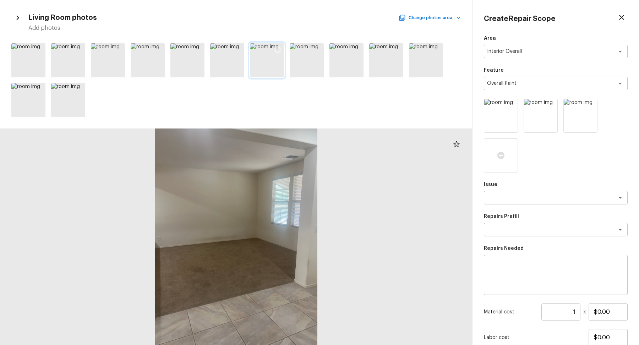
click at [276, 49] on icon at bounding box center [277, 49] width 7 height 7
click at [319, 52] on icon at bounding box center [317, 49] width 7 height 7
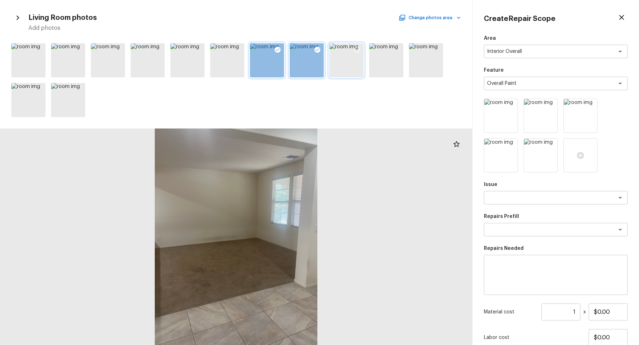
click at [354, 50] on icon at bounding box center [357, 50] width 6 height 6
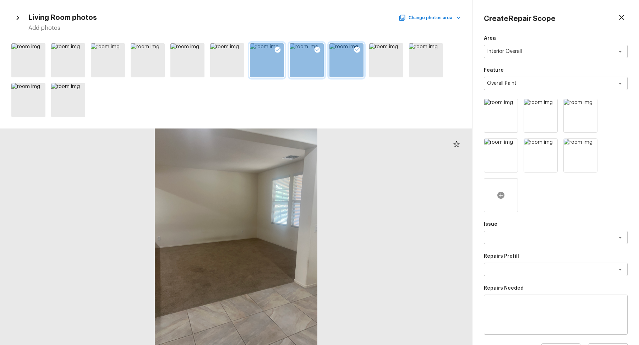
click at [492, 193] on div at bounding box center [501, 195] width 34 height 34
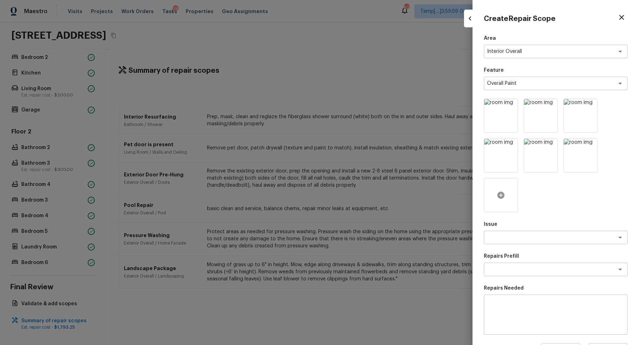
click at [500, 194] on icon at bounding box center [500, 195] width 7 height 7
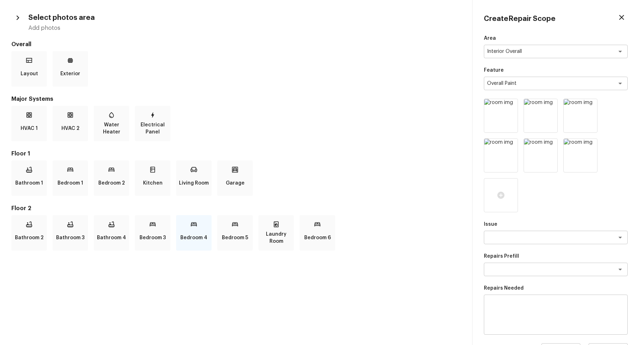
click at [189, 234] on p "Bedroom 4" at bounding box center [193, 238] width 27 height 14
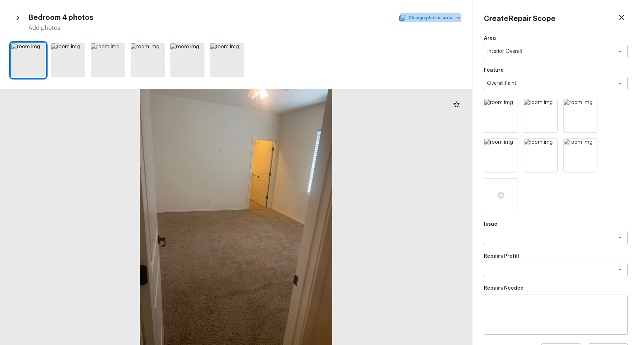
click at [440, 20] on button "Change photos area" at bounding box center [430, 17] width 61 height 9
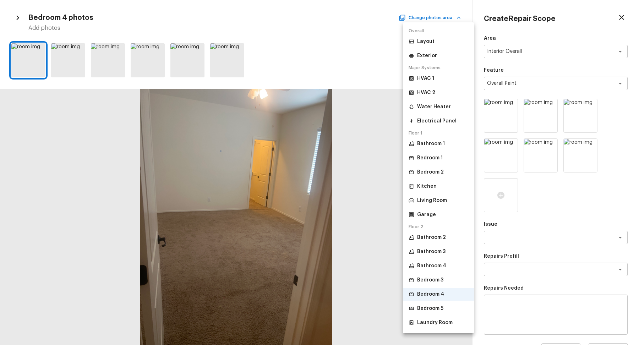
click at [447, 274] on li "Bedroom 3" at bounding box center [438, 280] width 71 height 13
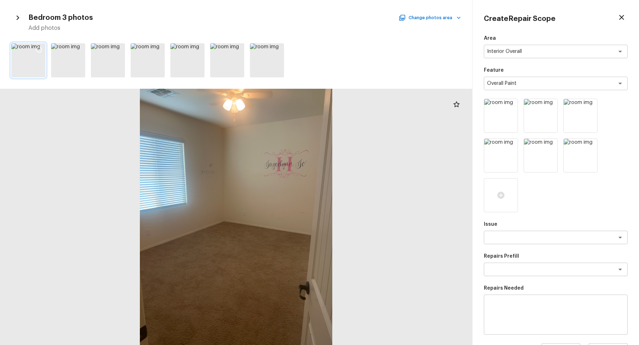
click at [37, 48] on icon at bounding box center [39, 49] width 7 height 7
click at [77, 50] on icon at bounding box center [78, 49] width 7 height 7
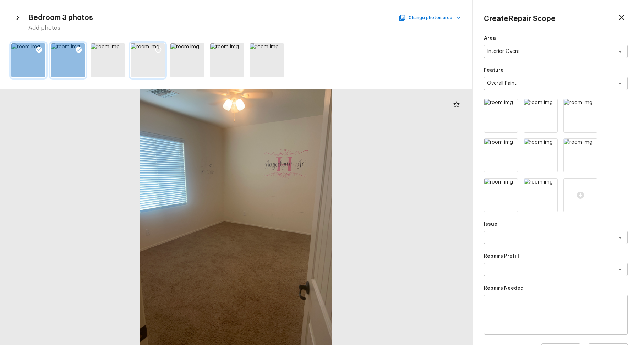
click at [160, 50] on icon at bounding box center [158, 49] width 7 height 7
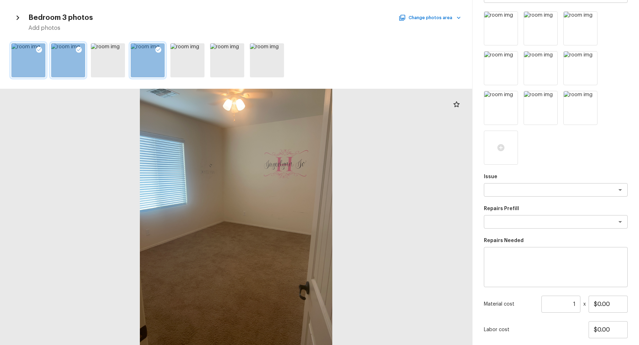
scroll to position [132, 0]
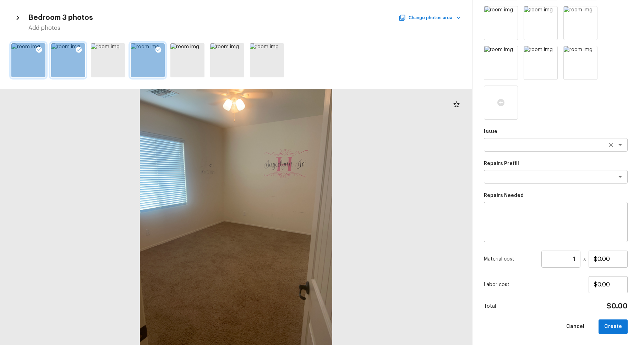
click at [505, 140] on div "x ​" at bounding box center [556, 144] width 144 height 13
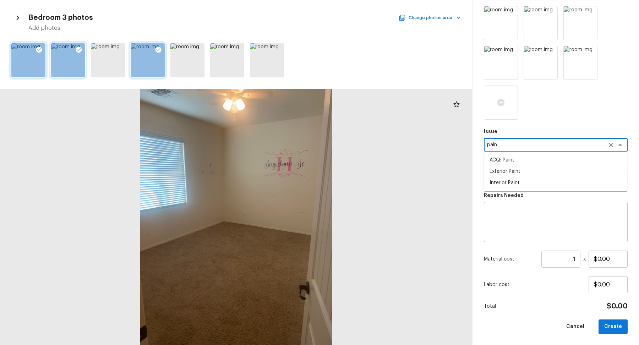
click at [543, 159] on li "ACQ: Paint" at bounding box center [556, 159] width 144 height 11
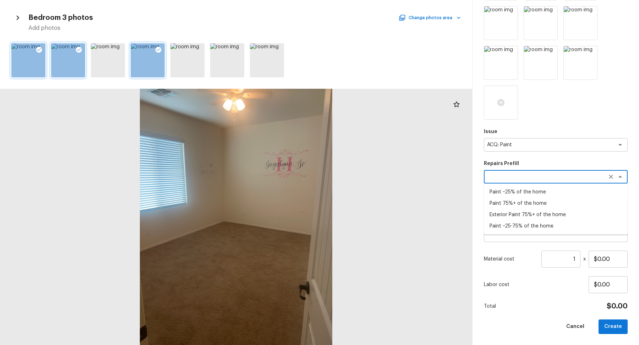
click at [522, 174] on textarea at bounding box center [546, 176] width 118 height 7
click at [523, 226] on li "Paint ~25-75% of the home" at bounding box center [556, 225] width 144 height 11
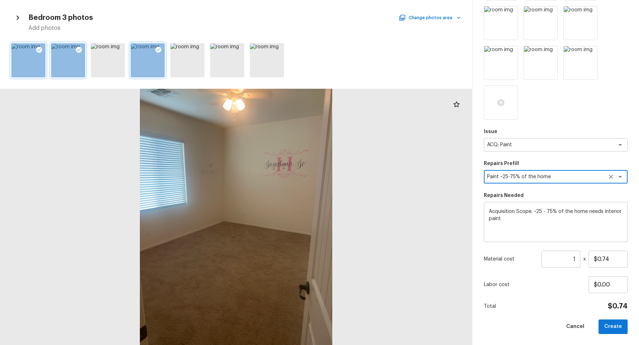
click at [572, 259] on input "1" at bounding box center [560, 259] width 39 height 17
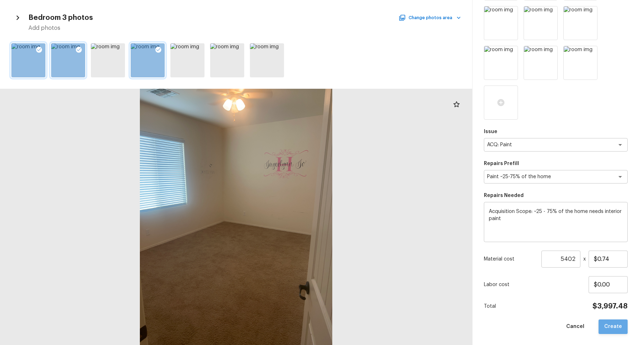
click at [619, 330] on button "Create" at bounding box center [613, 327] width 29 height 15
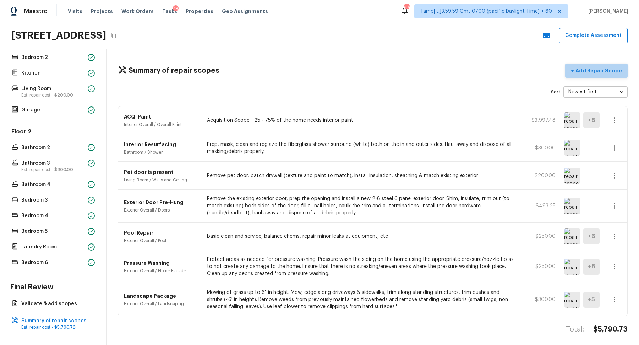
click at [601, 64] on button "+ Add Repair Scope" at bounding box center [596, 71] width 62 height 15
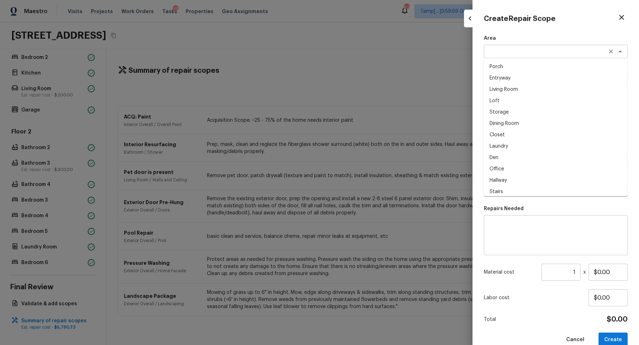
click at [514, 55] on div "x ​" at bounding box center [556, 51] width 144 height 13
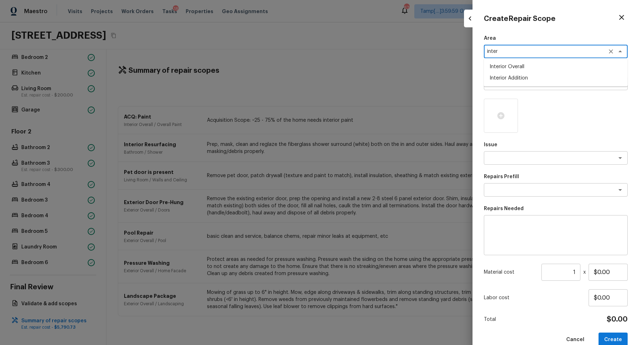
click at [508, 68] on li "Interior Overall" at bounding box center [556, 66] width 144 height 11
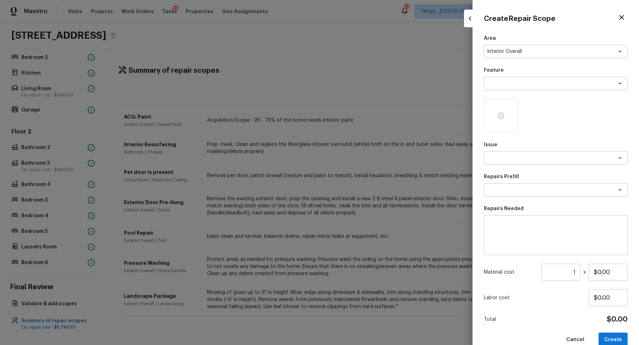
click at [508, 68] on p "Feature" at bounding box center [556, 70] width 144 height 7
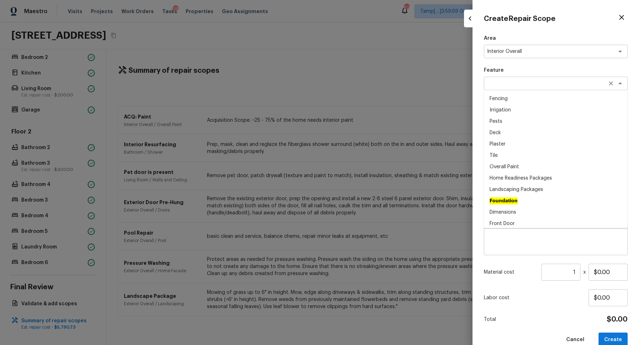
click at [514, 80] on div "x ​" at bounding box center [556, 83] width 144 height 13
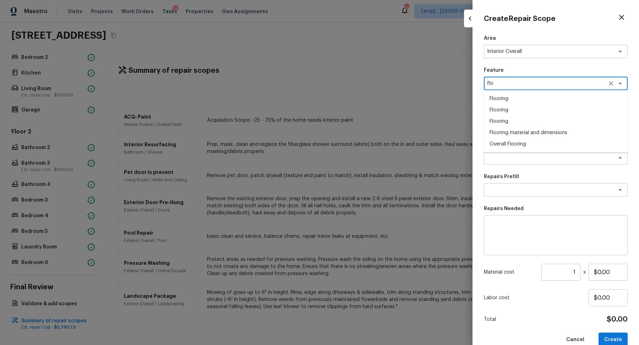
click at [562, 144] on li "Overall Flooring" at bounding box center [556, 143] width 144 height 11
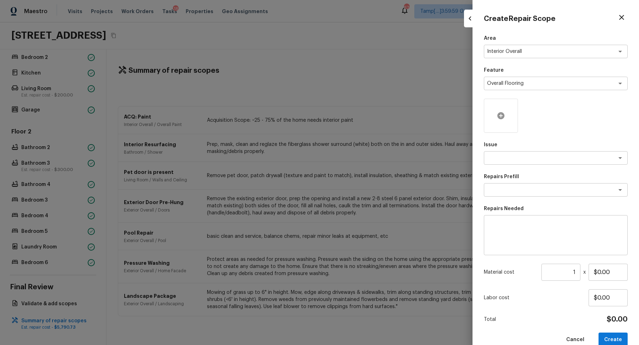
click at [505, 119] on div at bounding box center [501, 116] width 34 height 34
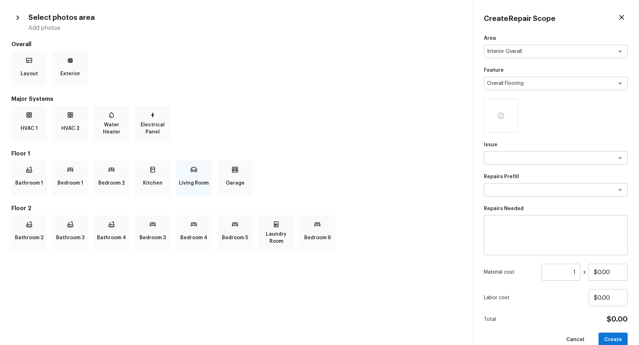
click at [207, 170] on div "Living Room" at bounding box center [194, 178] width 36 height 36
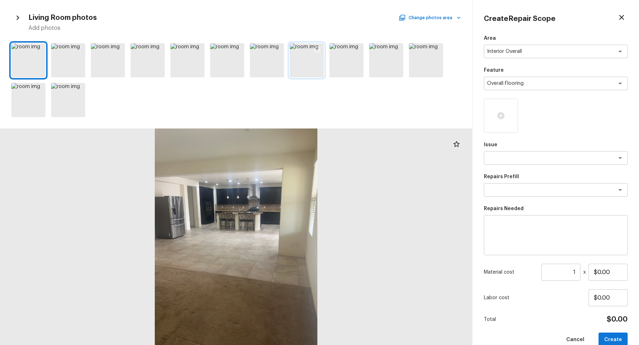
click at [318, 48] on icon at bounding box center [317, 49] width 7 height 7
click at [358, 48] on icon at bounding box center [357, 49] width 7 height 7
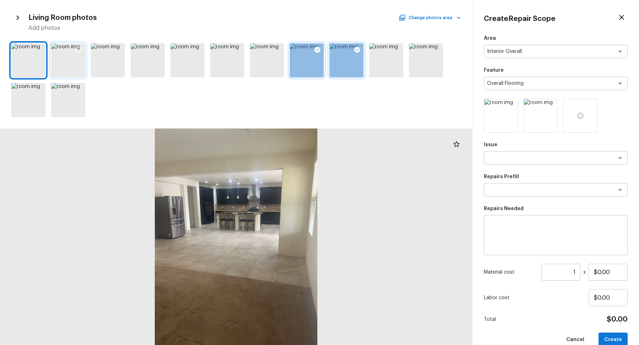
click at [78, 50] on icon at bounding box center [78, 49] width 7 height 7
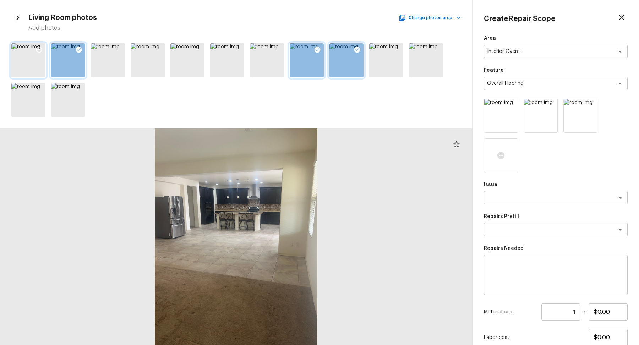
click at [37, 49] on icon at bounding box center [39, 49] width 7 height 7
click at [428, 20] on button "Change photos area" at bounding box center [430, 17] width 61 height 9
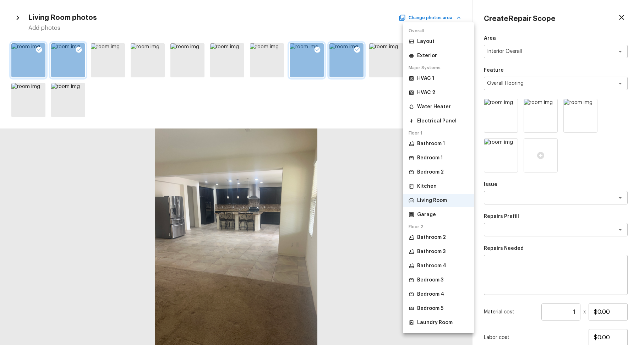
scroll to position [12, 0]
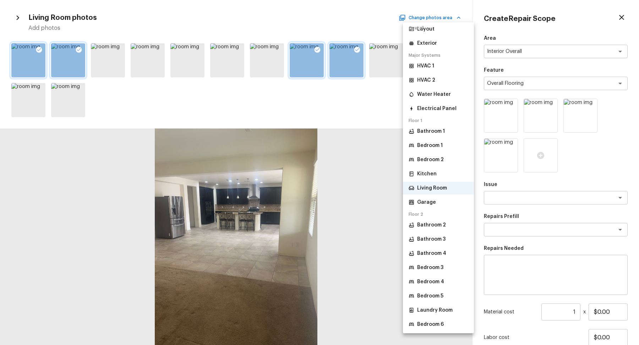
click at [435, 267] on p "Bedroom 3" at bounding box center [430, 267] width 26 height 7
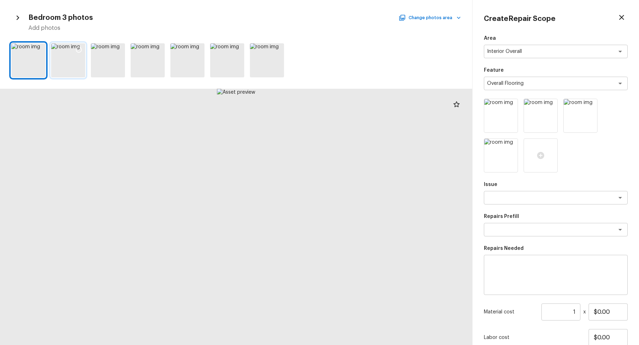
click at [77, 48] on icon at bounding box center [78, 49] width 7 height 7
click at [238, 49] on icon at bounding box center [237, 49] width 7 height 7
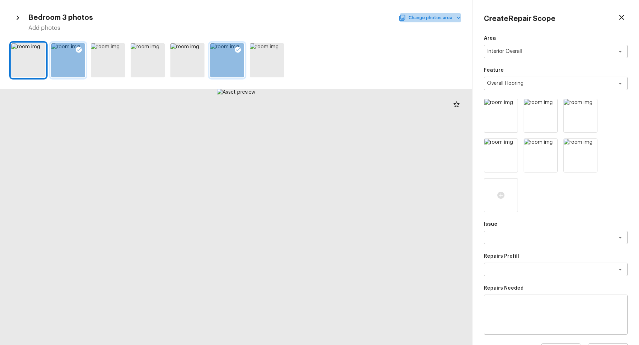
click at [443, 18] on button "Change photos area" at bounding box center [430, 17] width 61 height 9
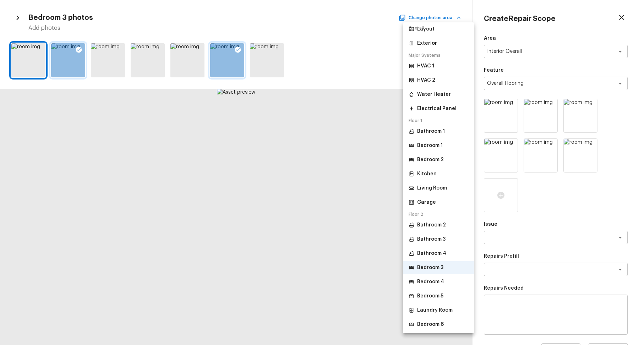
click at [430, 278] on p "Bedroom 4" at bounding box center [430, 281] width 27 height 7
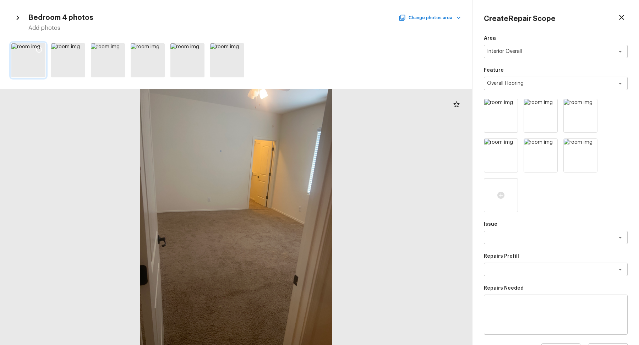
click at [40, 49] on icon at bounding box center [39, 49] width 7 height 7
click at [80, 48] on icon at bounding box center [78, 49] width 7 height 7
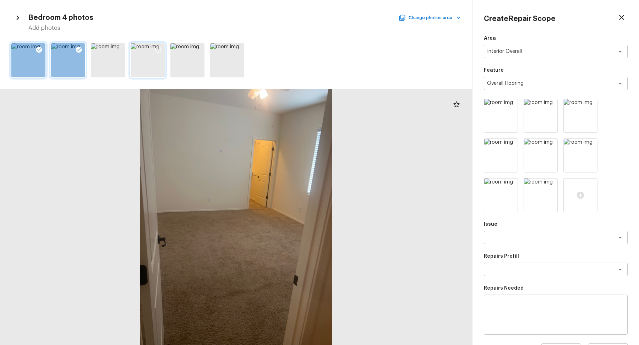
click at [155, 51] on icon at bounding box center [158, 49] width 7 height 7
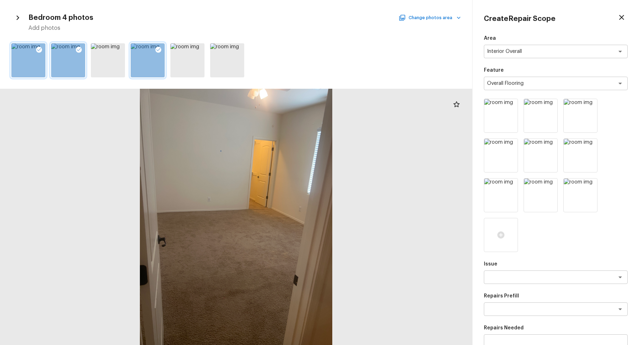
click at [431, 15] on button "Change photos area" at bounding box center [430, 17] width 61 height 9
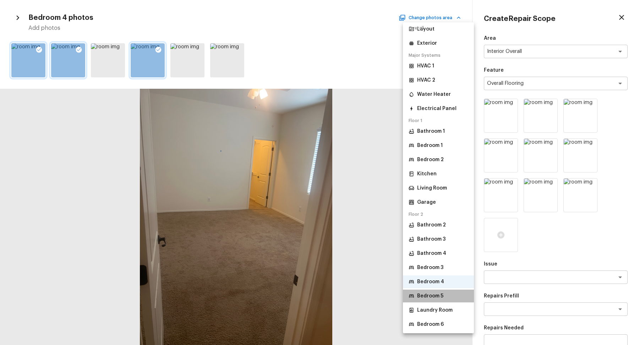
click at [442, 298] on p "Bedroom 5" at bounding box center [430, 296] width 26 height 7
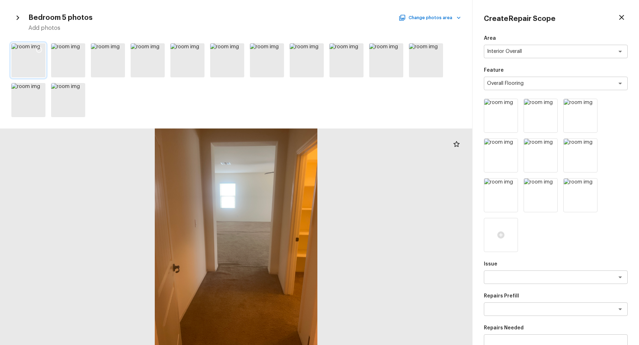
click at [42, 50] on icon at bounding box center [39, 50] width 6 height 6
click at [82, 50] on div at bounding box center [78, 50] width 13 height 15
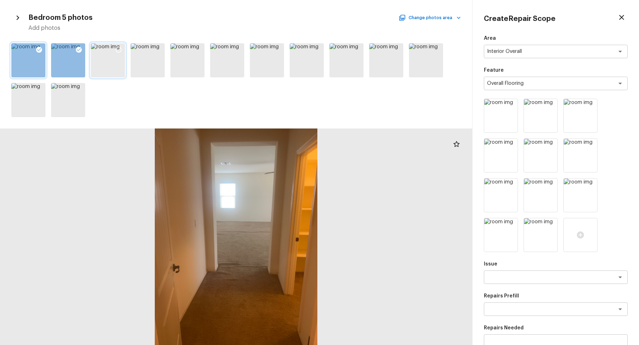
click at [120, 49] on icon at bounding box center [118, 49] width 7 height 7
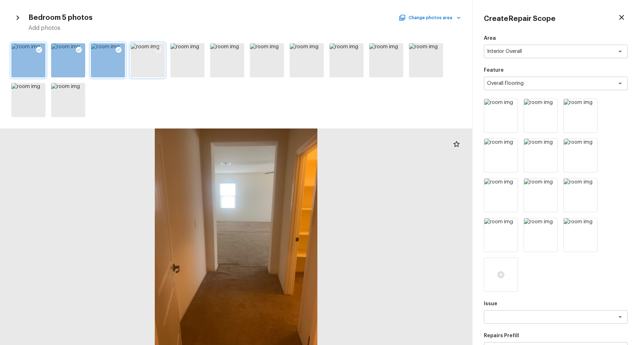
click at [159, 49] on icon at bounding box center [158, 49] width 7 height 7
click at [227, 72] on div at bounding box center [227, 60] width 34 height 34
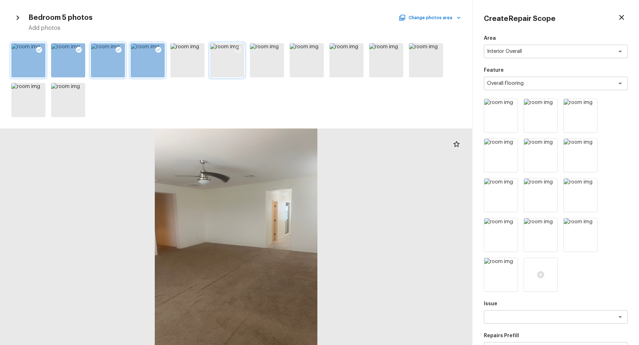
click at [237, 48] on icon at bounding box center [237, 49] width 7 height 7
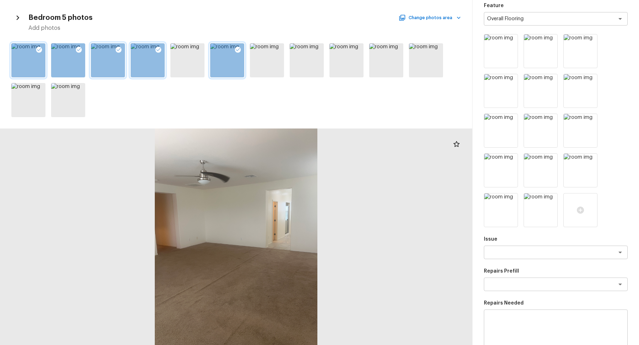
scroll to position [115, 0]
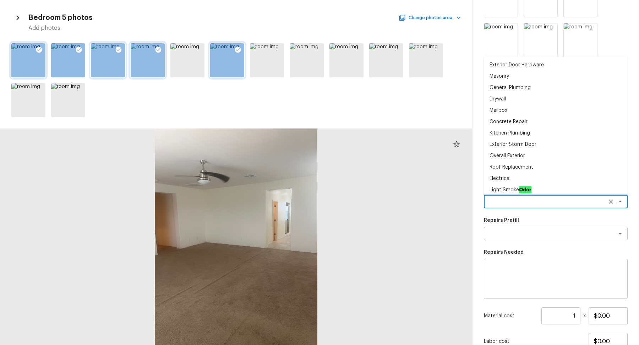
click at [529, 203] on textarea at bounding box center [546, 201] width 118 height 7
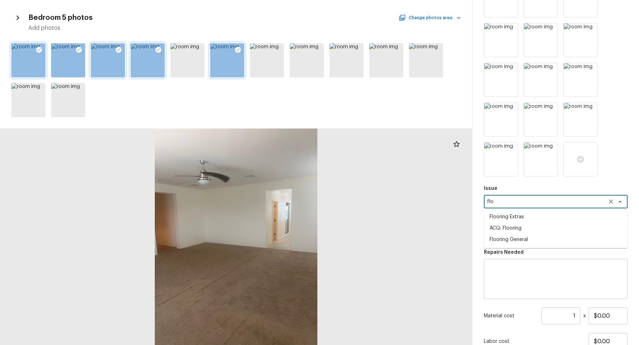
click at [504, 225] on li "ACQ: Flooring" at bounding box center [556, 228] width 144 height 11
click at [508, 234] on textarea at bounding box center [546, 233] width 118 height 7
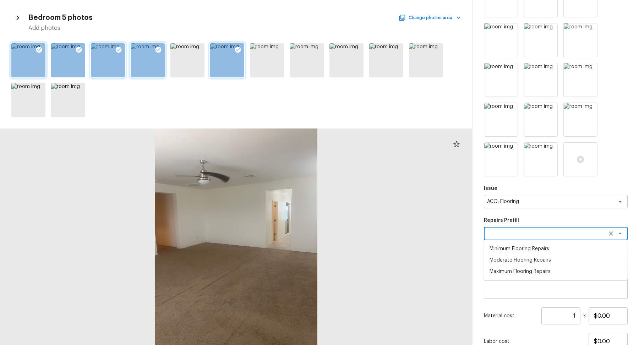
click at [513, 271] on li "Maximum Flooring Repairs" at bounding box center [556, 271] width 144 height 11
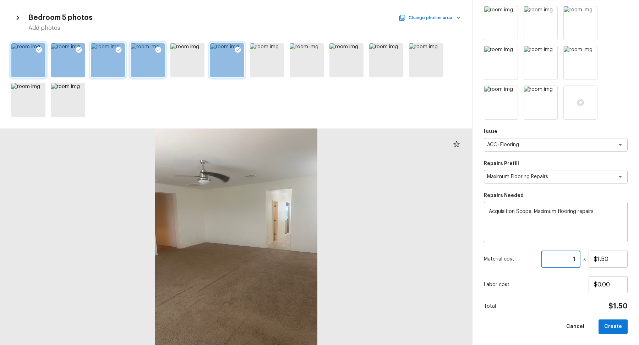
click at [575, 261] on input "1" at bounding box center [560, 259] width 39 height 17
click at [610, 322] on button "Create" at bounding box center [613, 327] width 29 height 15
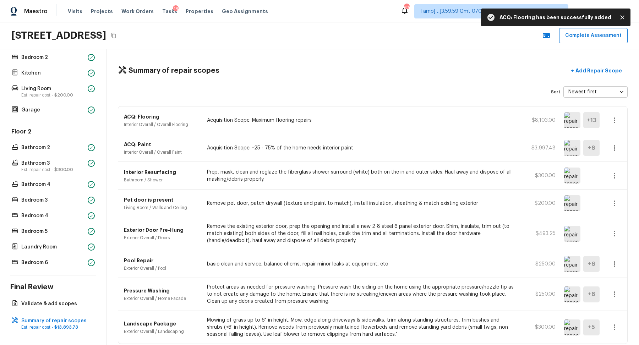
scroll to position [29, 0]
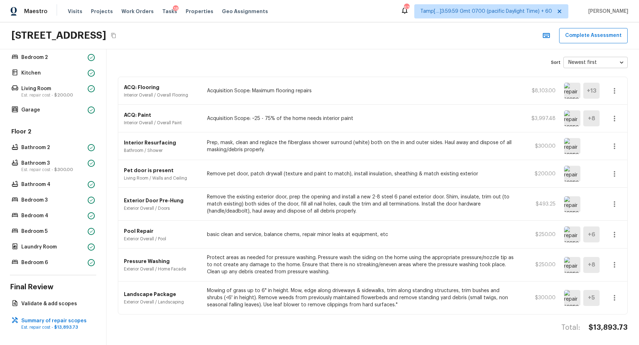
click at [617, 325] on h4 "$13,893.73" at bounding box center [608, 327] width 39 height 9
copy h4 "$13,893.73"
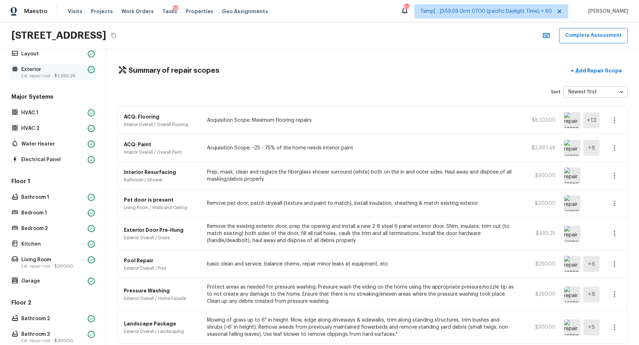
click at [36, 77] on p "Est. repair cost - $1,293.25" at bounding box center [53, 76] width 64 height 6
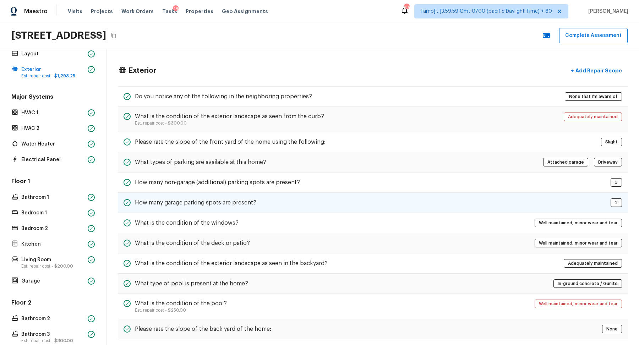
scroll to position [14, 0]
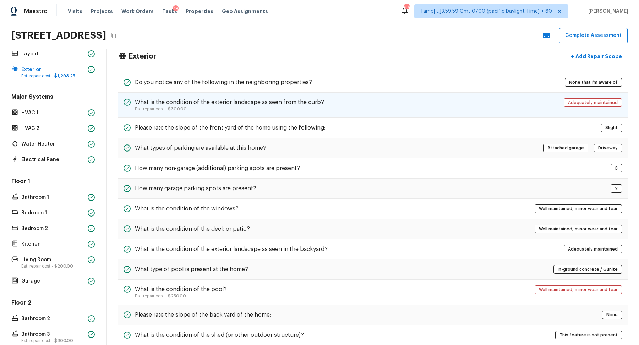
click at [261, 109] on p "Est. repair cost - $300.00" at bounding box center [229, 109] width 189 height 6
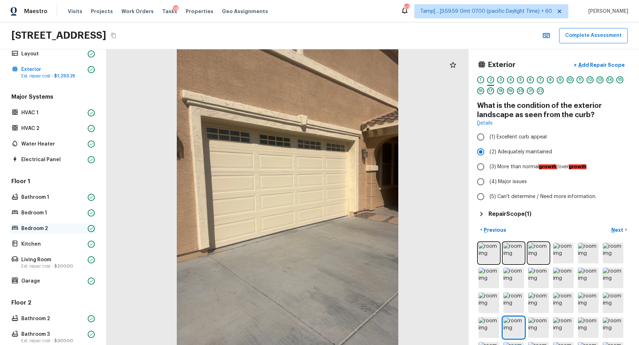
scroll to position [201, 0]
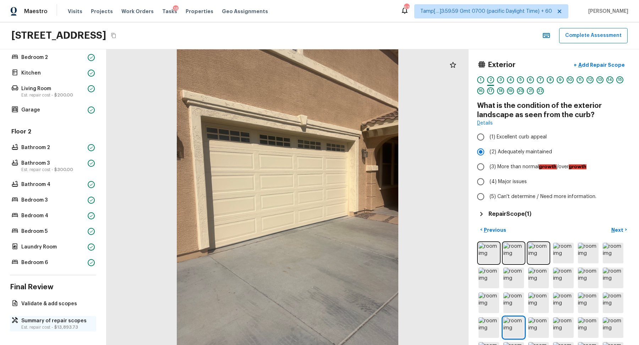
click at [52, 325] on p "Est. repair cost - $13,893.73" at bounding box center [56, 327] width 71 height 6
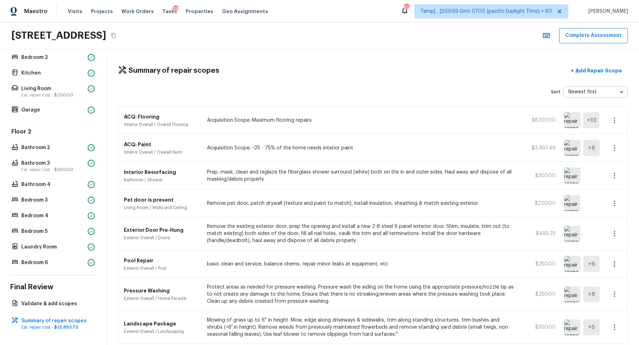
scroll to position [29, 0]
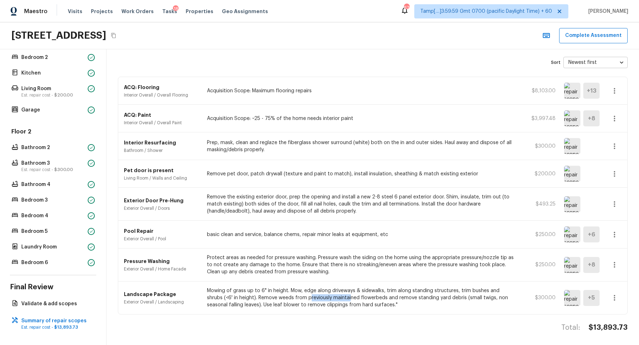
drag, startPoint x: 292, startPoint y: 297, endPoint x: 347, endPoint y: 297, distance: 55.4
click at [343, 297] on p "Mowing of grass up to 6" in height. Mow, edge along driveways & sidewalks, trim…" at bounding box center [361, 297] width 308 height 21
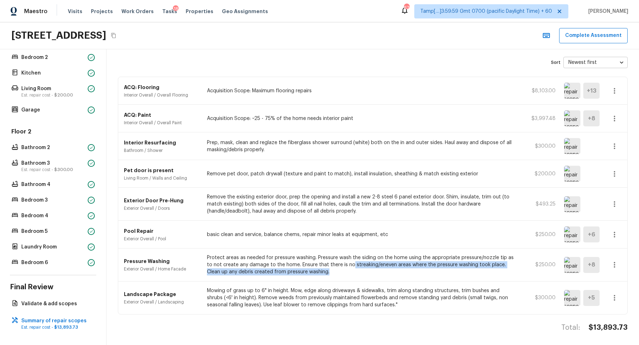
drag, startPoint x: 281, startPoint y: 277, endPoint x: 372, endPoint y: 264, distance: 91.4
click at [372, 264] on div "Pressure Washing Exterior Overall / Home Facade Protect areas as needed for pre…" at bounding box center [372, 265] width 509 height 33
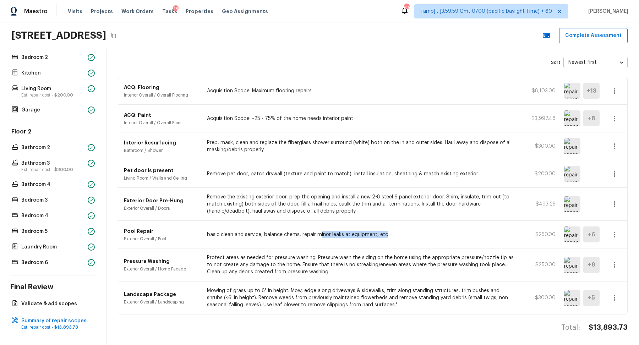
drag, startPoint x: 320, startPoint y: 235, endPoint x: 429, endPoint y: 236, distance: 108.6
click at [427, 235] on p "basic clean and service, balance chems, repair minor leaks at equipment, etc" at bounding box center [361, 234] width 308 height 7
drag, startPoint x: 331, startPoint y: 202, endPoint x: 461, endPoint y: 202, distance: 129.9
click at [454, 202] on p "Remove the existing exterior door, prep the opening and install a new 2-8 steel…" at bounding box center [361, 203] width 308 height 21
drag, startPoint x: 351, startPoint y: 176, endPoint x: 471, endPoint y: 176, distance: 120.7
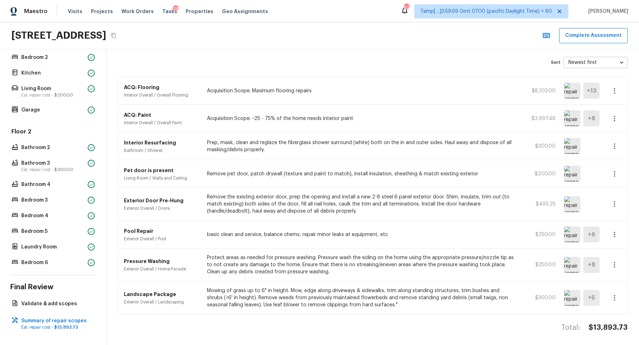
click at [464, 176] on div "Pet door is present Living Room / Walls and Ceiling Remove pet door, patch dryw…" at bounding box center [372, 174] width 509 height 28
drag, startPoint x: 389, startPoint y: 147, endPoint x: 553, endPoint y: 147, distance: 164.7
click at [541, 147] on div "Interior Resurfacing Bathroom / Shower Prep, mask, clean and reglaze the fiberg…" at bounding box center [372, 146] width 509 height 28
drag, startPoint x: 426, startPoint y: 129, endPoint x: 546, endPoint y: 129, distance: 120.4
click at [540, 129] on div "ACQ: Paint Interior Overall / Overall Paint Acquisition Scope: ~25 - 75% of the…" at bounding box center [372, 119] width 509 height 28
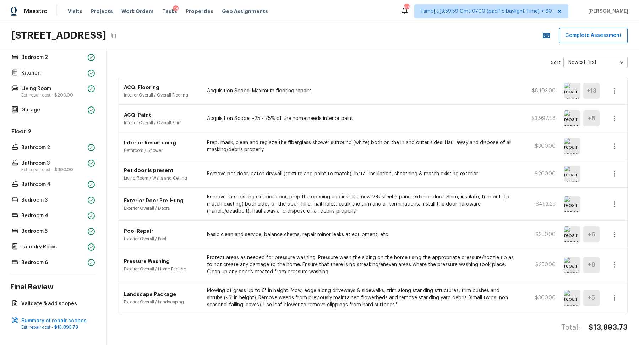
drag, startPoint x: 414, startPoint y: 97, endPoint x: 494, endPoint y: 97, distance: 80.2
click at [452, 97] on div "ACQ: Flooring Interior Overall / Overall Flooring Acquisition Scope: Maximum fl…" at bounding box center [372, 91] width 509 height 28
click at [583, 36] on button "Complete Assessment" at bounding box center [593, 35] width 69 height 15
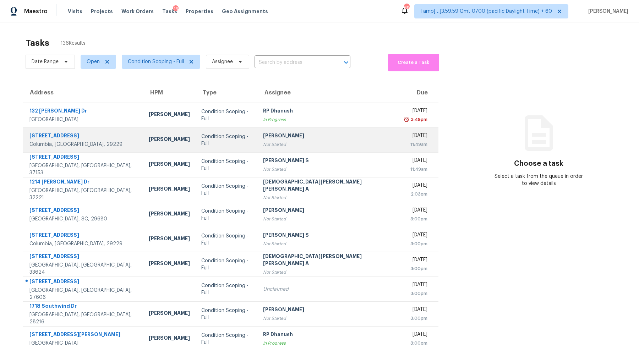
click at [271, 130] on td "Vigneshwaran B Not Started" at bounding box center [328, 140] width 142 height 25
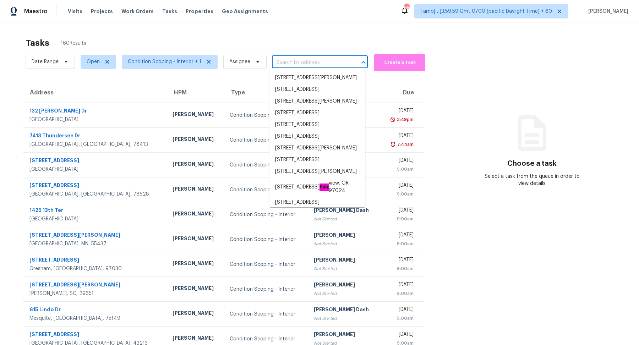
click at [287, 64] on input "text" at bounding box center [310, 62] width 76 height 11
paste input "8313 W Gross Ave, Tolleson, AZ 85353"
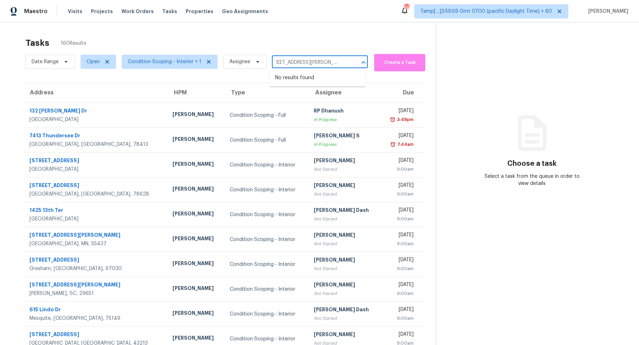
type input "8313 W Gross Ave, Tolleson, AZ 85353"
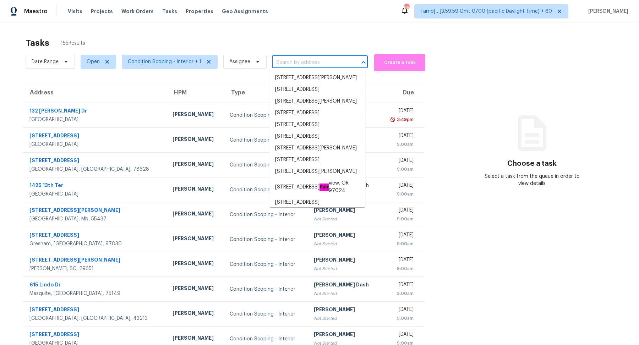
scroll to position [0, 0]
paste input "25722 N 20th Ln, Phoenix, AZ 85085"
type input "25722 N 20th Ln, Phoenix, AZ 85085"
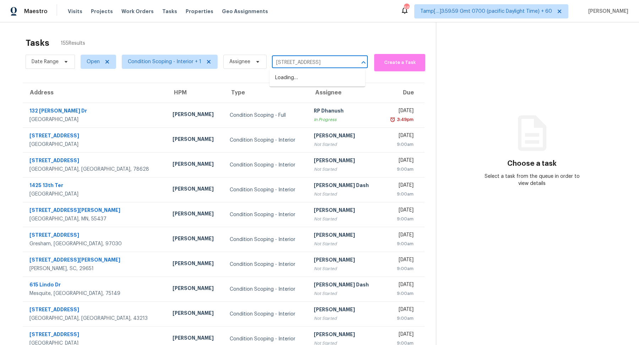
scroll to position [0, 12]
click at [314, 77] on li "25722 N 20th Ln, Phoenix, AZ 85085" at bounding box center [317, 78] width 96 height 12
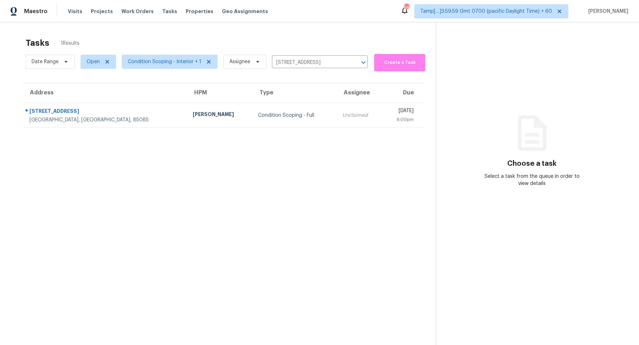
click at [269, 101] on th "Type" at bounding box center [294, 93] width 84 height 20
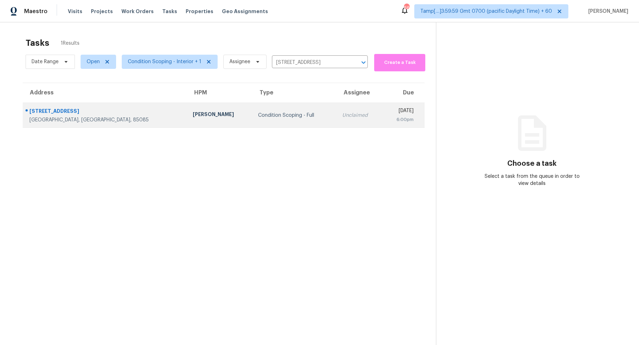
click at [269, 115] on div "Condition Scoping - Full" at bounding box center [294, 115] width 73 height 7
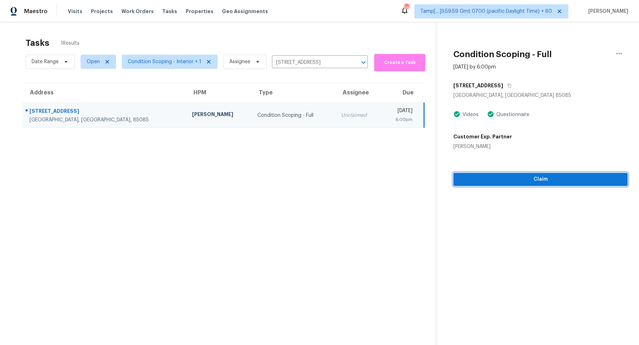
click at [475, 181] on span "Claim" at bounding box center [540, 179] width 163 height 9
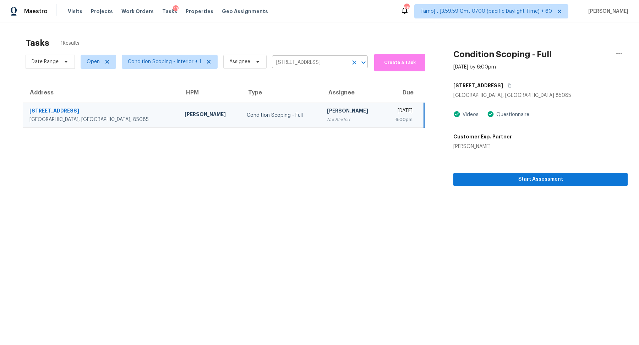
click at [306, 62] on input "25722 N 20th Ln, Phoenix, AZ 85085" at bounding box center [310, 62] width 76 height 11
paste input "8313 W Gross Ave, Tolleson, AZ 85353"
drag, startPoint x: 302, startPoint y: 63, endPoint x: 511, endPoint y: 102, distance: 213.0
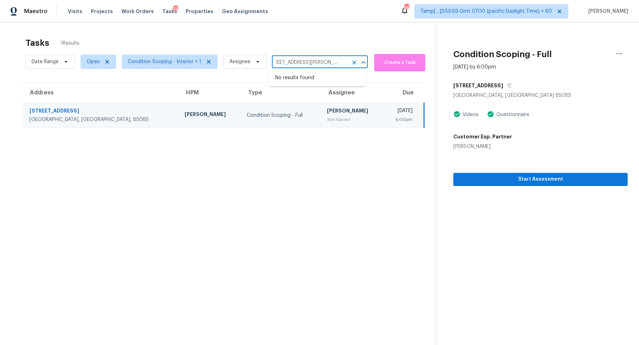
click at [511, 102] on div "Tasks 1 Results Date Range Open Condition Scoping - Interior + 1 Assignee 8313 …" at bounding box center [319, 194] width 639 height 345
type input "8313 W Gross Av"
click at [351, 84] on li "8313 W Gross Ave, Tolleson, AZ 85353" at bounding box center [317, 78] width 96 height 12
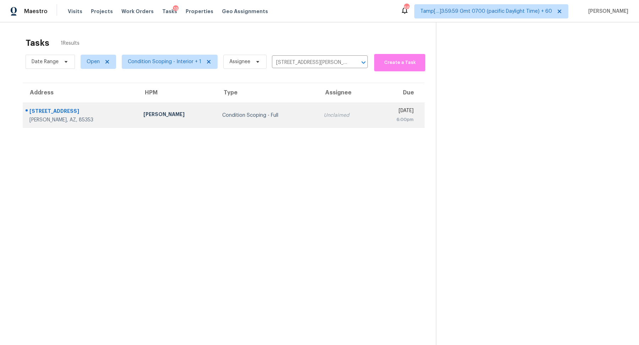
click at [324, 113] on div "Unclaimed" at bounding box center [346, 115] width 44 height 7
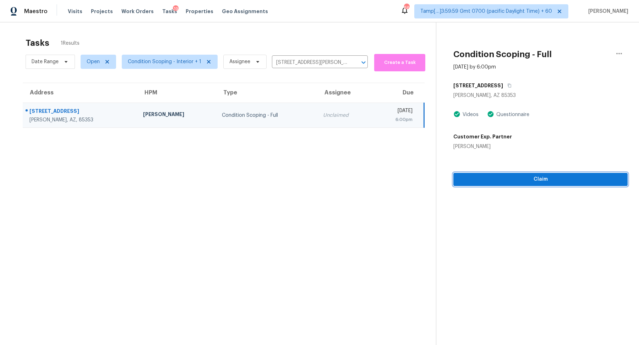
click at [518, 178] on span "Claim" at bounding box center [540, 179] width 163 height 9
